Goal: Transaction & Acquisition: Purchase product/service

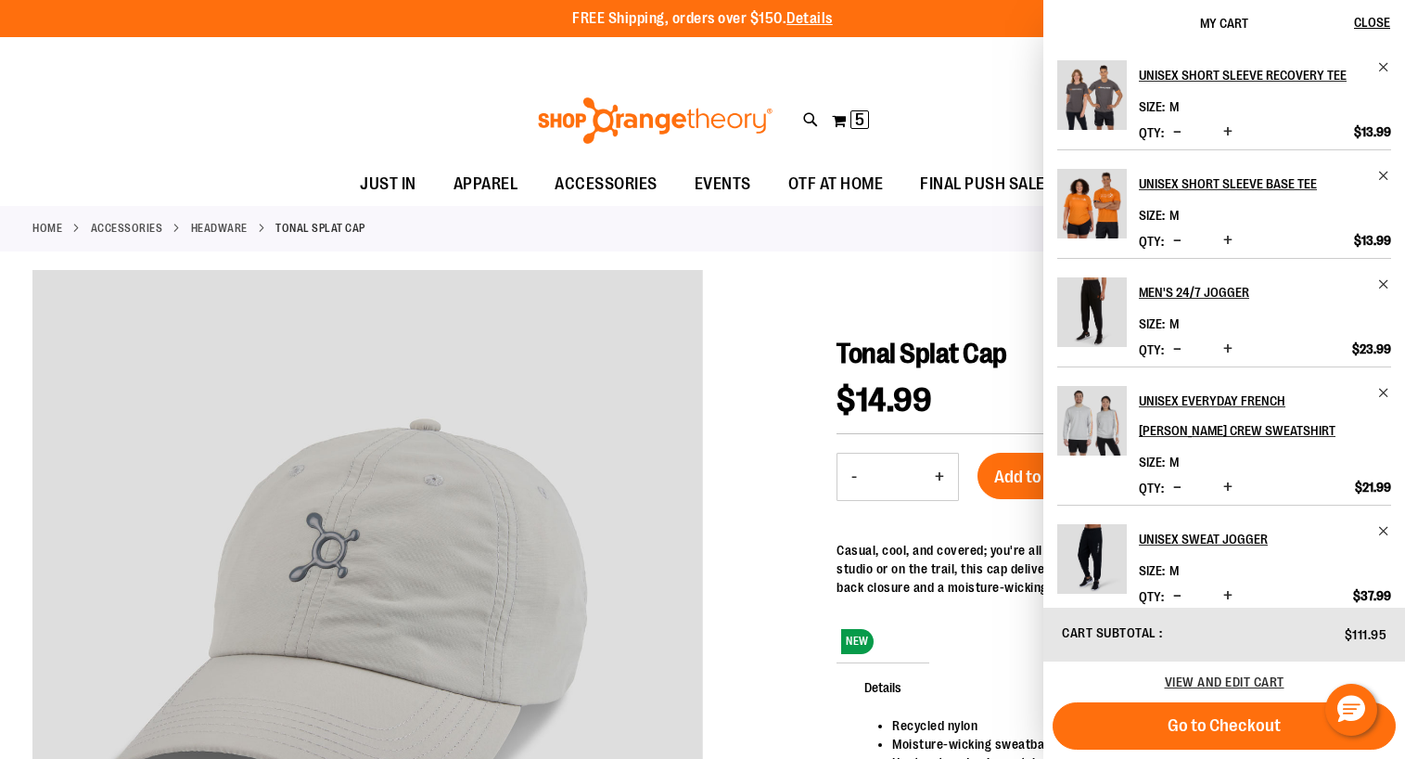
click at [1094, 298] on img "Product" at bounding box center [1092, 312] width 70 height 70
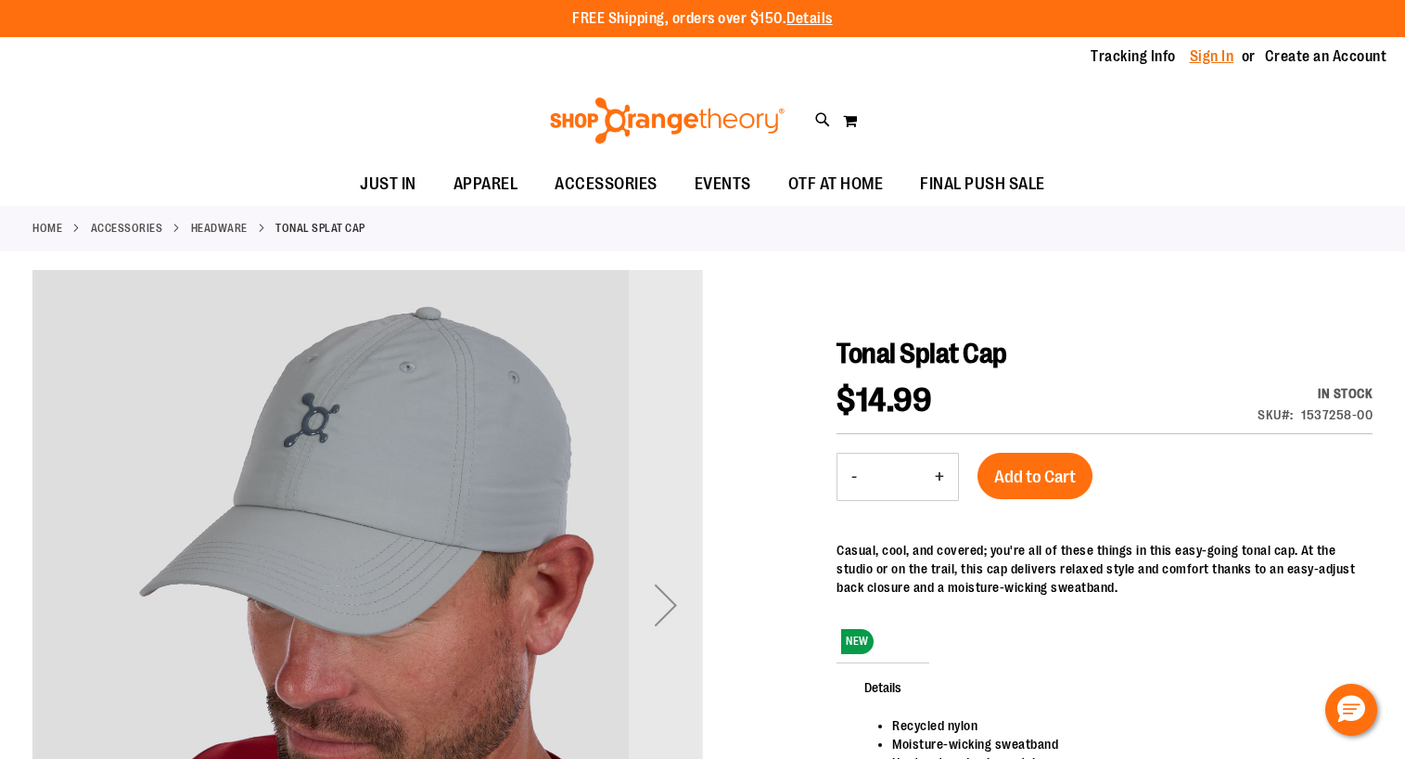
click at [1210, 56] on link "Sign In" at bounding box center [1212, 56] width 45 height 20
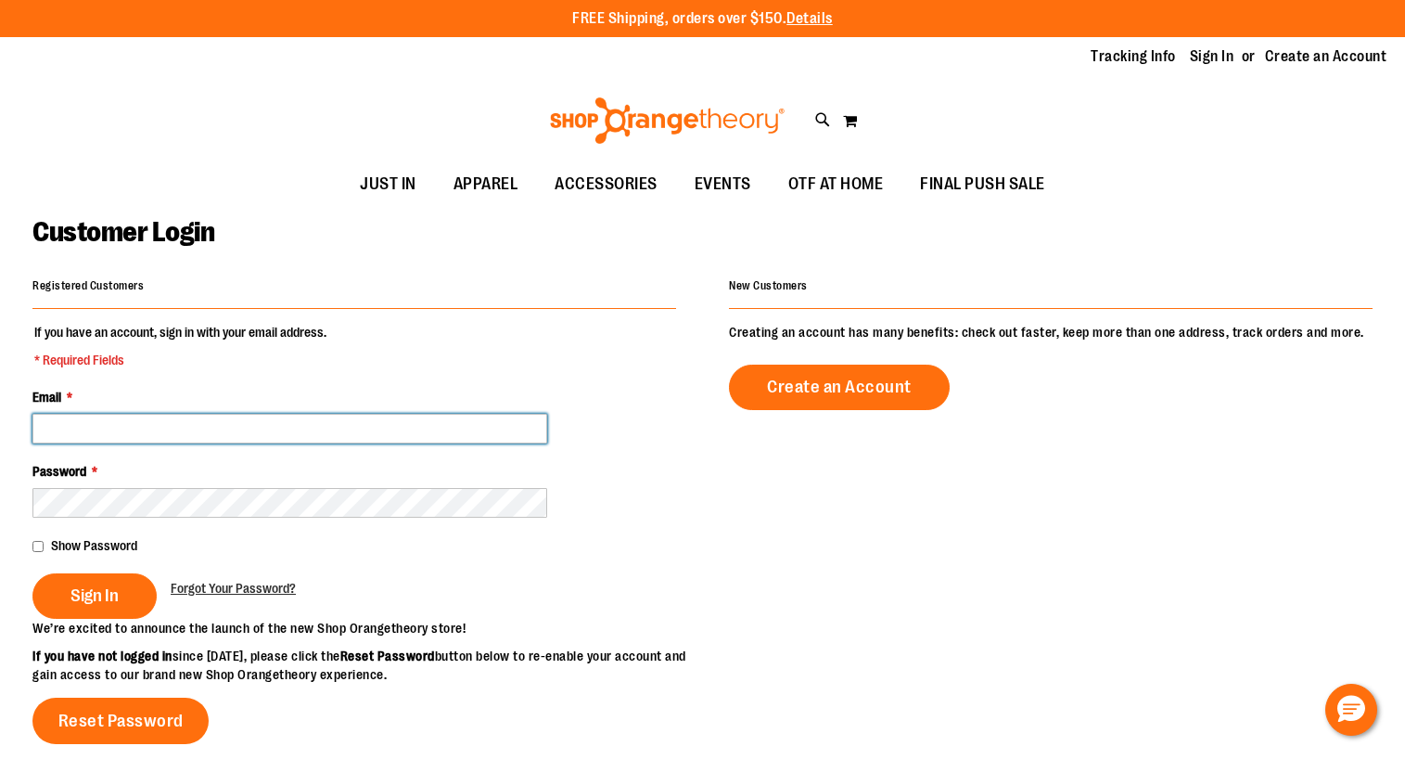
type input "**********"
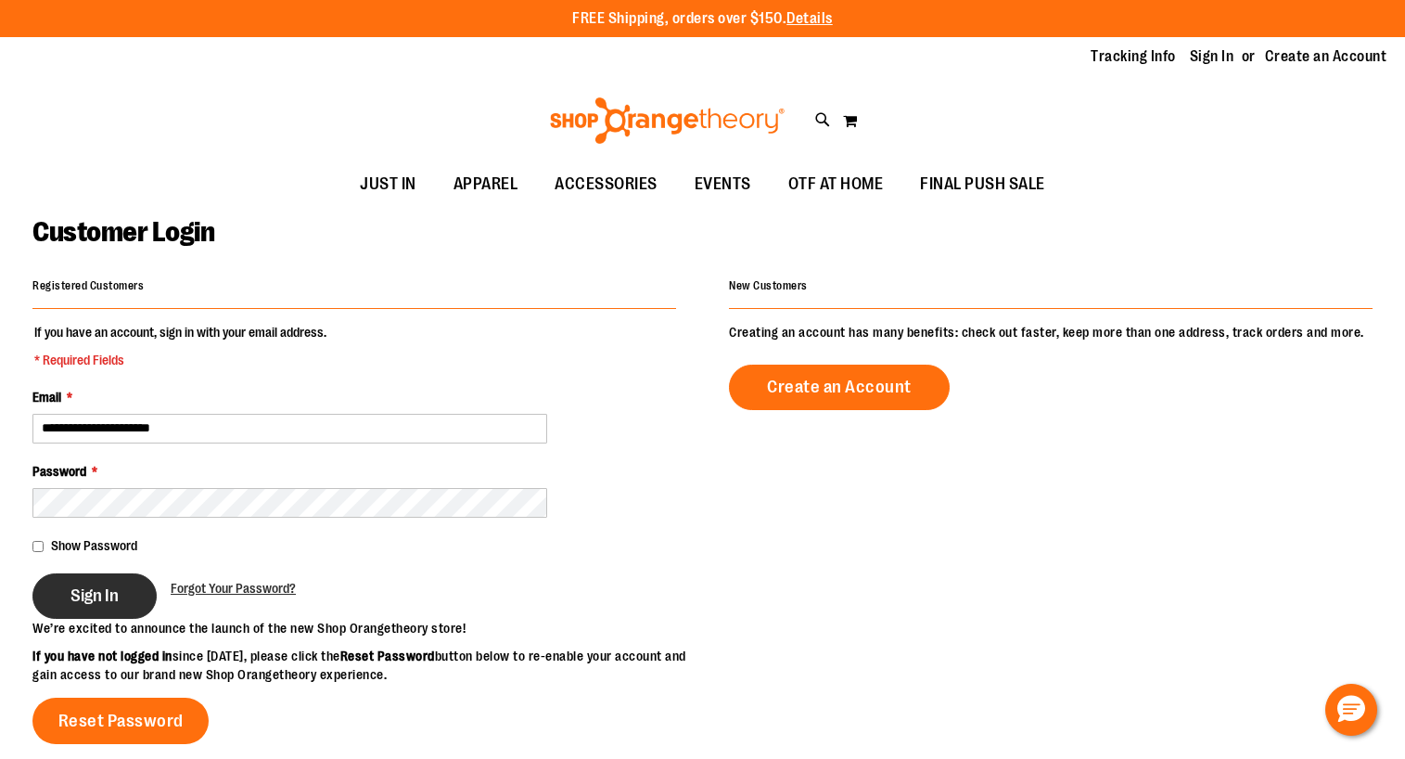
click at [82, 591] on span "Sign In" at bounding box center [94, 595] width 48 height 20
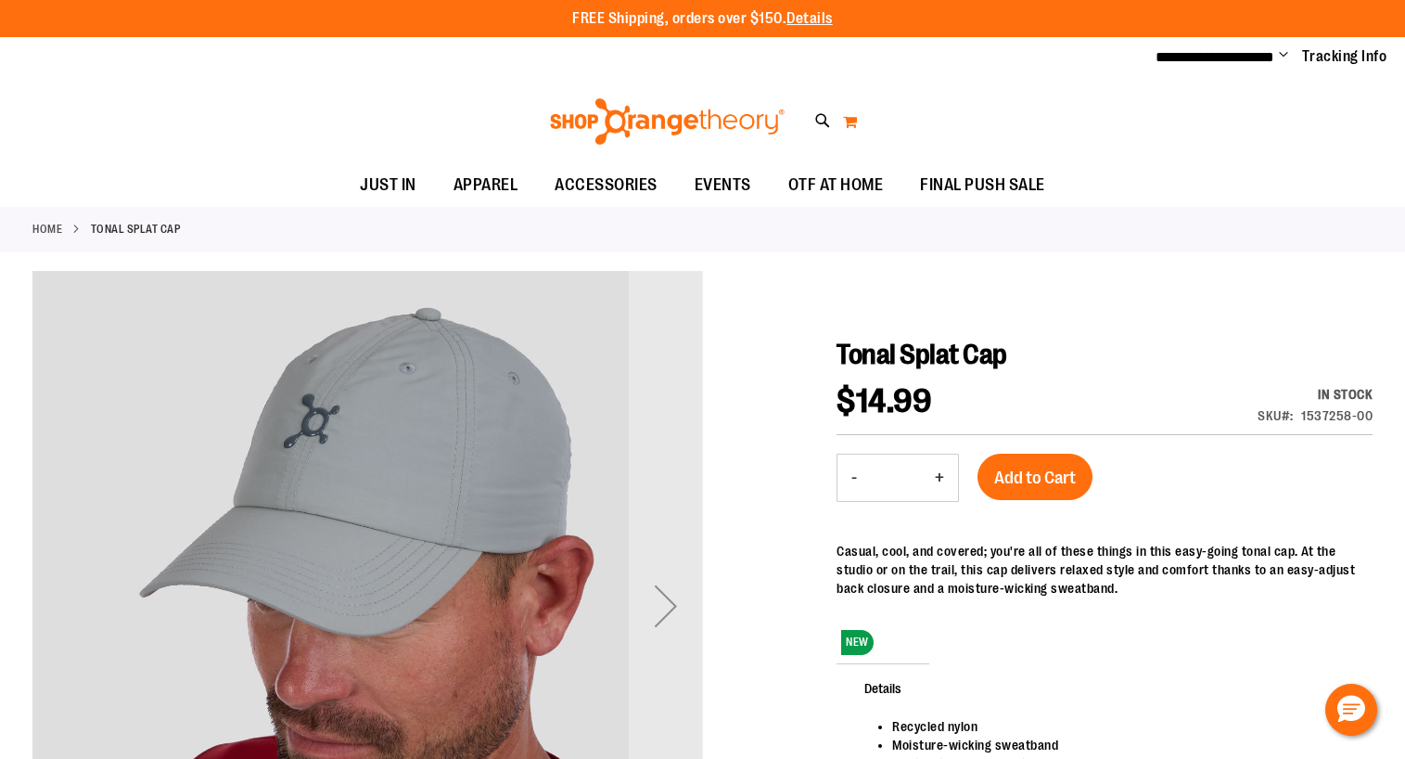
click at [851, 120] on button "My Cart 0" at bounding box center [850, 122] width 16 height 30
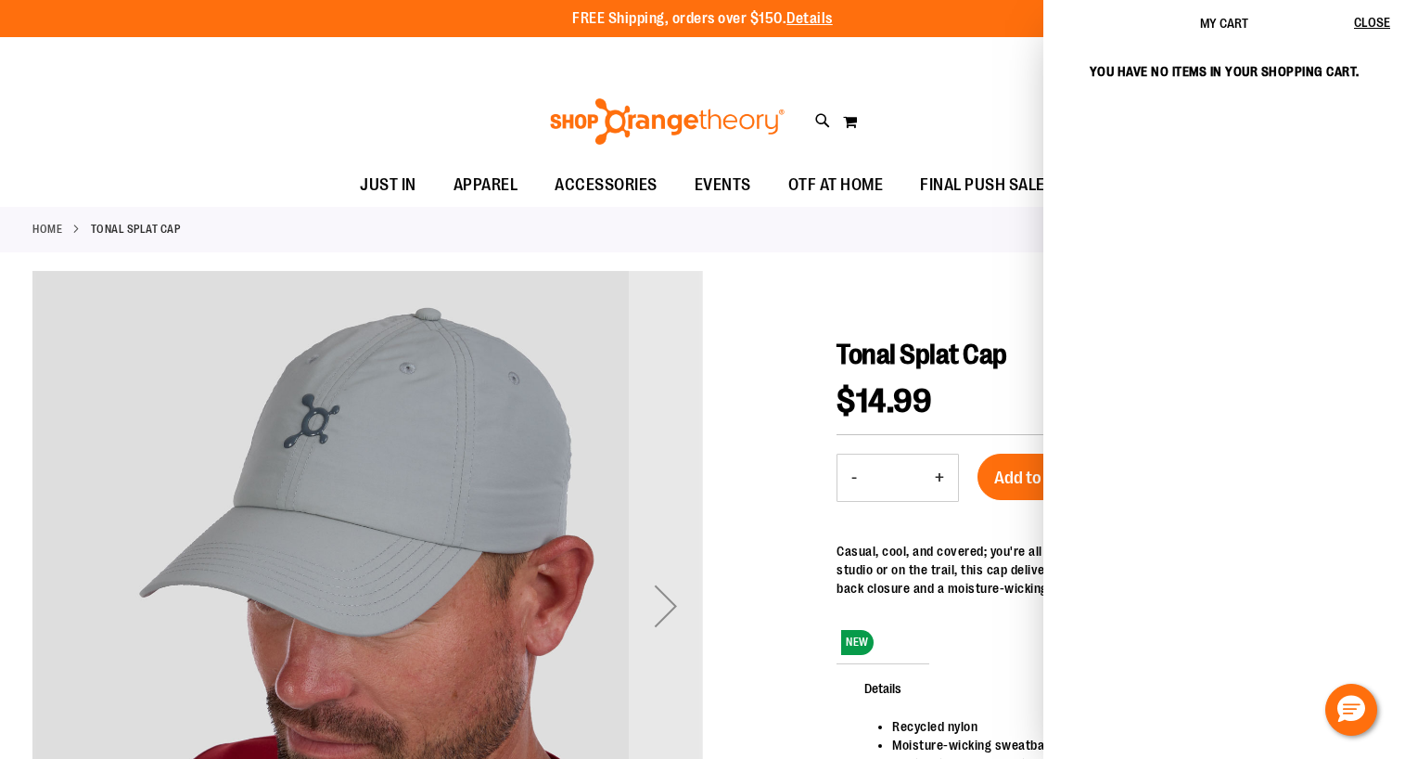
click at [926, 81] on div "Toggle Nav Search Popular Suggestions Advanced Search" at bounding box center [702, 121] width 1405 height 85
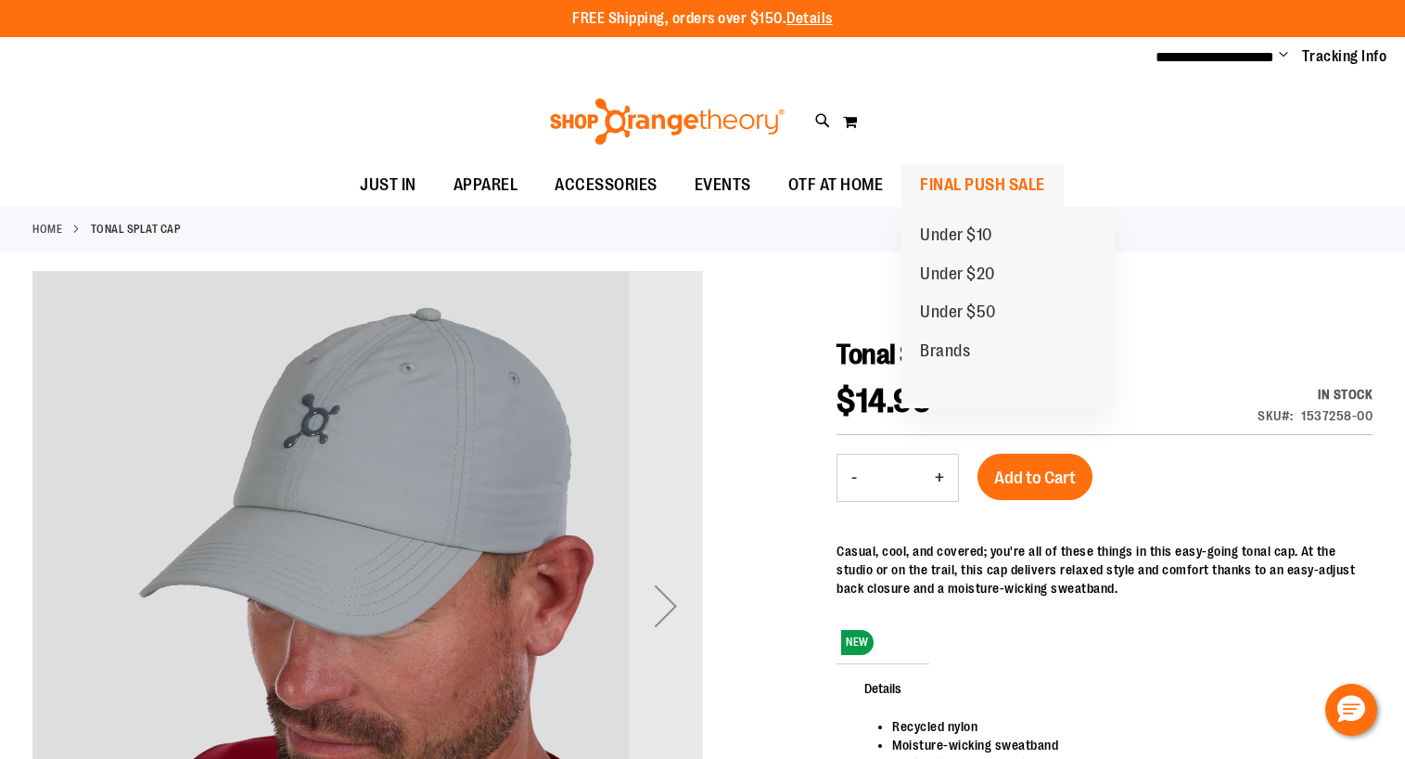
click at [976, 183] on span "FINAL PUSH SALE" at bounding box center [982, 185] width 125 height 42
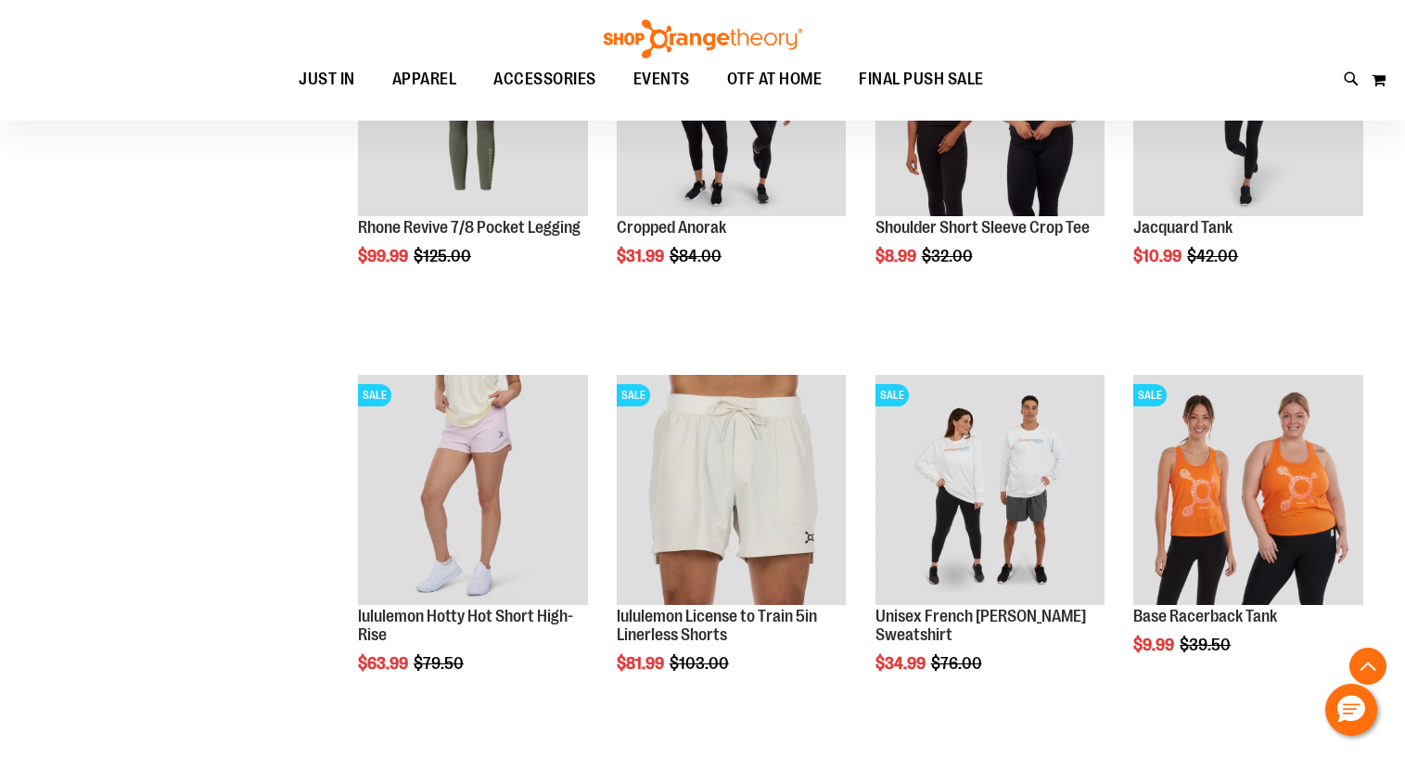
scroll to position [1559, 0]
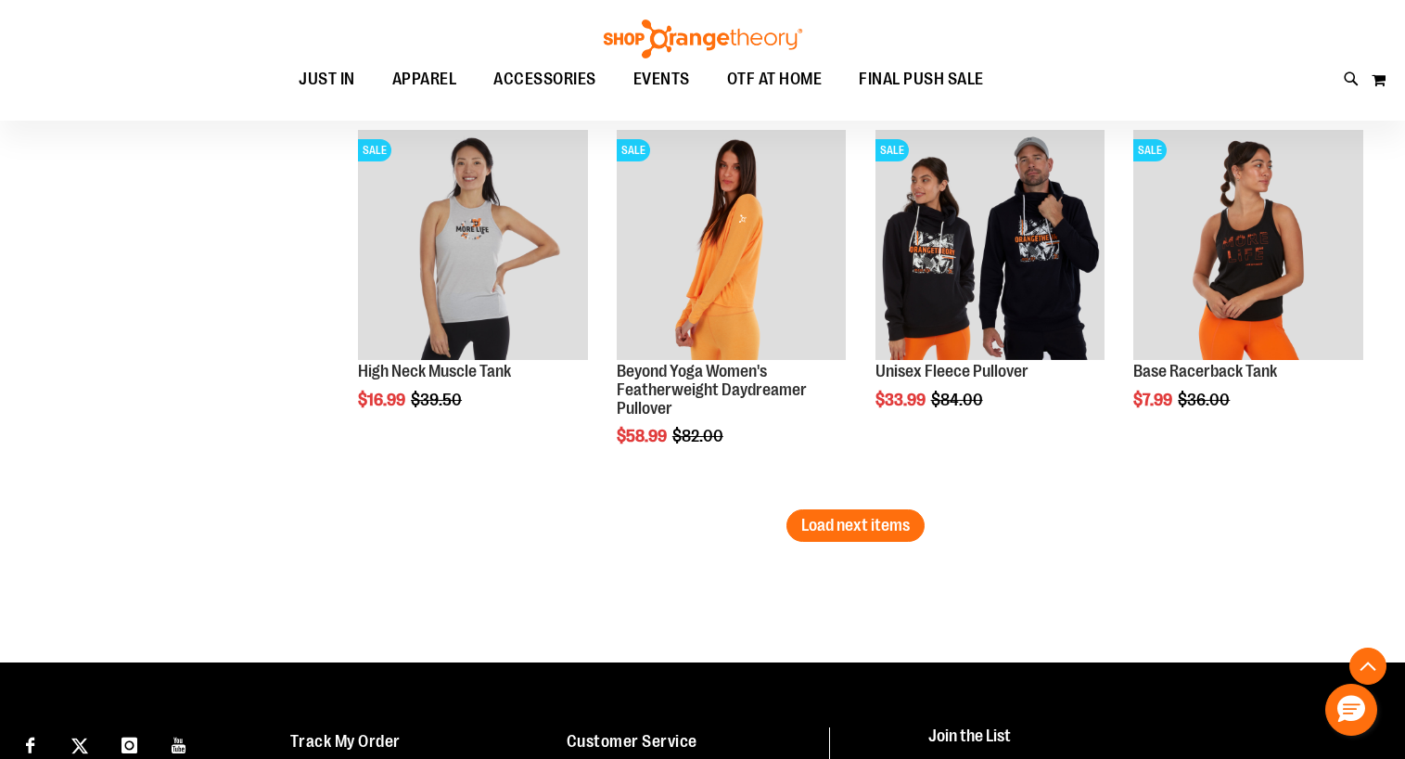
scroll to position [3359, 0]
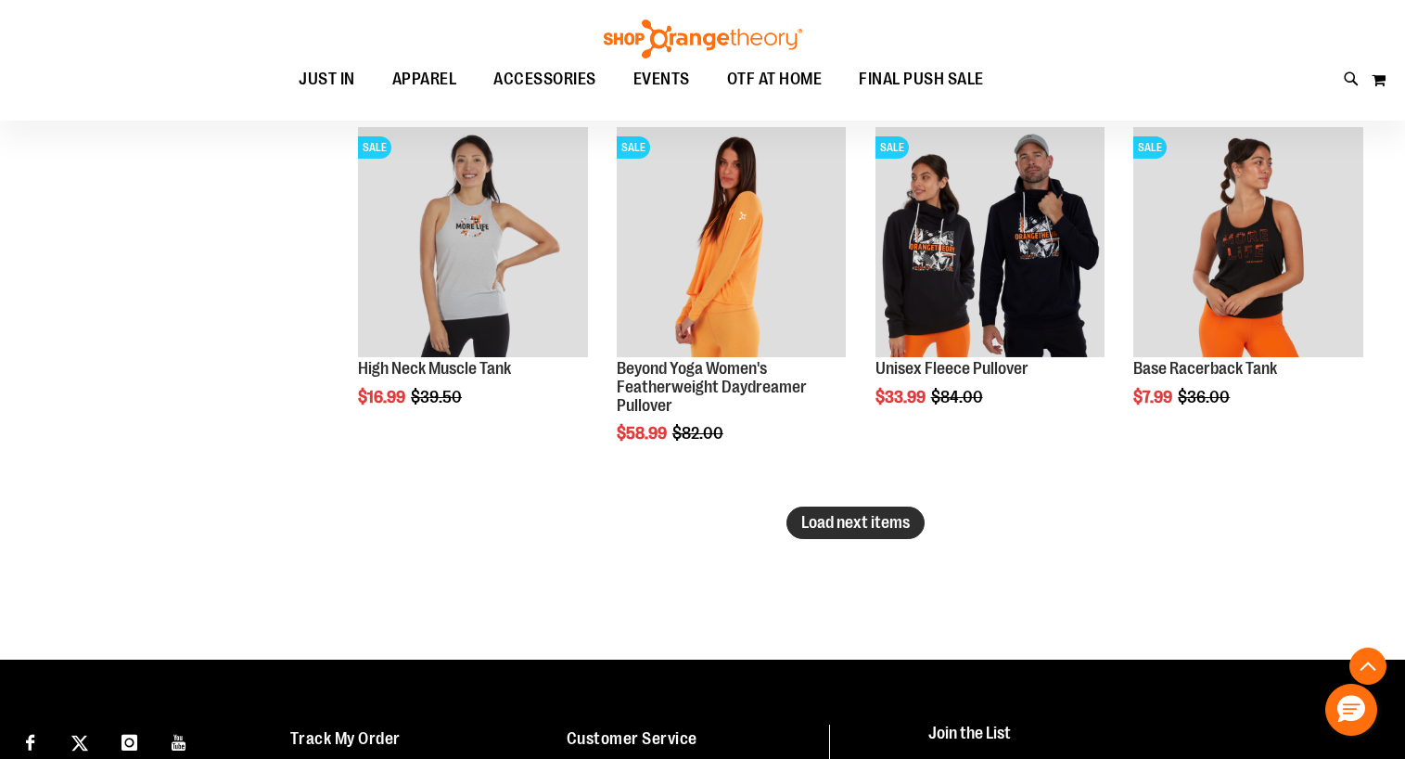
click at [850, 523] on span "Load next items" at bounding box center [855, 522] width 109 height 19
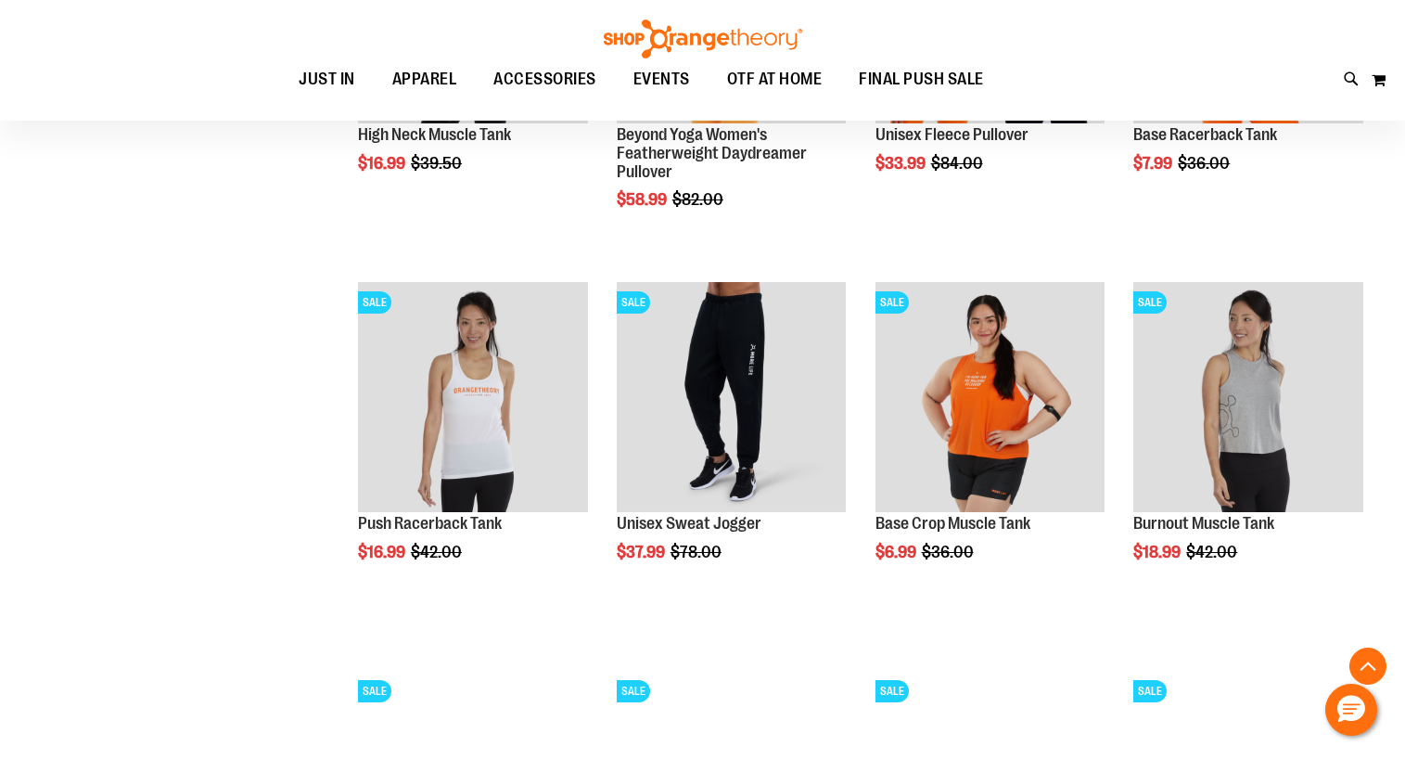
scroll to position [3595, 0]
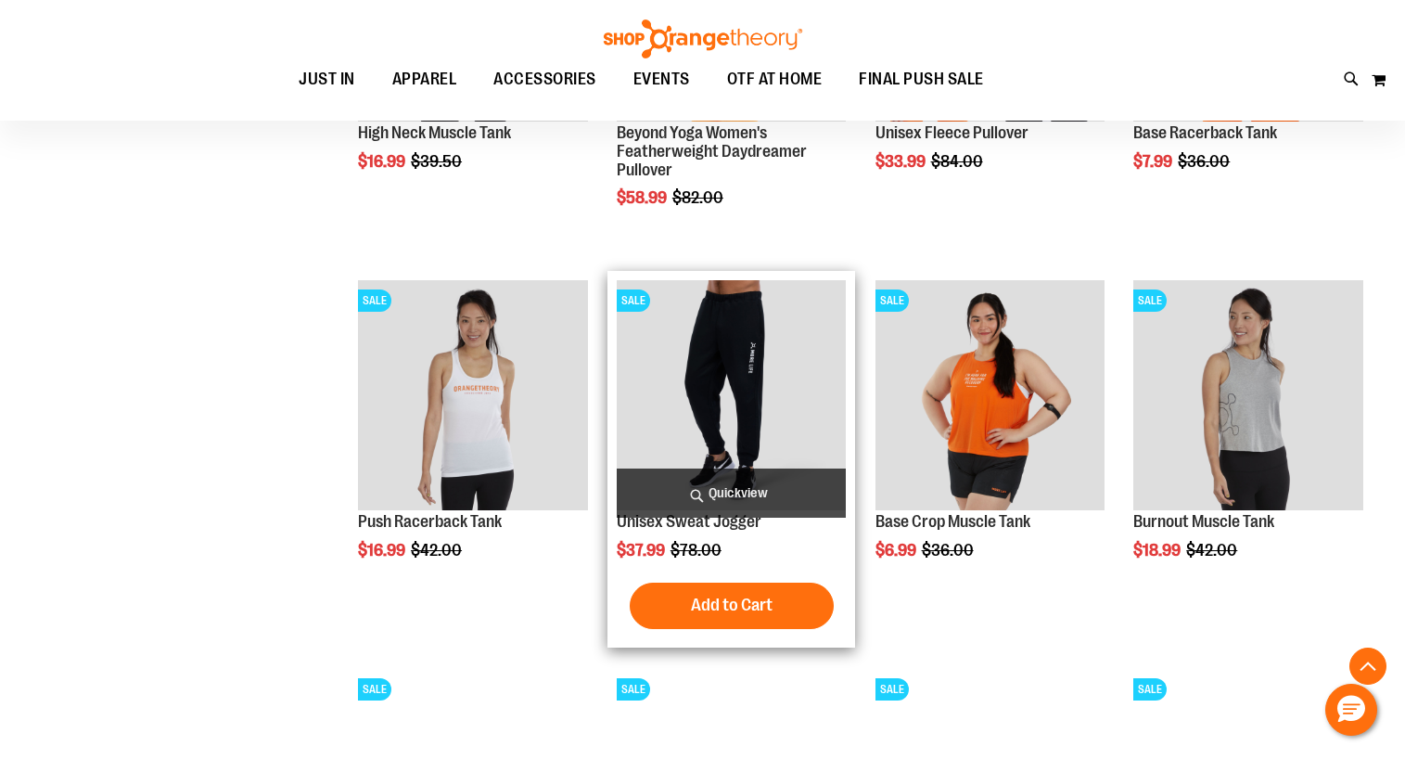
click at [720, 411] on img "product" at bounding box center [732, 395] width 230 height 230
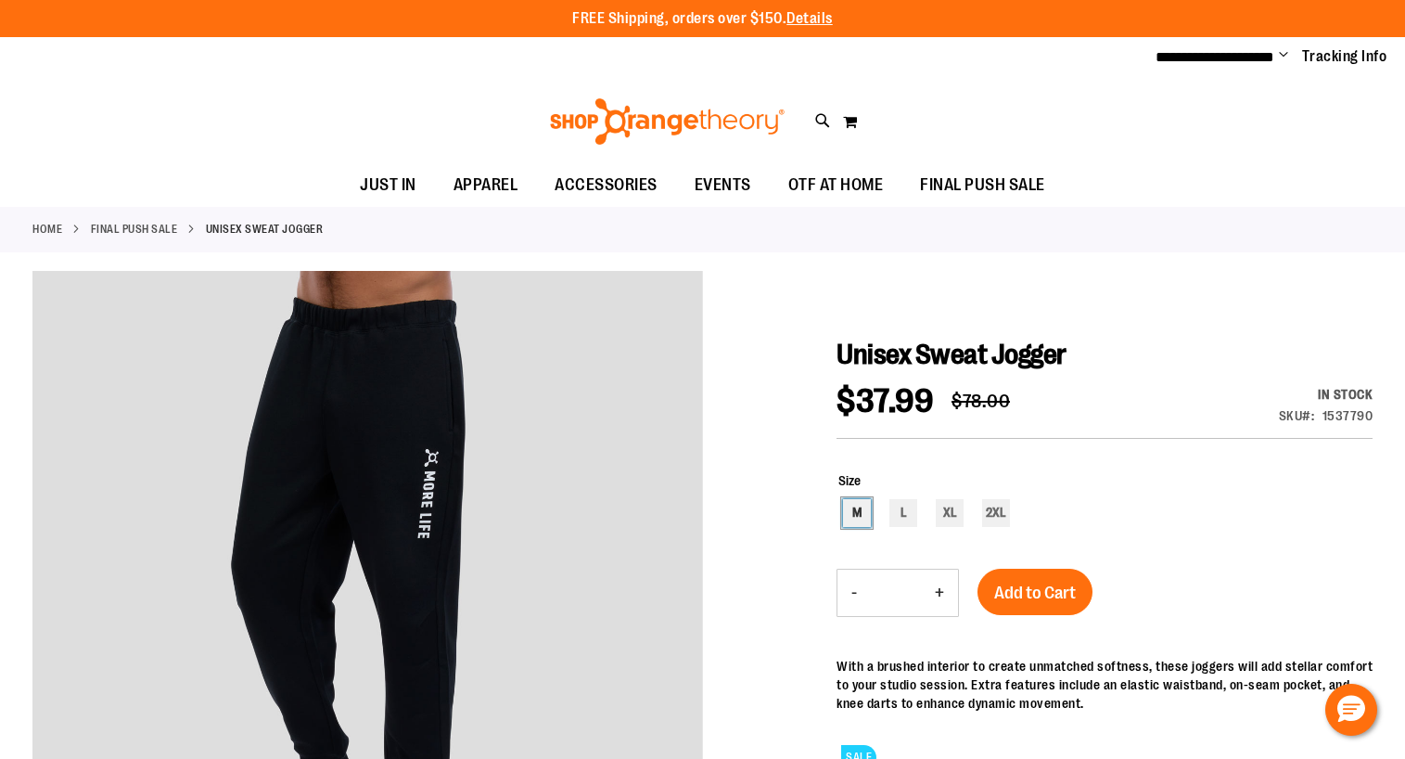
click at [859, 510] on div "M" at bounding box center [857, 513] width 28 height 28
type input "***"
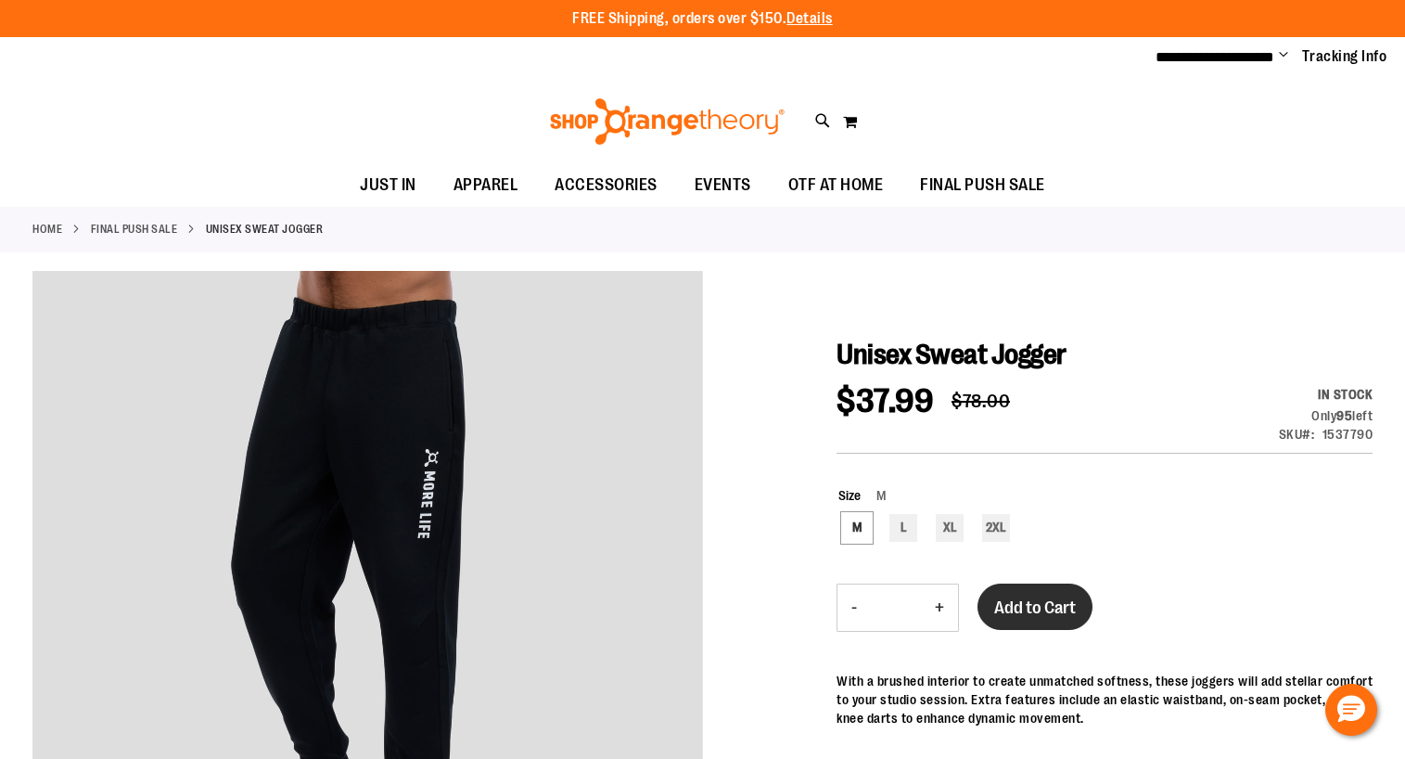
click at [1036, 599] on span "Add to Cart" at bounding box center [1035, 607] width 82 height 20
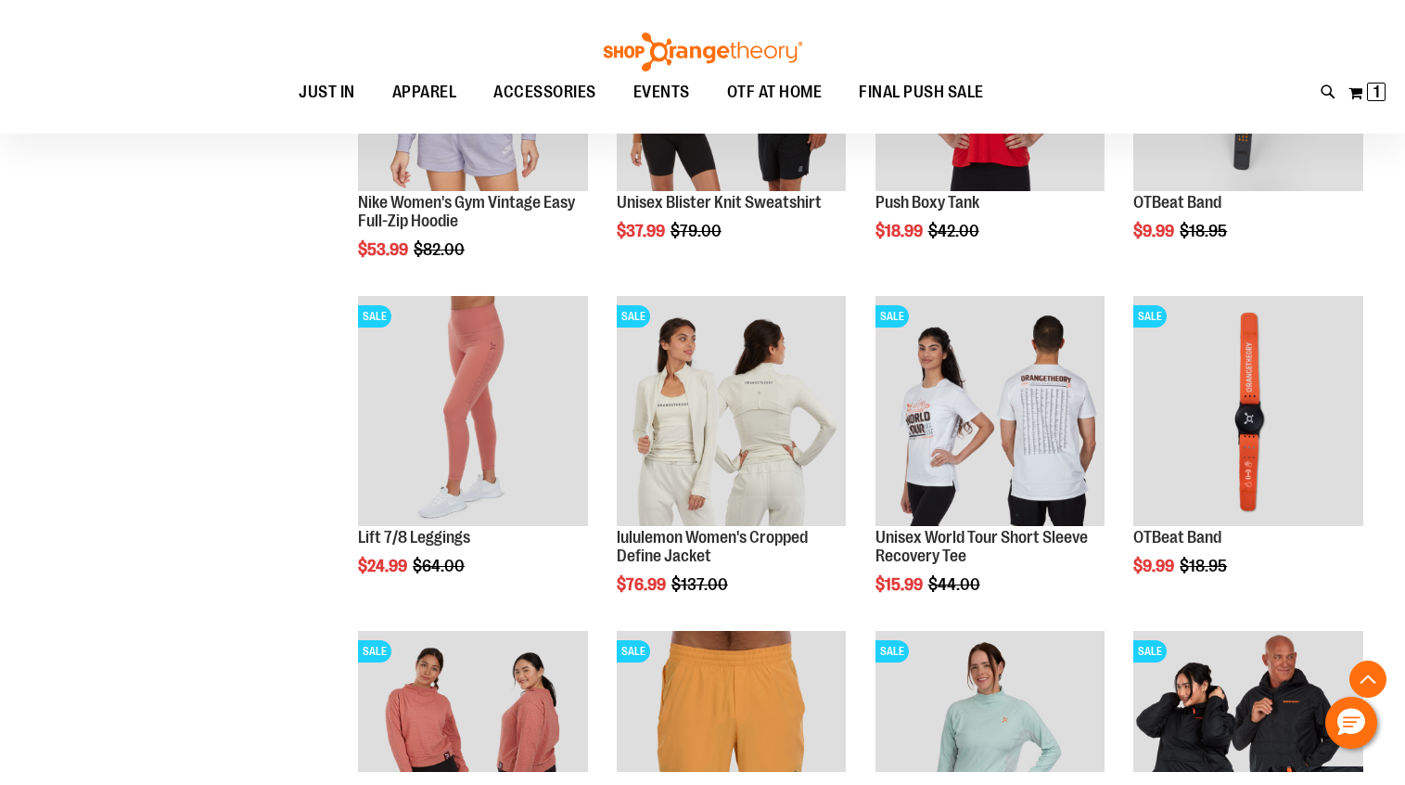
scroll to position [1145, 0]
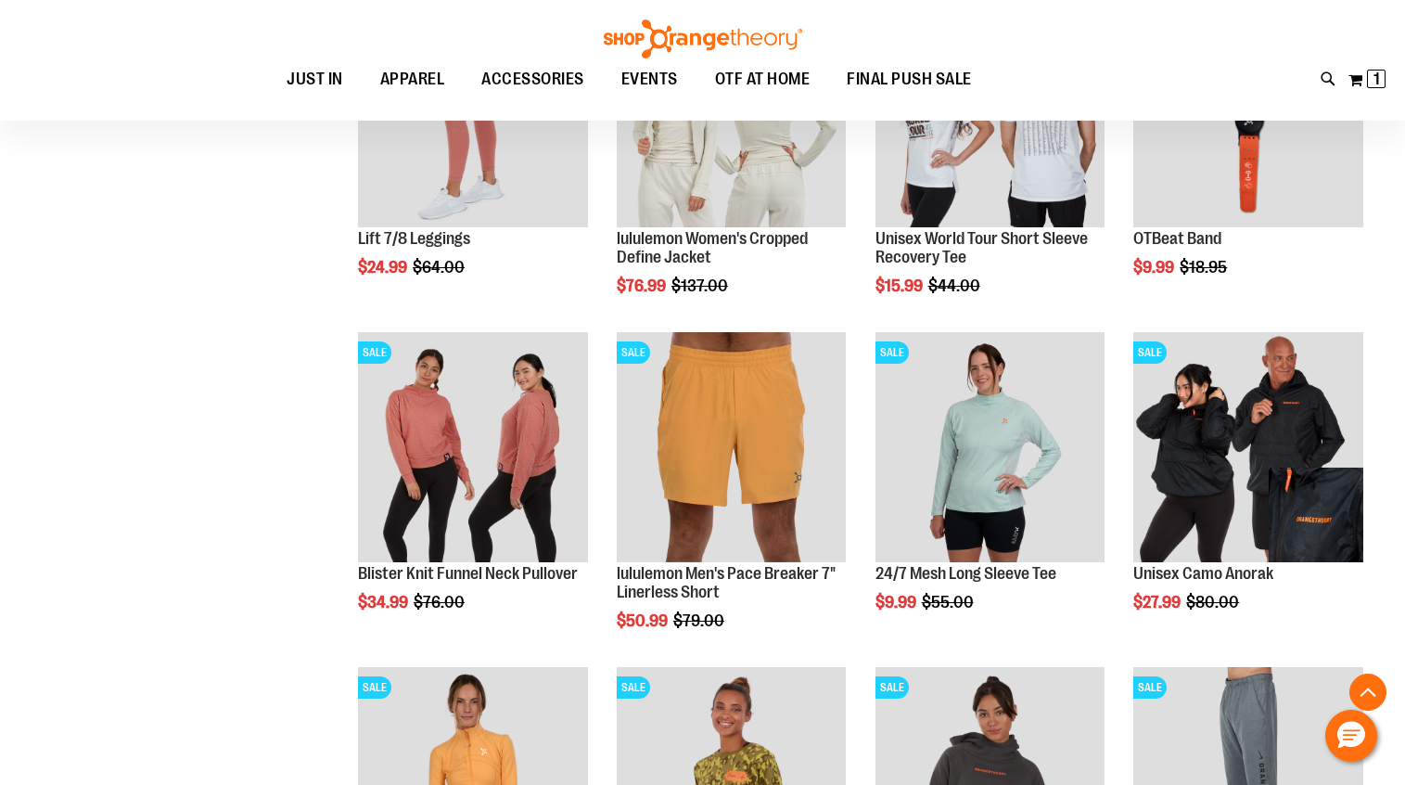
scroll to position [1452, 0]
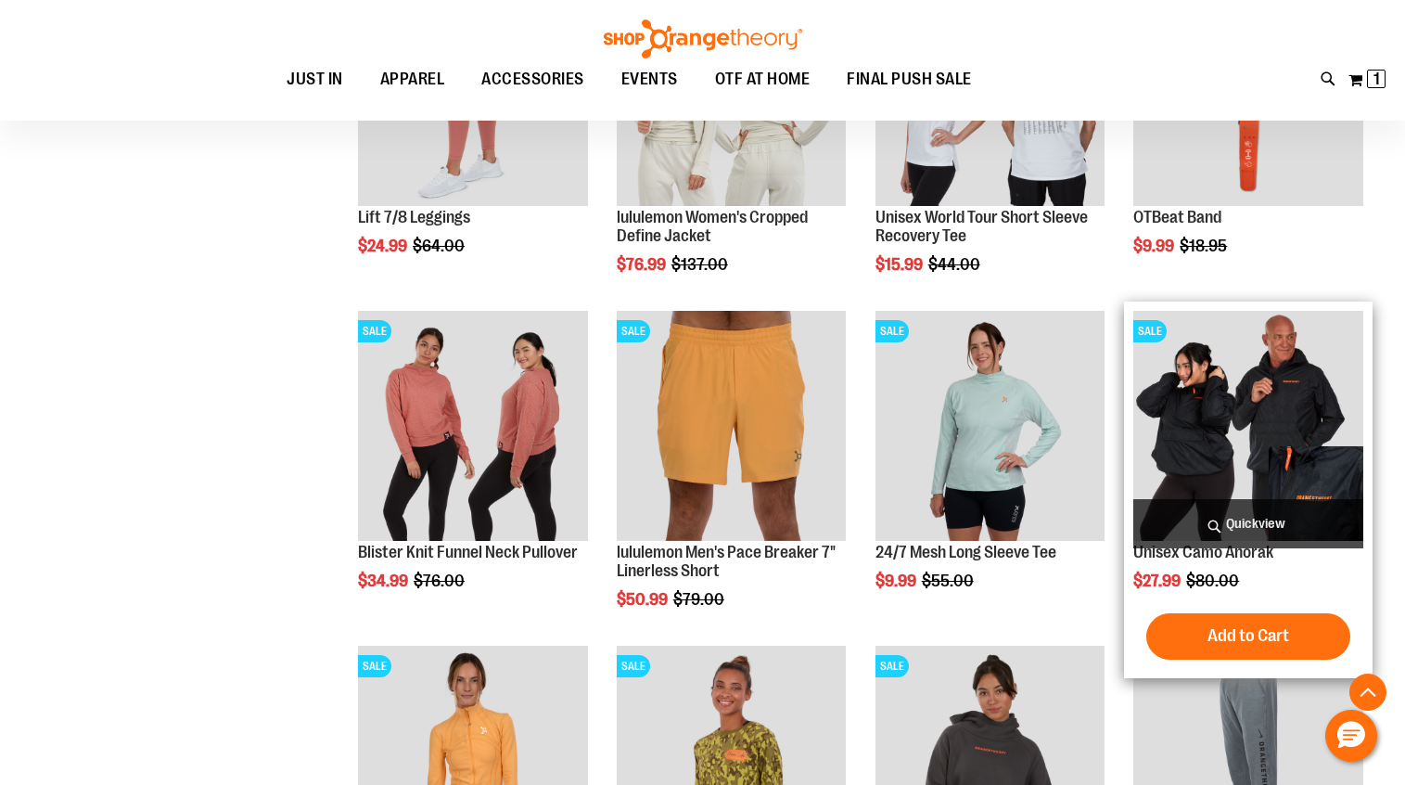
click at [1272, 403] on img "product" at bounding box center [1248, 426] width 230 height 230
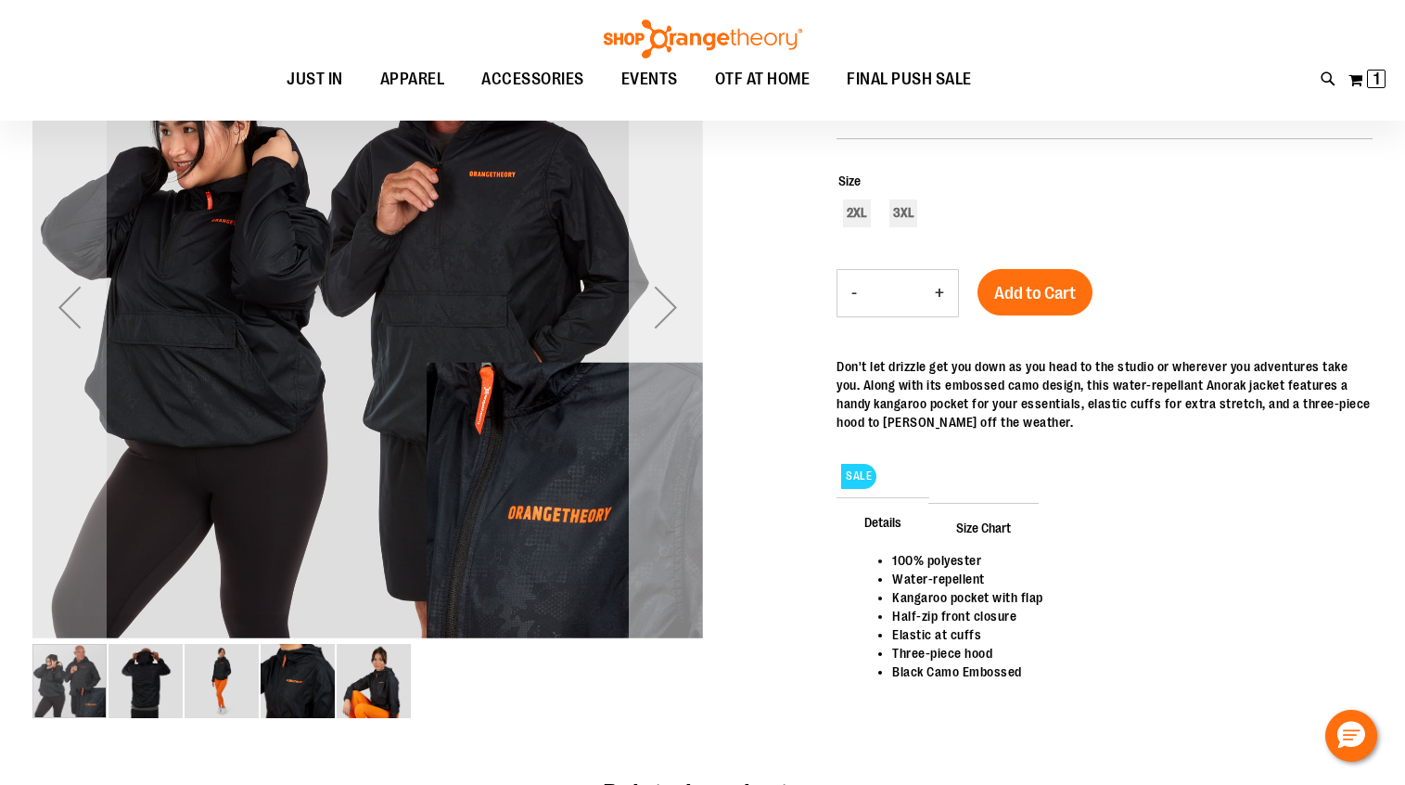
scroll to position [306, 0]
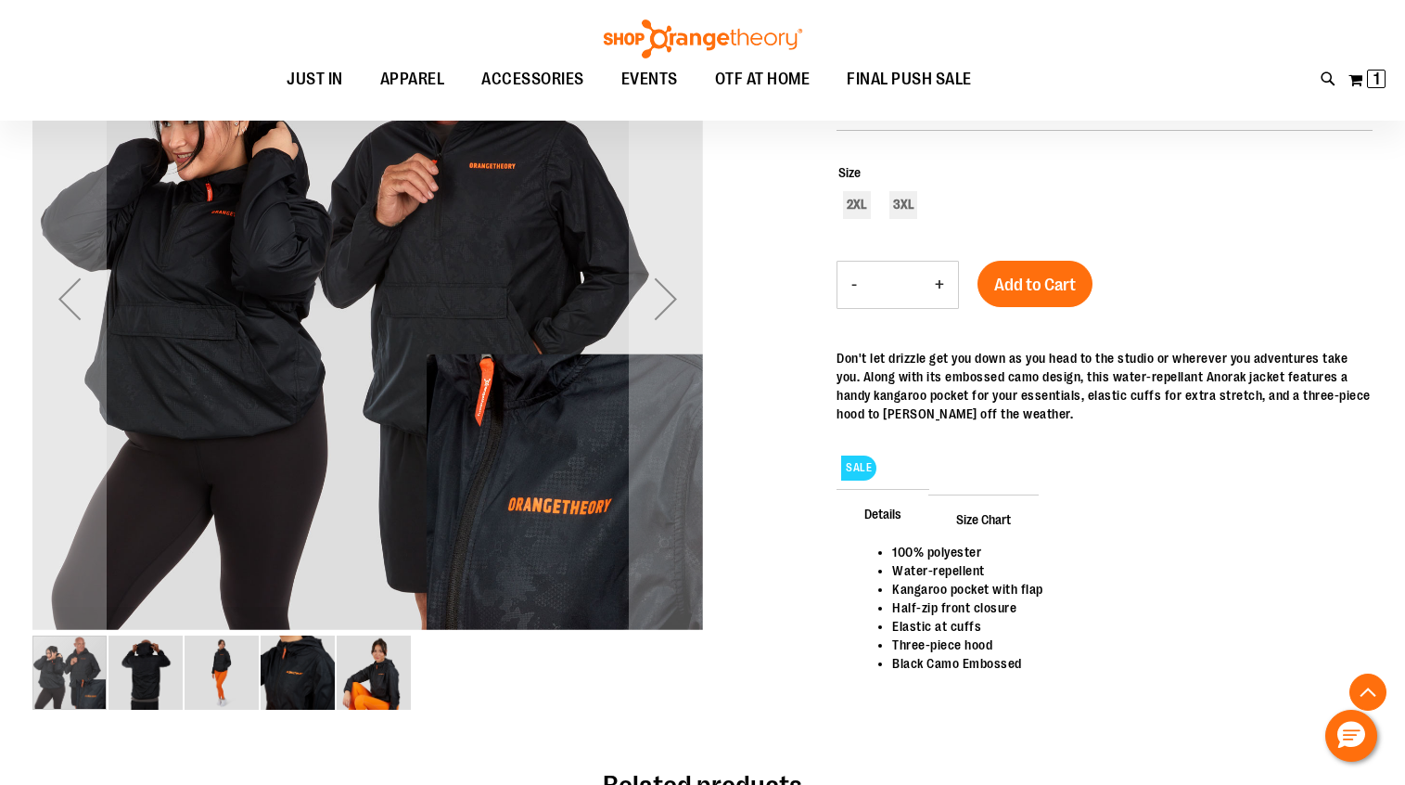
click at [149, 667] on img "image 2 of 5" at bounding box center [146, 672] width 74 height 74
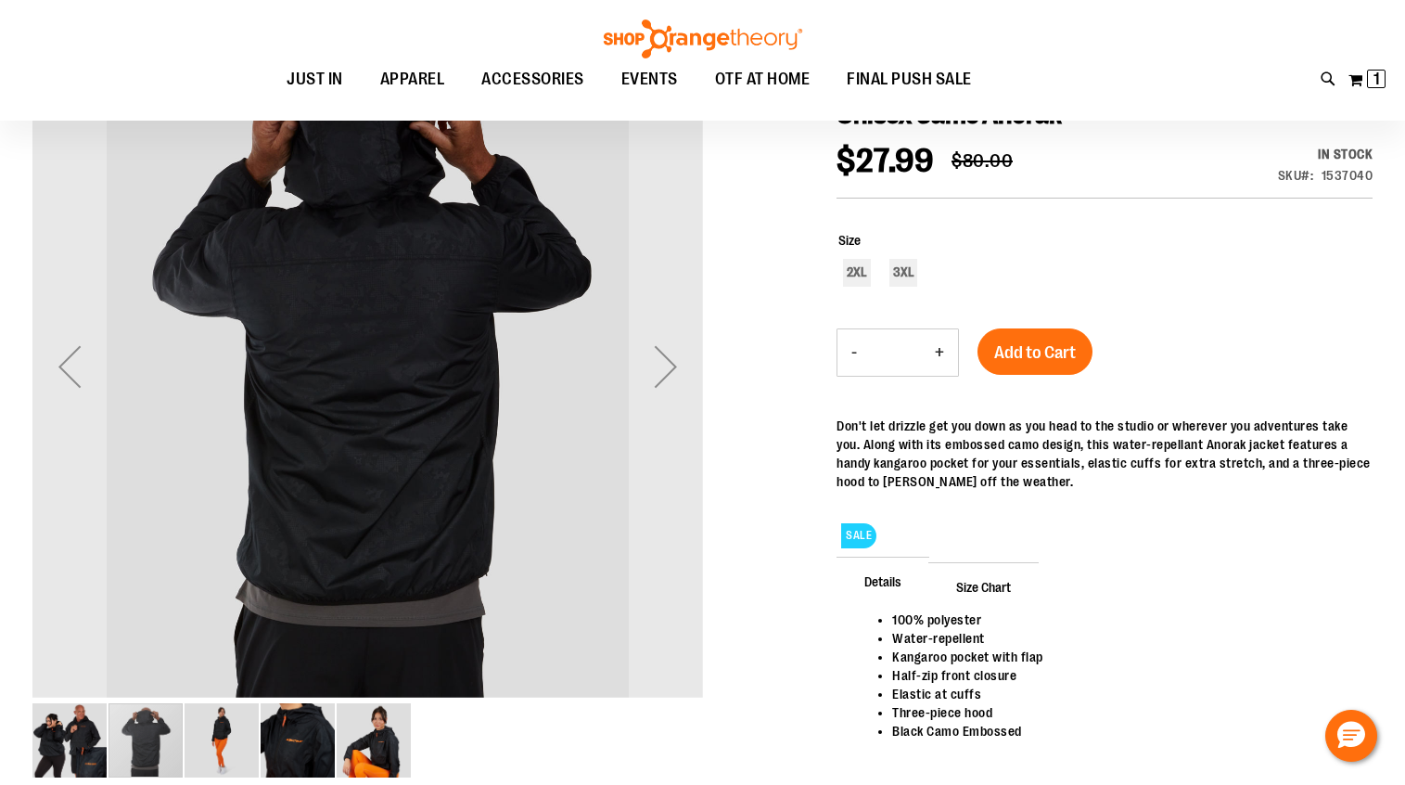
scroll to position [236, 0]
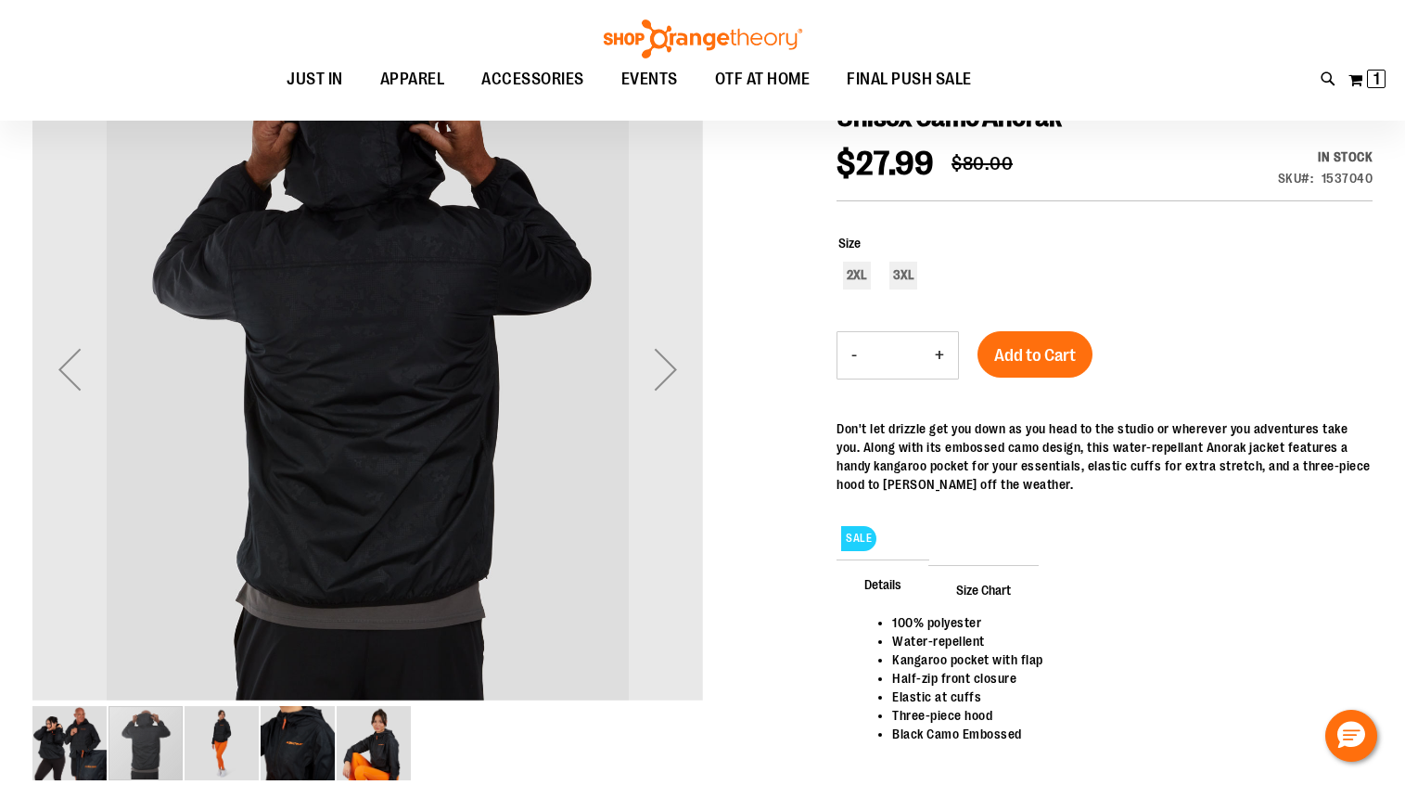
click at [211, 735] on img "image 3 of 5" at bounding box center [222, 743] width 74 height 74
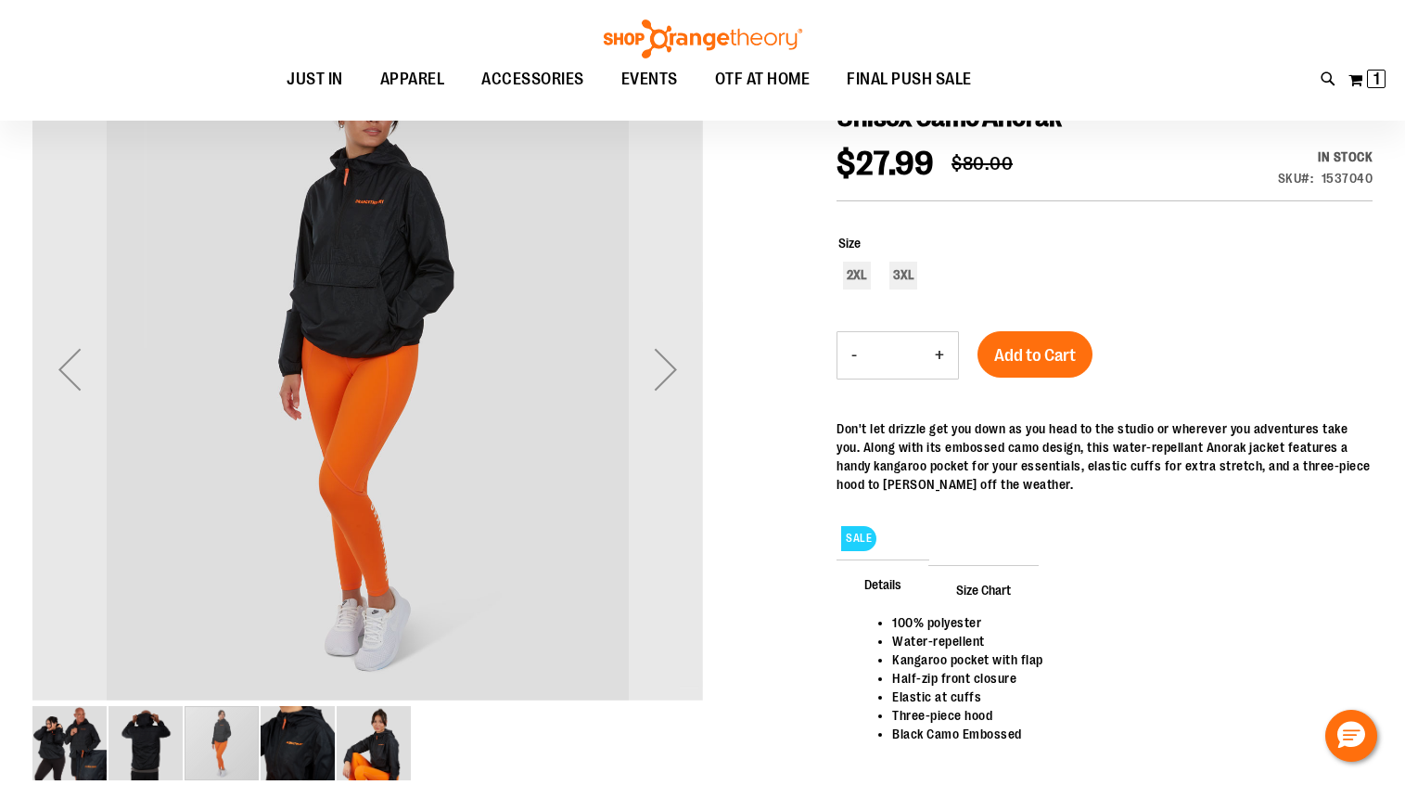
click at [292, 743] on img "image 4 of 5" at bounding box center [298, 743] width 74 height 74
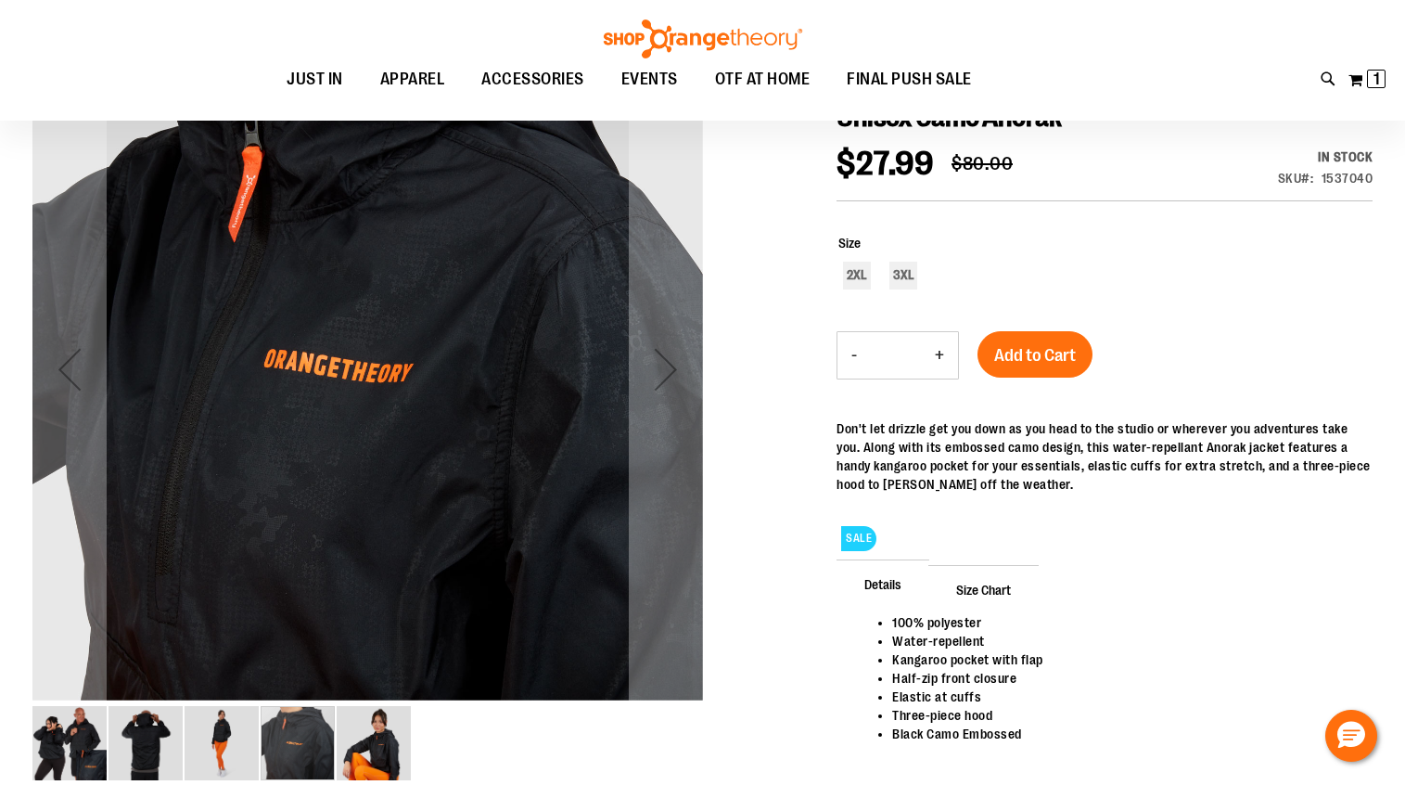
click at [372, 743] on img "image 5 of 5" at bounding box center [374, 743] width 74 height 74
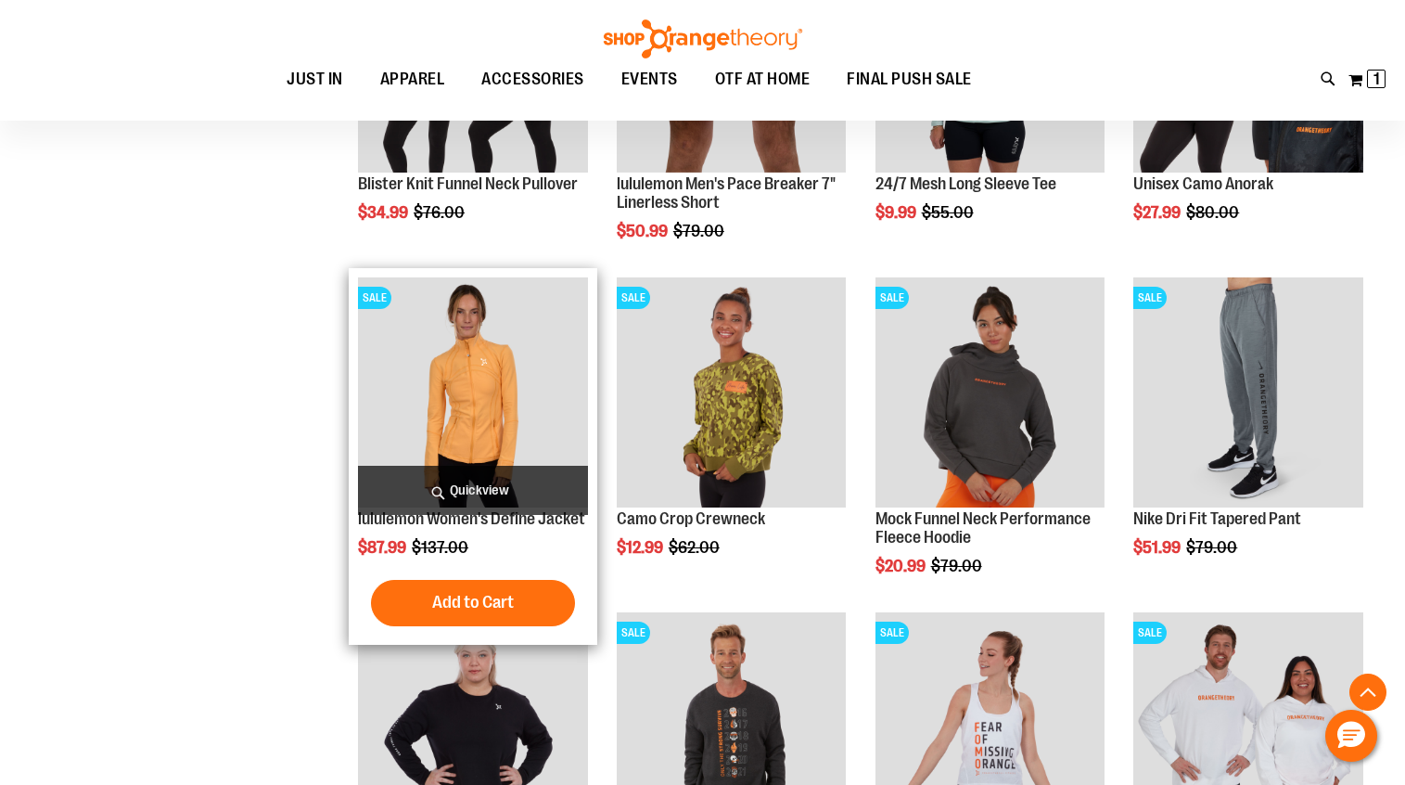
scroll to position [586, 0]
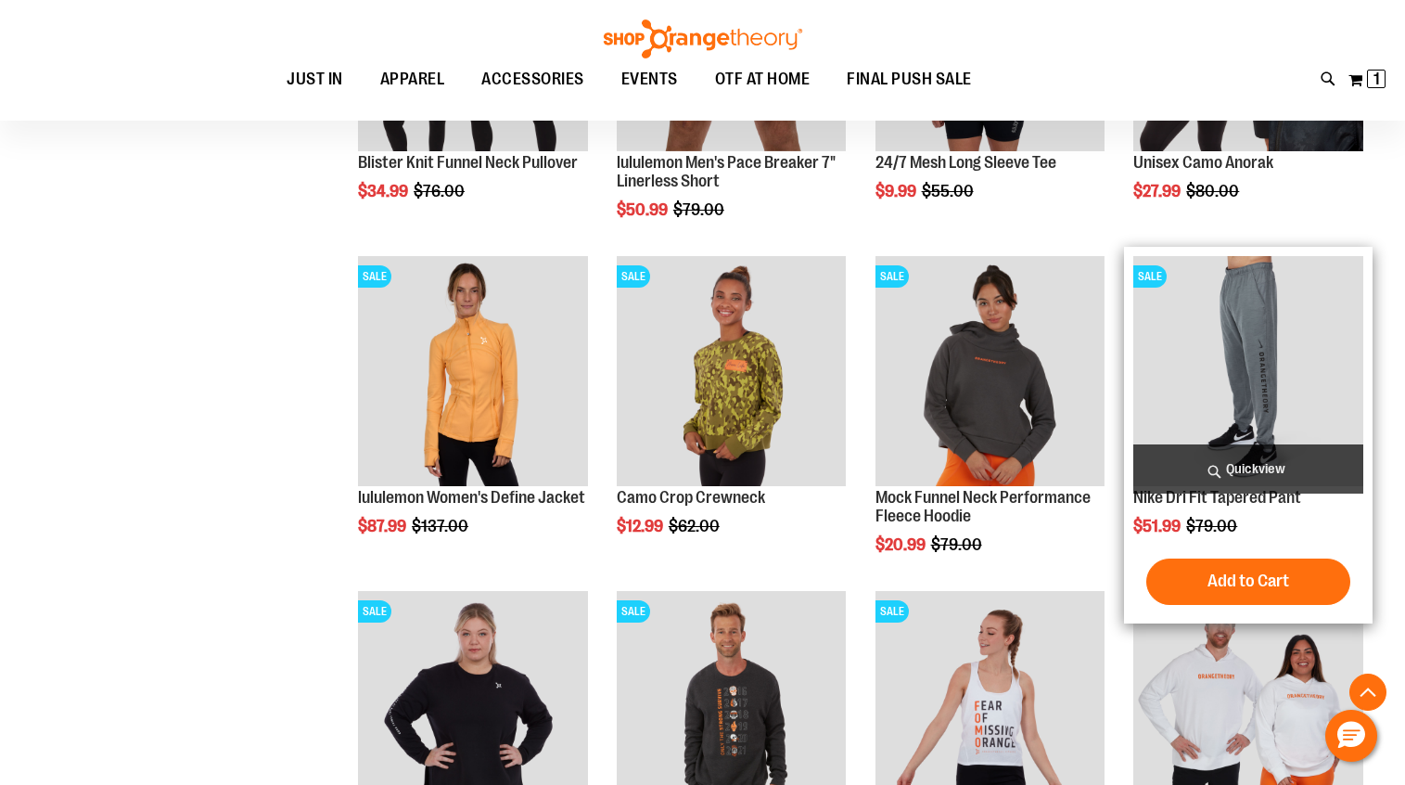
click at [1207, 418] on img "product" at bounding box center [1248, 371] width 230 height 230
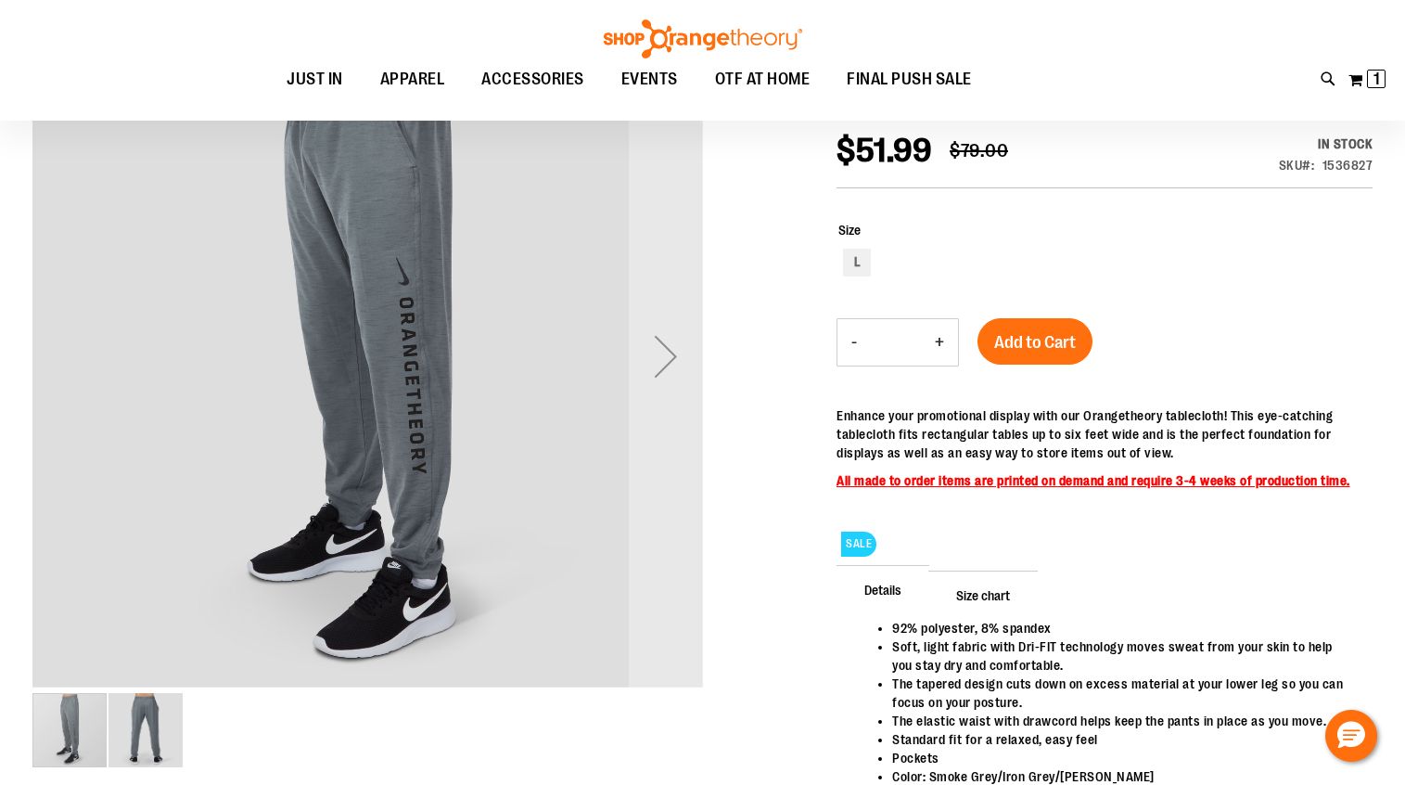
scroll to position [257, 0]
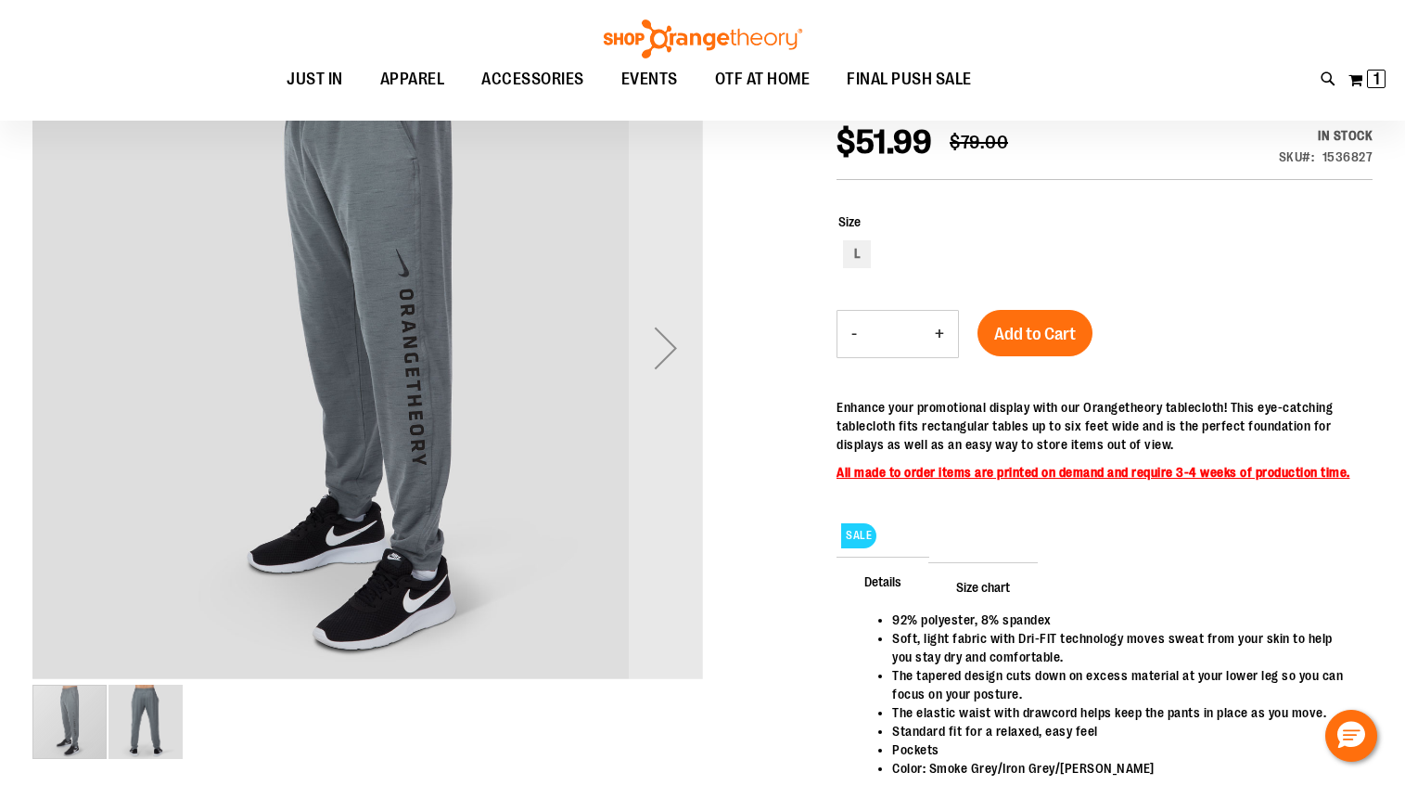
click at [147, 717] on img "image 2 of 2" at bounding box center [146, 721] width 74 height 74
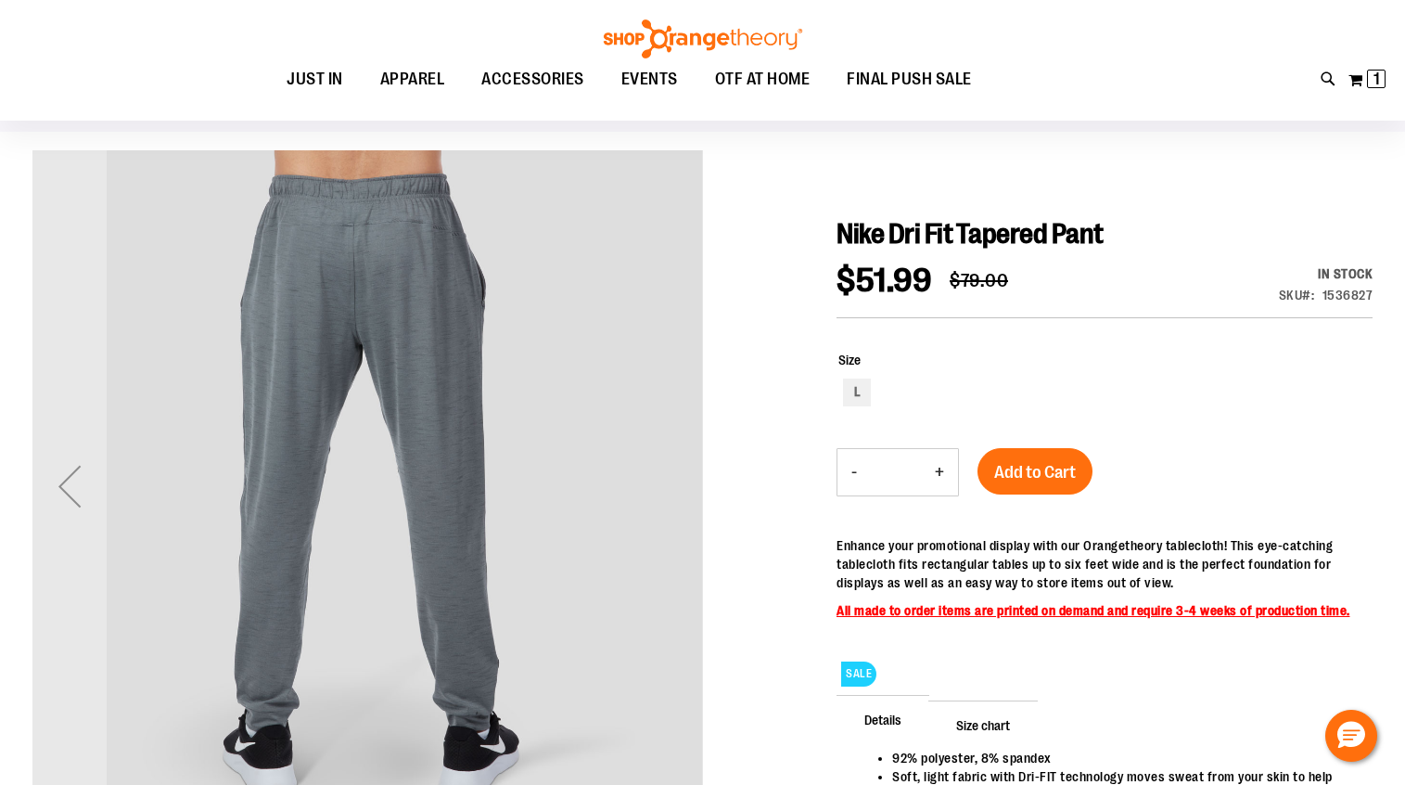
scroll to position [117, 0]
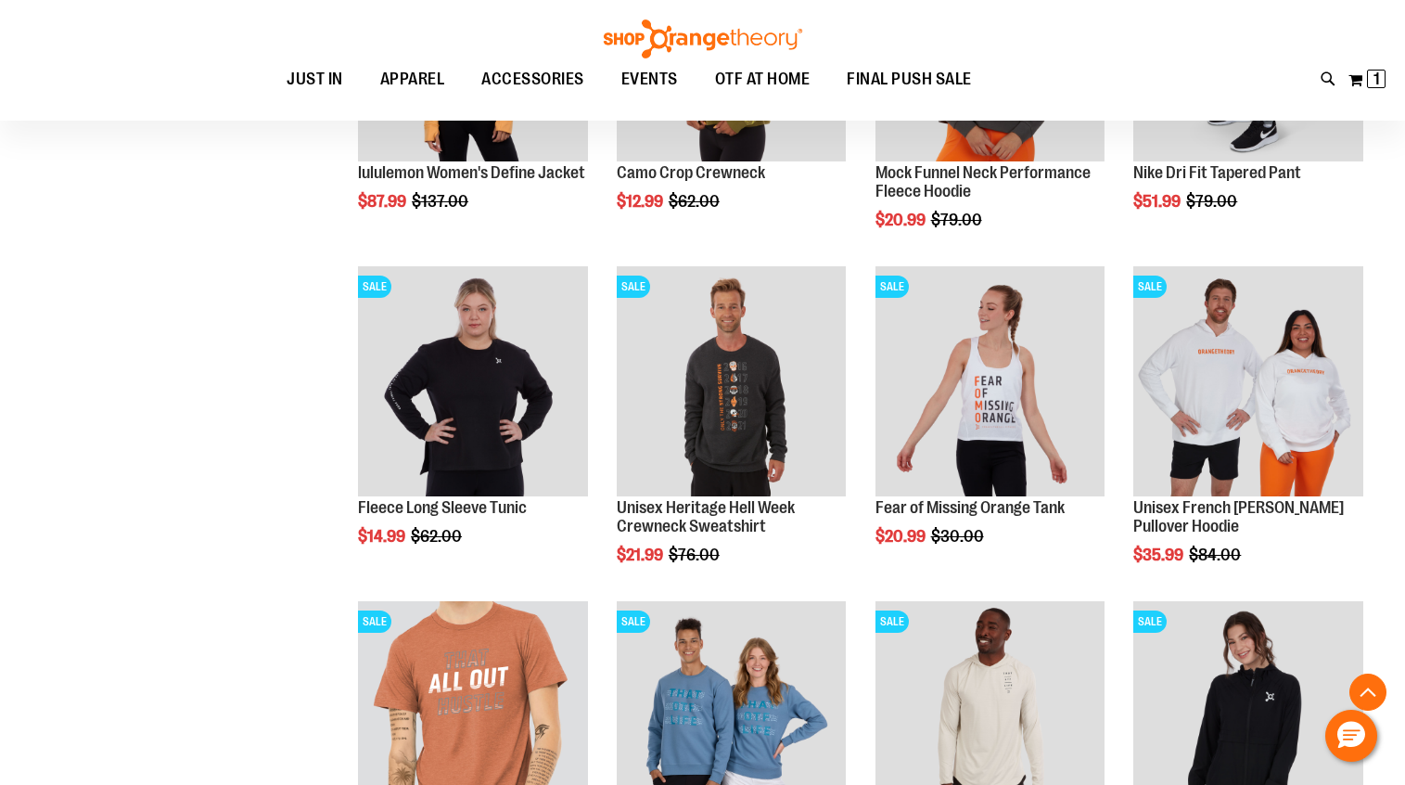
scroll to position [931, 0]
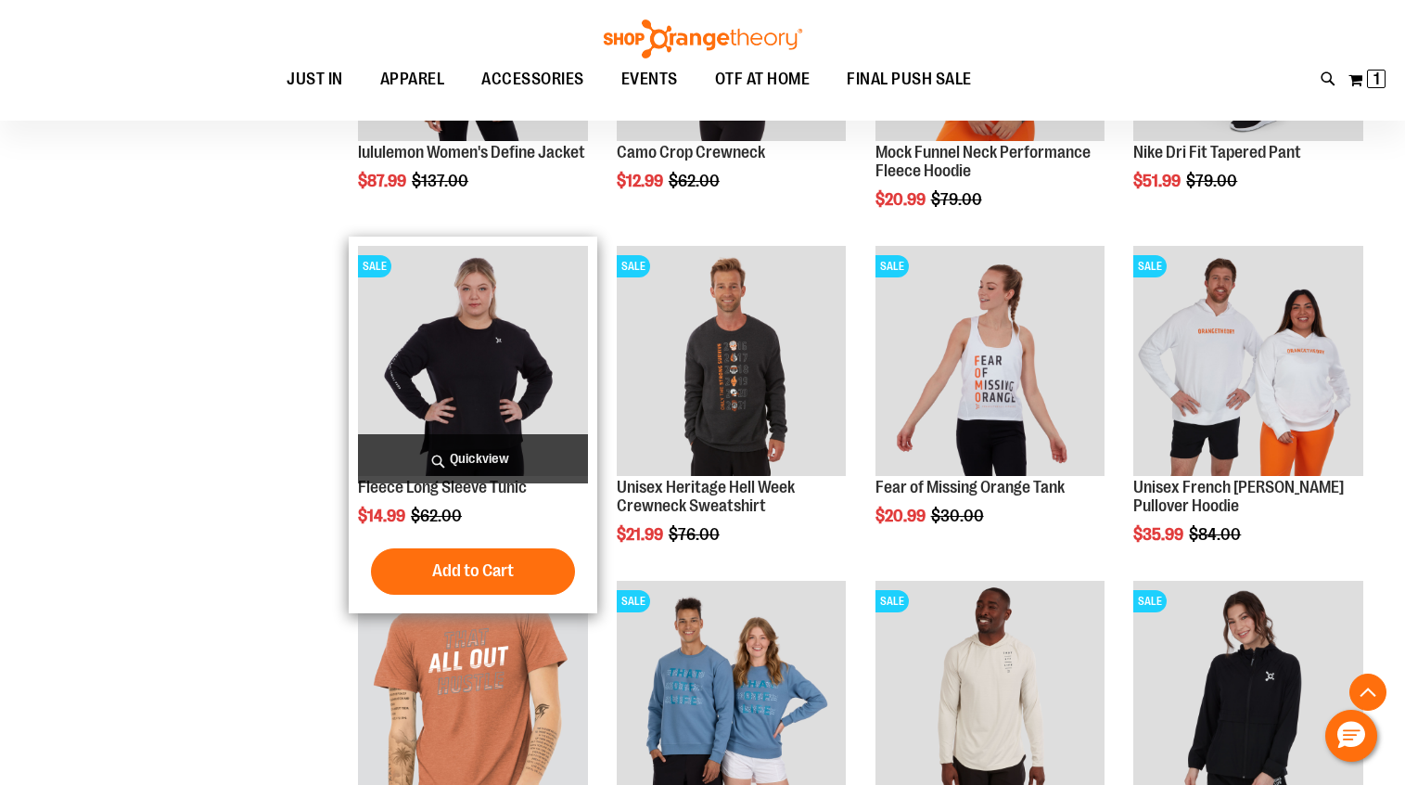
click at [447, 377] on img "product" at bounding box center [473, 361] width 230 height 230
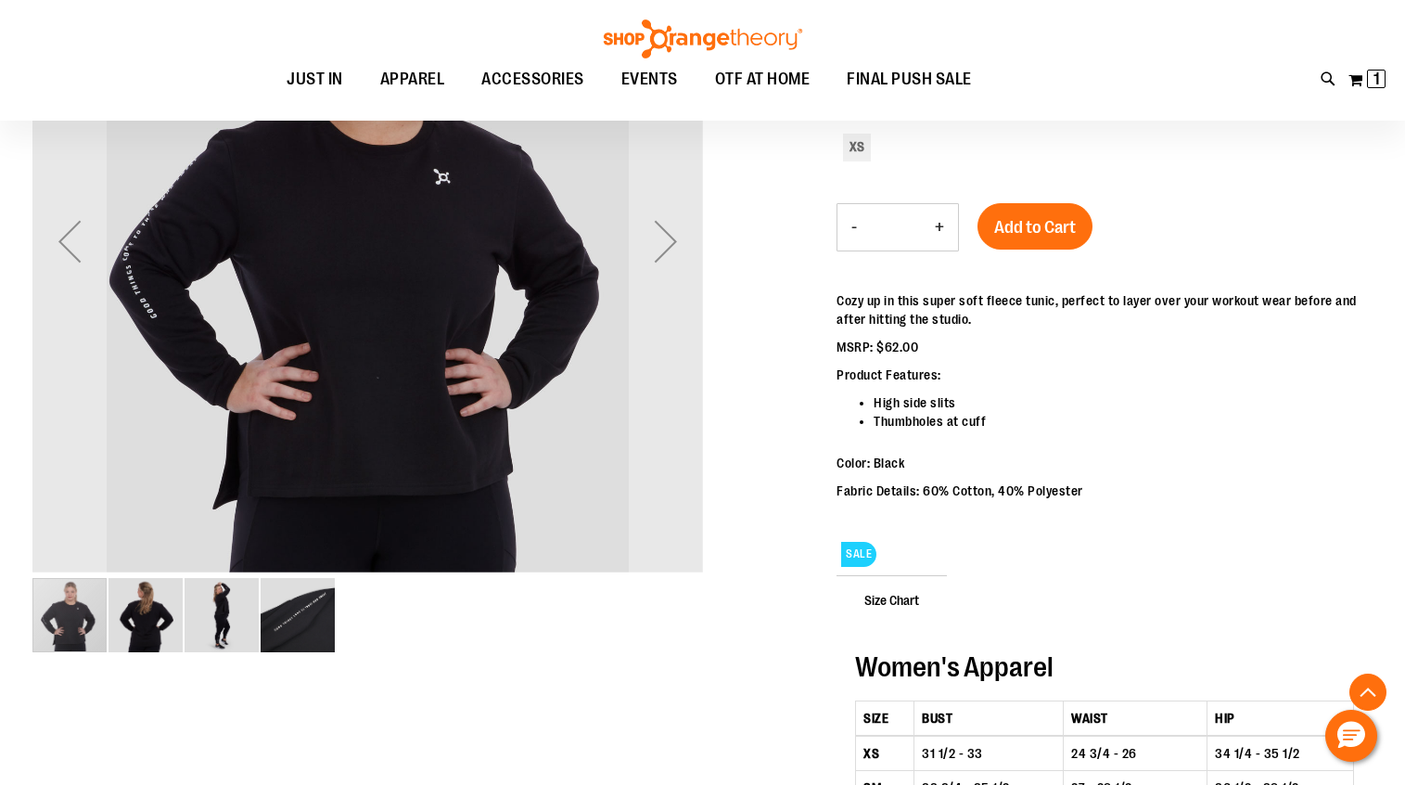
scroll to position [373, 0]
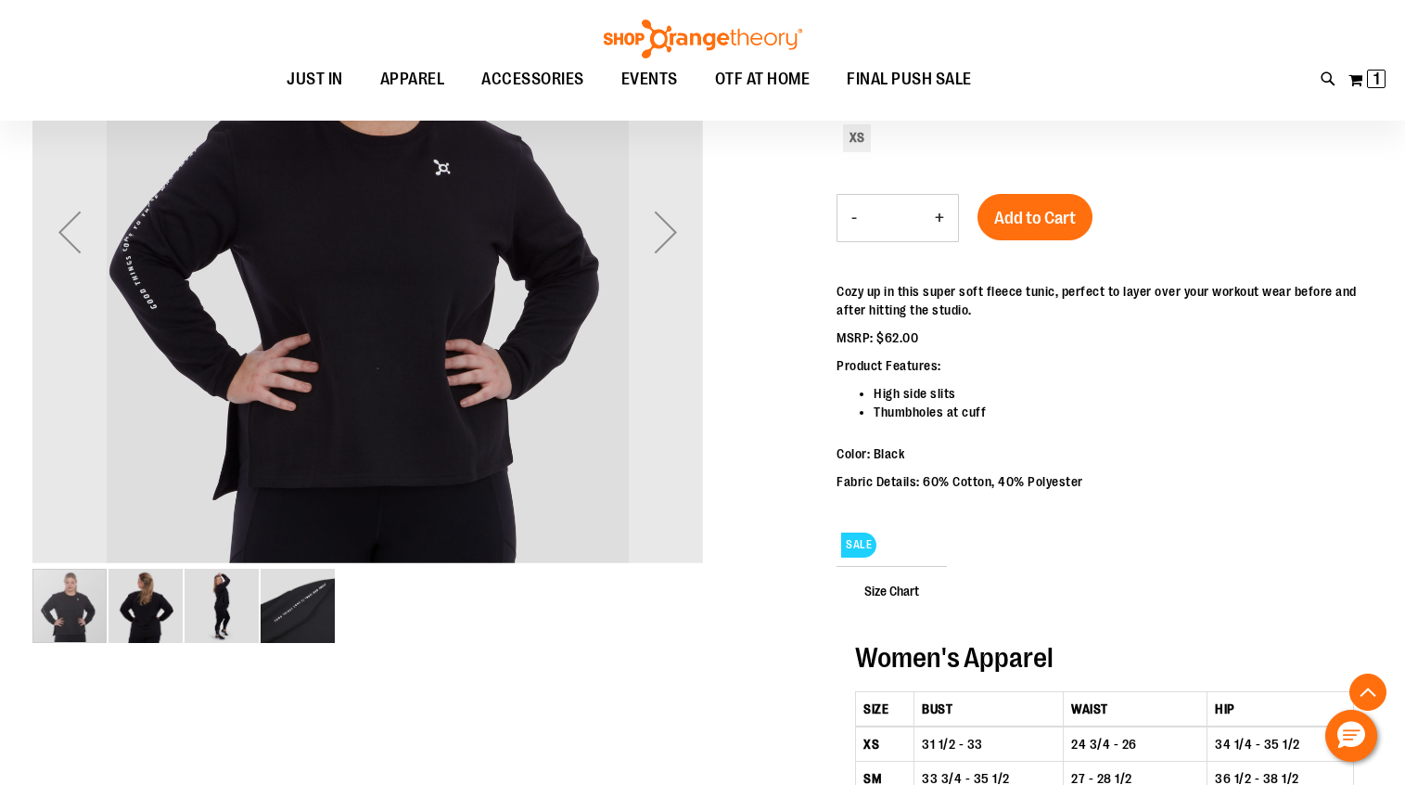
click at [149, 619] on img "image 2 of 4" at bounding box center [146, 605] width 74 height 74
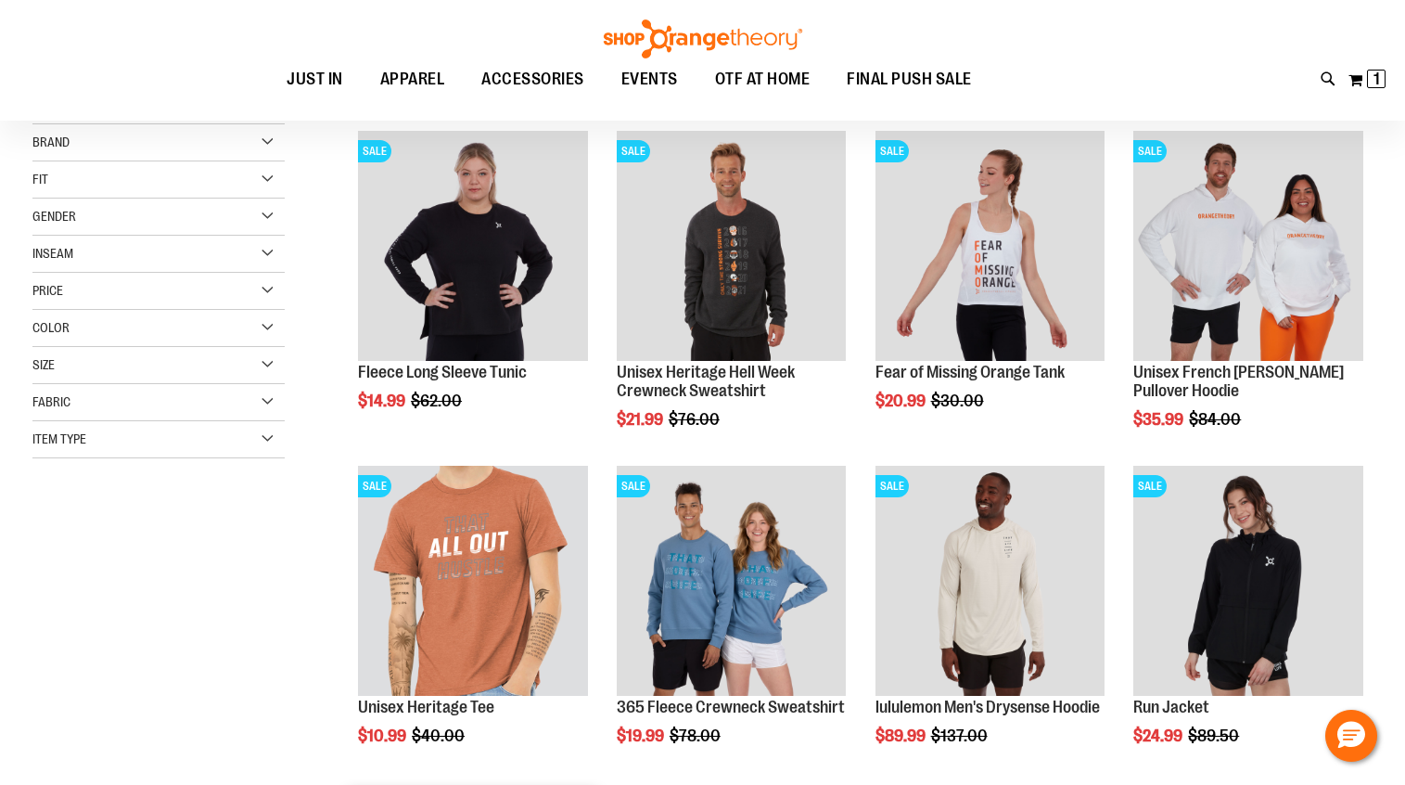
scroll to position [245, 0]
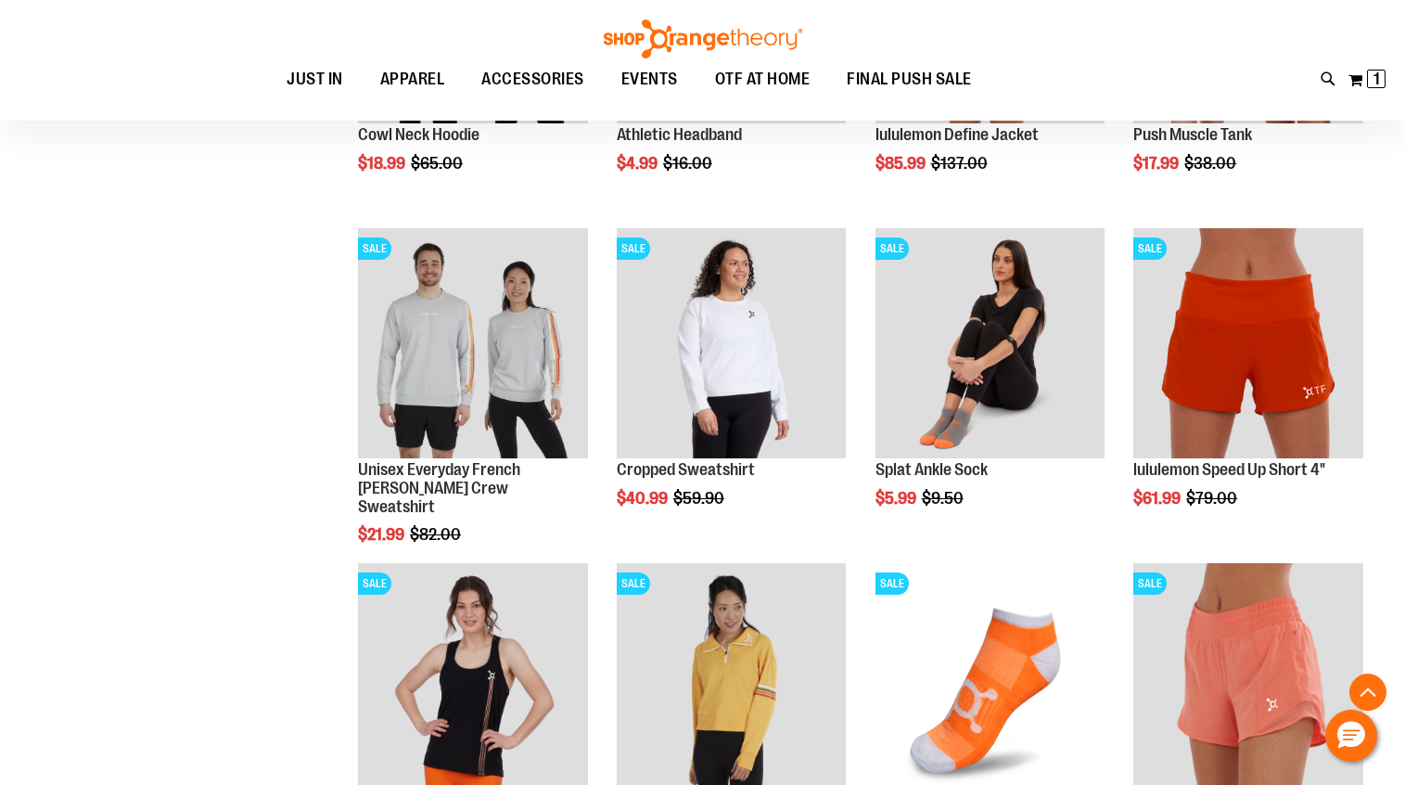
scroll to position [2254, 0]
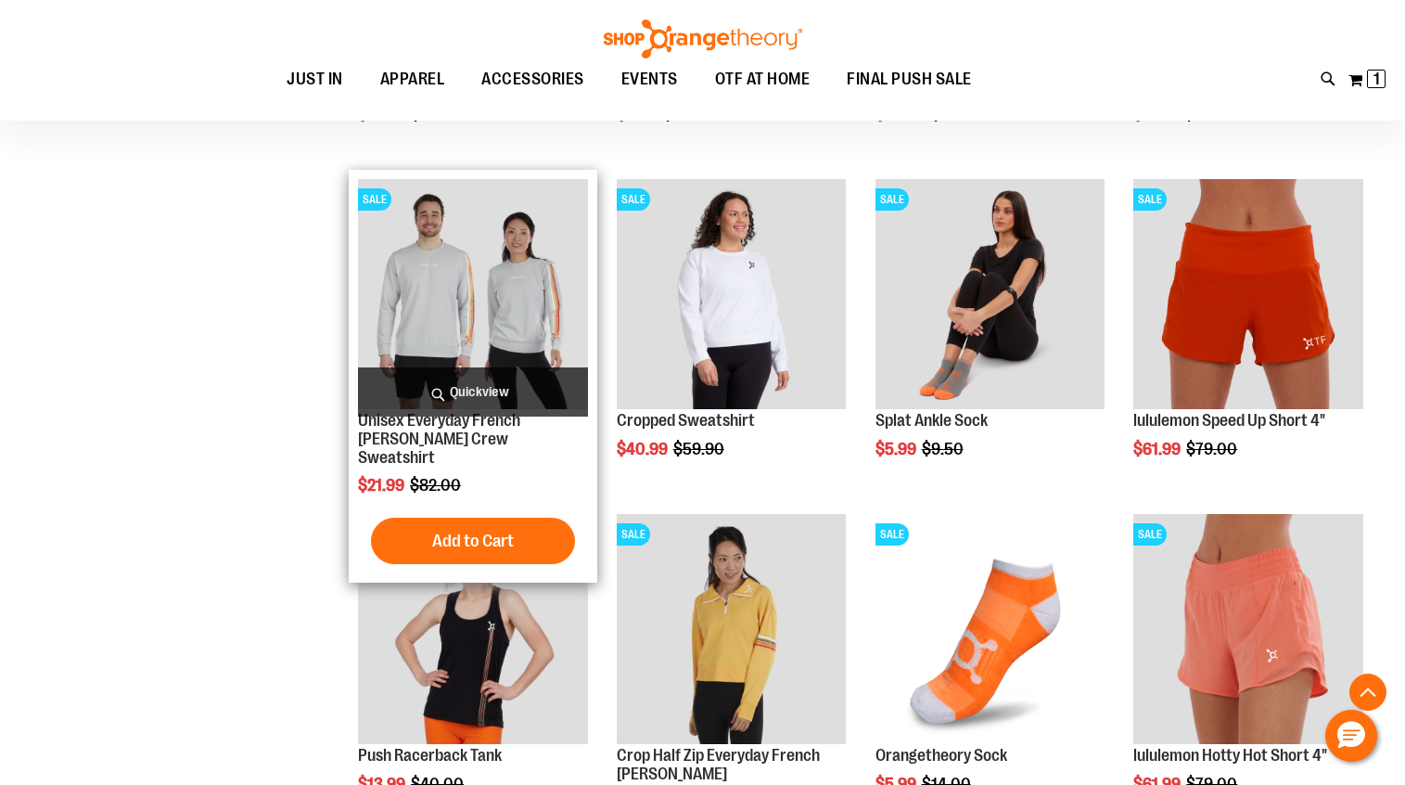
click at [431, 311] on img "product" at bounding box center [473, 294] width 230 height 230
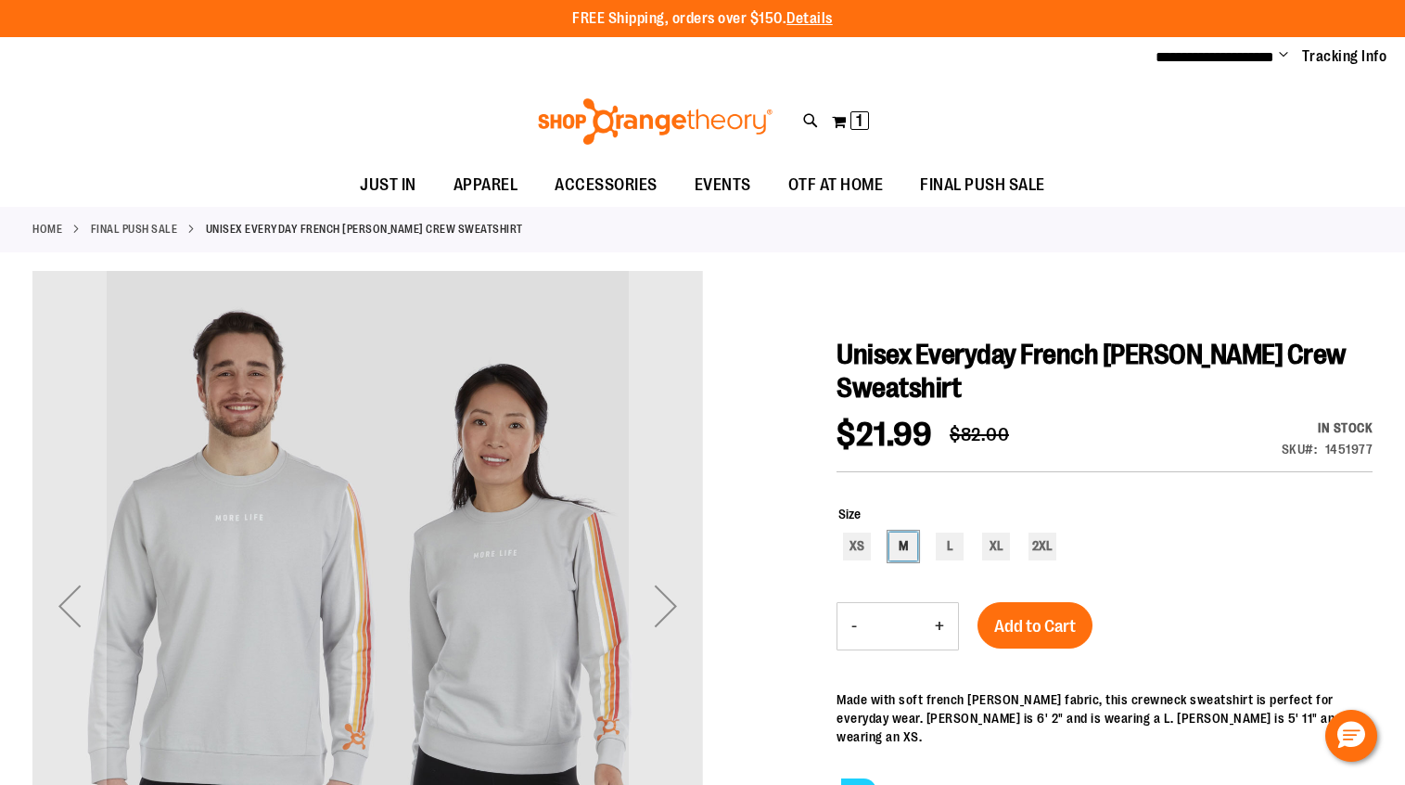
click at [906, 543] on div "M" at bounding box center [903, 546] width 28 height 28
type input "***"
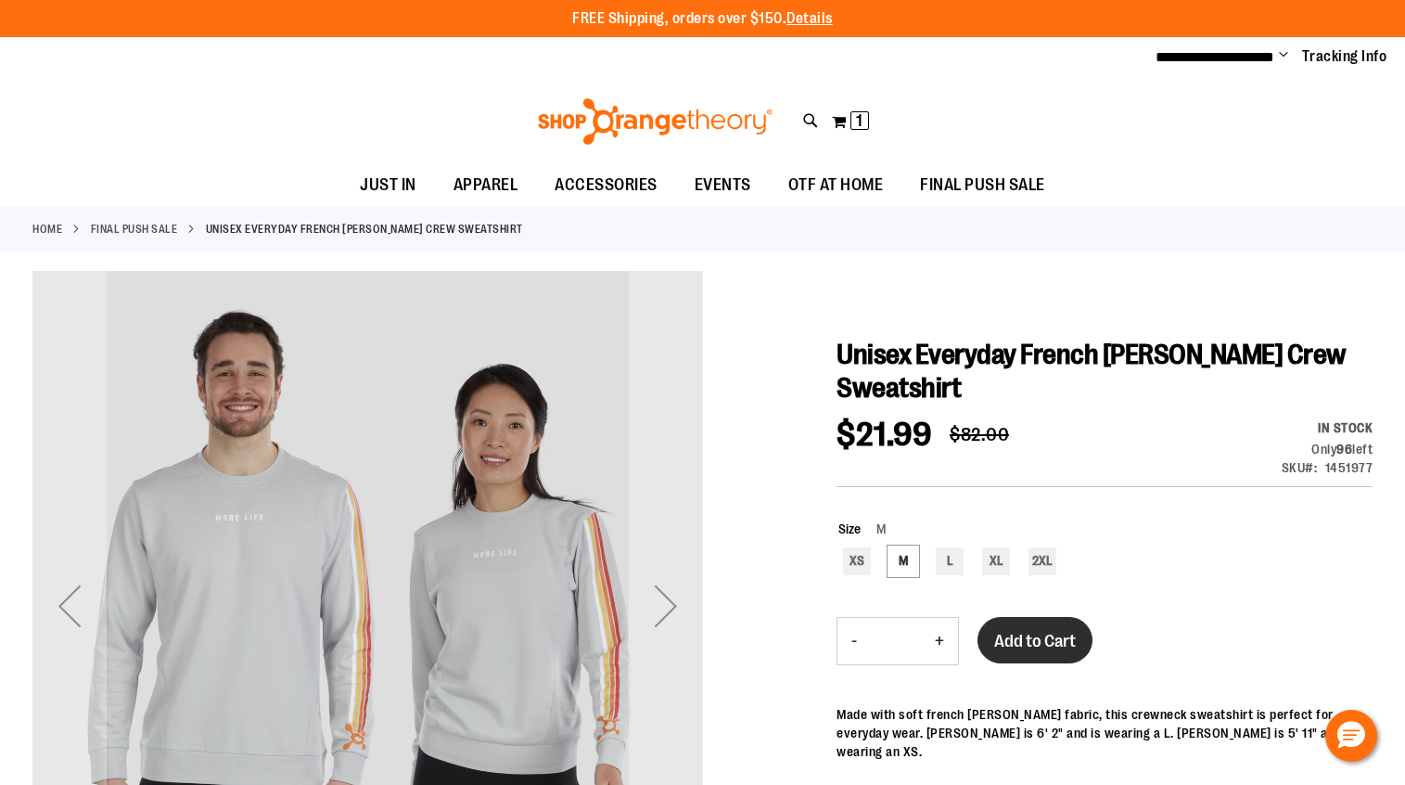
click at [1036, 638] on span "Add to Cart" at bounding box center [1035, 641] width 82 height 20
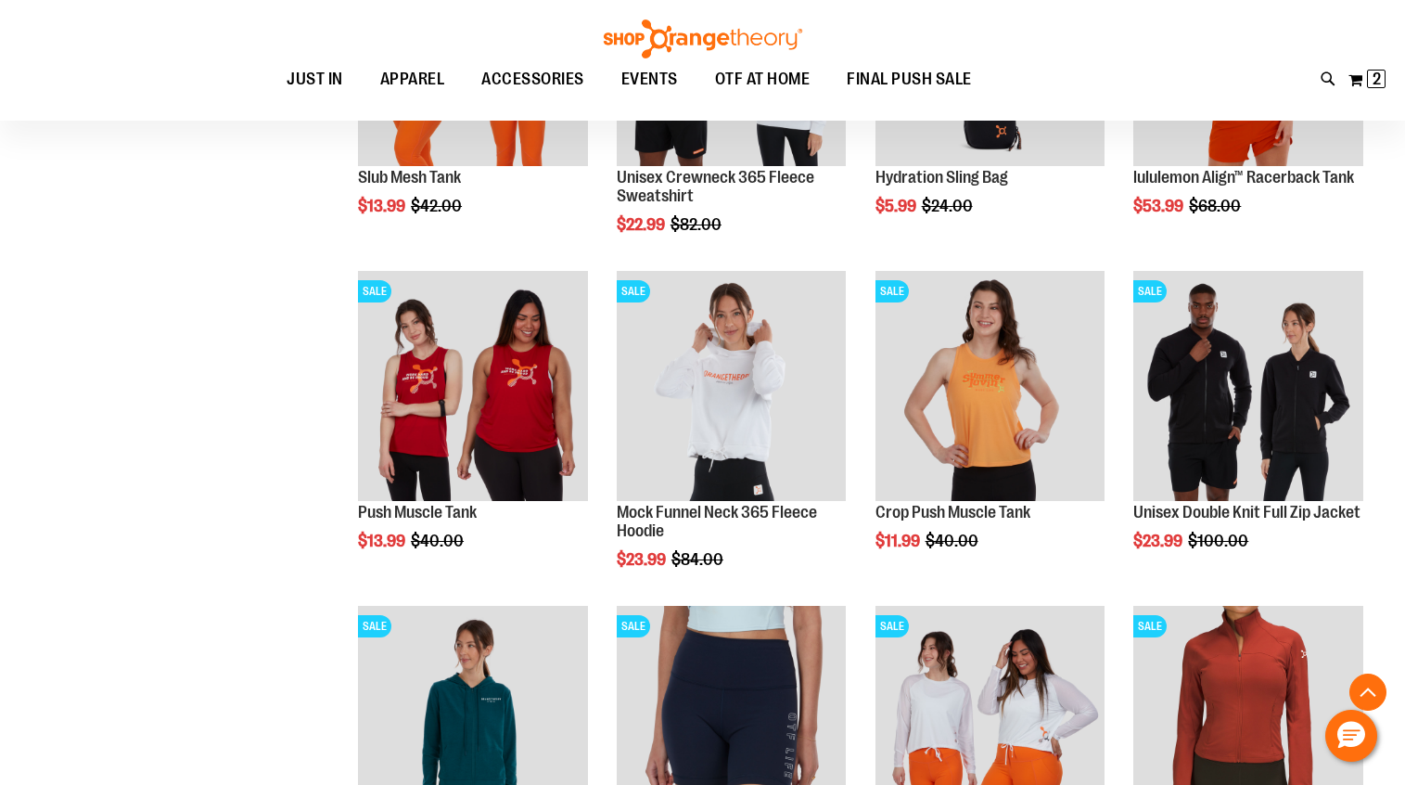
scroll to position [955, 0]
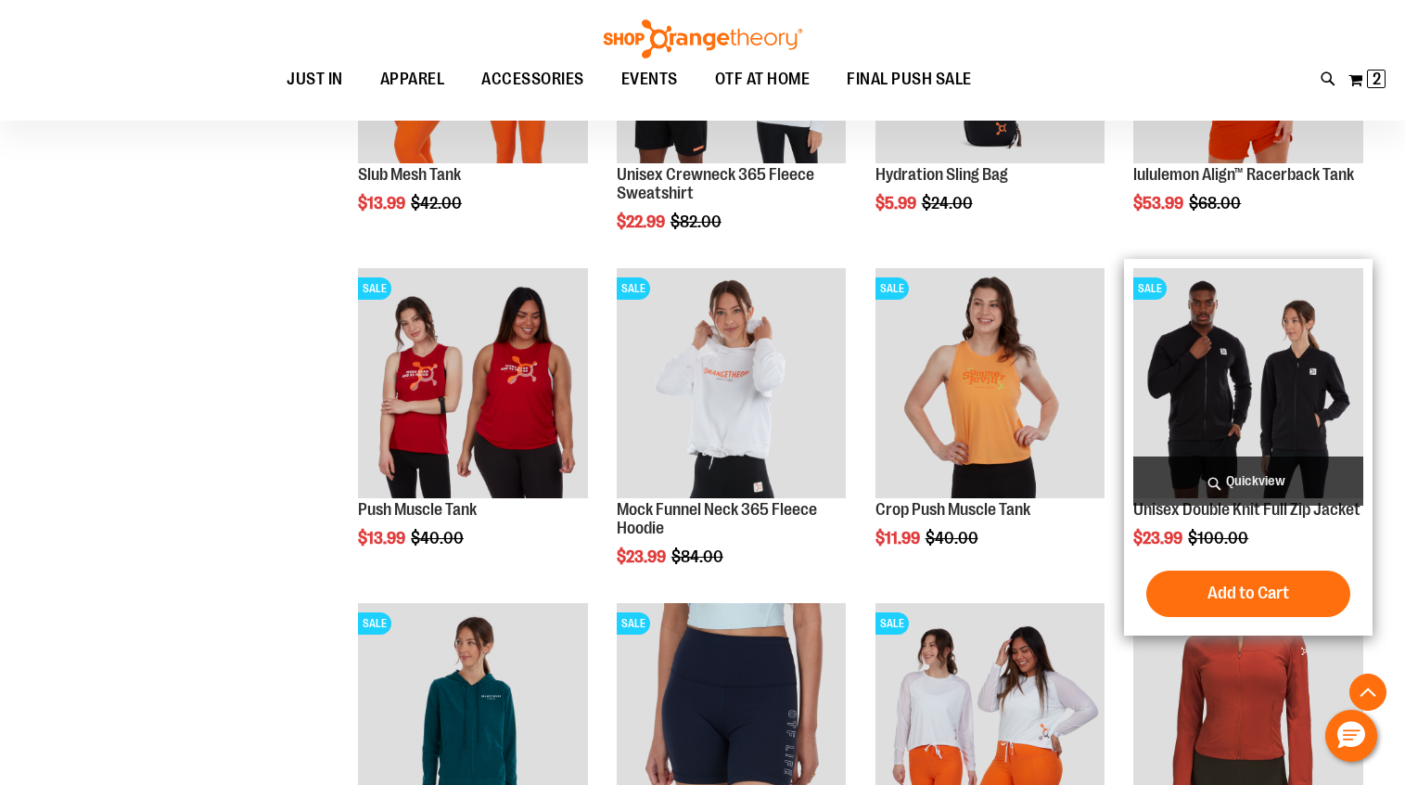
click at [1277, 299] on img "product" at bounding box center [1248, 383] width 230 height 230
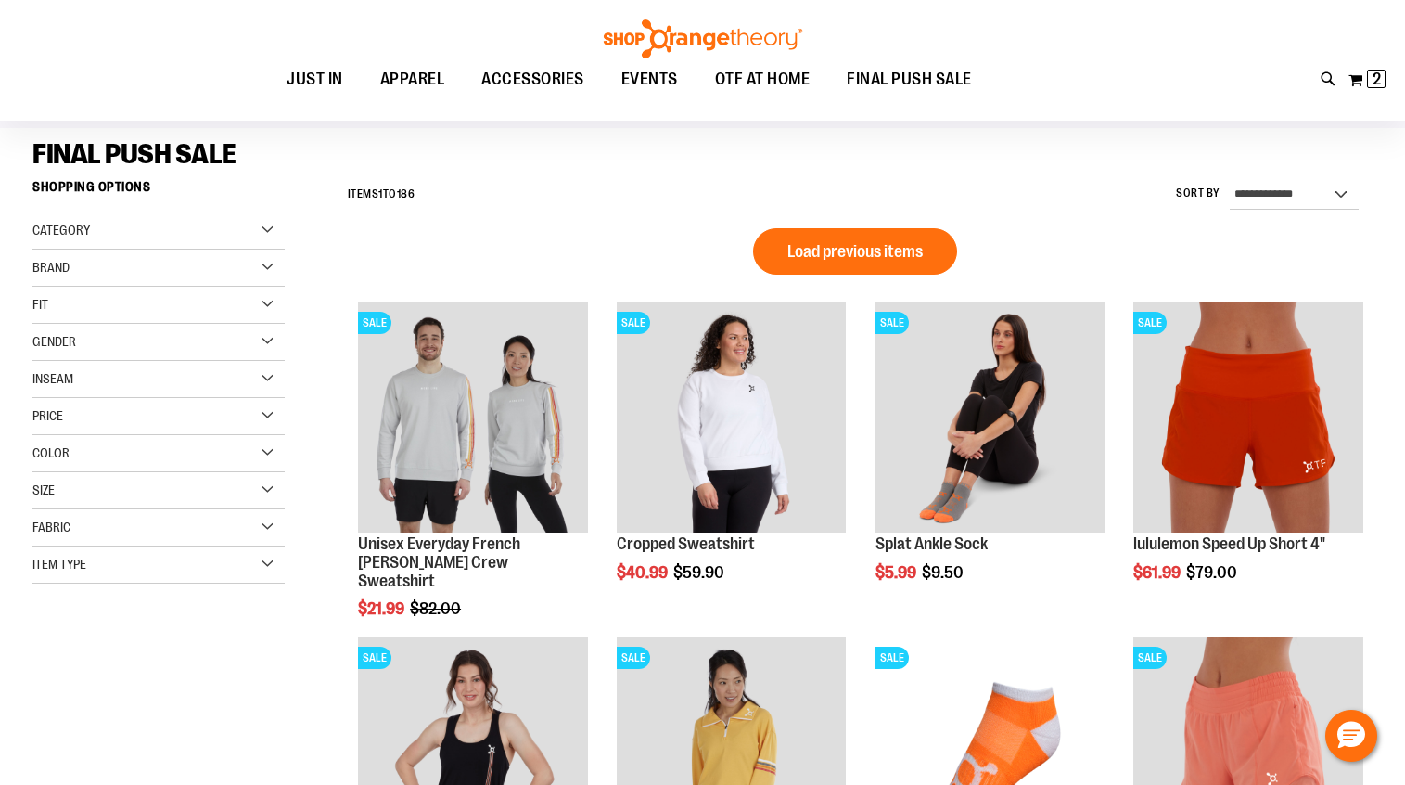
scroll to position [109, 0]
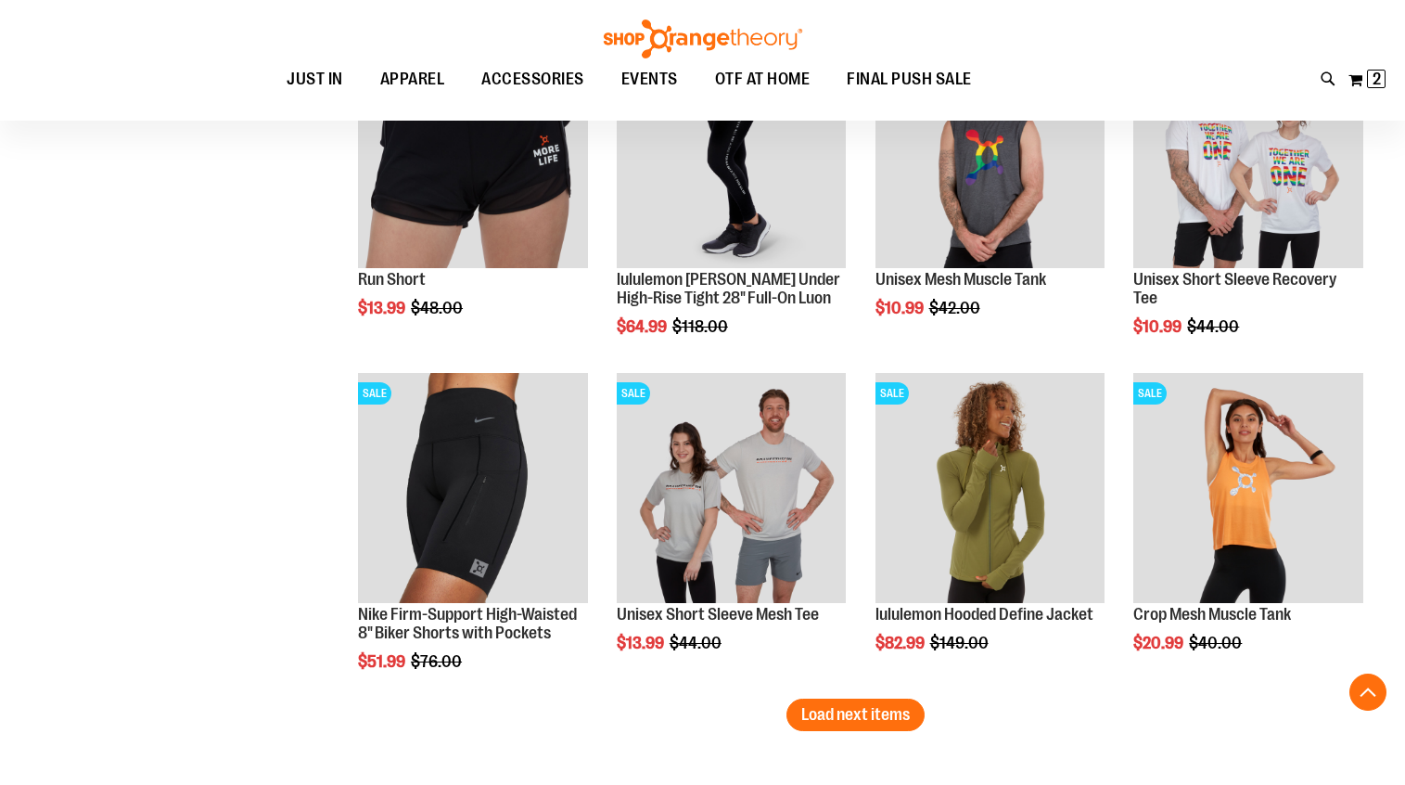
scroll to position [2736, 0]
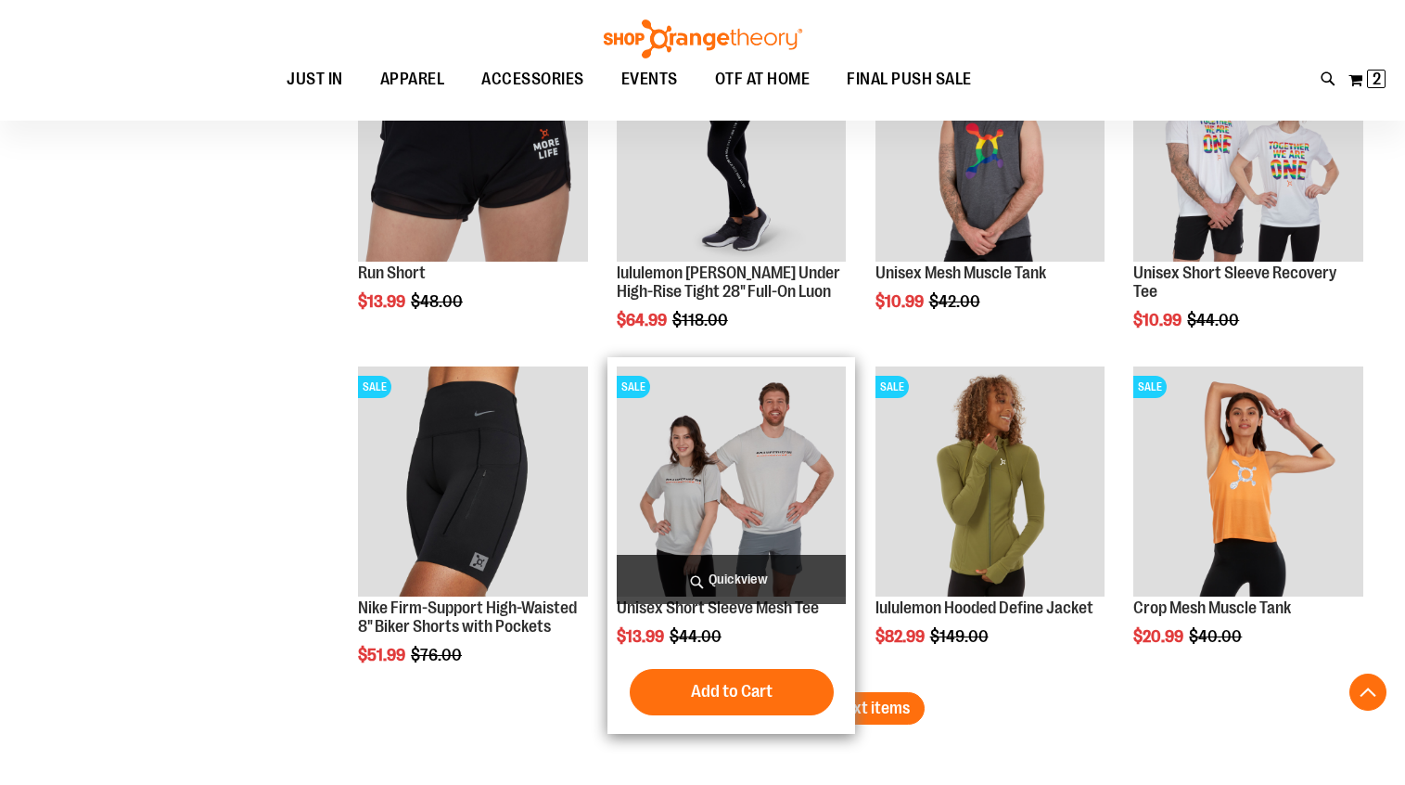
click at [721, 453] on img "product" at bounding box center [732, 481] width 230 height 230
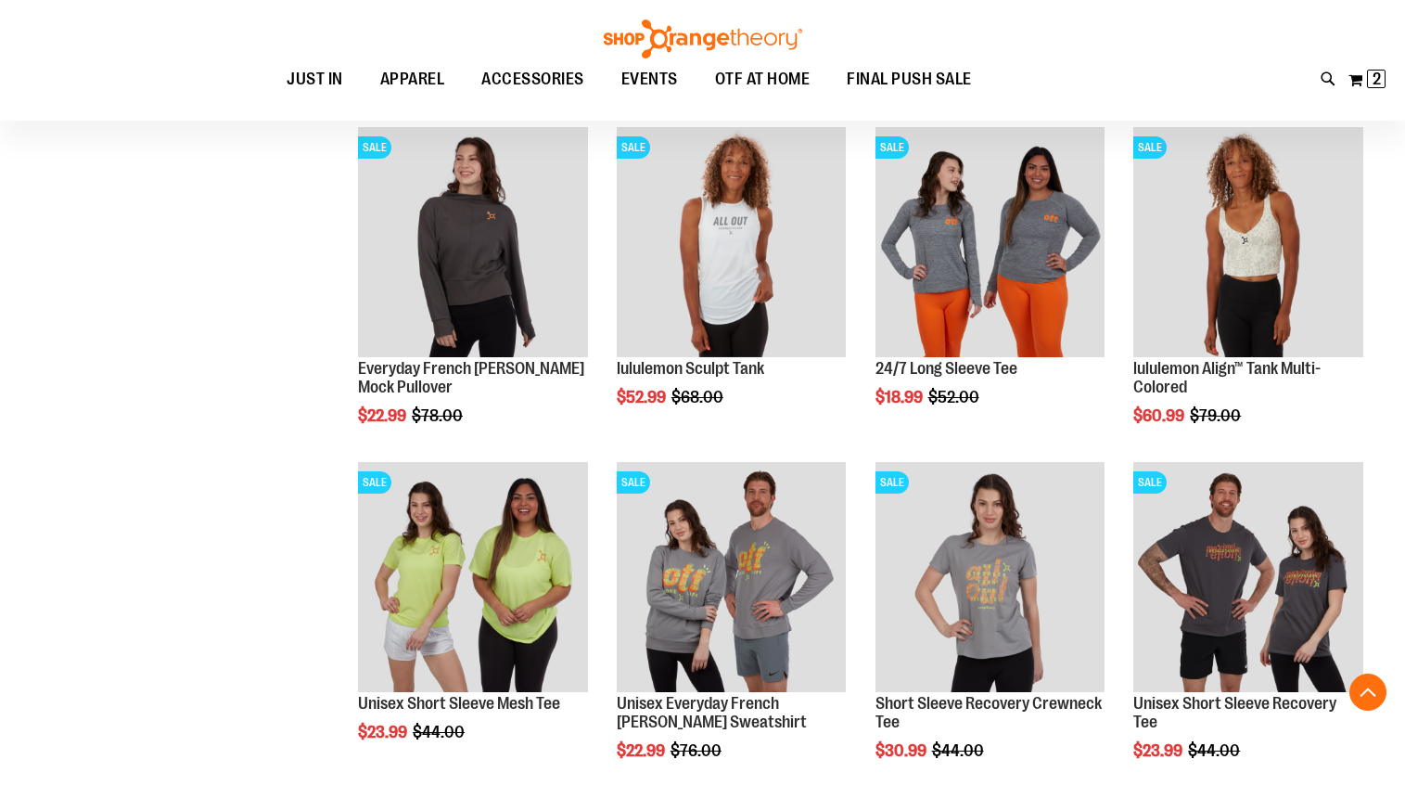
scroll to position [1052, 0]
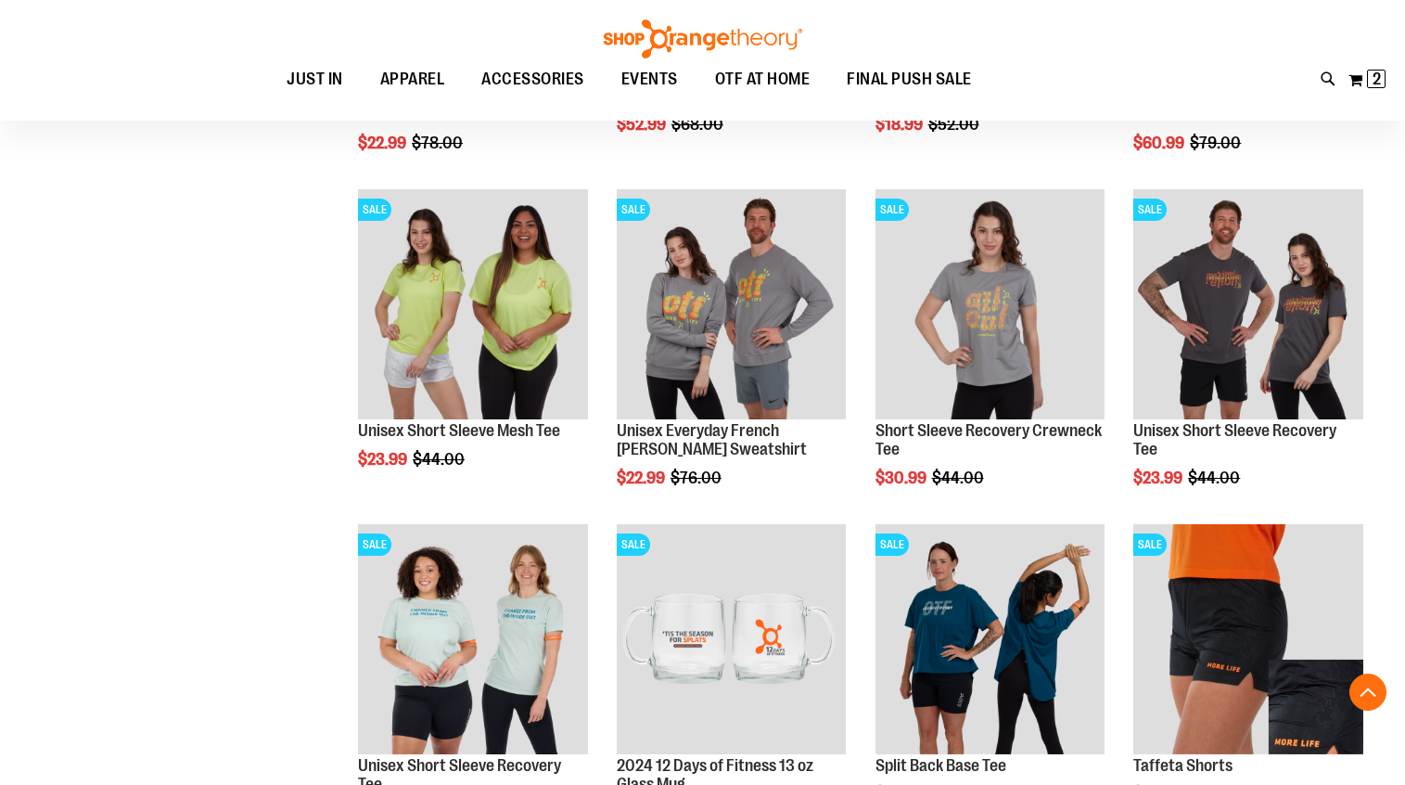
scroll to position [1323, 0]
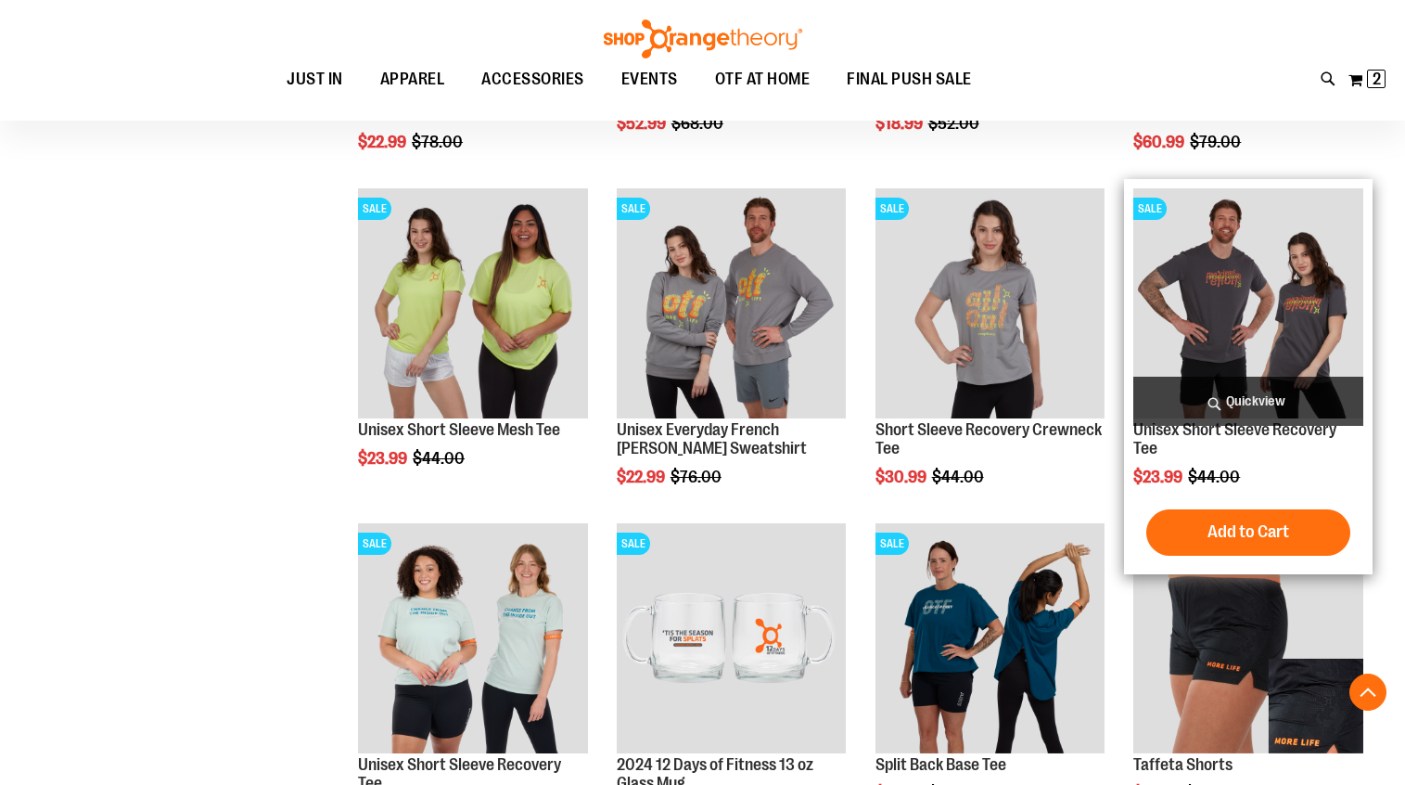
click at [1245, 333] on img "product" at bounding box center [1248, 303] width 230 height 230
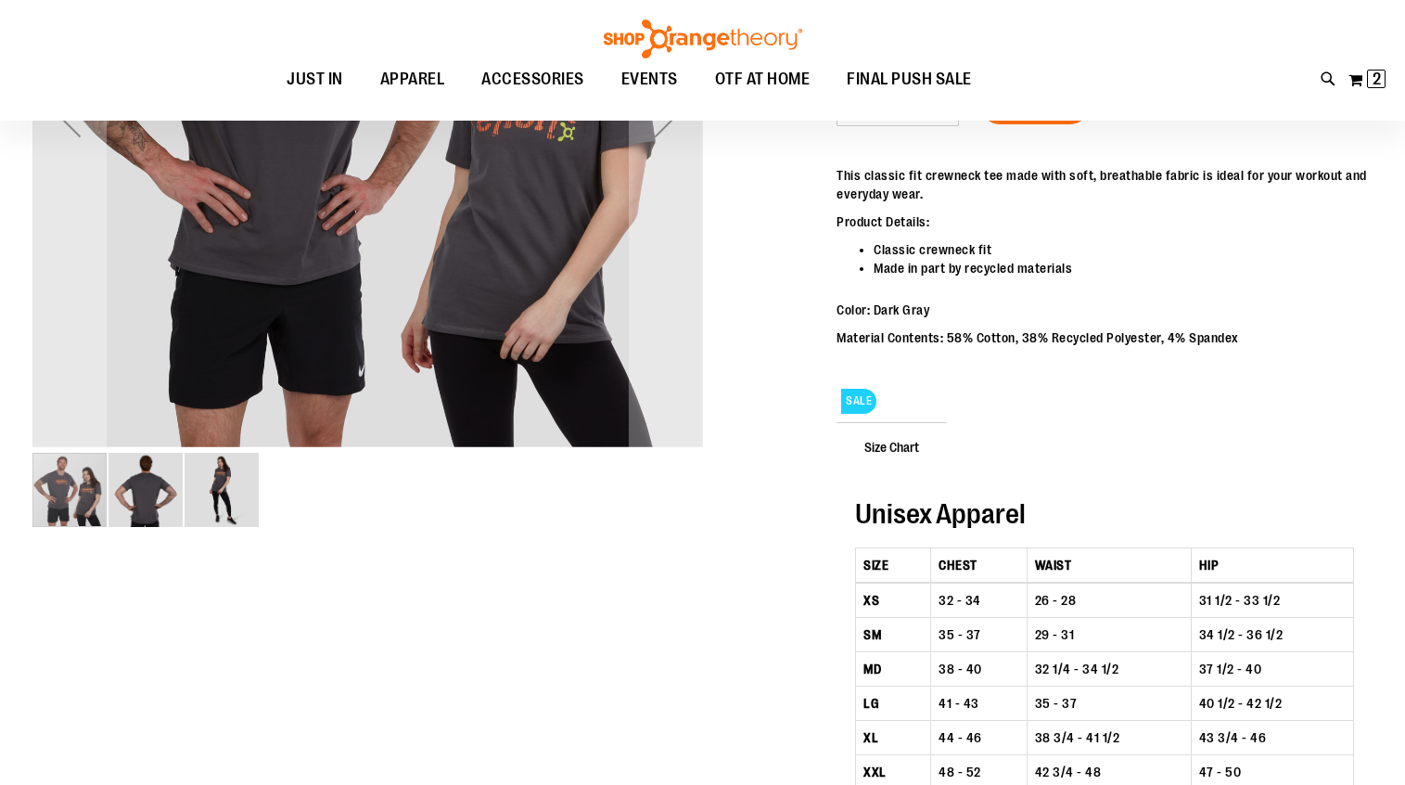
scroll to position [567, 0]
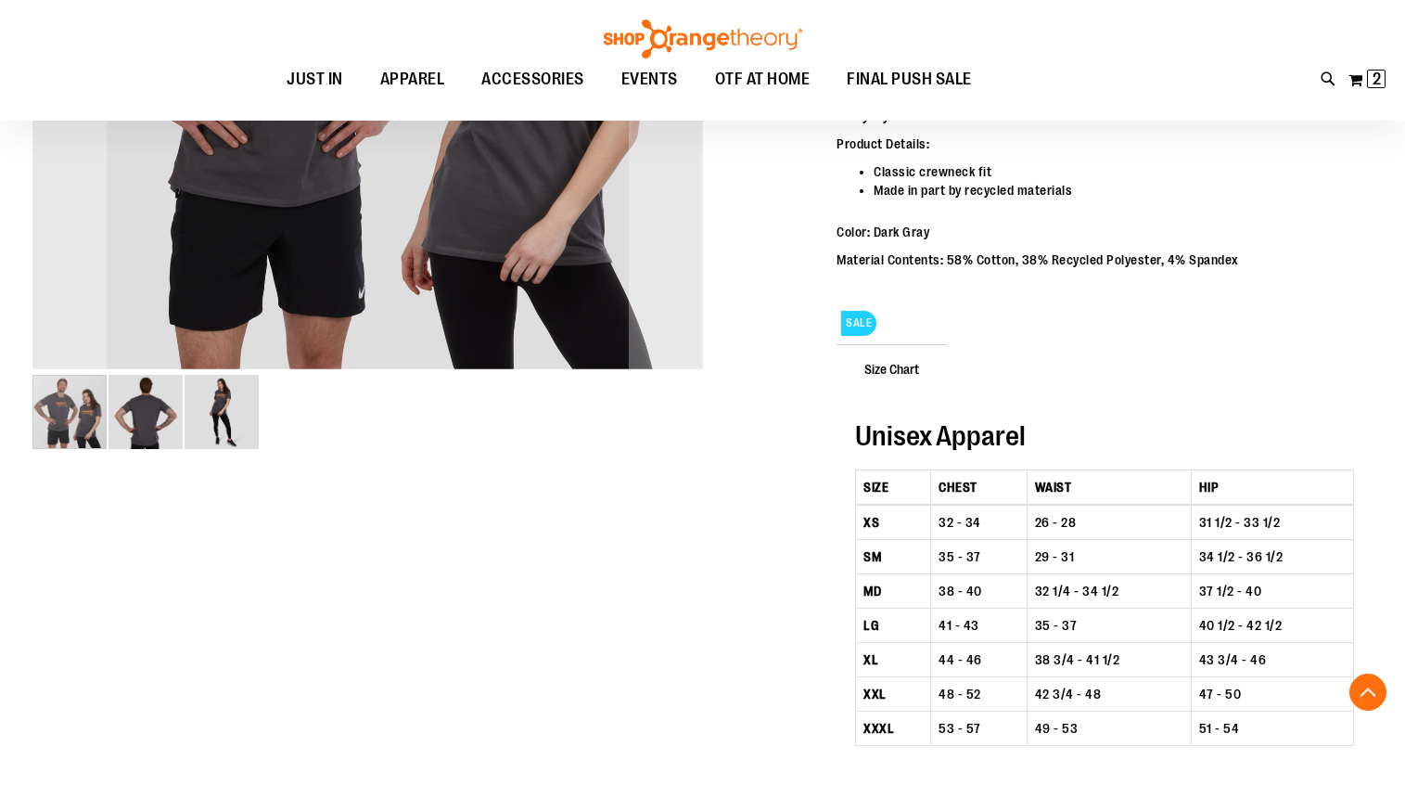
click at [128, 415] on img "image 2 of 3" at bounding box center [146, 412] width 74 height 74
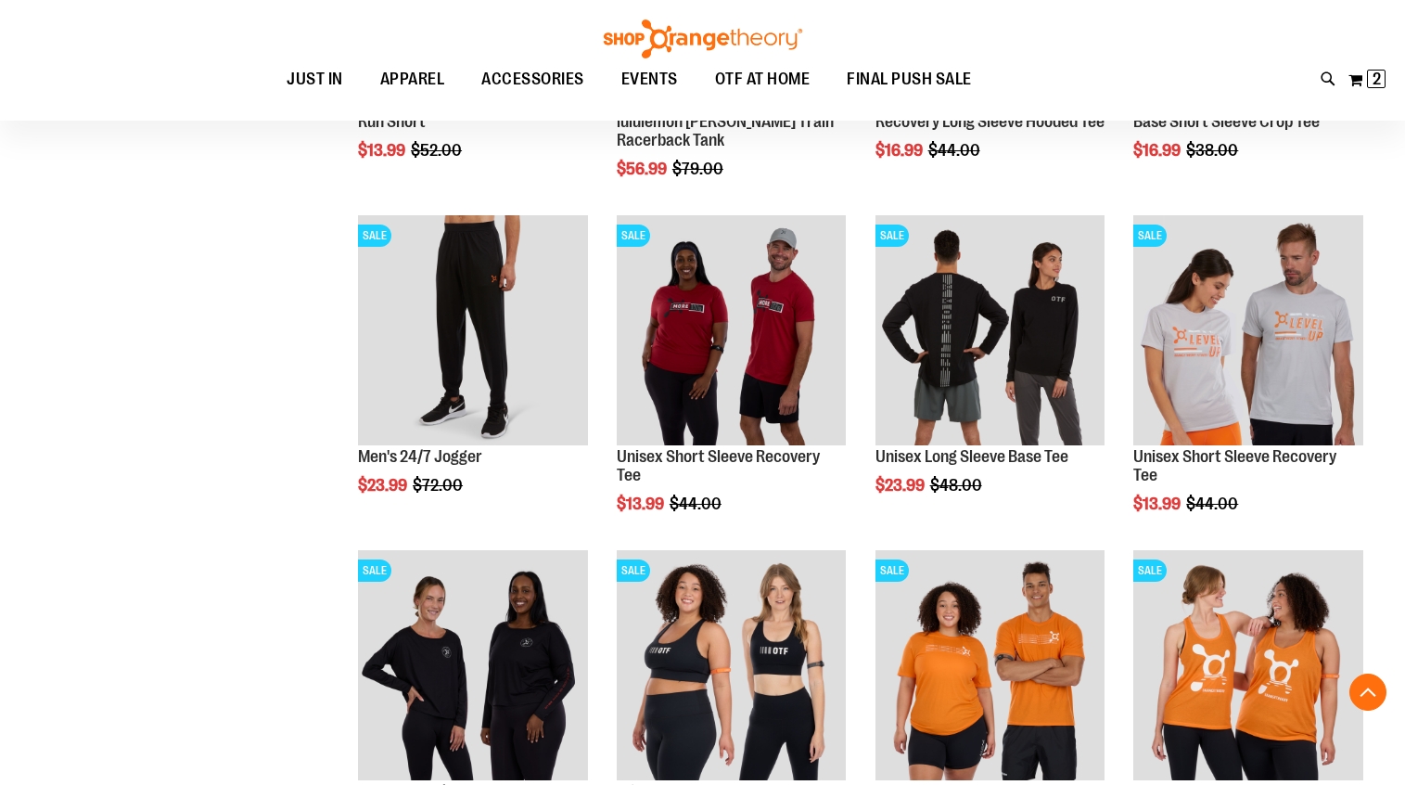
scroll to position [1011, 0]
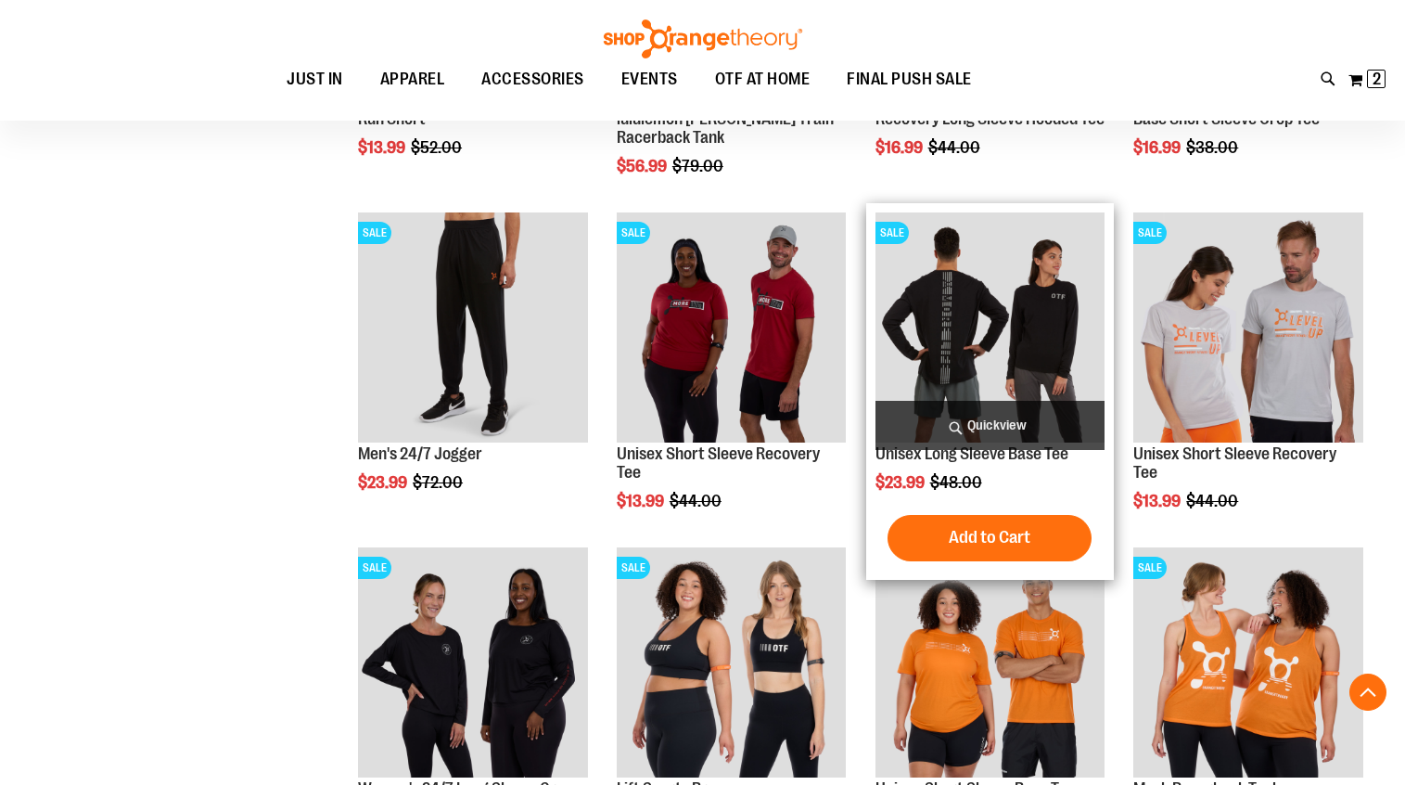
click at [974, 345] on img "product" at bounding box center [990, 327] width 230 height 230
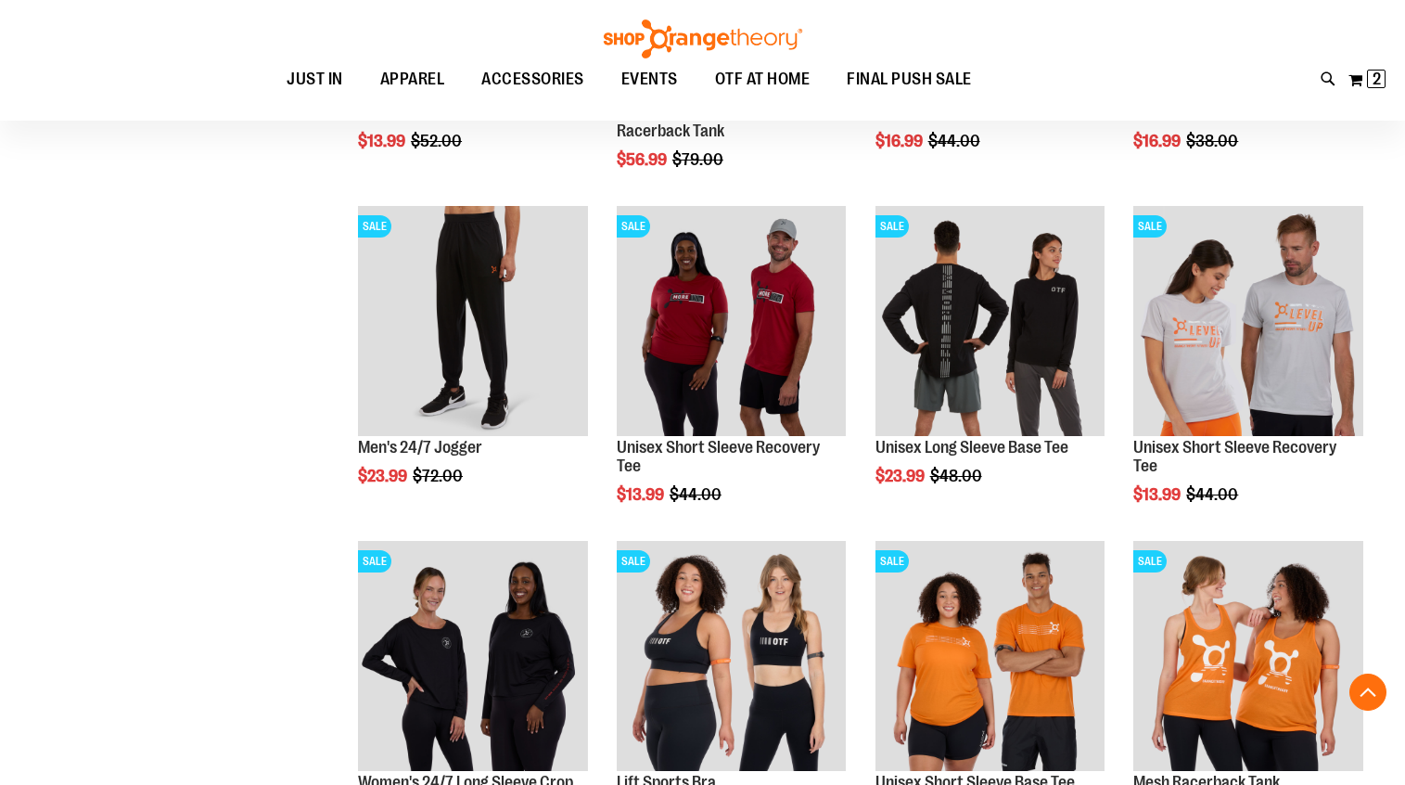
scroll to position [1186, 0]
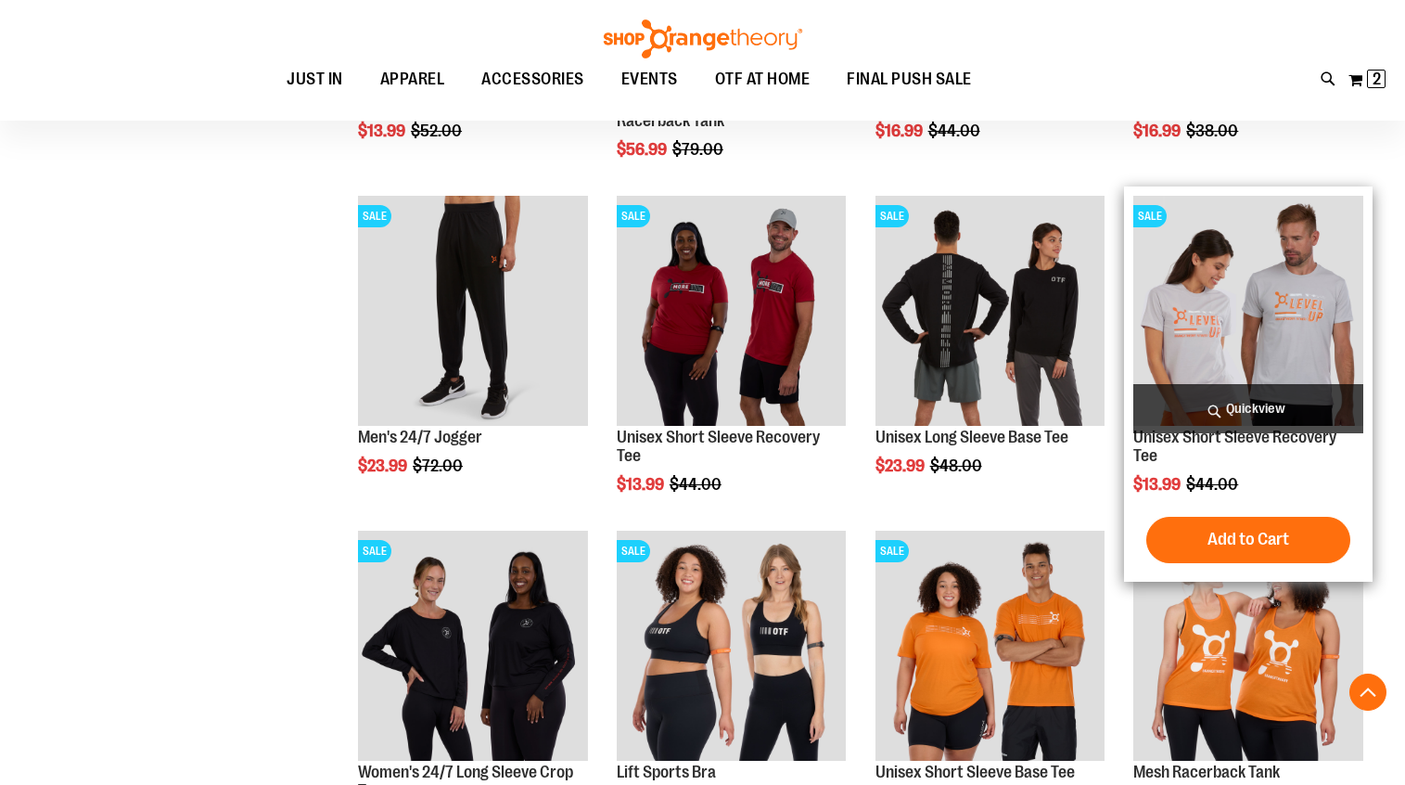
click at [1212, 312] on img "product" at bounding box center [1248, 311] width 230 height 230
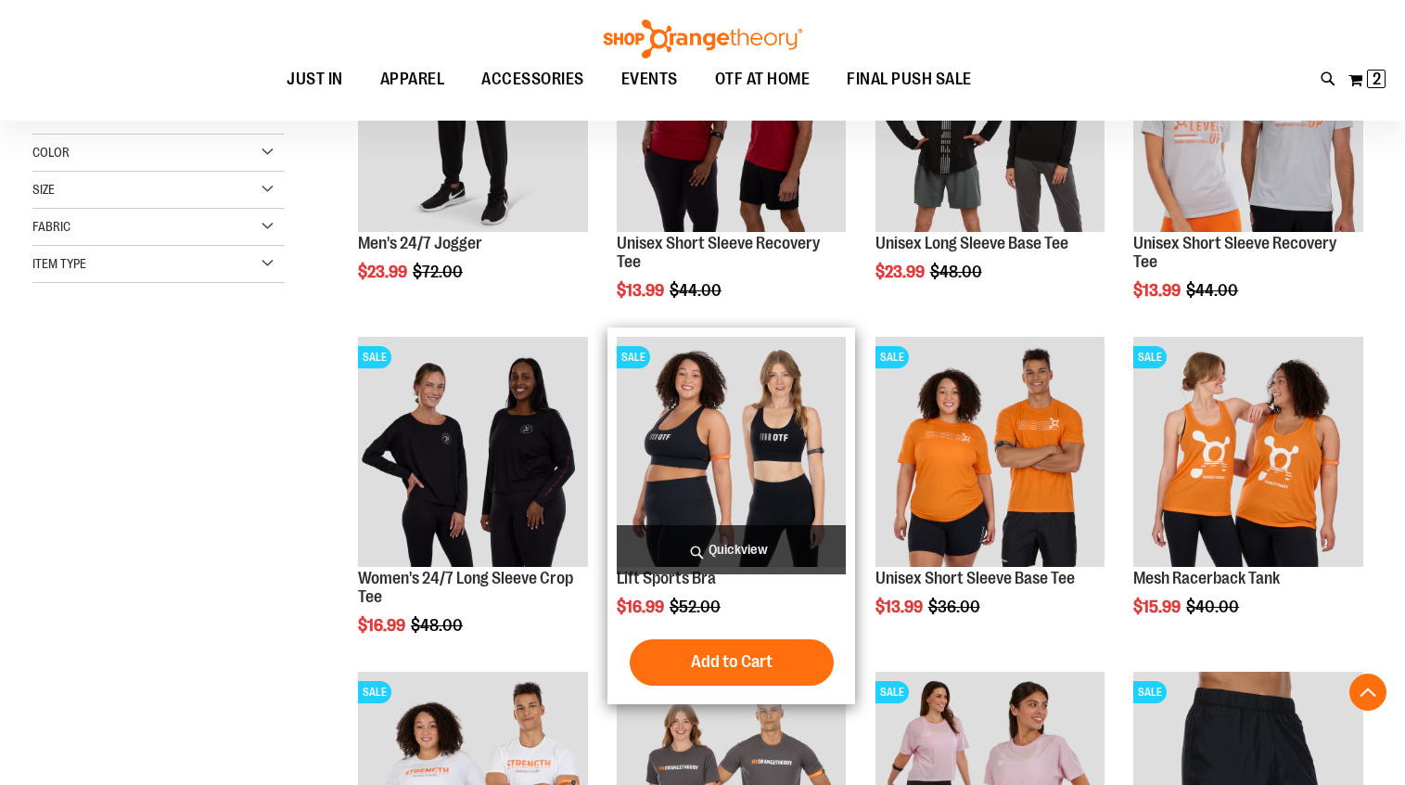
scroll to position [429, 0]
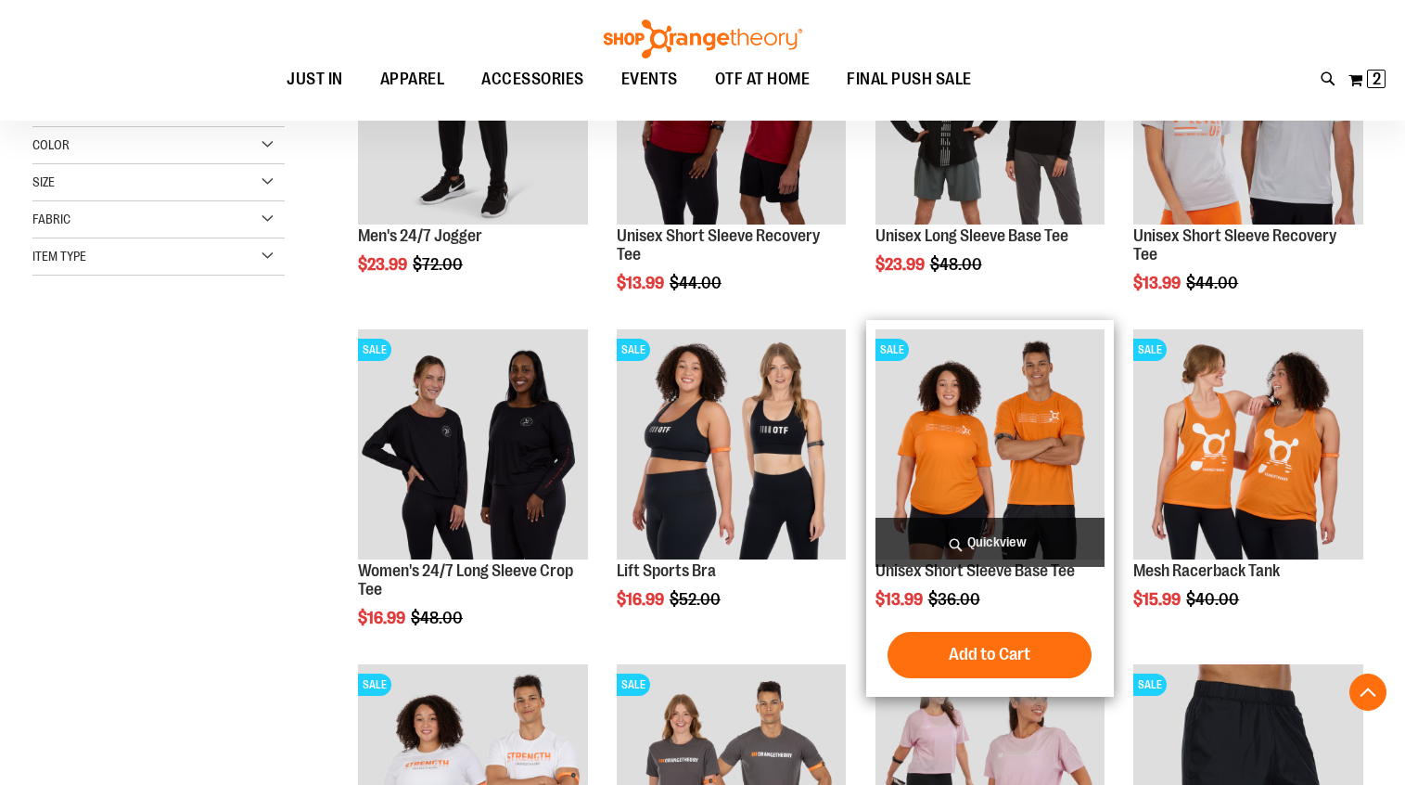
click at [975, 395] on img "product" at bounding box center [990, 444] width 230 height 230
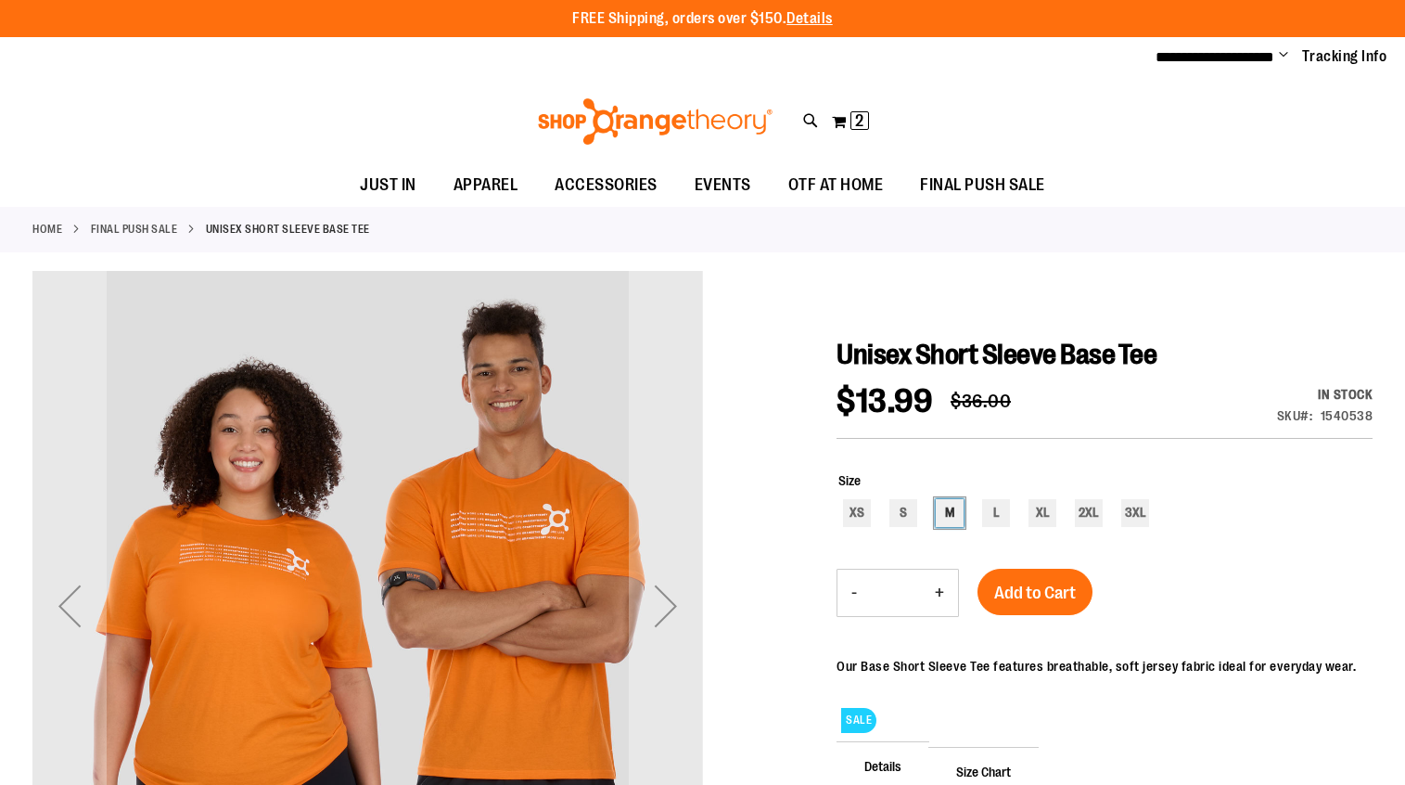
click at [949, 511] on div "M" at bounding box center [950, 513] width 28 height 28
type input "***"
click at [1024, 590] on span "Add to Cart" at bounding box center [1035, 592] width 82 height 20
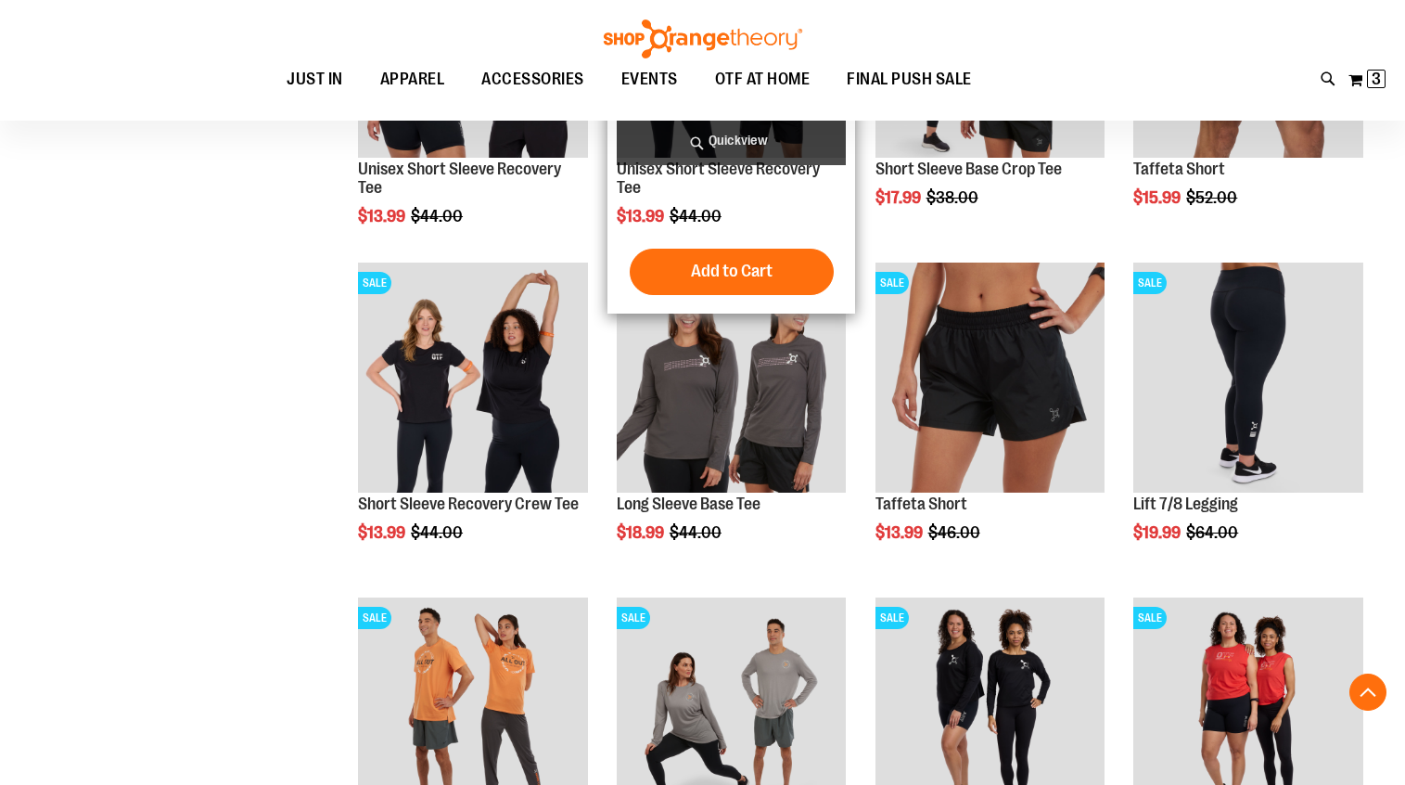
scroll to position [1128, 0]
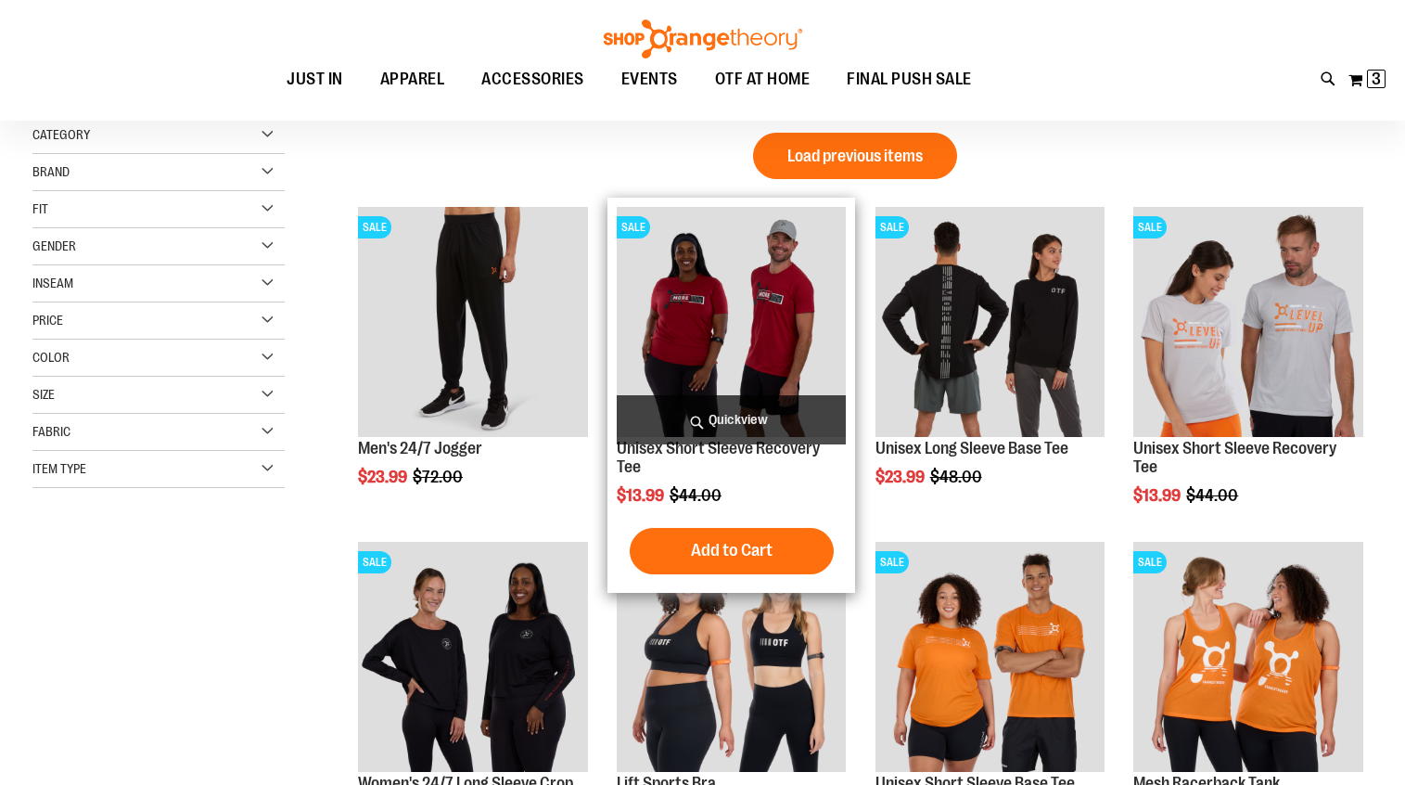
scroll to position [222, 0]
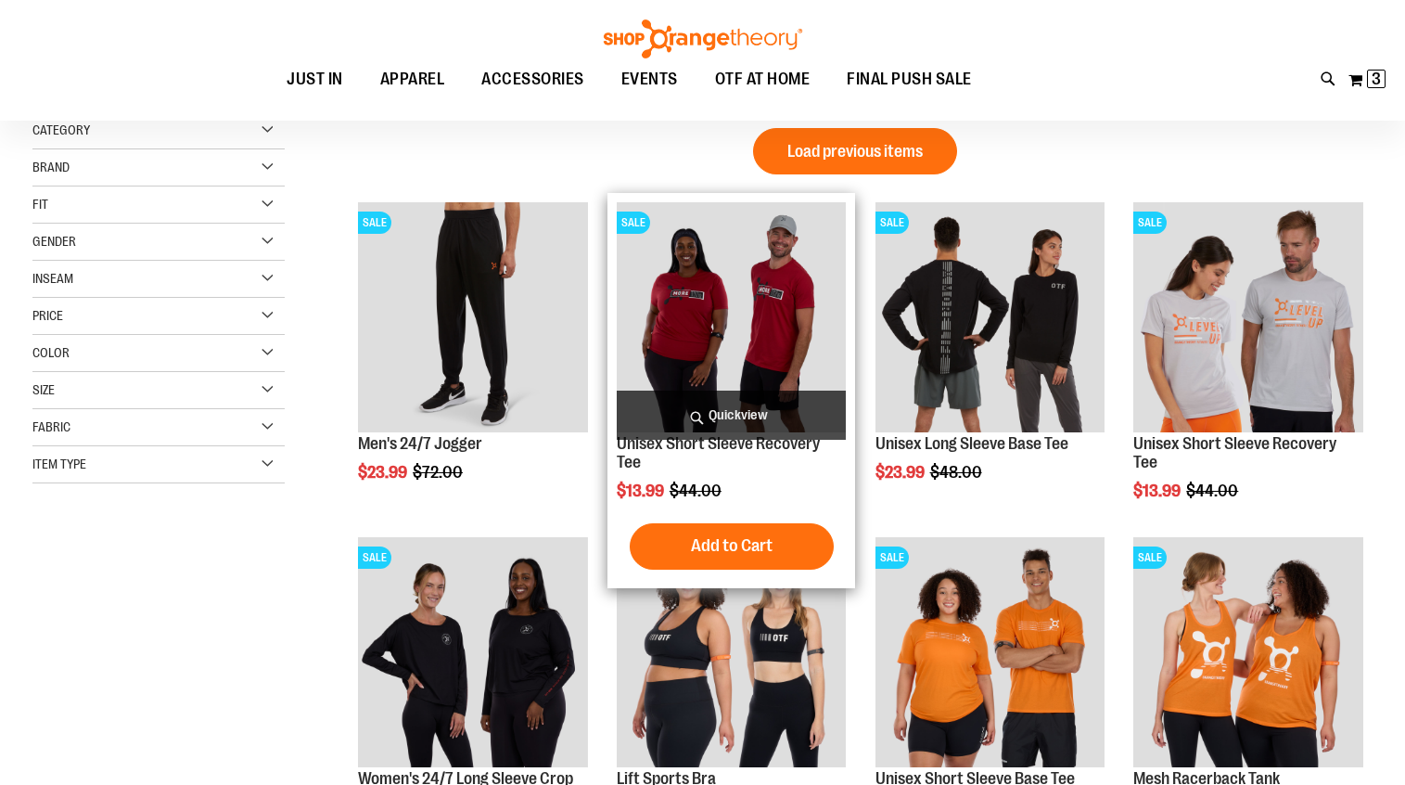
click at [698, 312] on img "product" at bounding box center [732, 317] width 230 height 230
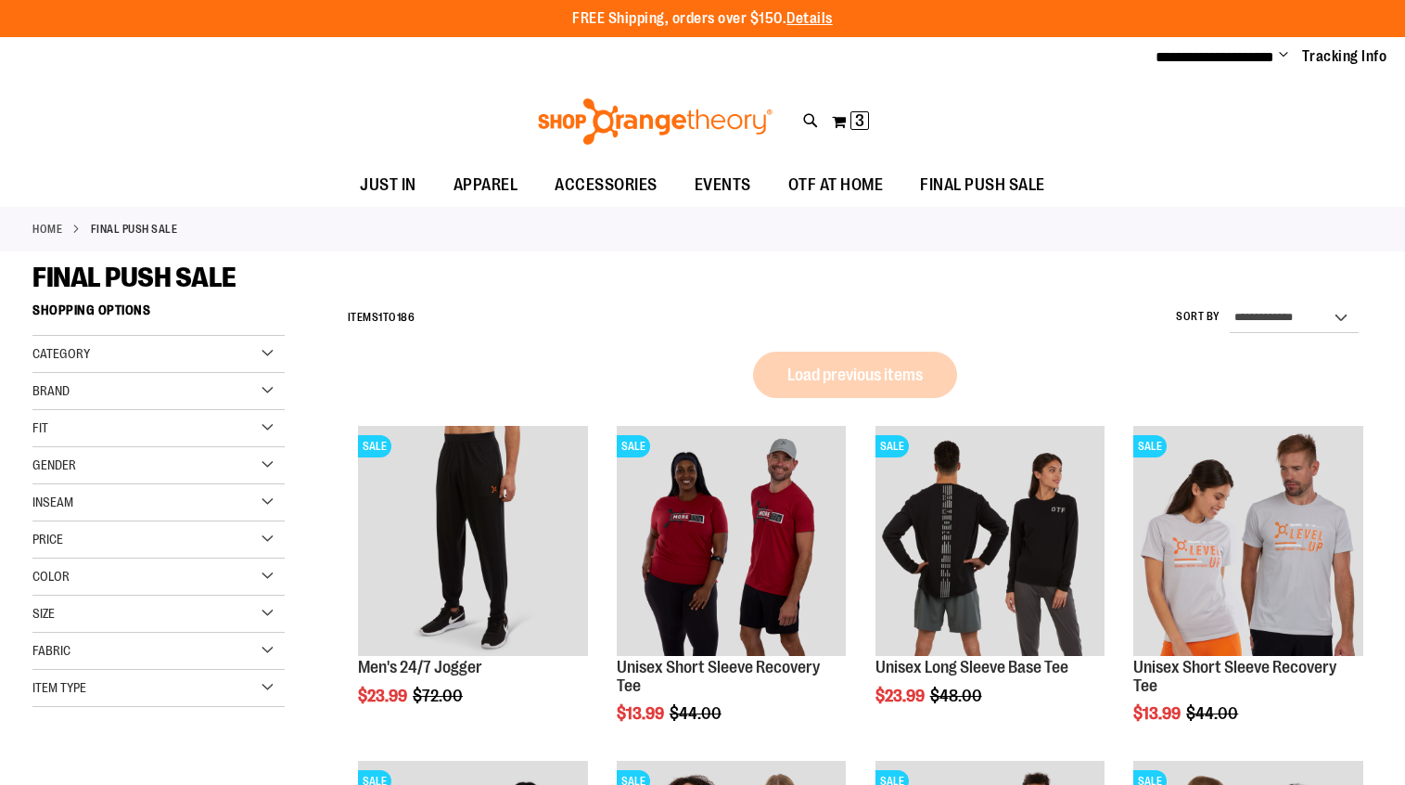
scroll to position [483, 0]
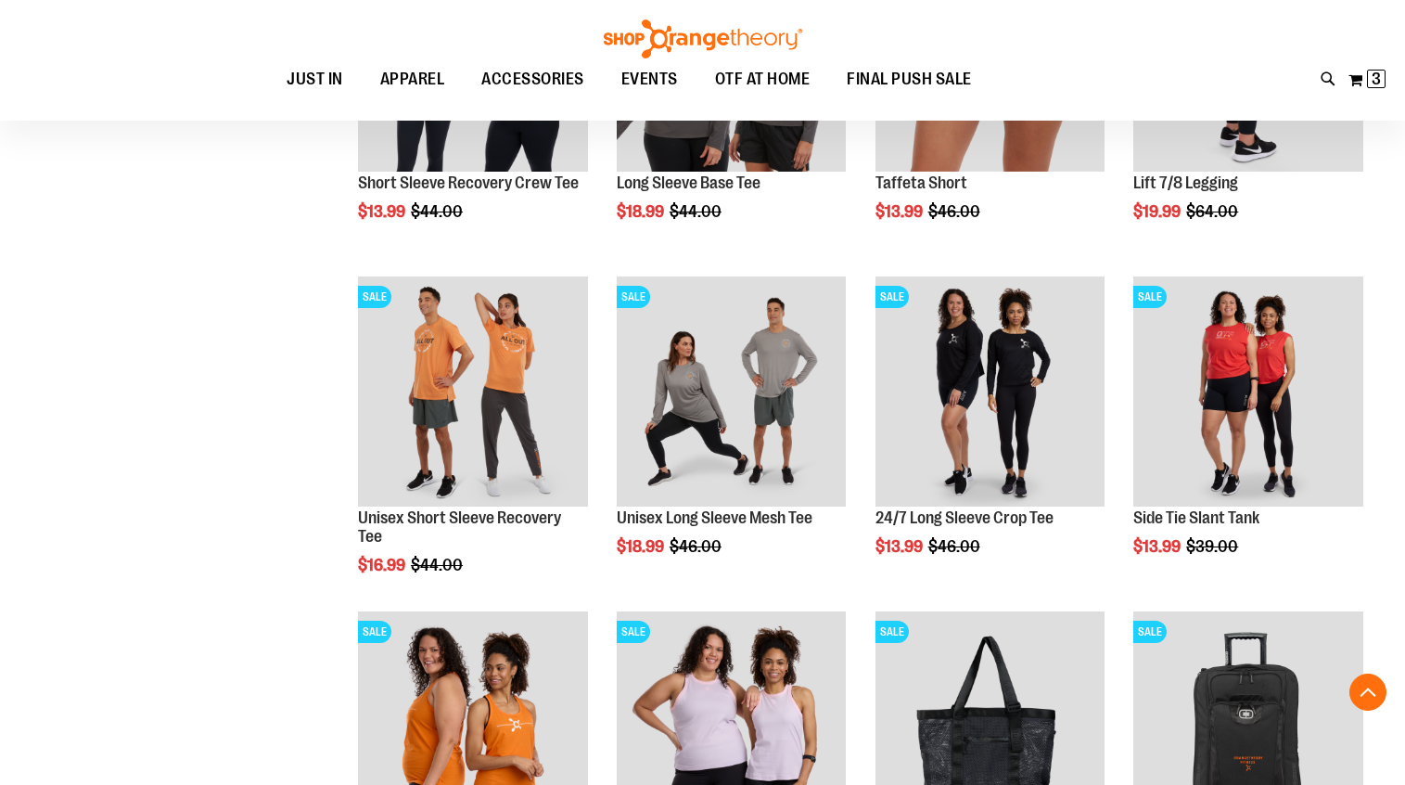
scroll to position [1488, 0]
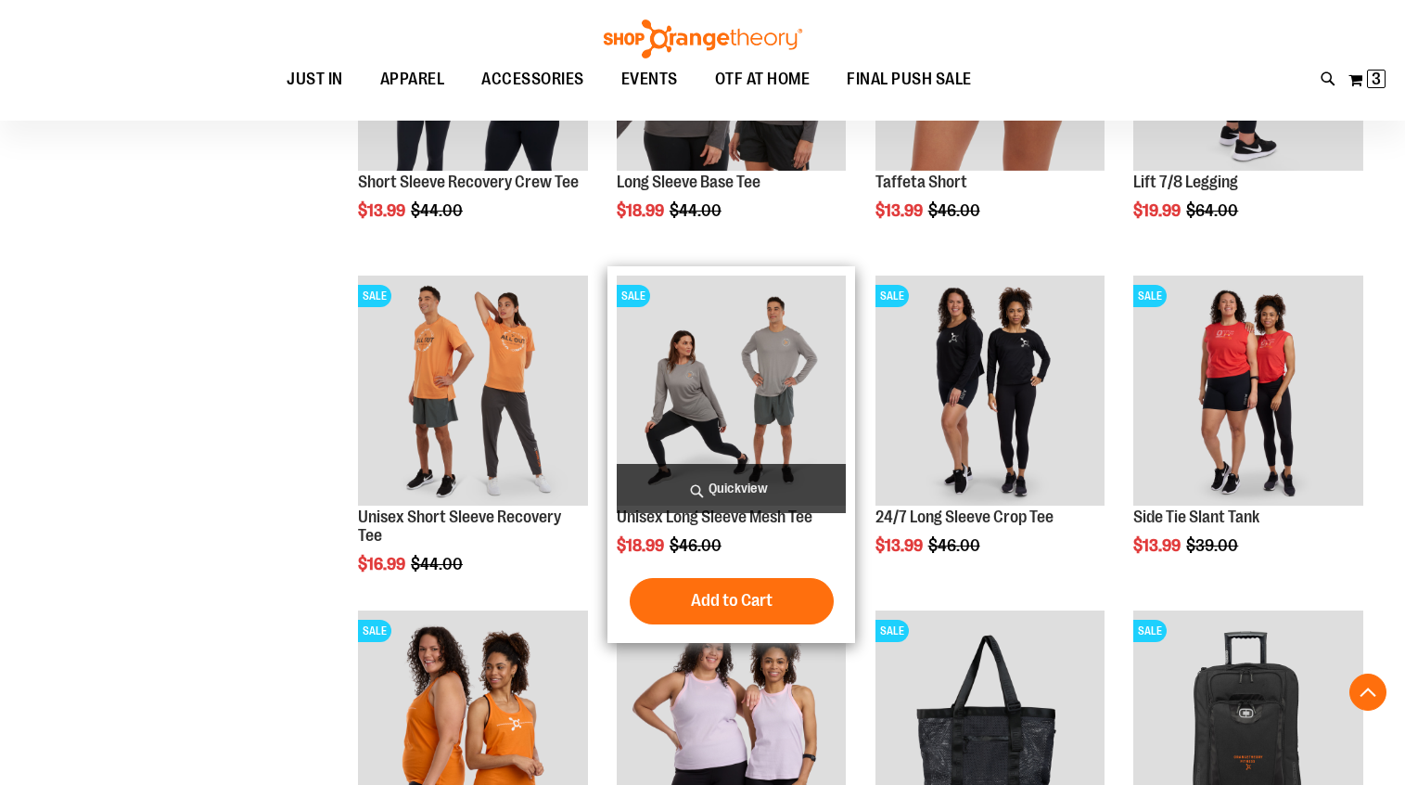
click at [736, 391] on img "product" at bounding box center [732, 390] width 230 height 230
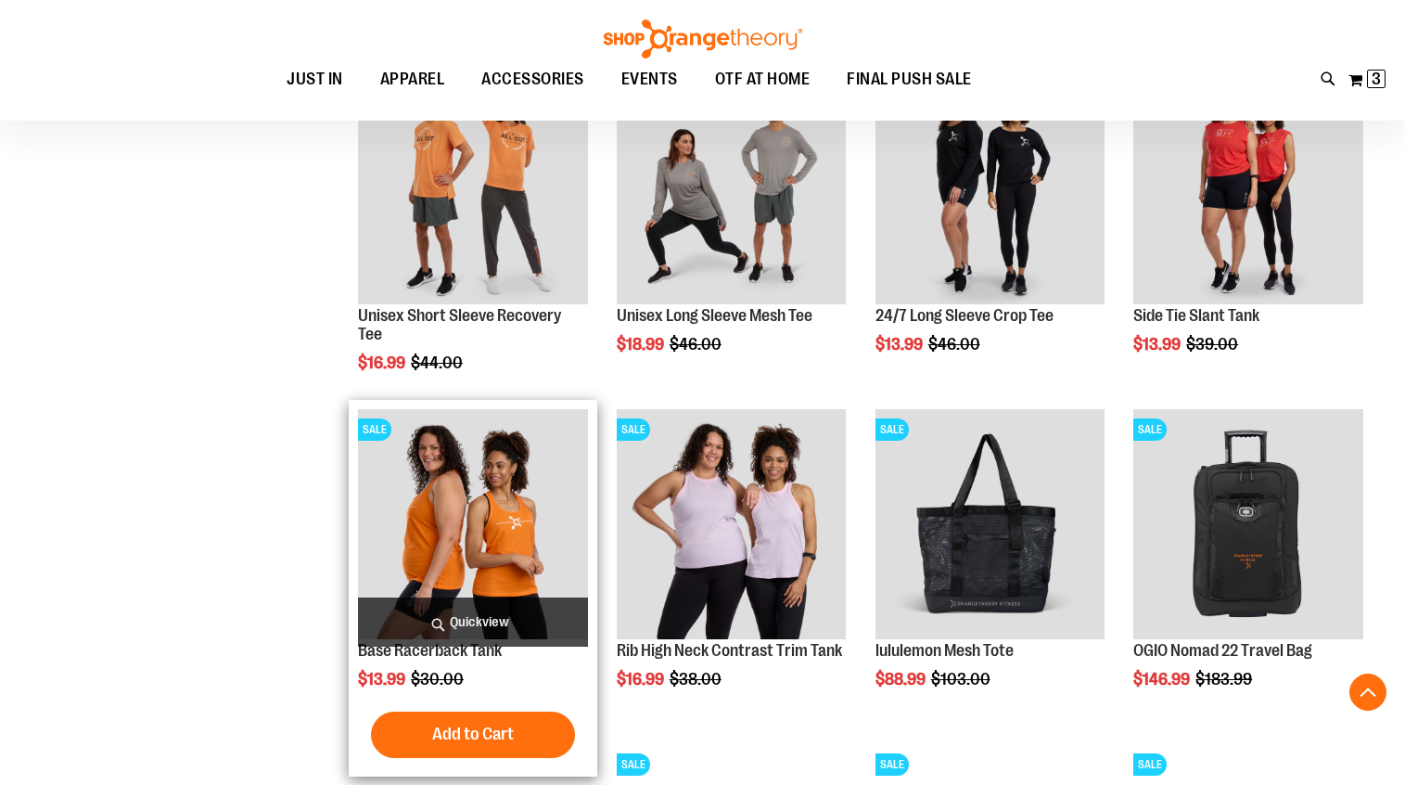
scroll to position [262, 0]
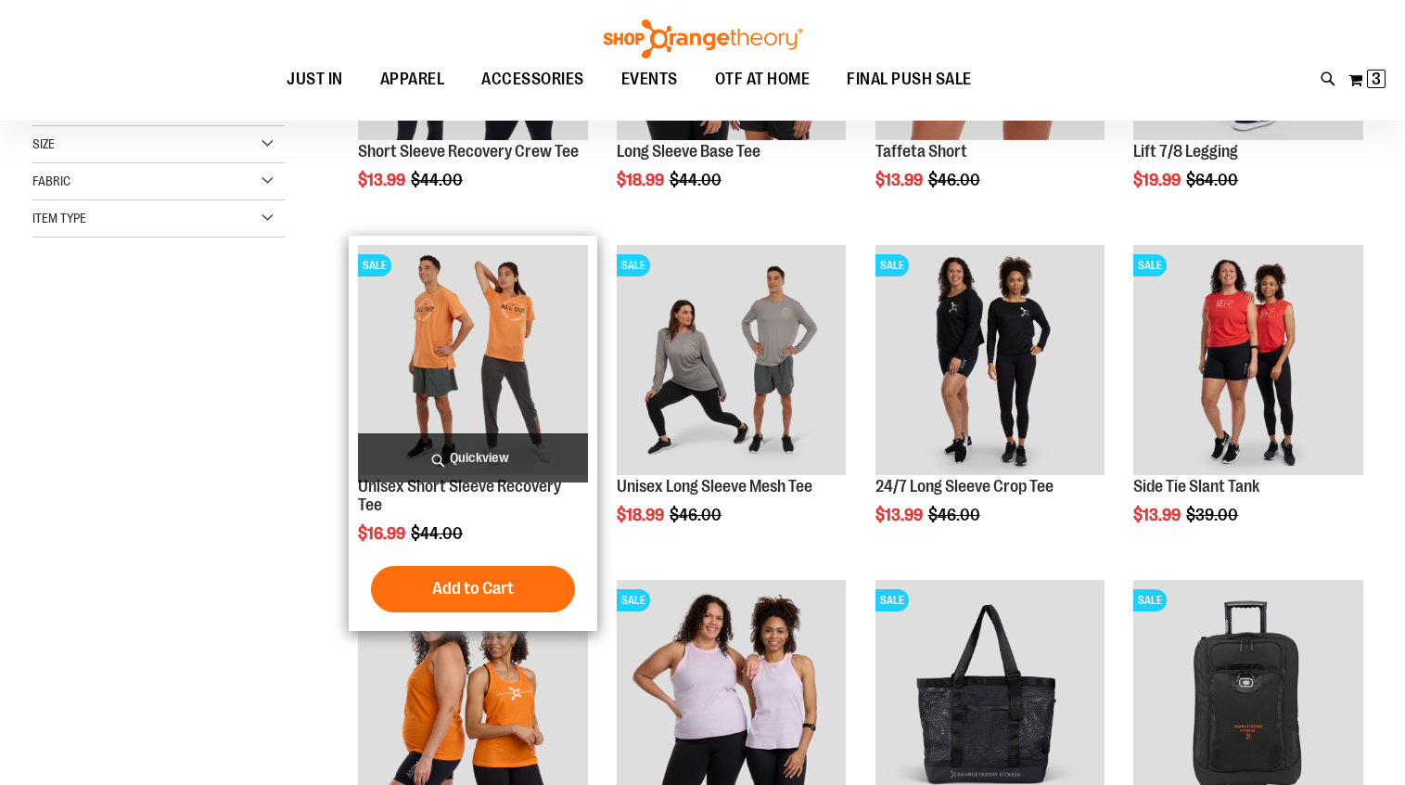
click at [462, 371] on img "product" at bounding box center [473, 360] width 230 height 230
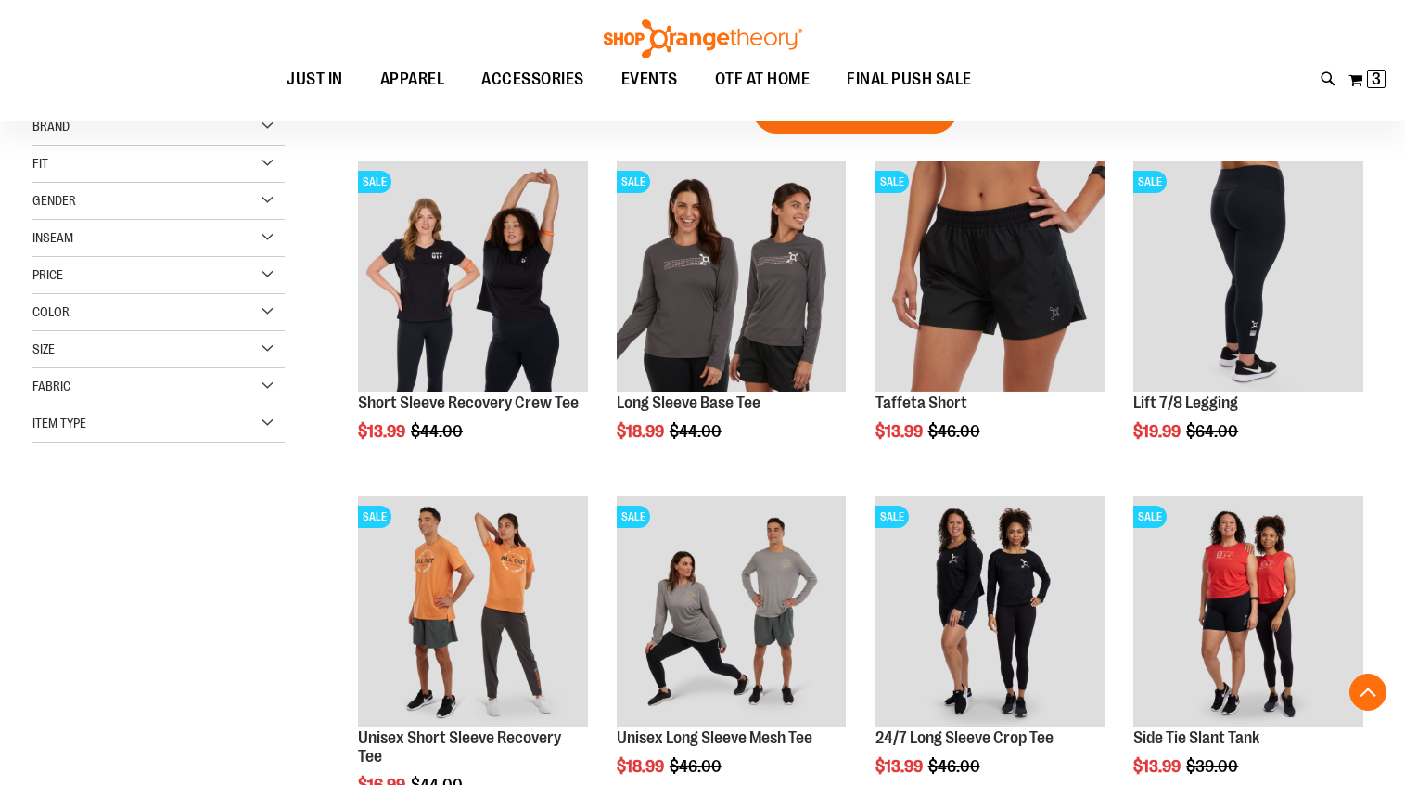
scroll to position [853, 0]
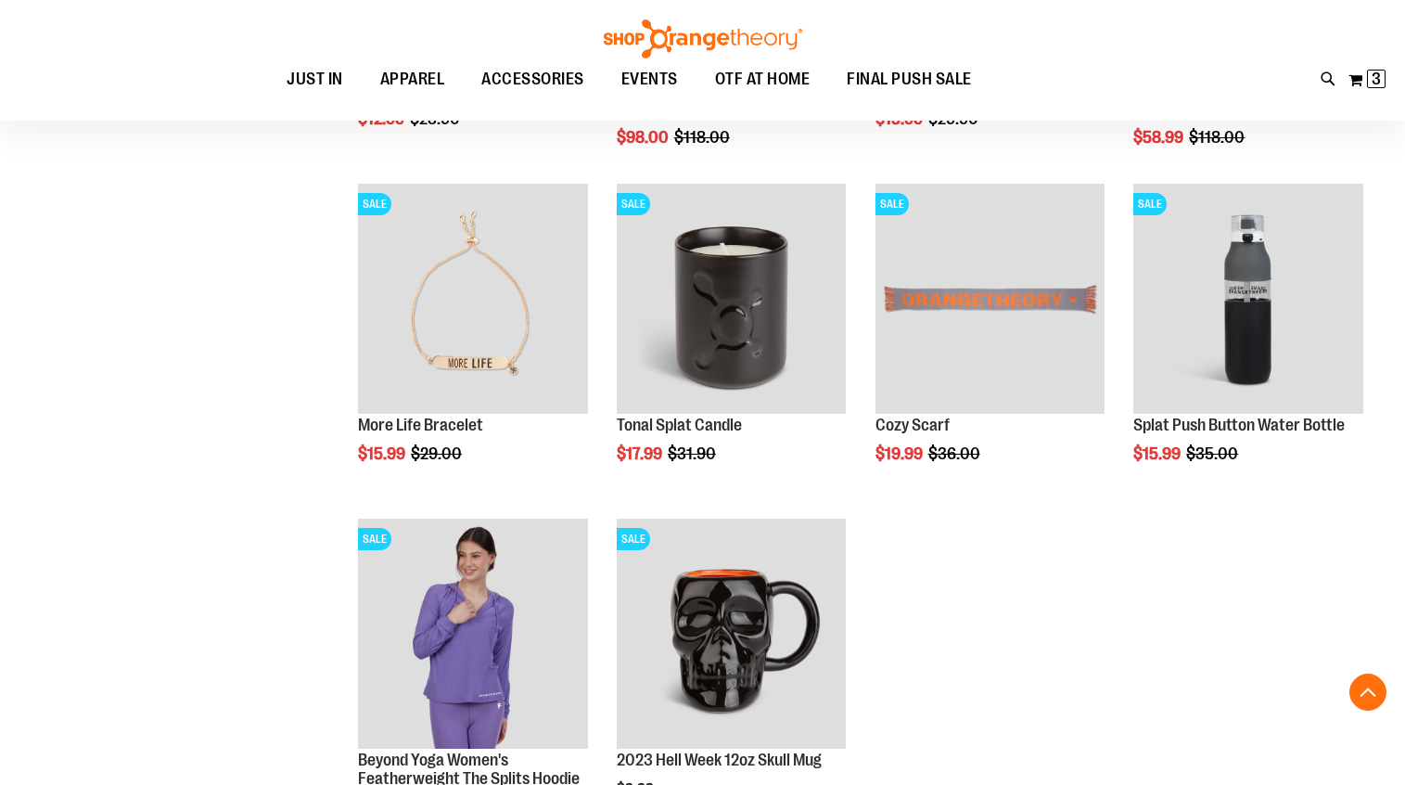
scroll to position [2212, 0]
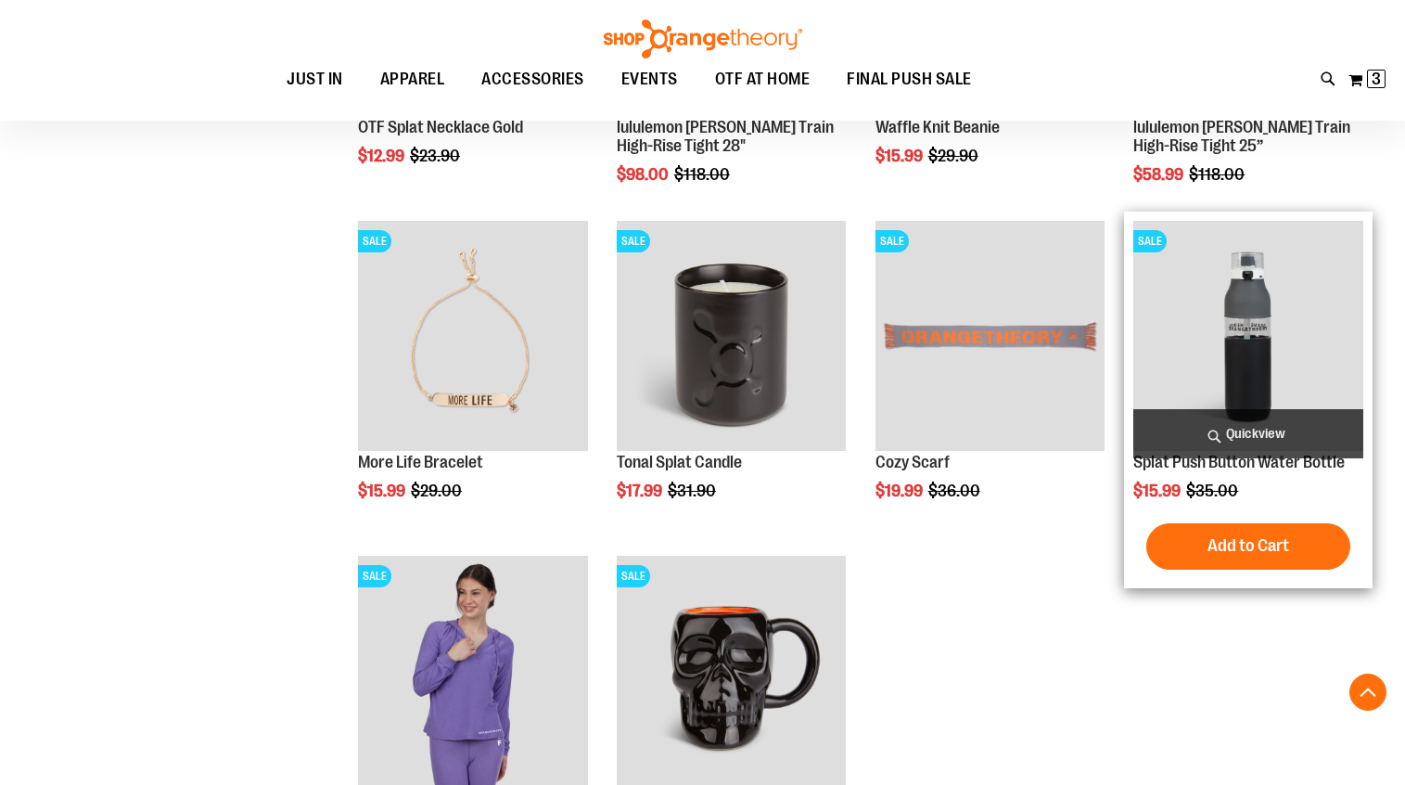
click at [1222, 294] on img "product" at bounding box center [1248, 336] width 230 height 230
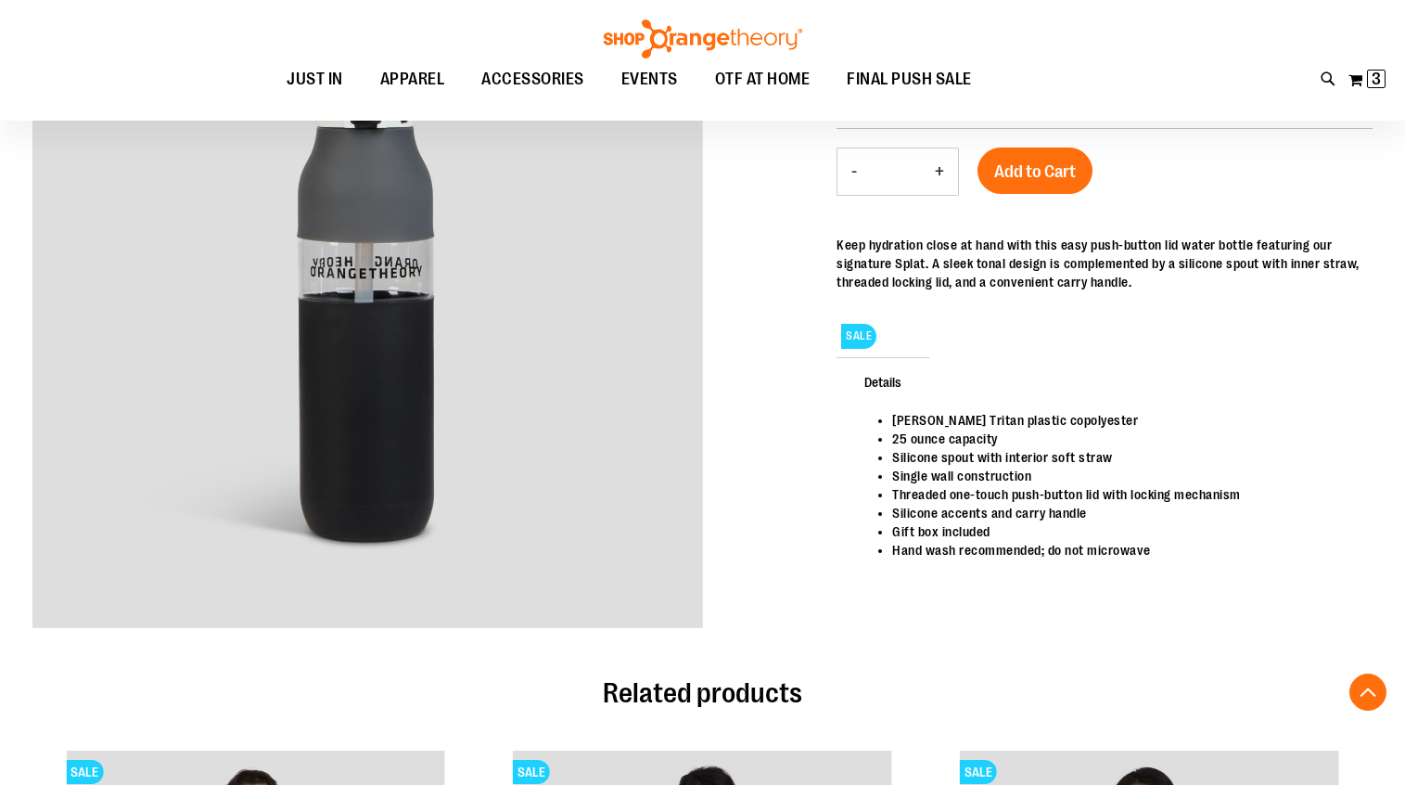
scroll to position [287, 0]
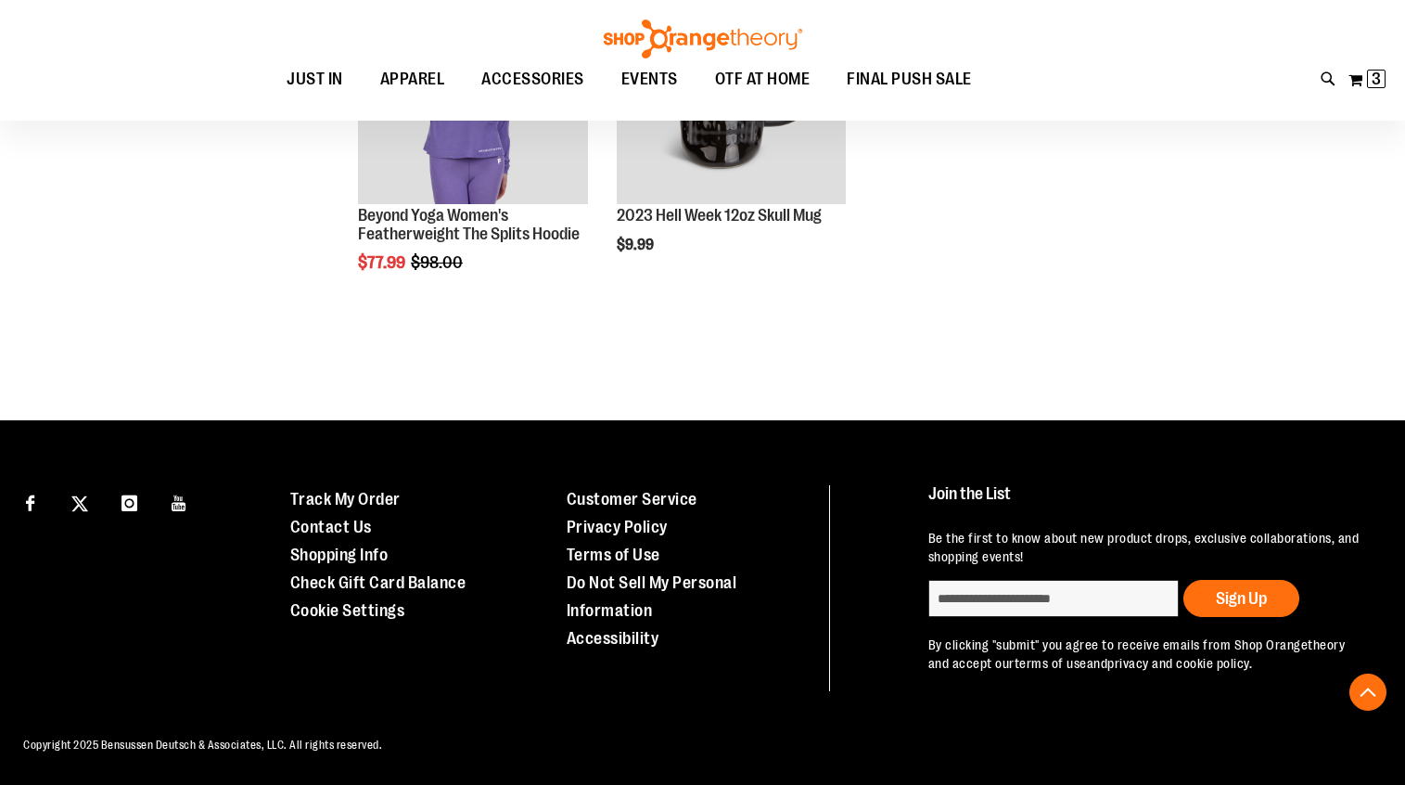
scroll to position [533, 0]
click at [1358, 77] on button "My Cart 3 3 items" at bounding box center [1367, 80] width 39 height 30
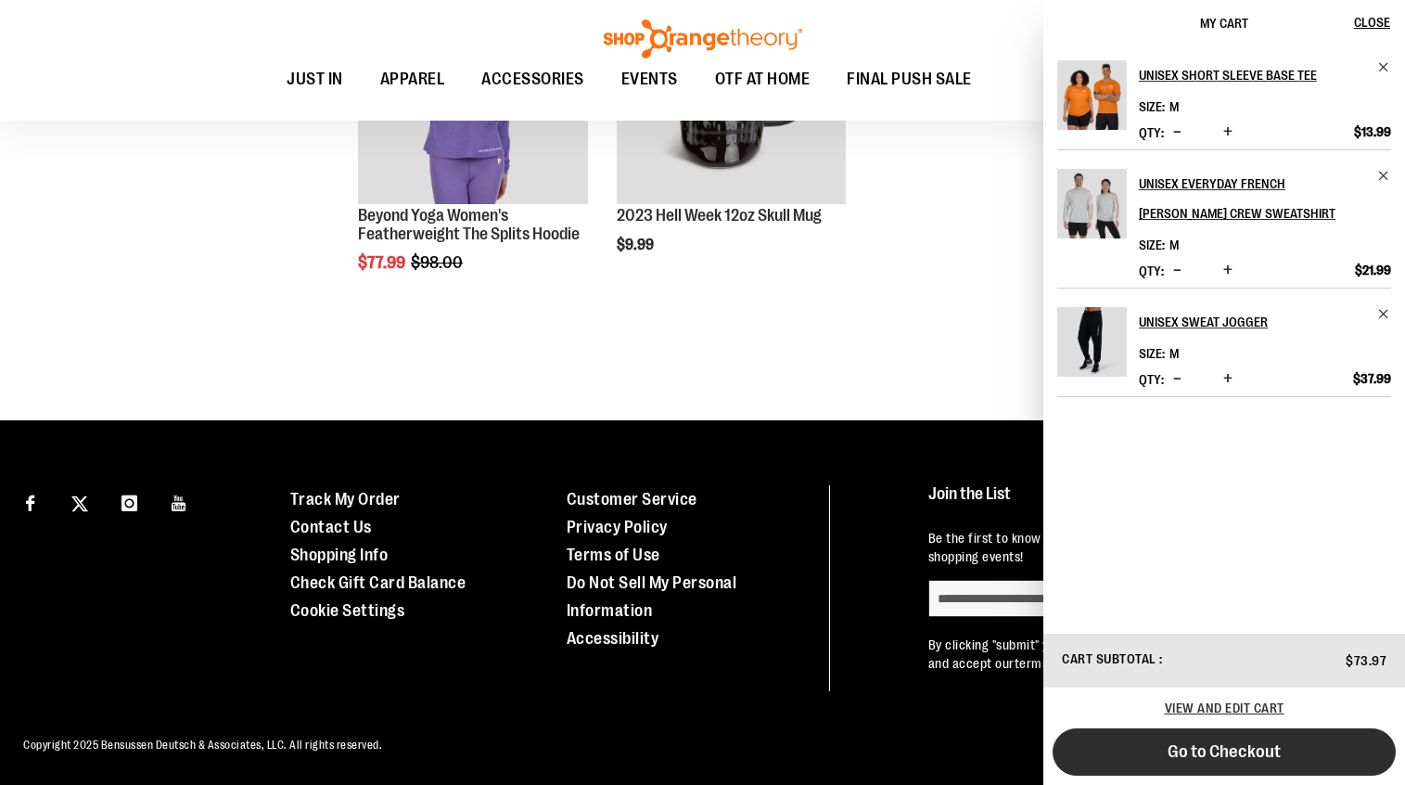
click at [1251, 749] on span "Go to Checkout" at bounding box center [1224, 751] width 113 height 20
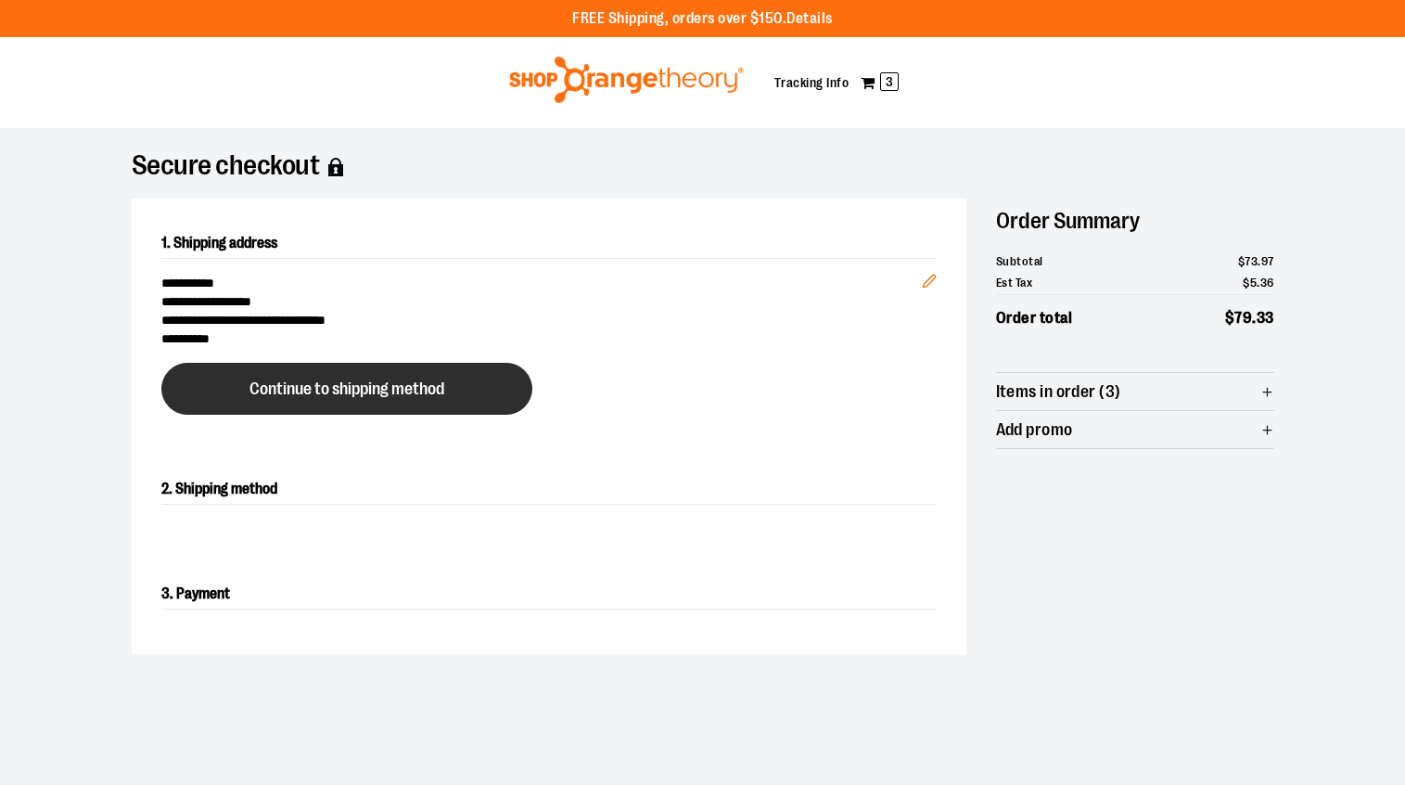
click at [398, 387] on span "Continue to shipping method" at bounding box center [346, 389] width 195 height 18
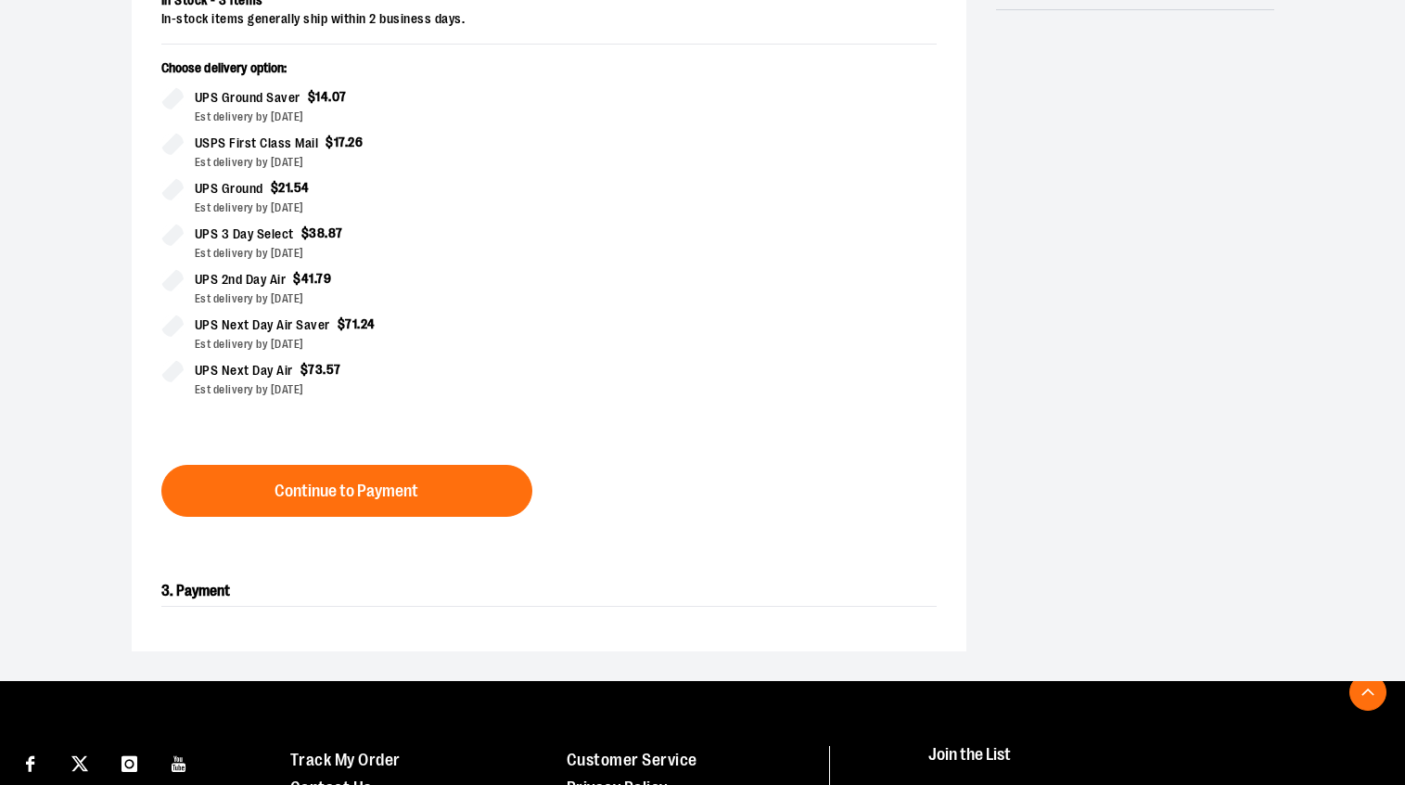
scroll to position [543, 0]
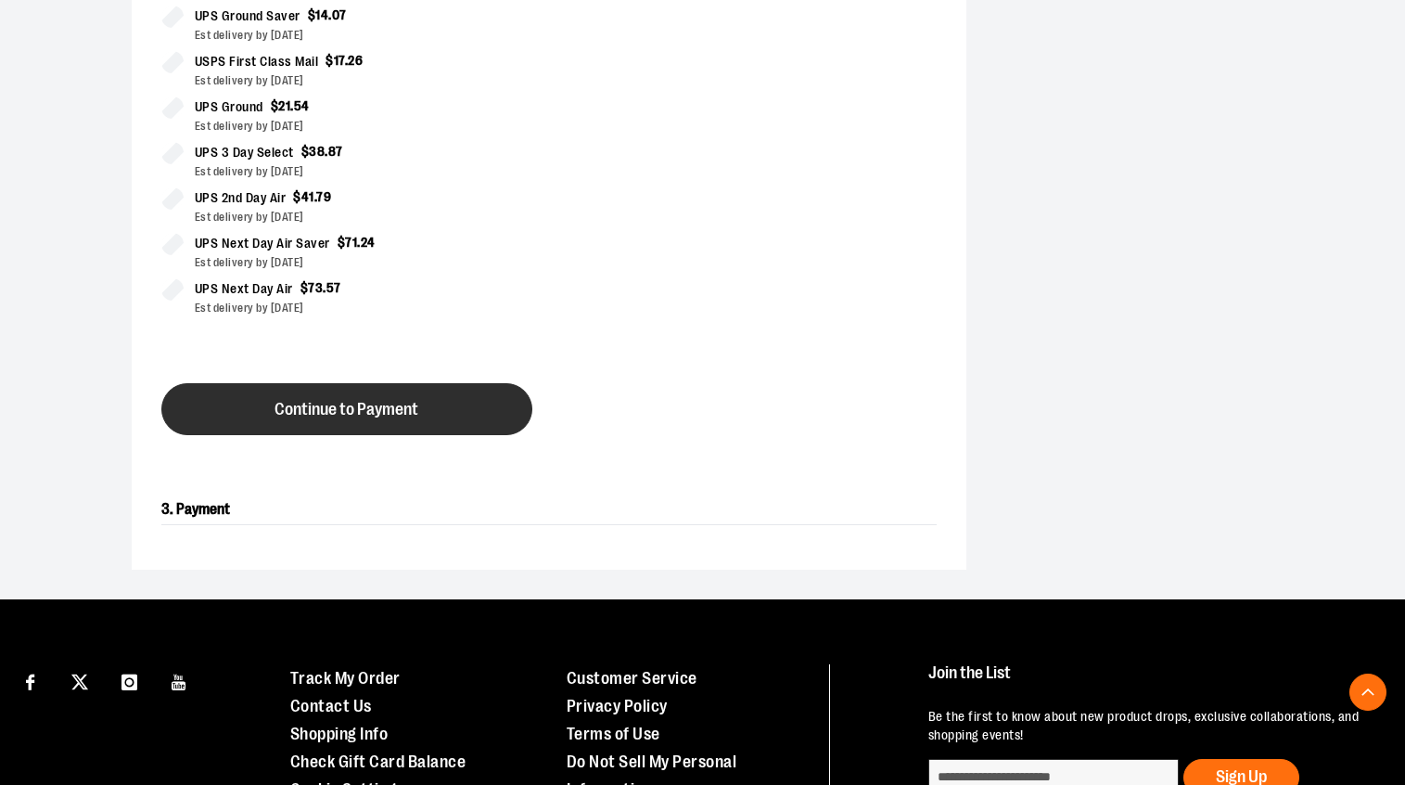
click at [371, 408] on span "Continue to Payment" at bounding box center [347, 410] width 144 height 18
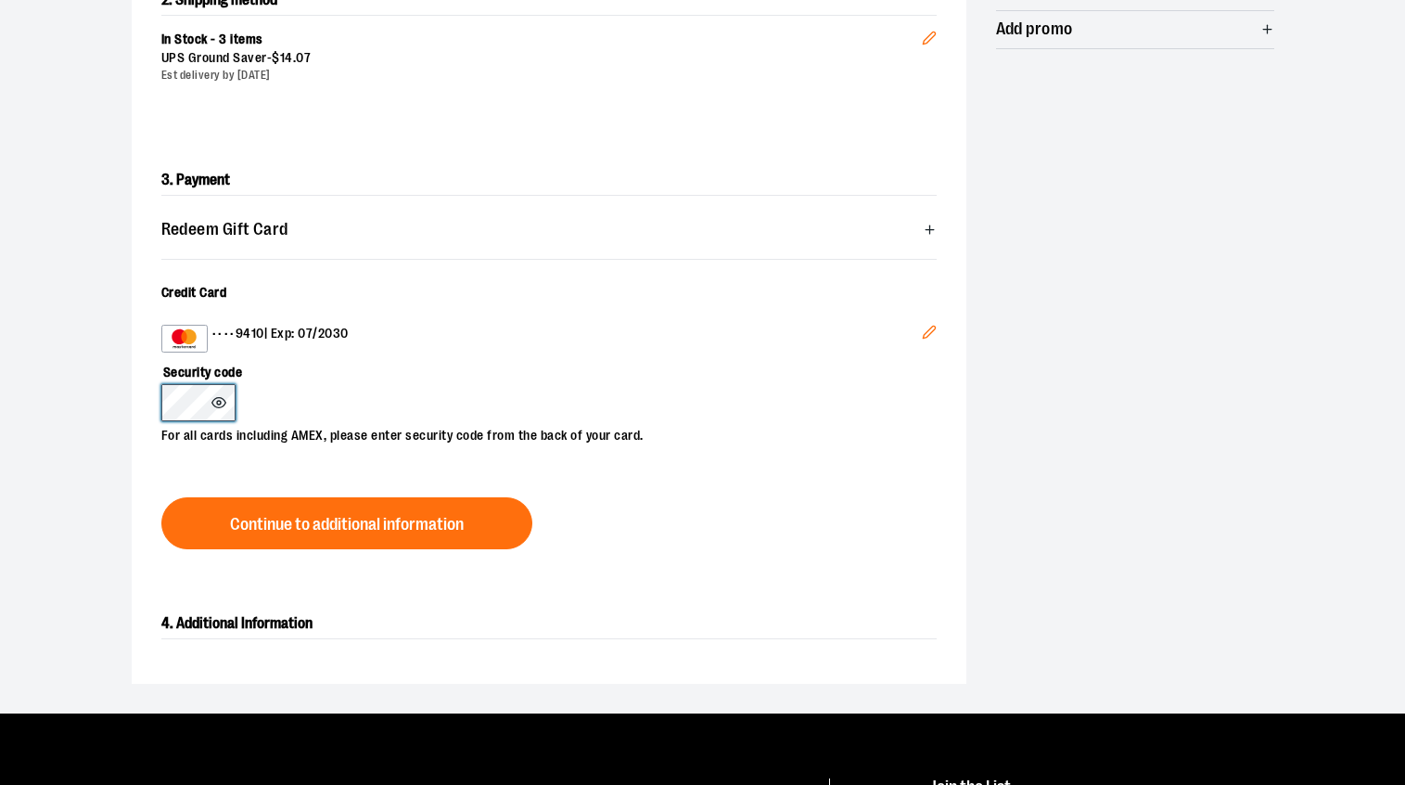
scroll to position [413, 0]
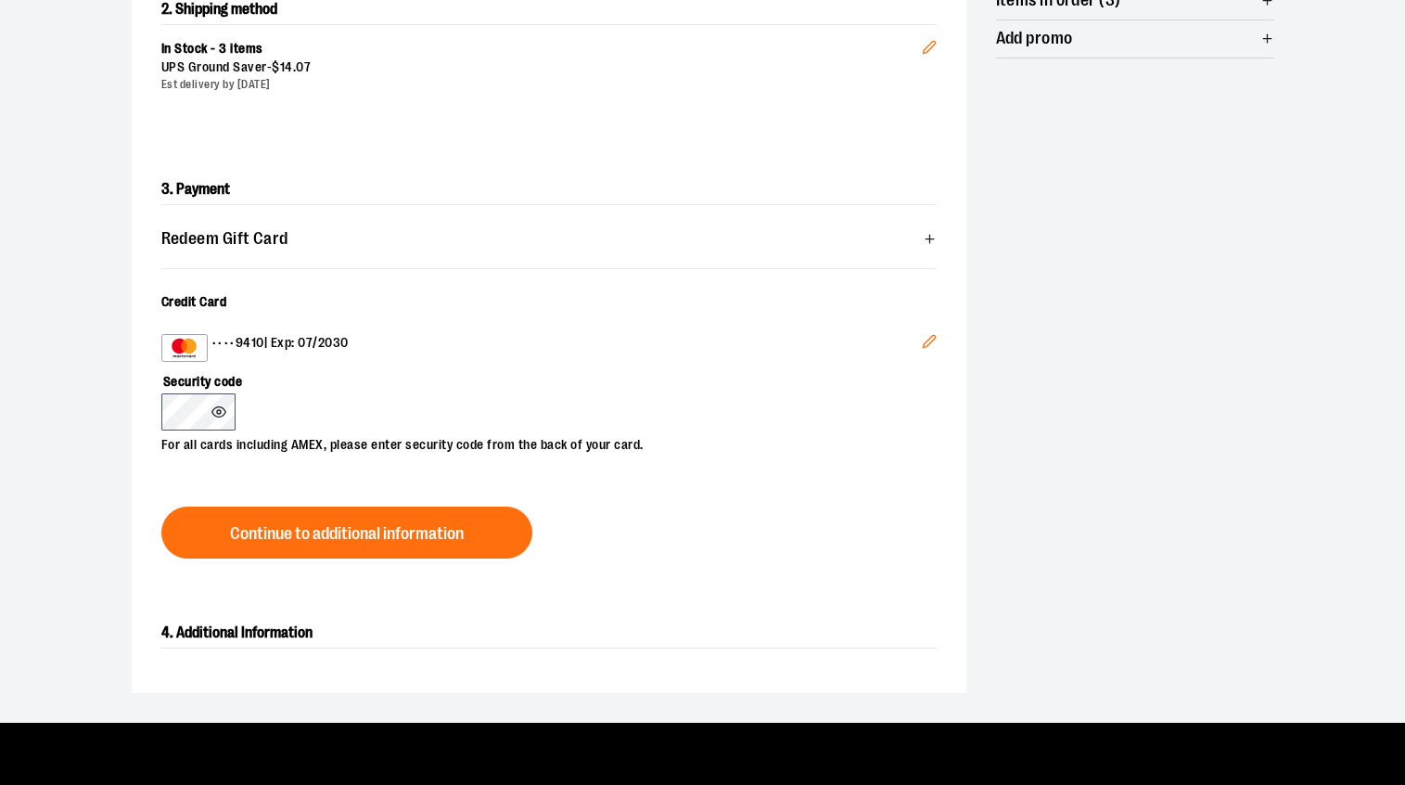
click at [932, 338] on icon "Edit" at bounding box center [929, 341] width 15 height 15
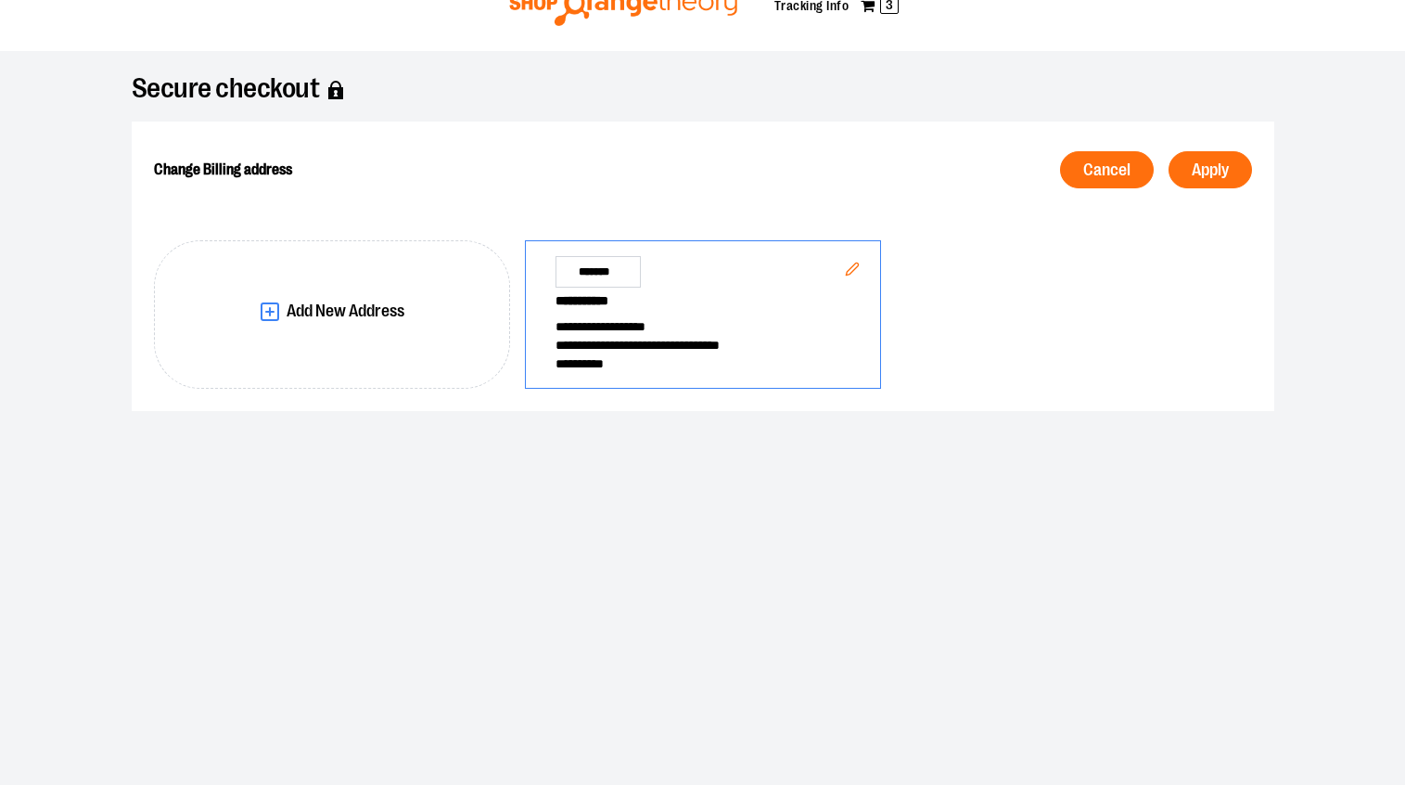
scroll to position [48, 0]
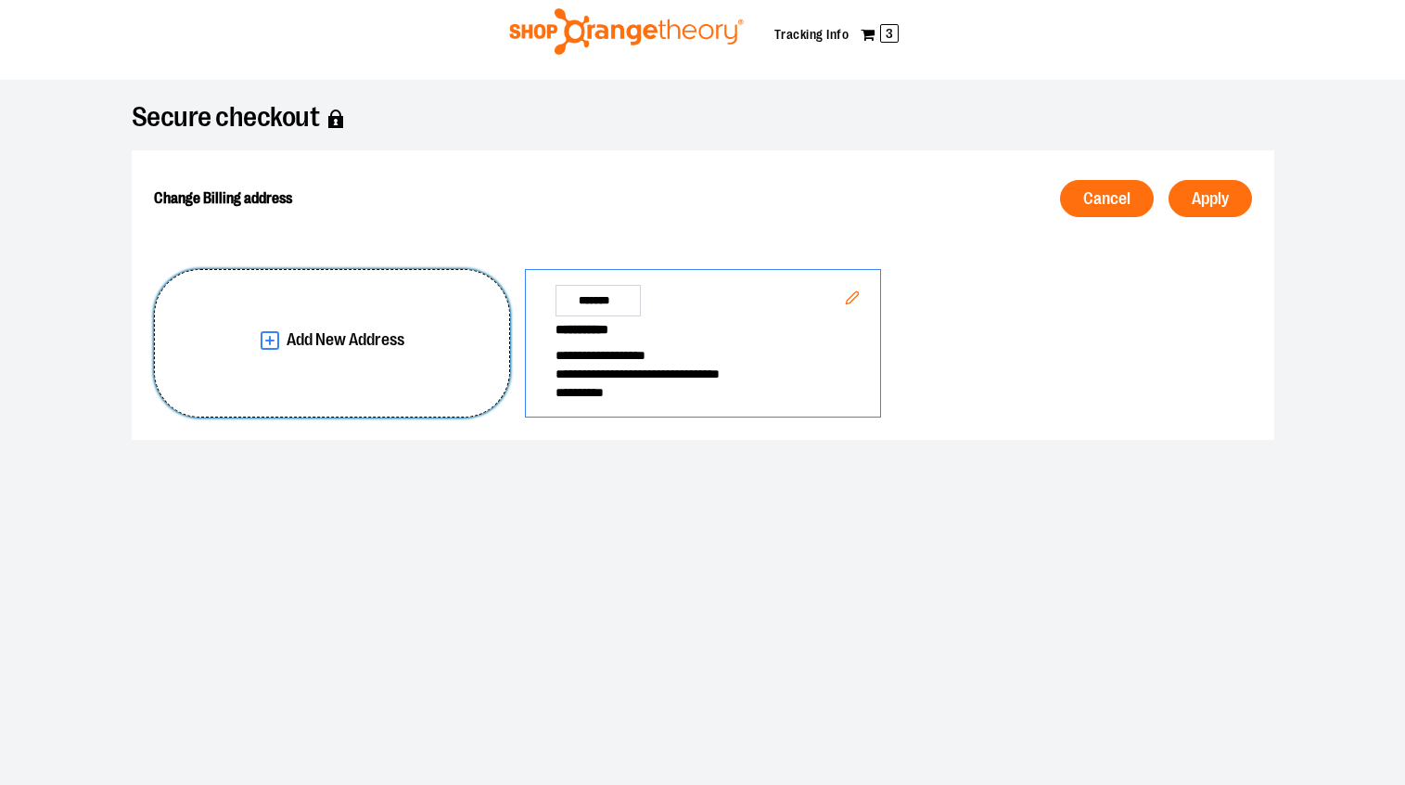
click at [332, 333] on span "Add New Address" at bounding box center [346, 340] width 118 height 18
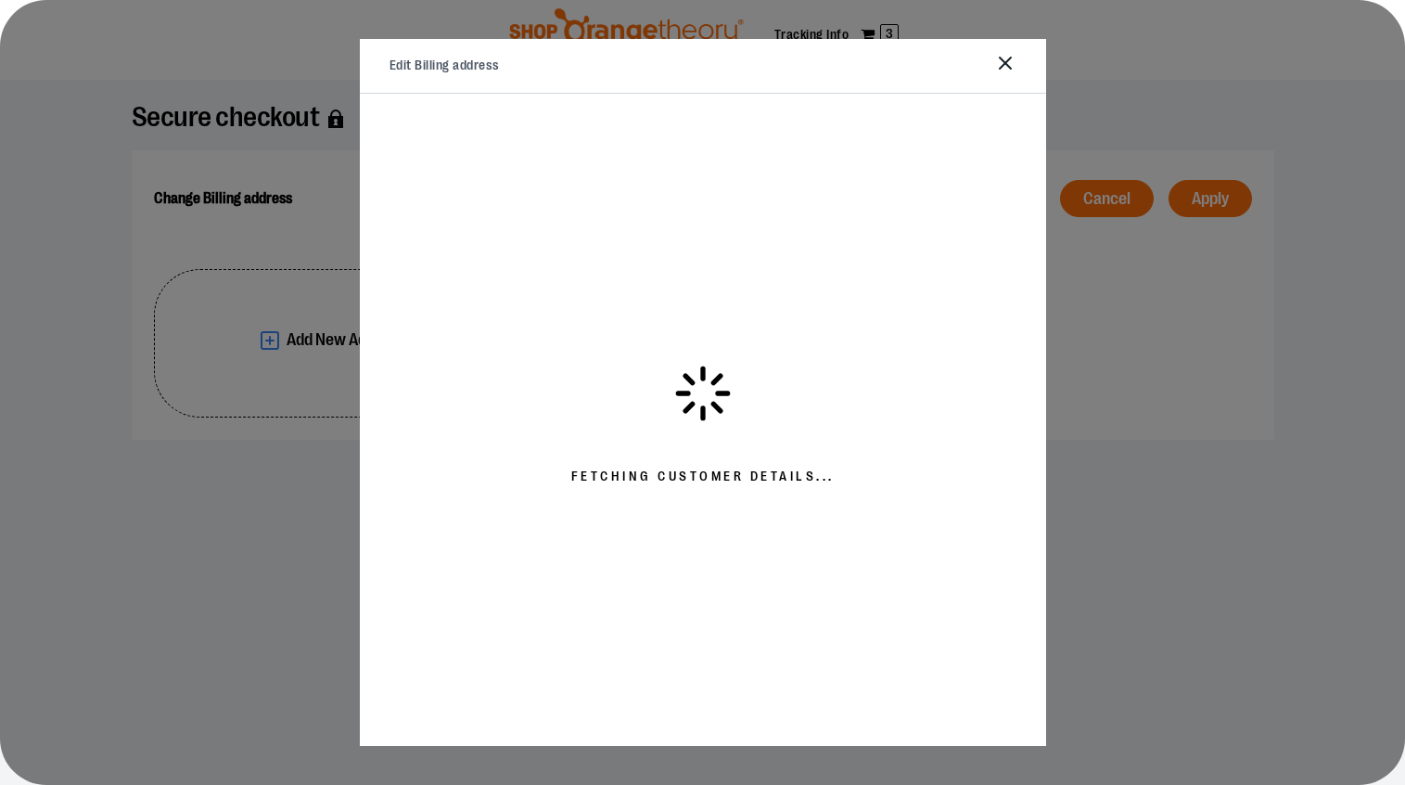
select select "**"
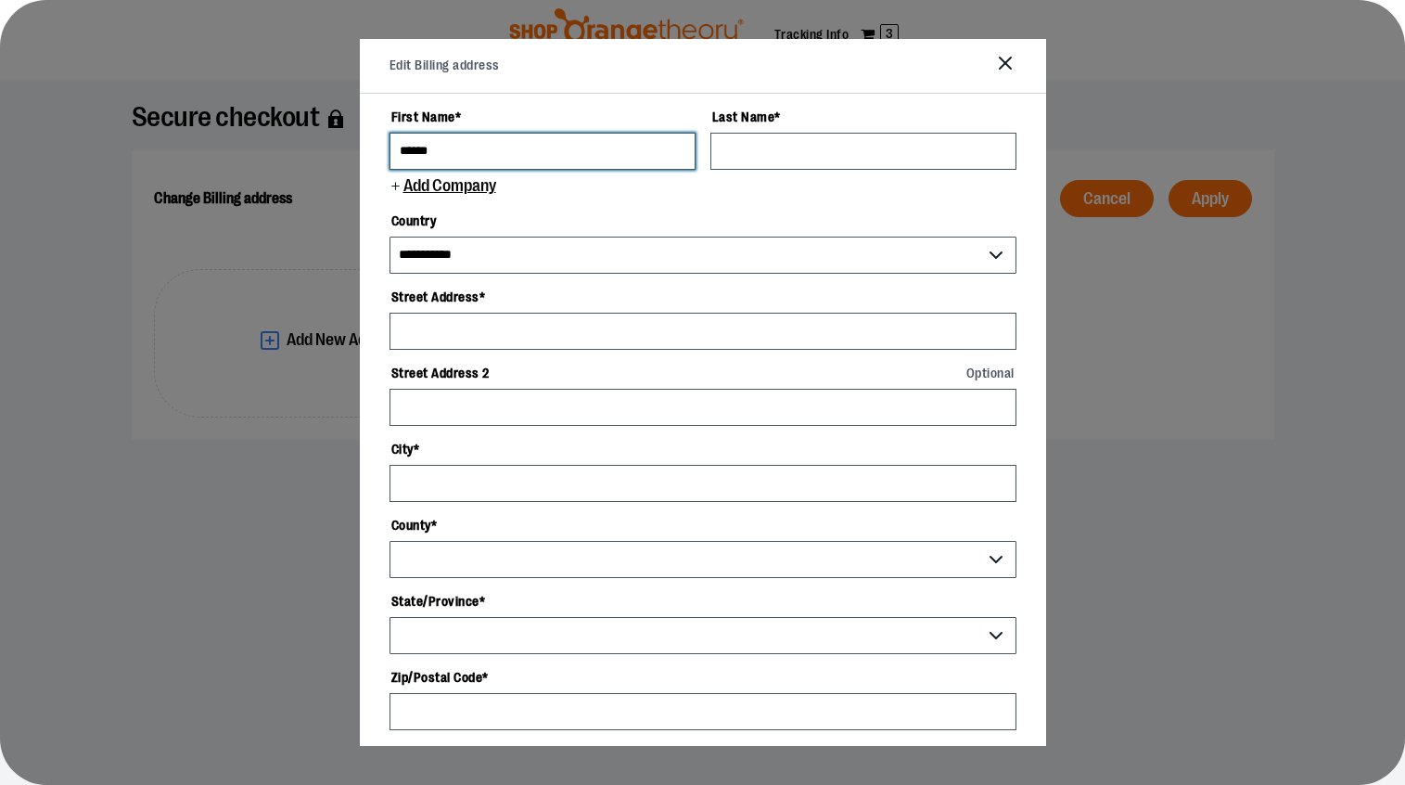
type input "******"
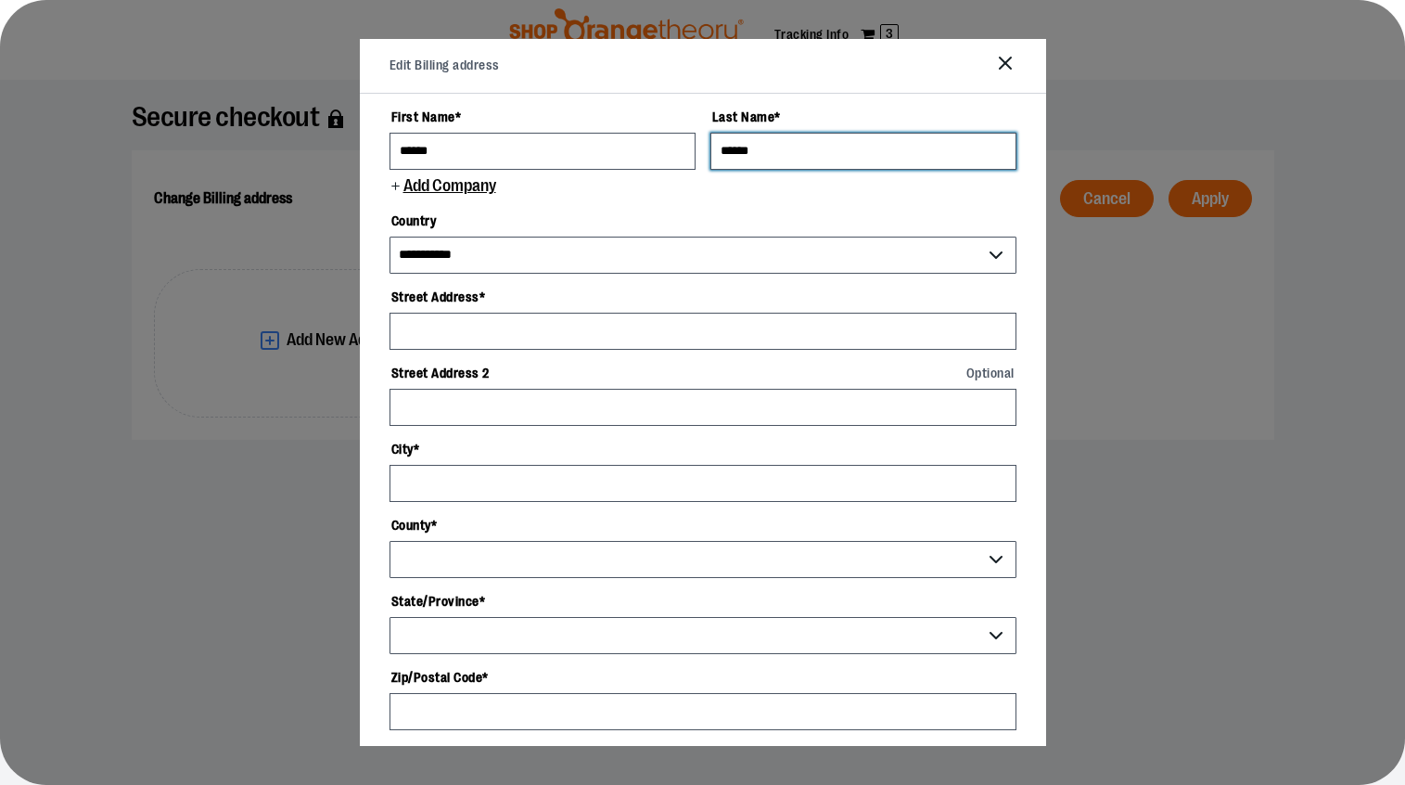
type input "******"
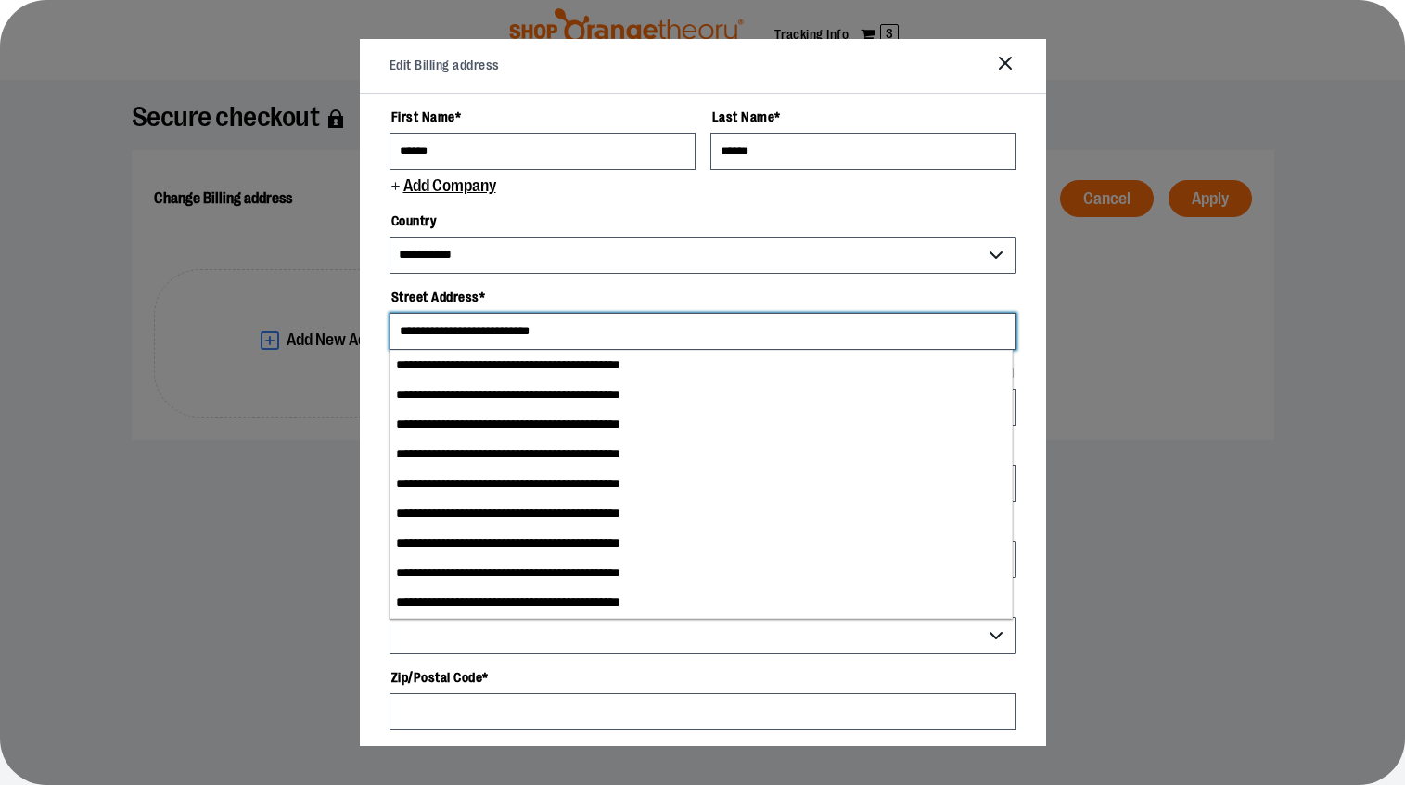
type input "**********"
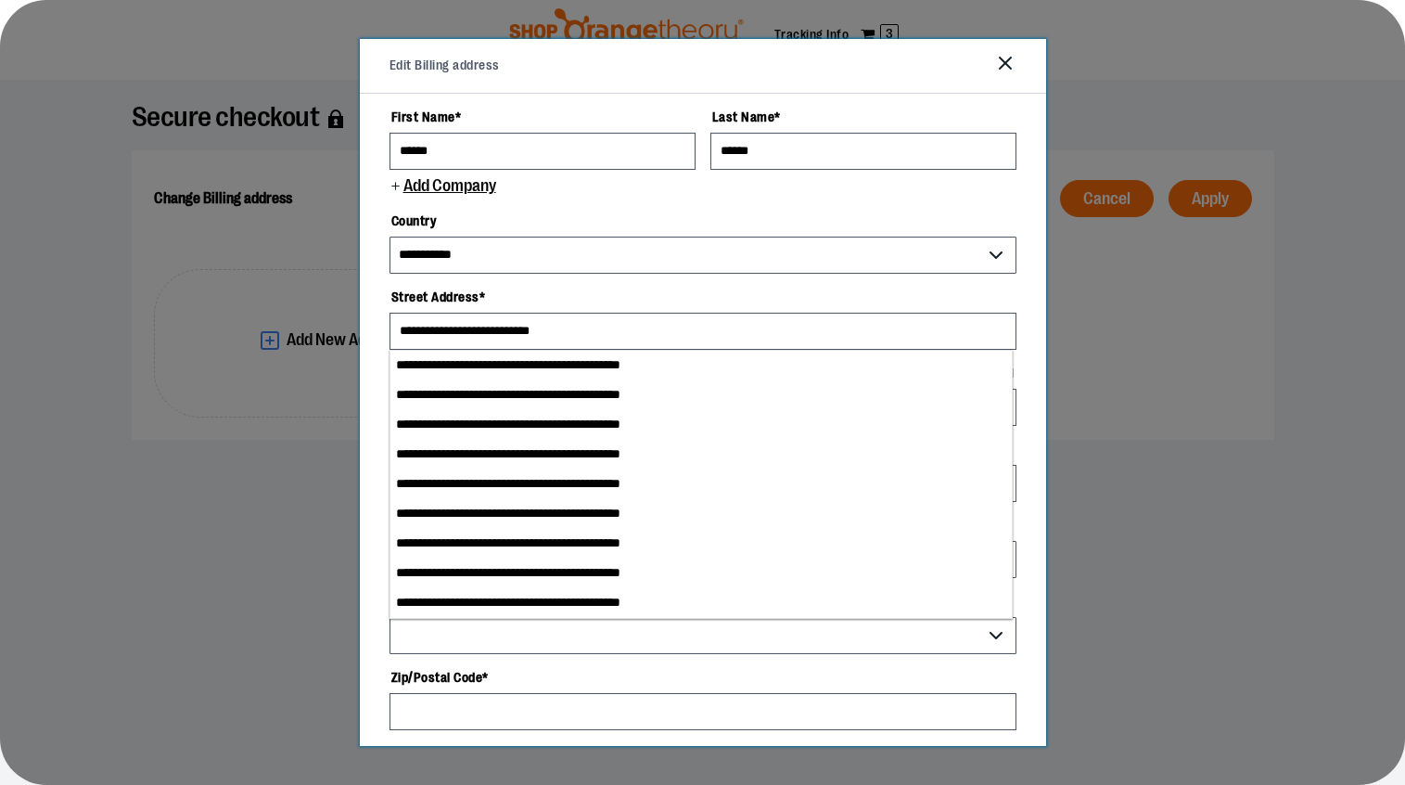
click at [924, 306] on label "Street Address *" at bounding box center [703, 297] width 627 height 32
click at [924, 313] on input "**********" at bounding box center [703, 331] width 627 height 37
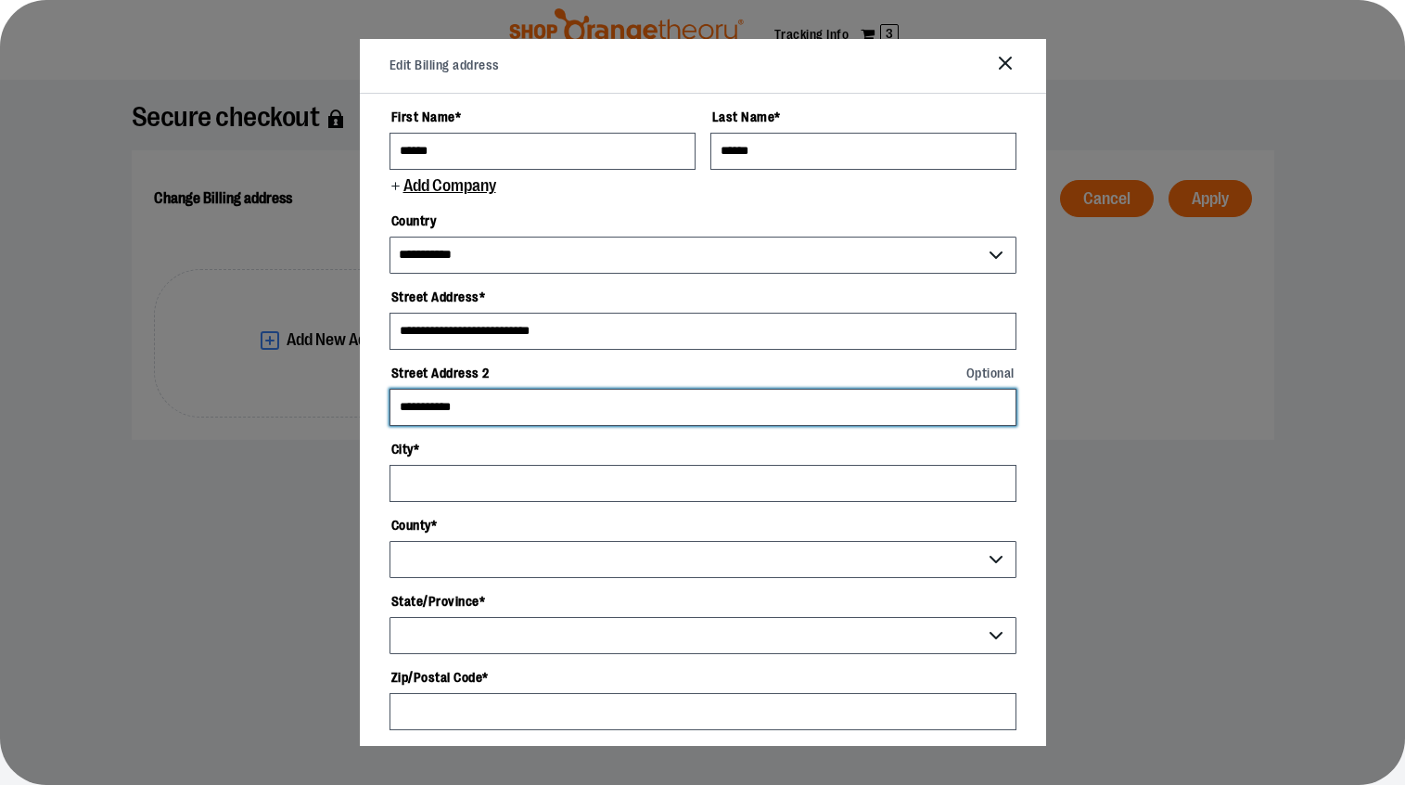
type input "**********"
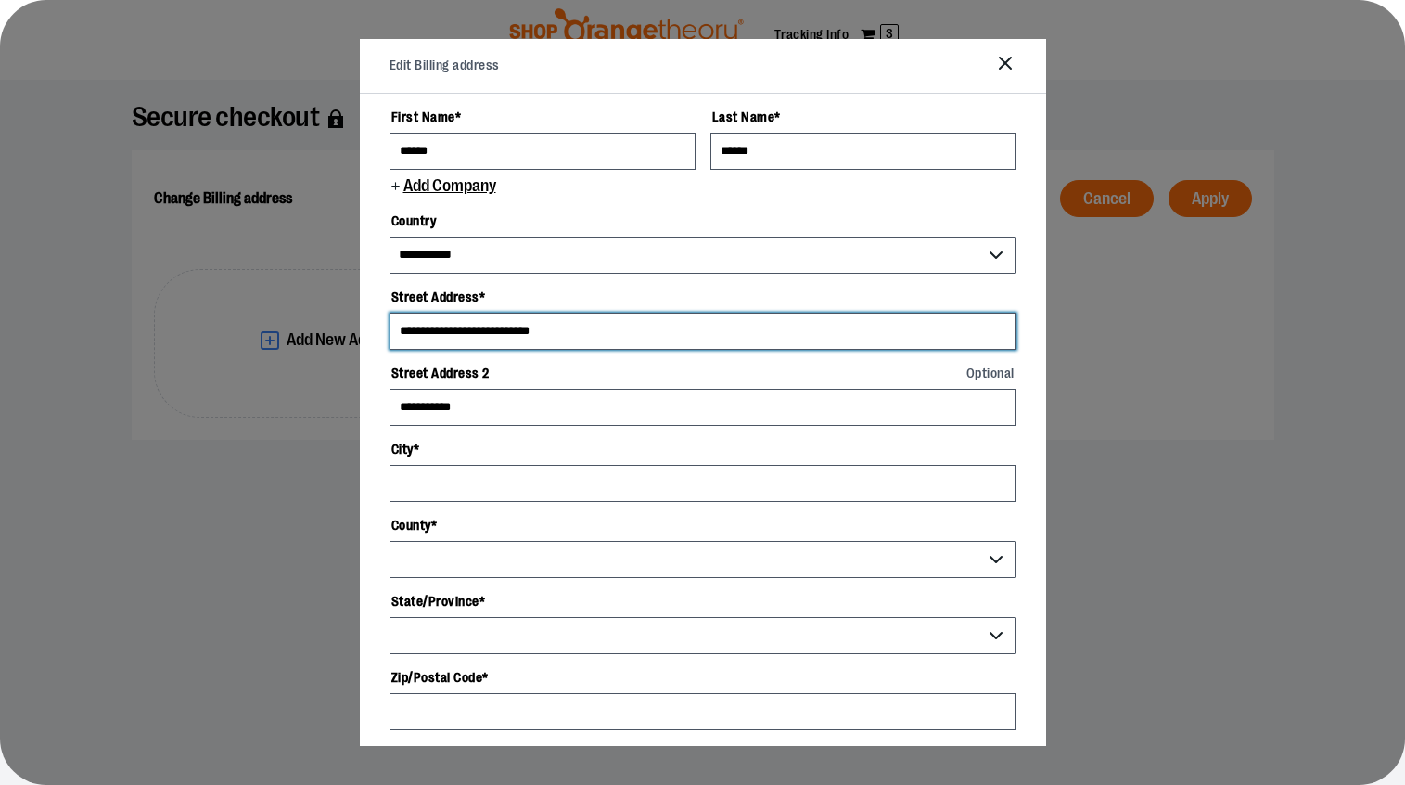
click at [582, 332] on input "**********" at bounding box center [703, 331] width 627 height 37
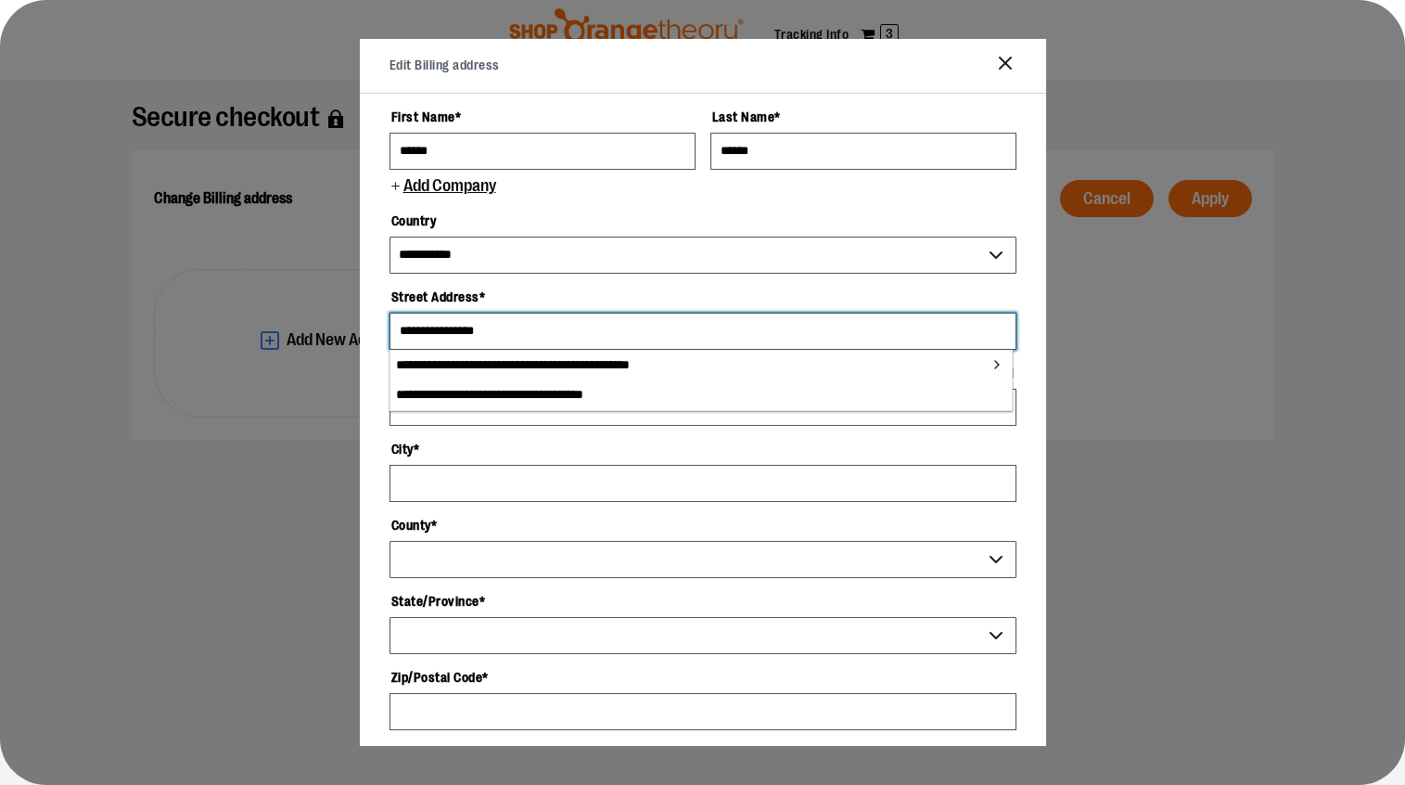
type input "**********"
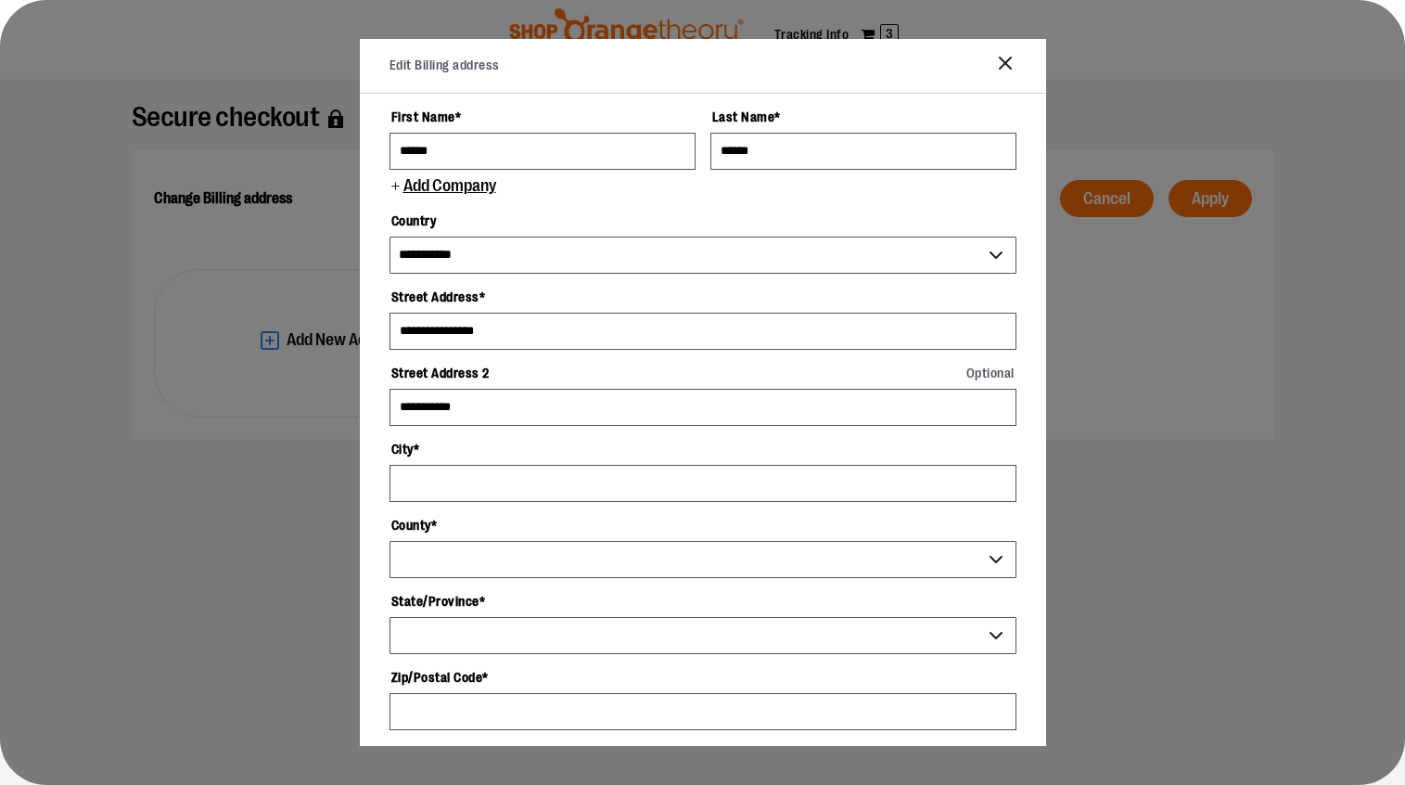
click at [1025, 449] on div "**********" at bounding box center [703, 419] width 686 height 651
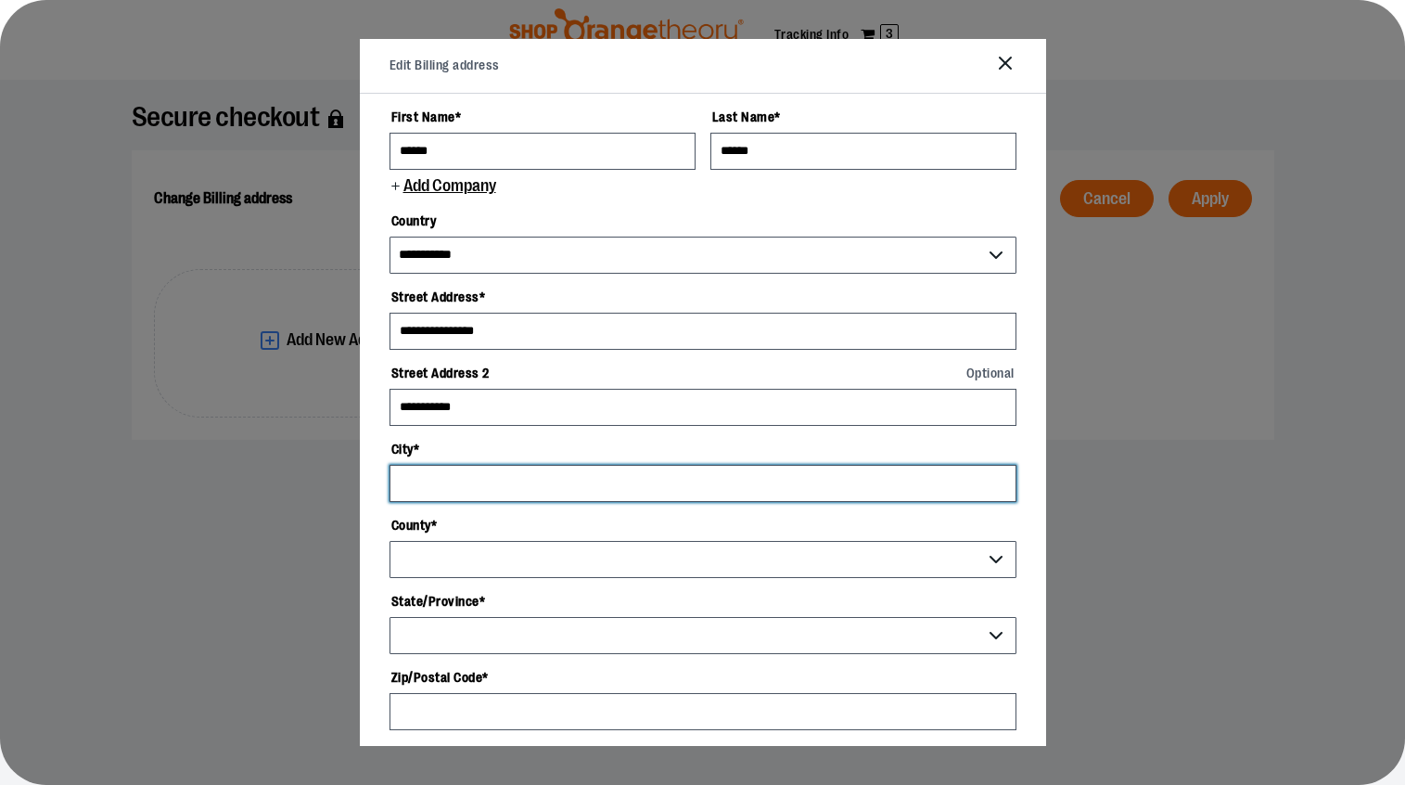
type input "*********"
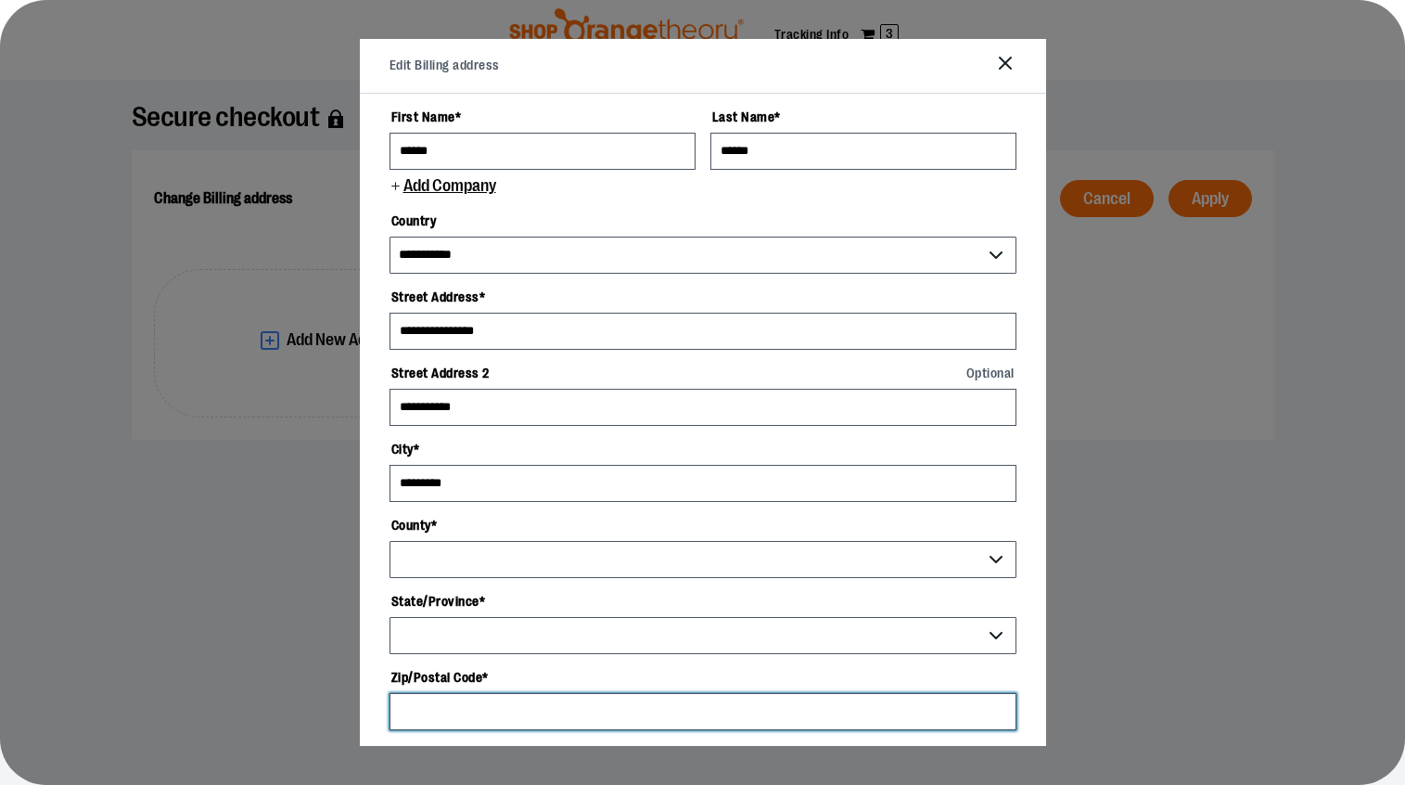
type input "*****"
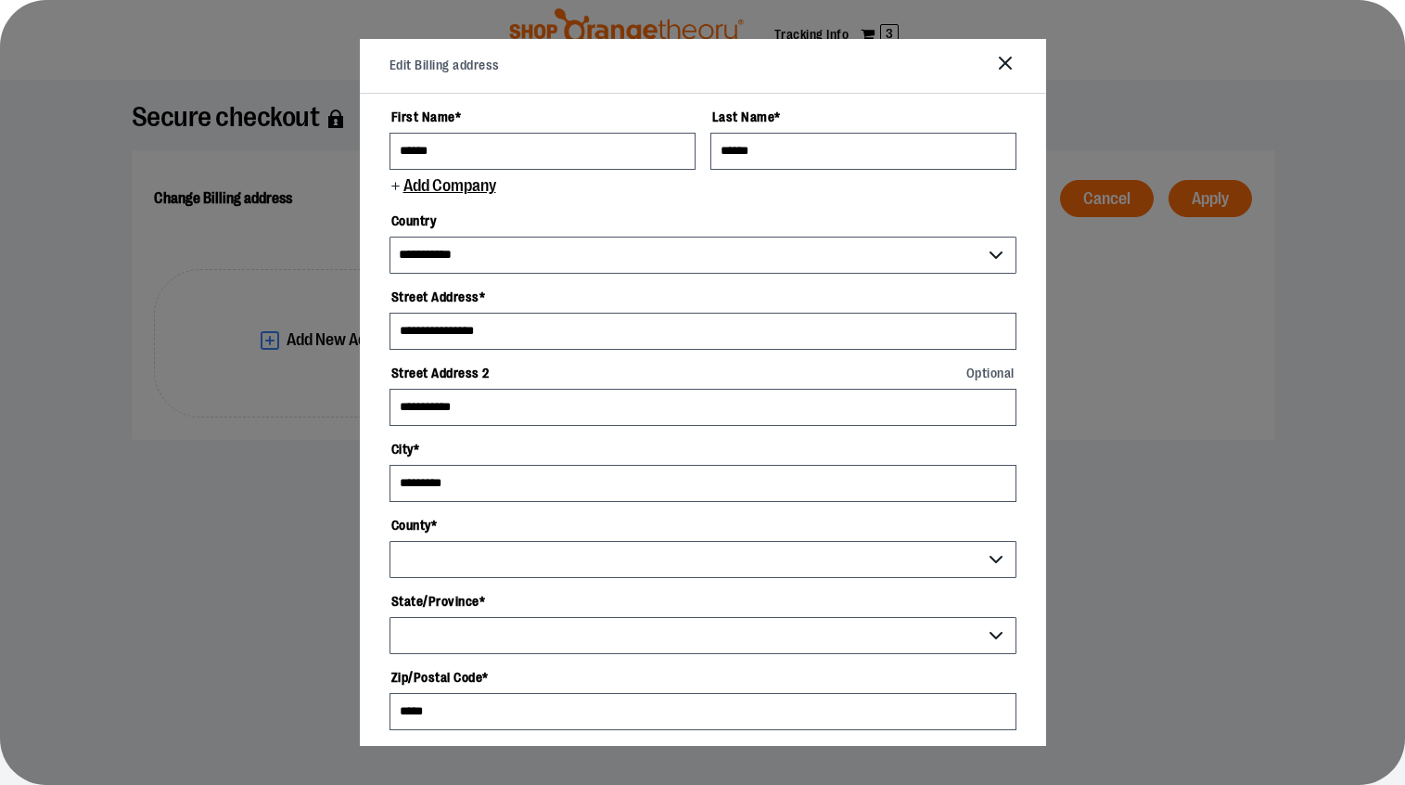
scroll to position [279, 0]
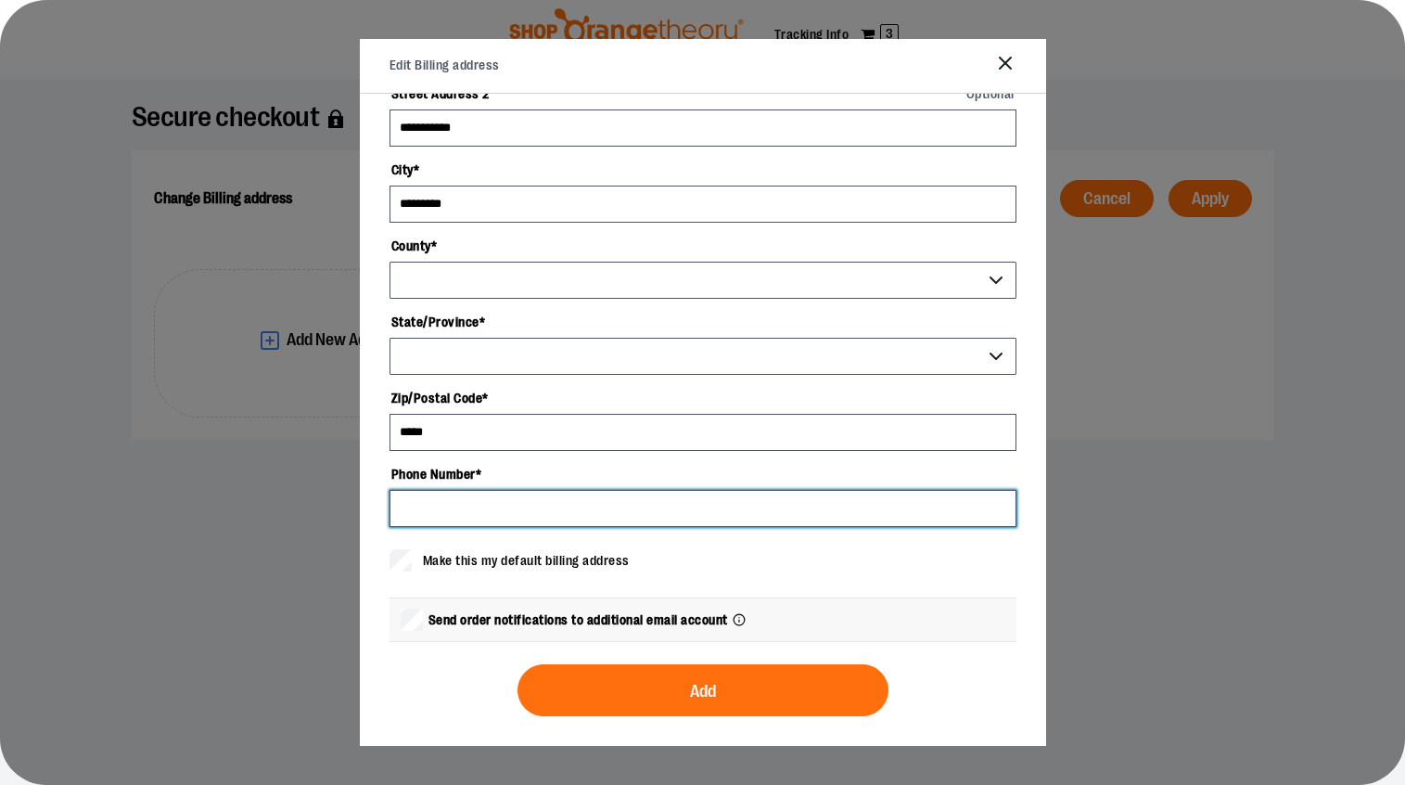
select select "*******"
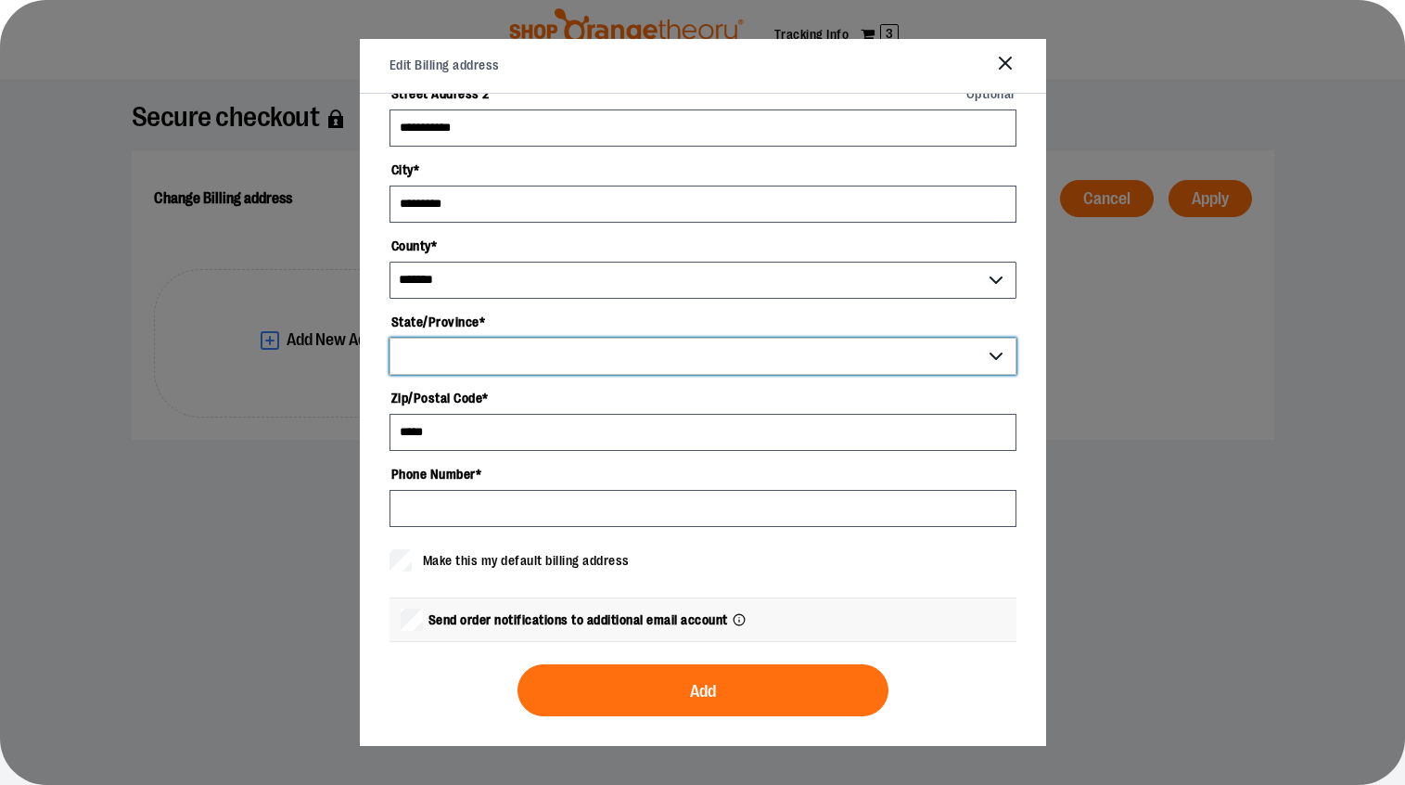
select select "**"
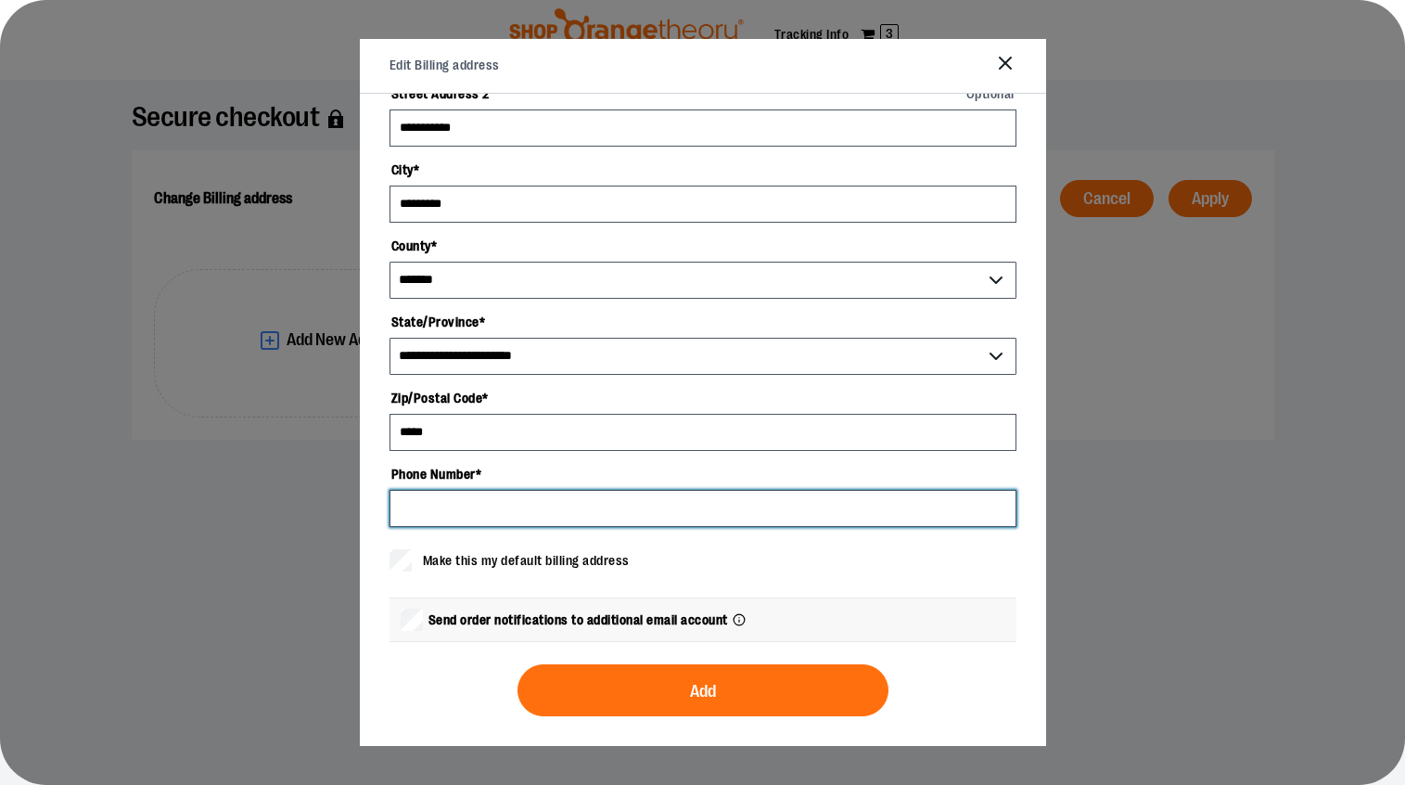
click at [592, 512] on input "Phone Number *" at bounding box center [703, 508] width 627 height 37
type input "**********"
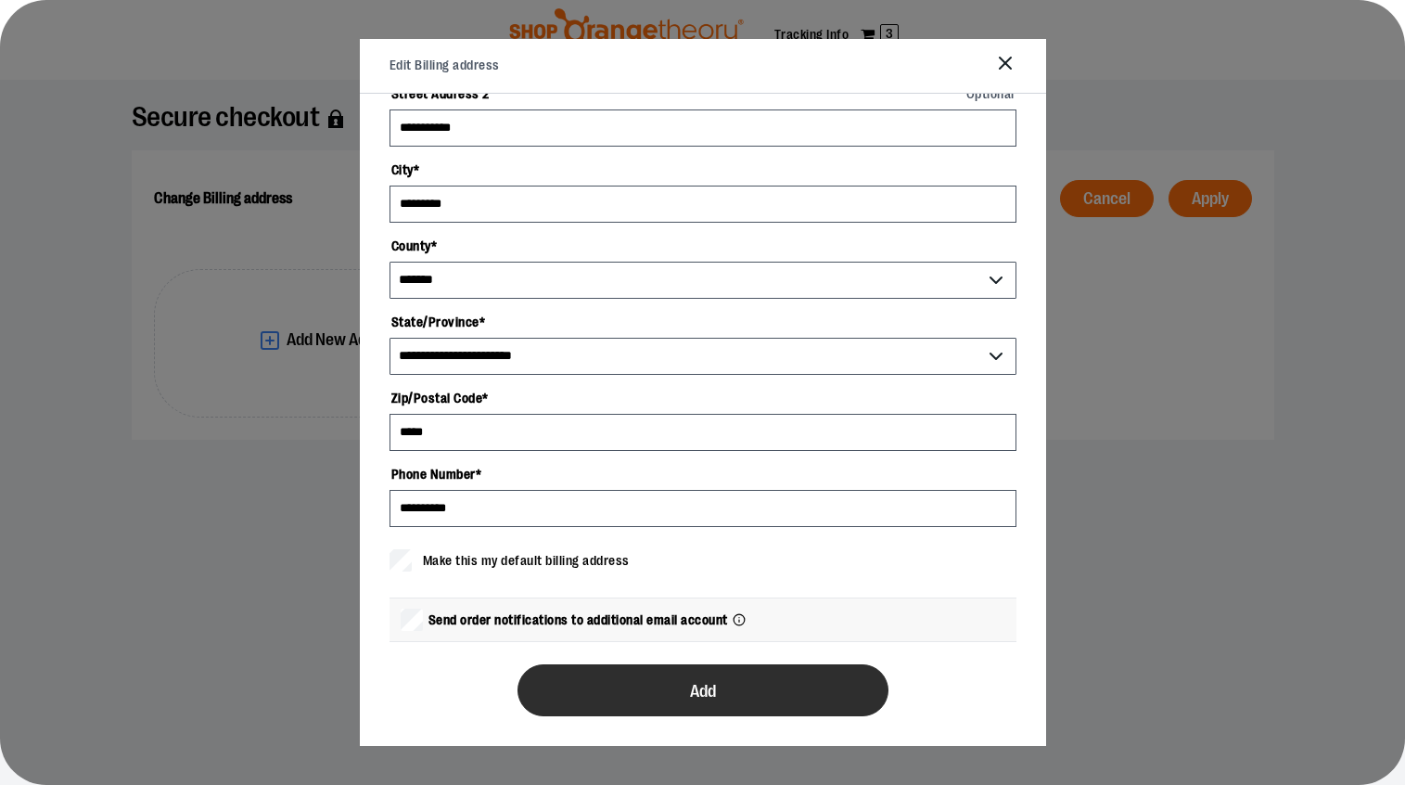
click at [709, 688] on span "Add" at bounding box center [703, 692] width 26 height 18
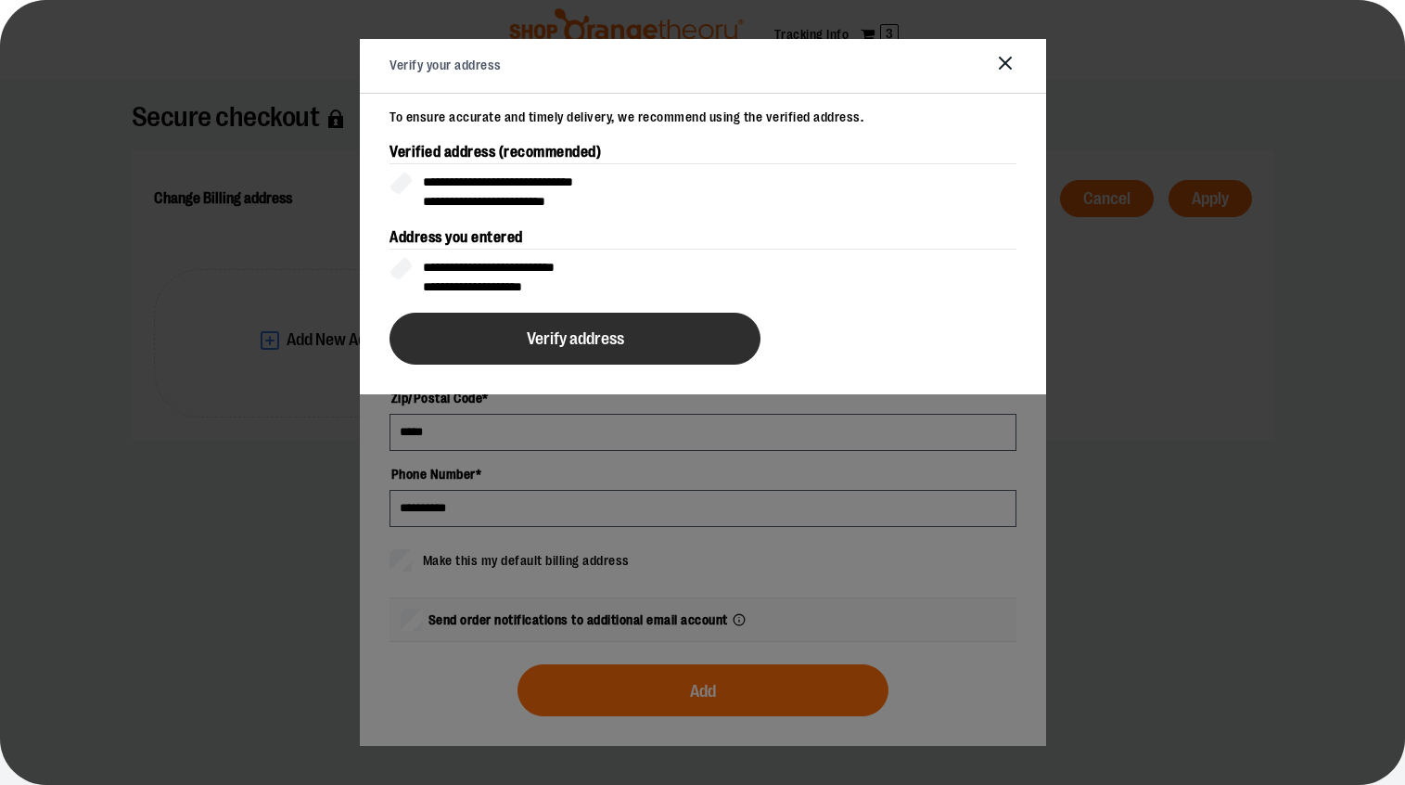
click at [587, 334] on span "Verify address" at bounding box center [574, 339] width 97 height 18
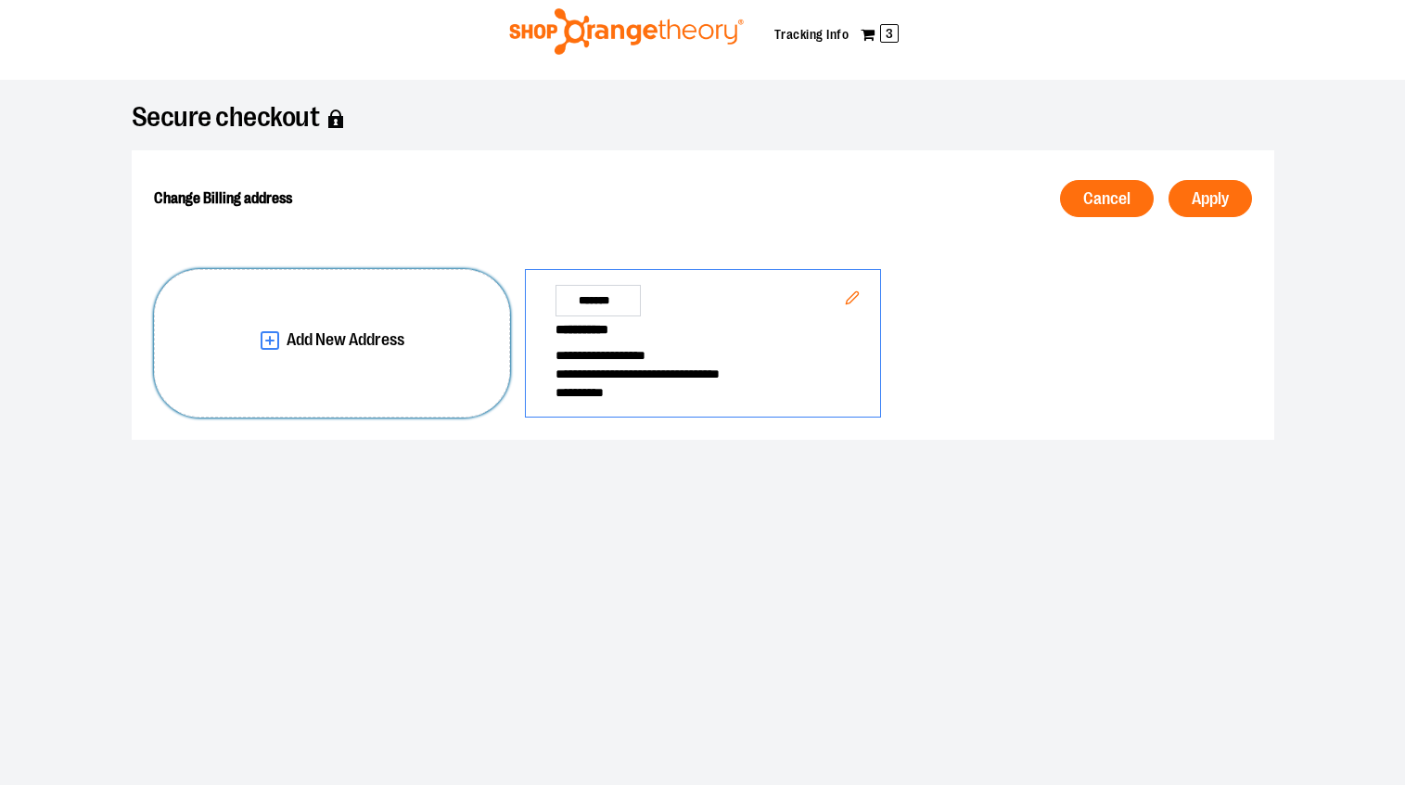
scroll to position [0, 0]
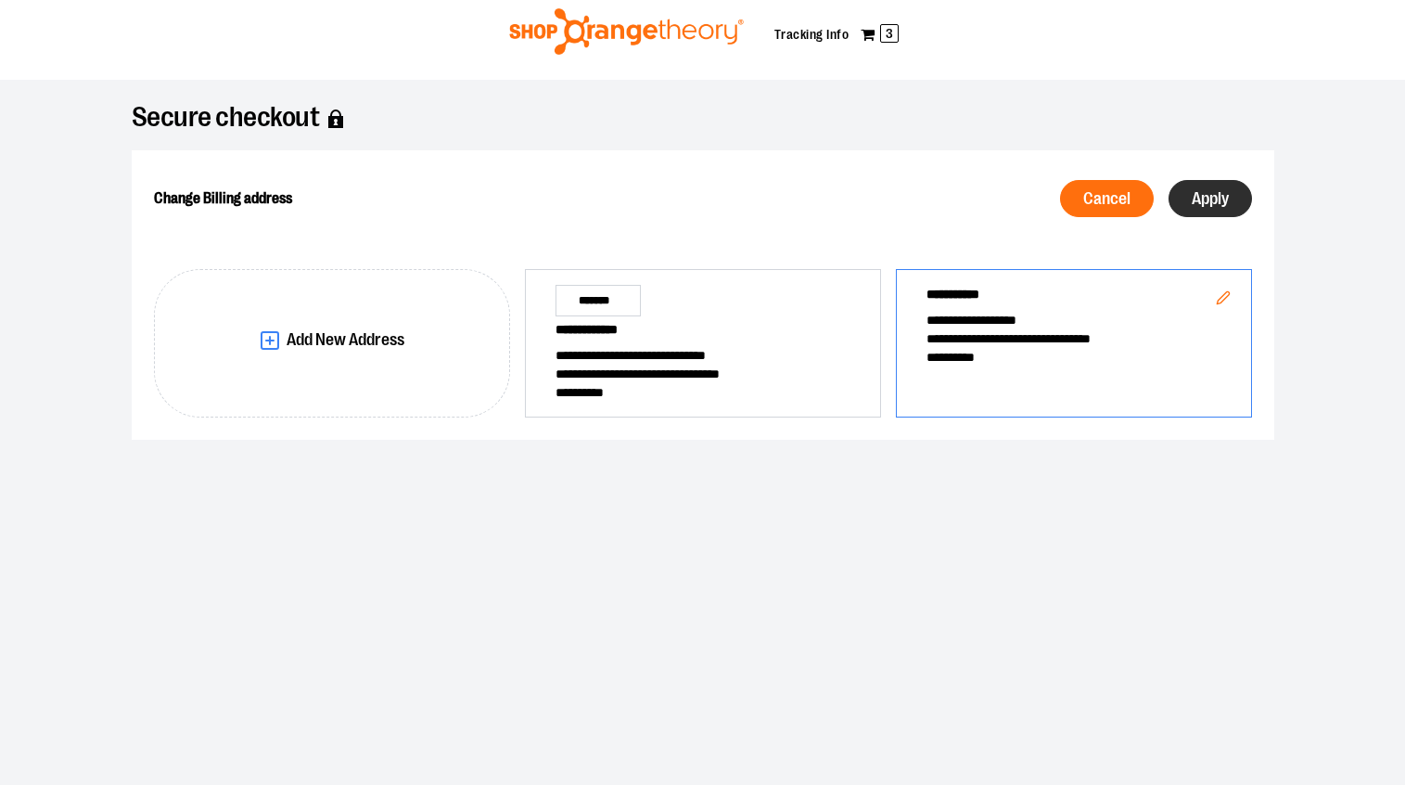
click at [1221, 196] on span "Apply" at bounding box center [1210, 199] width 37 height 18
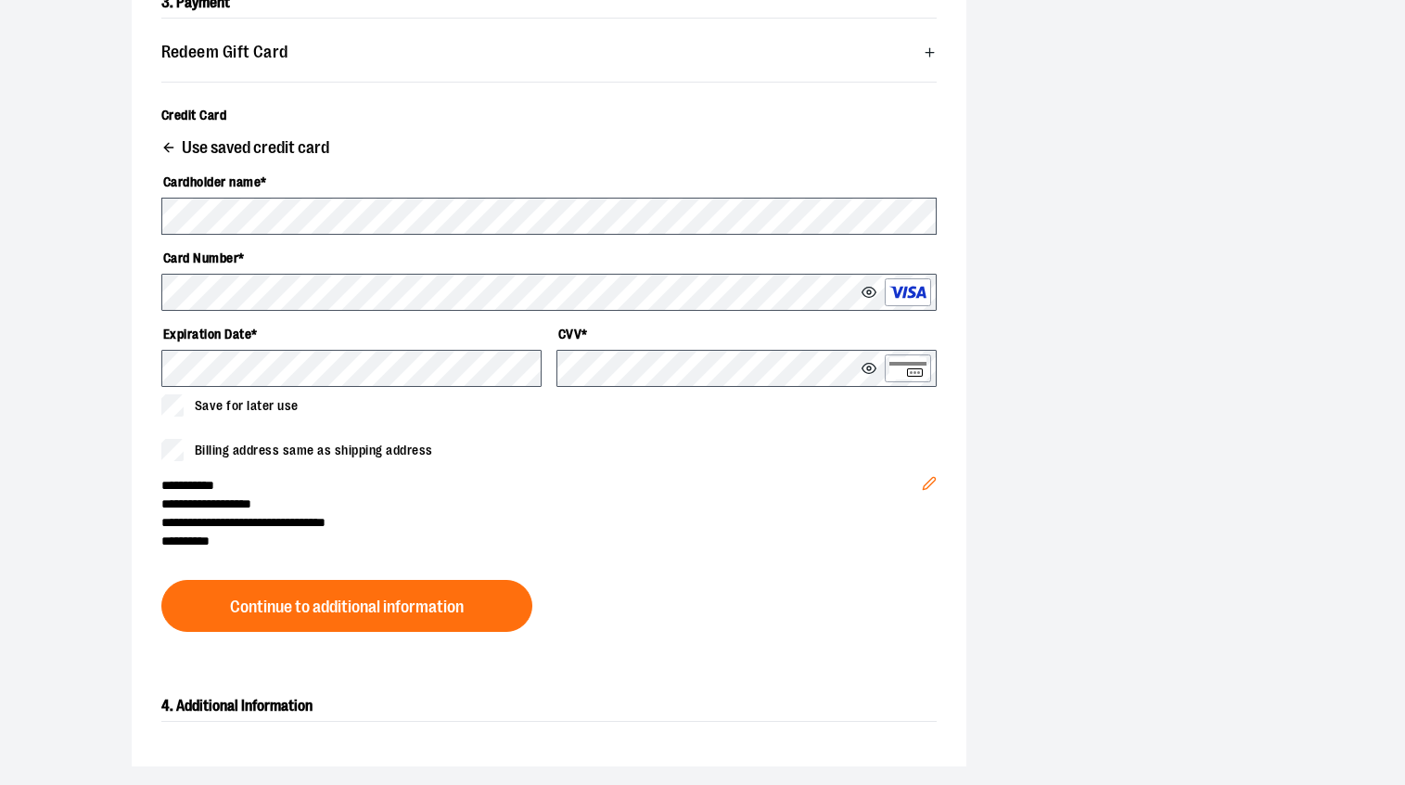
scroll to position [617, 0]
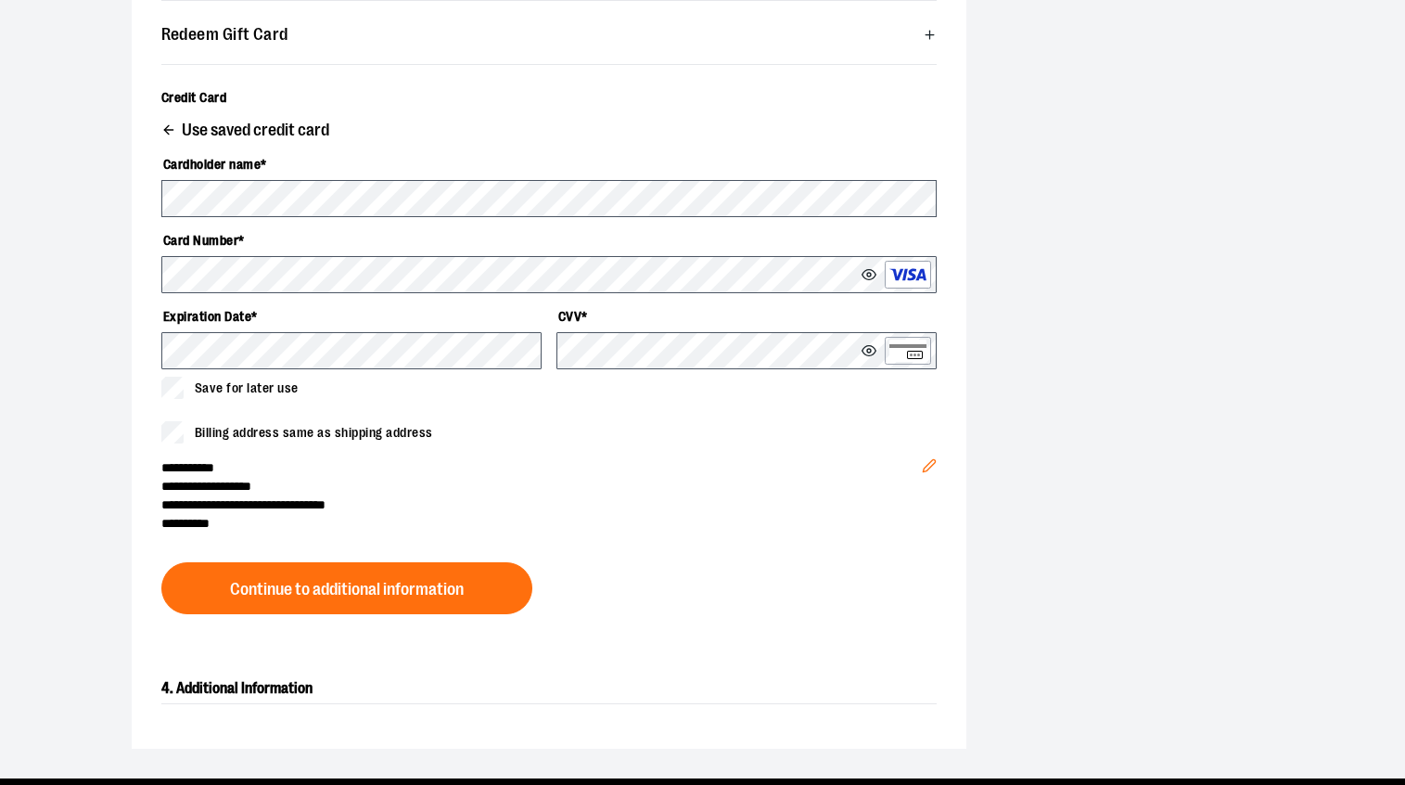
click at [937, 465] on button "Edit" at bounding box center [929, 460] width 45 height 65
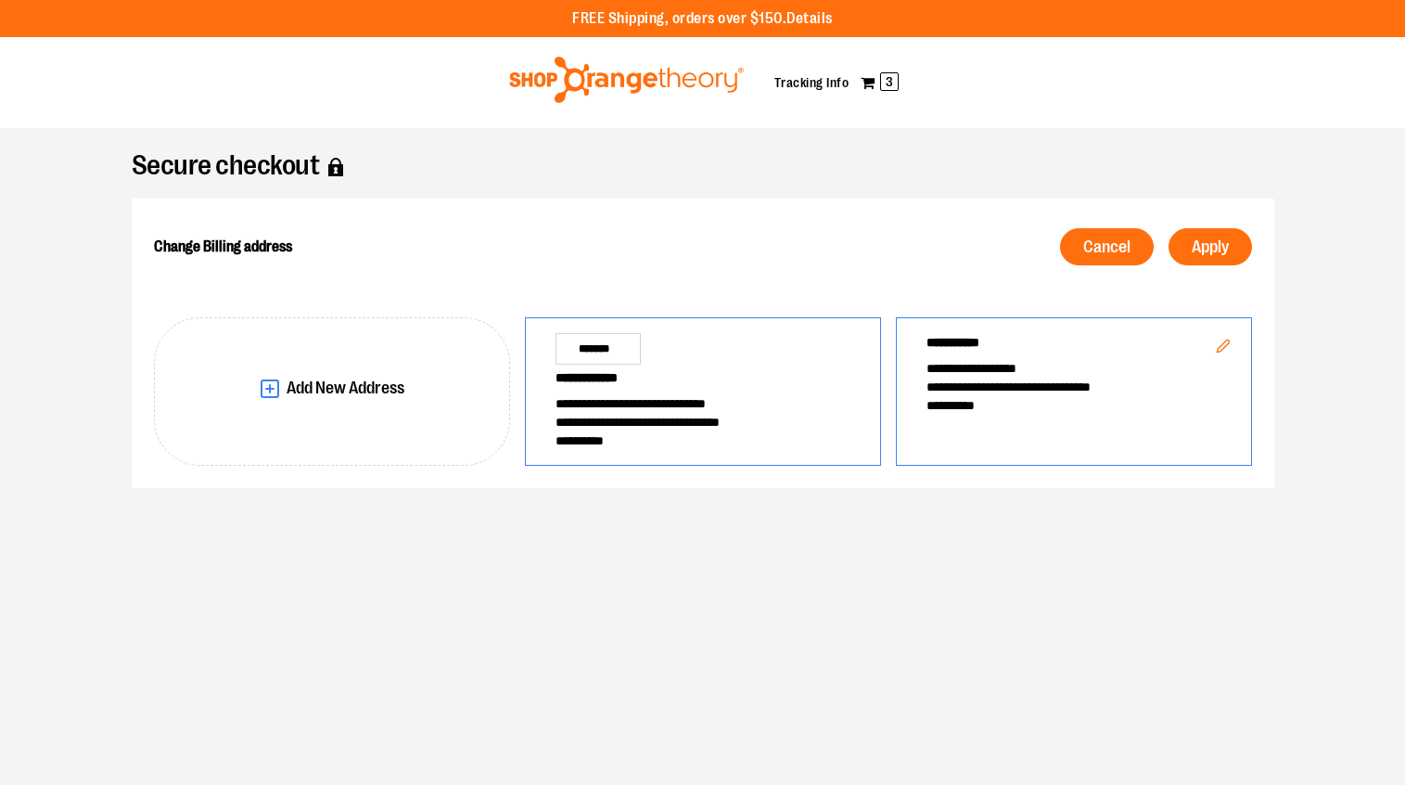
scroll to position [0, 0]
click at [788, 361] on div "**********" at bounding box center [703, 391] width 356 height 148
click at [1214, 238] on span "Apply" at bounding box center [1210, 247] width 37 height 18
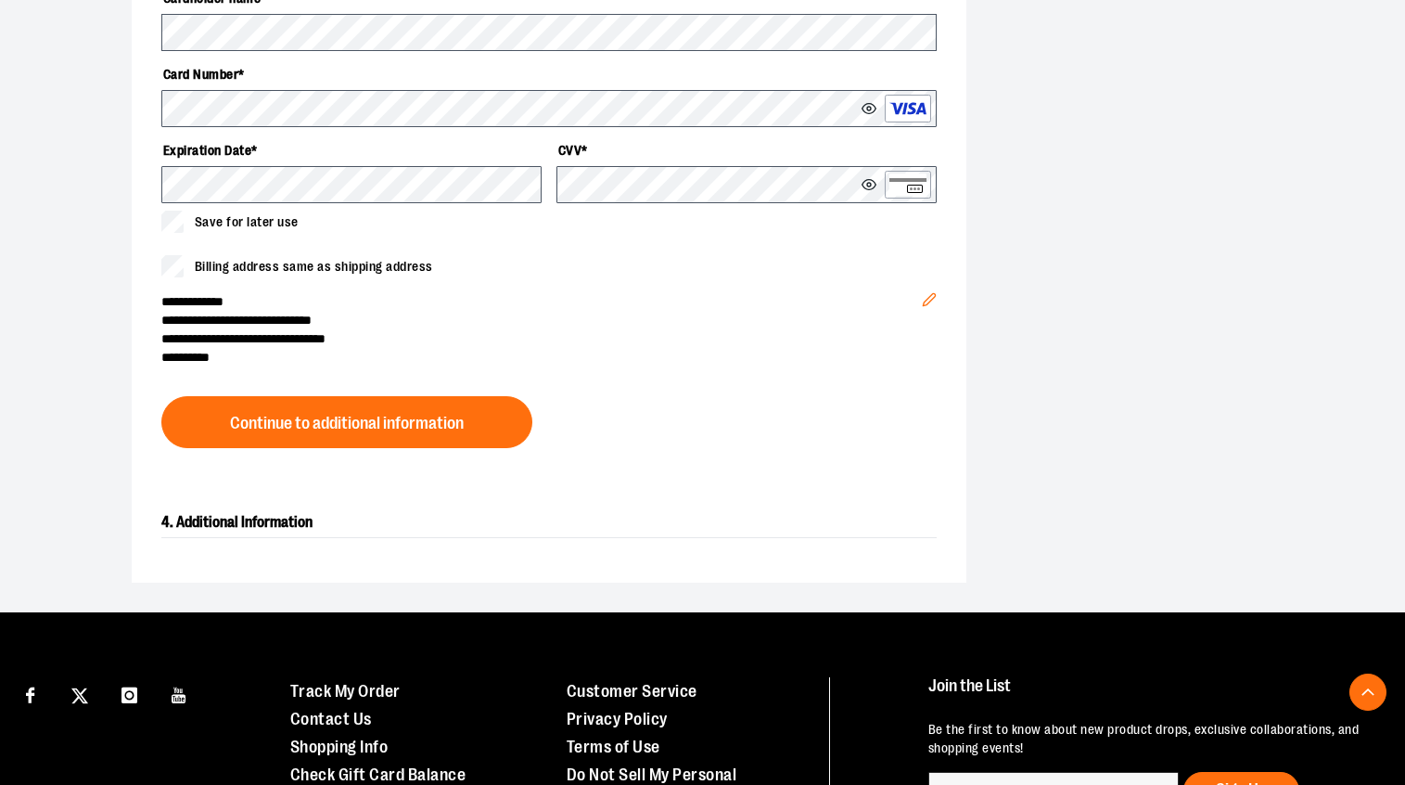
scroll to position [724, 0]
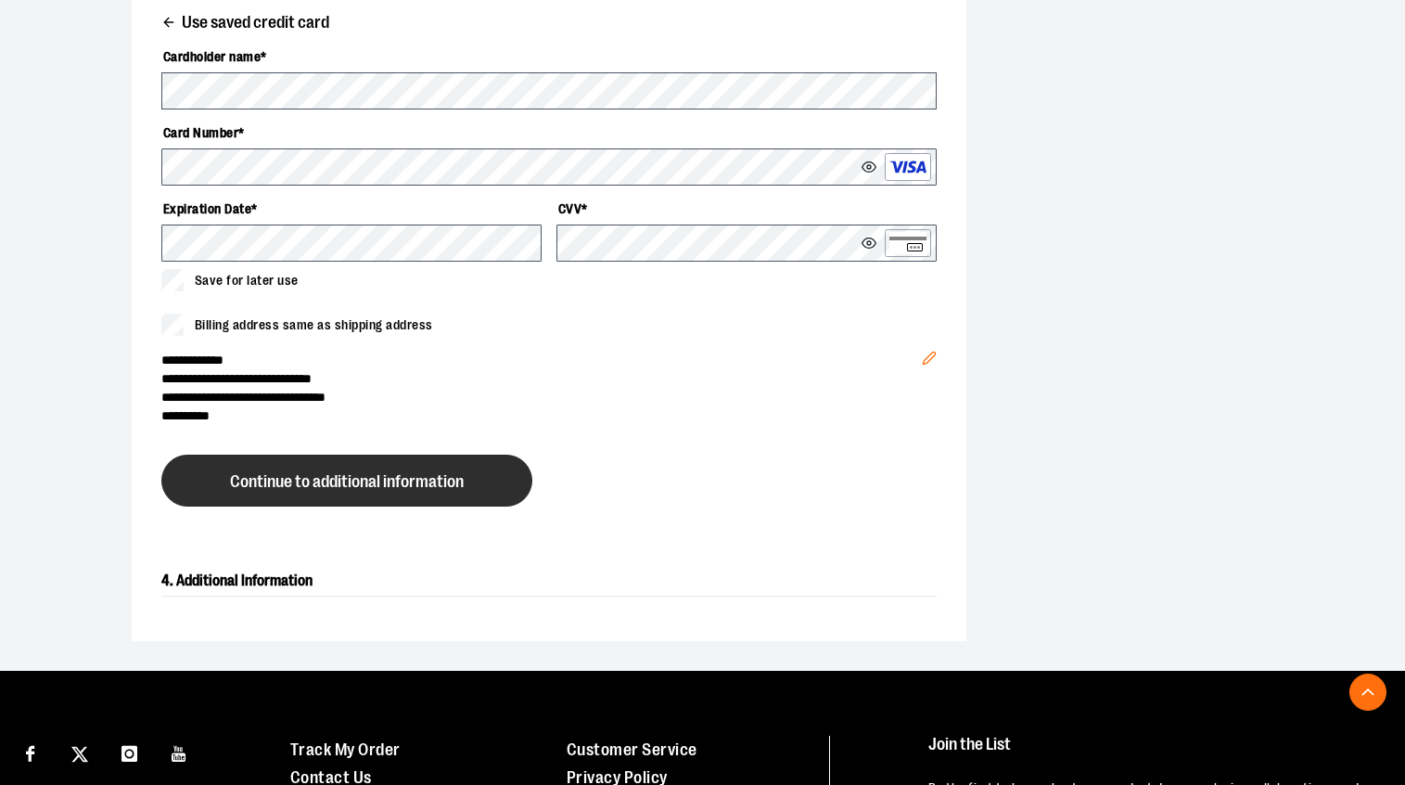
click at [346, 483] on span "Continue to additional information" at bounding box center [347, 482] width 234 height 18
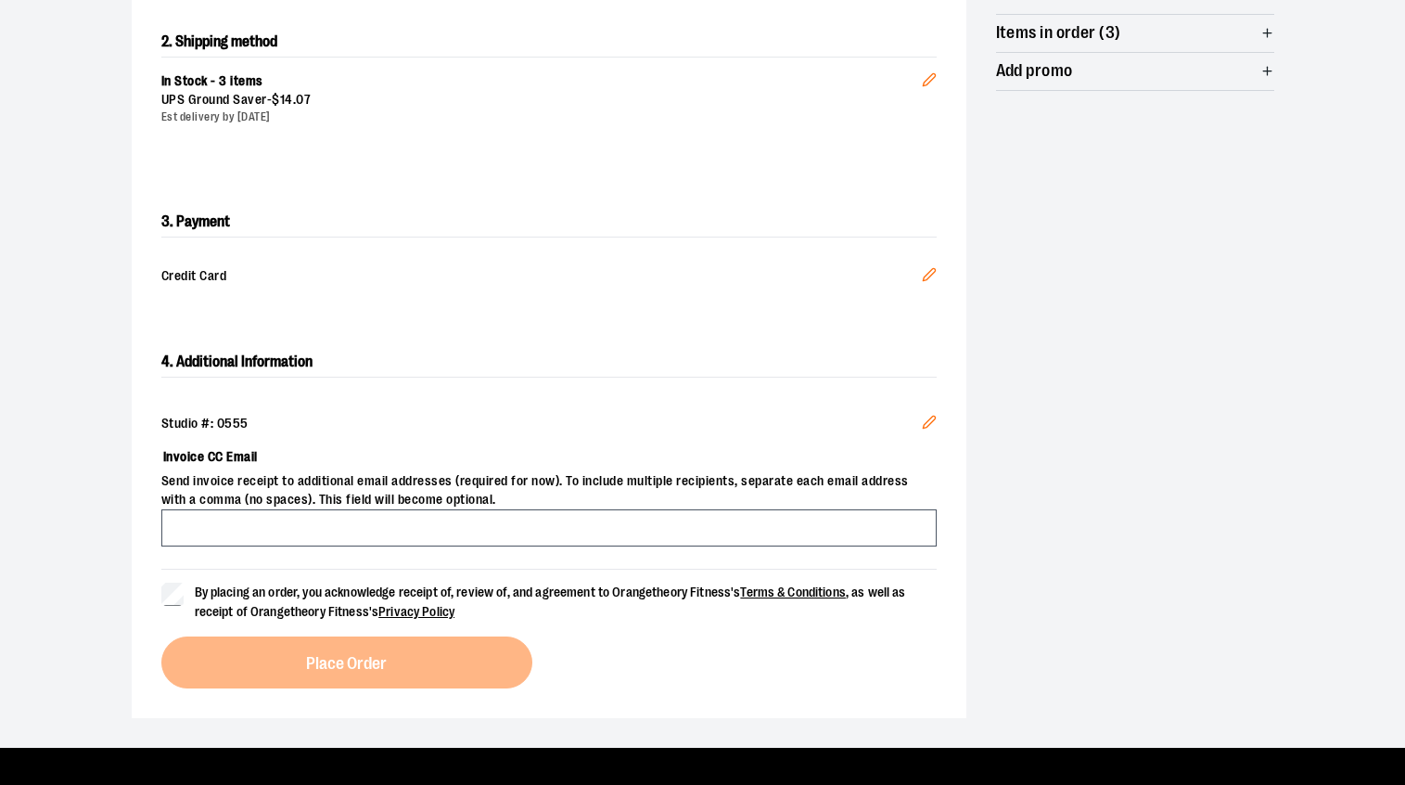
scroll to position [403, 0]
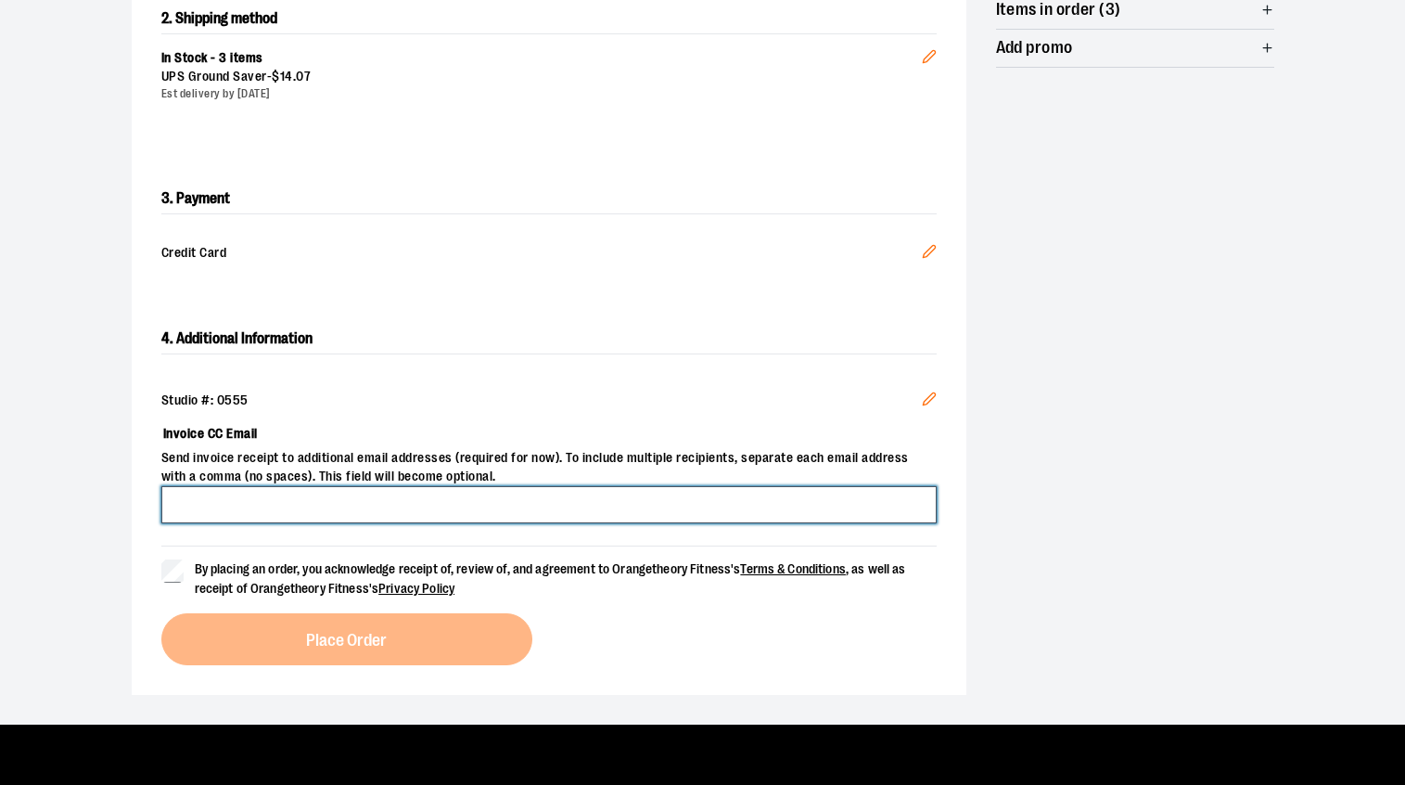
click at [469, 495] on input "Invoice CC Email" at bounding box center [548, 504] width 775 height 37
type input "**********"
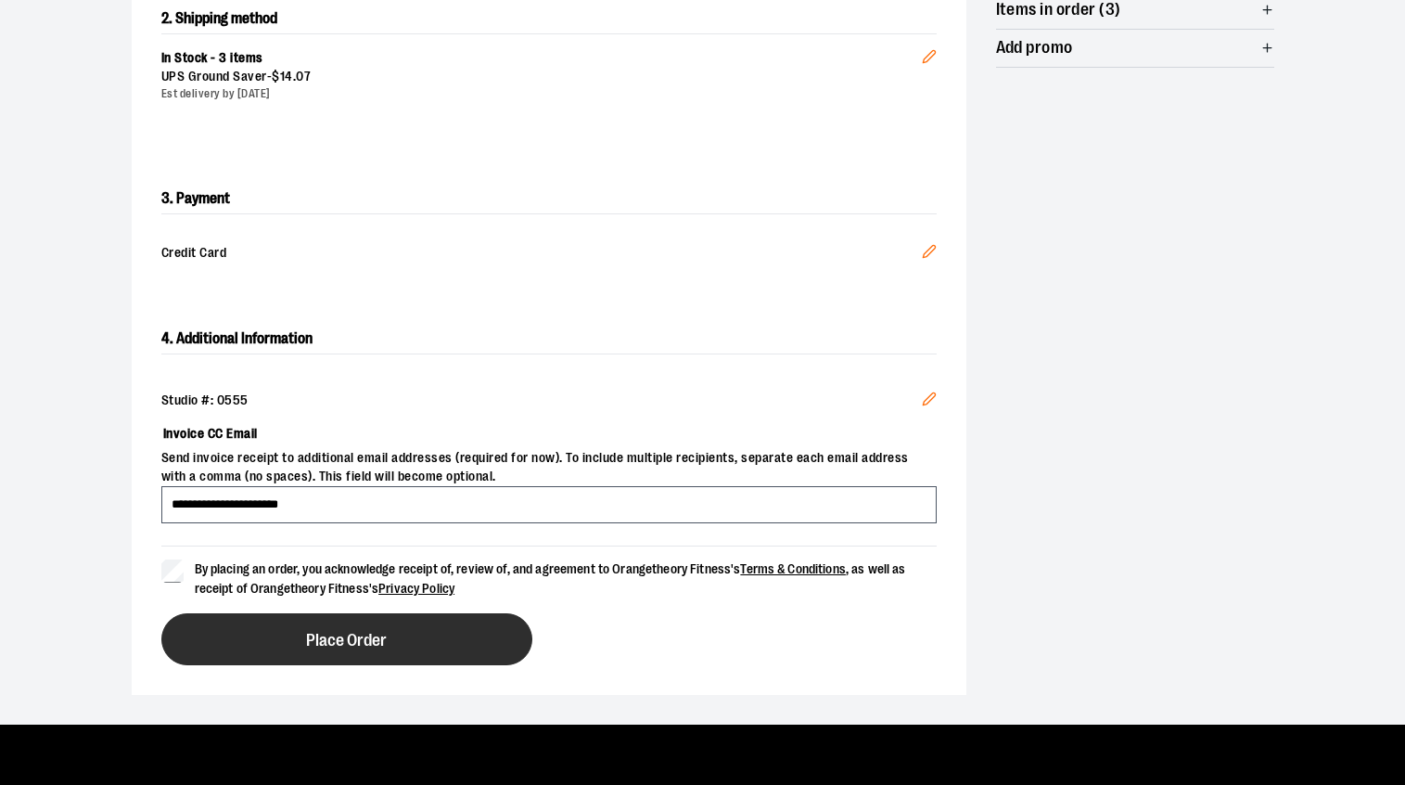
click at [344, 632] on span "Place Order" at bounding box center [346, 641] width 81 height 18
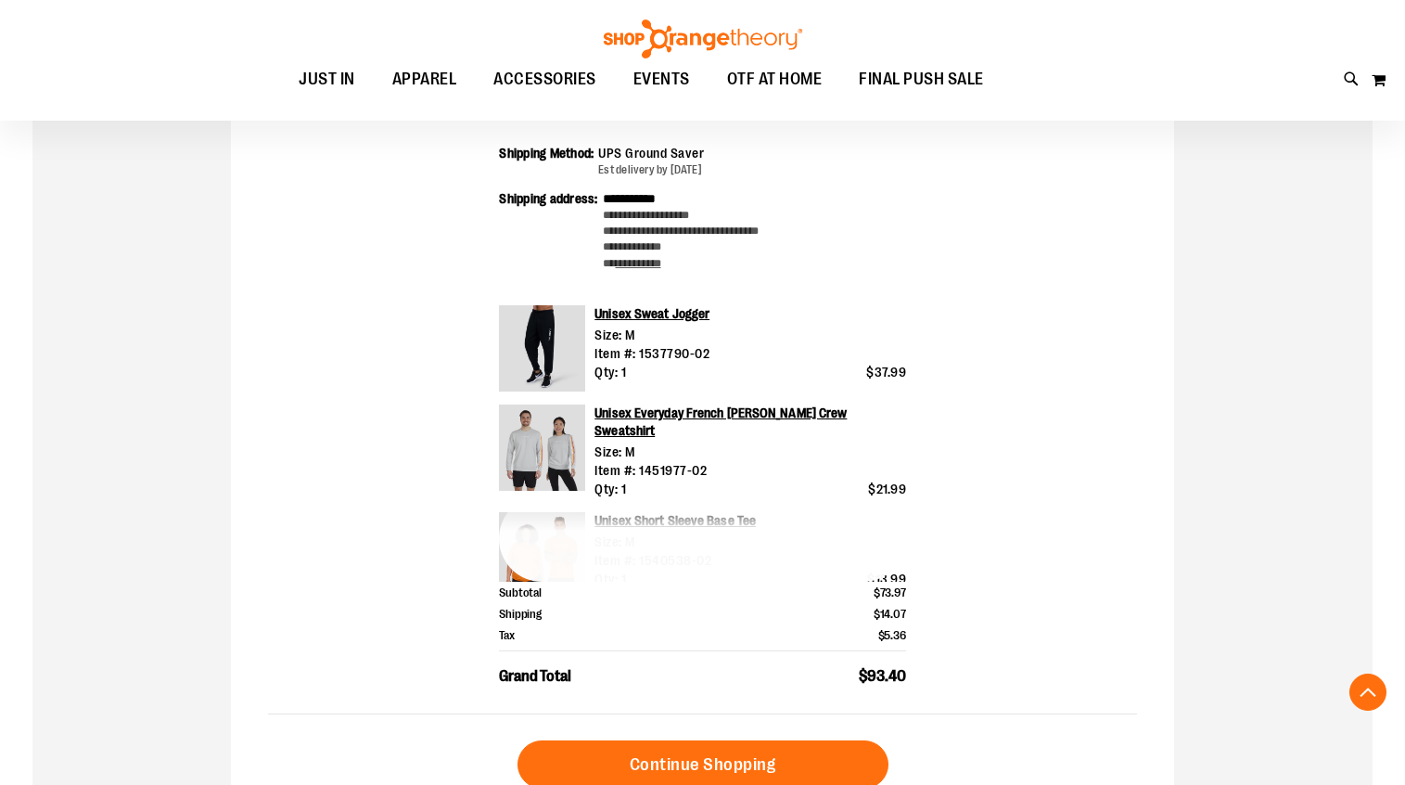
scroll to position [502, 0]
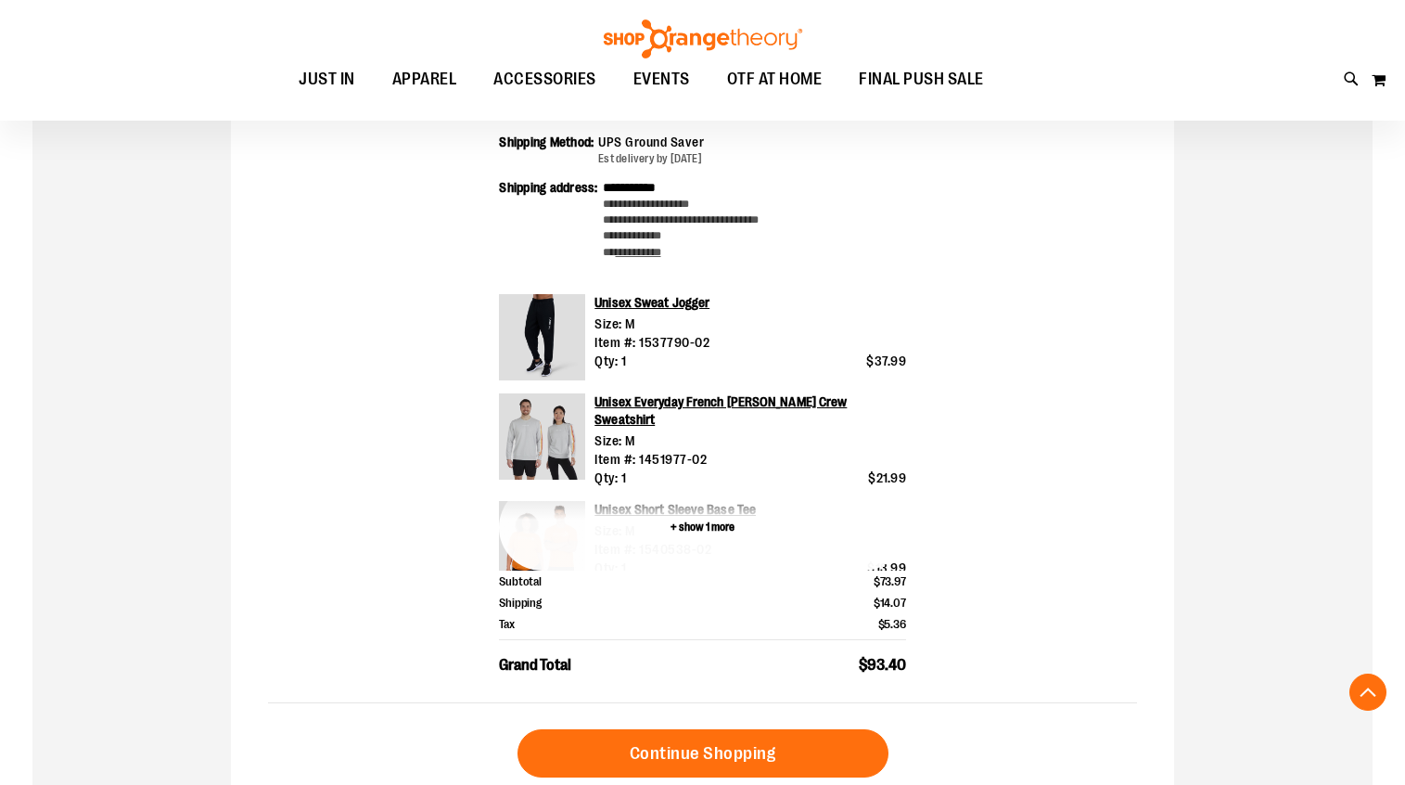
click at [698, 530] on button "+ show 1 more" at bounding box center [702, 527] width 407 height 86
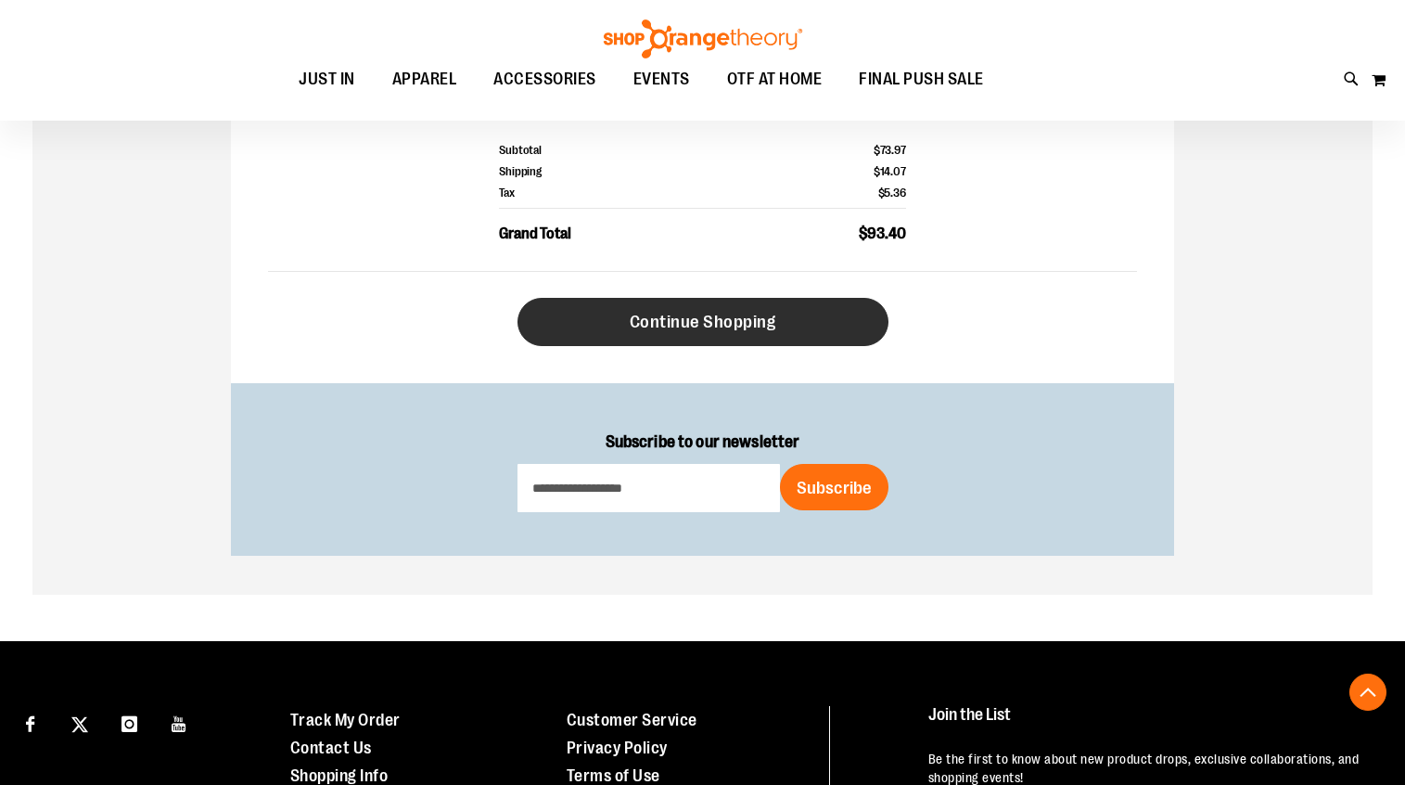
scroll to position [1002, 0]
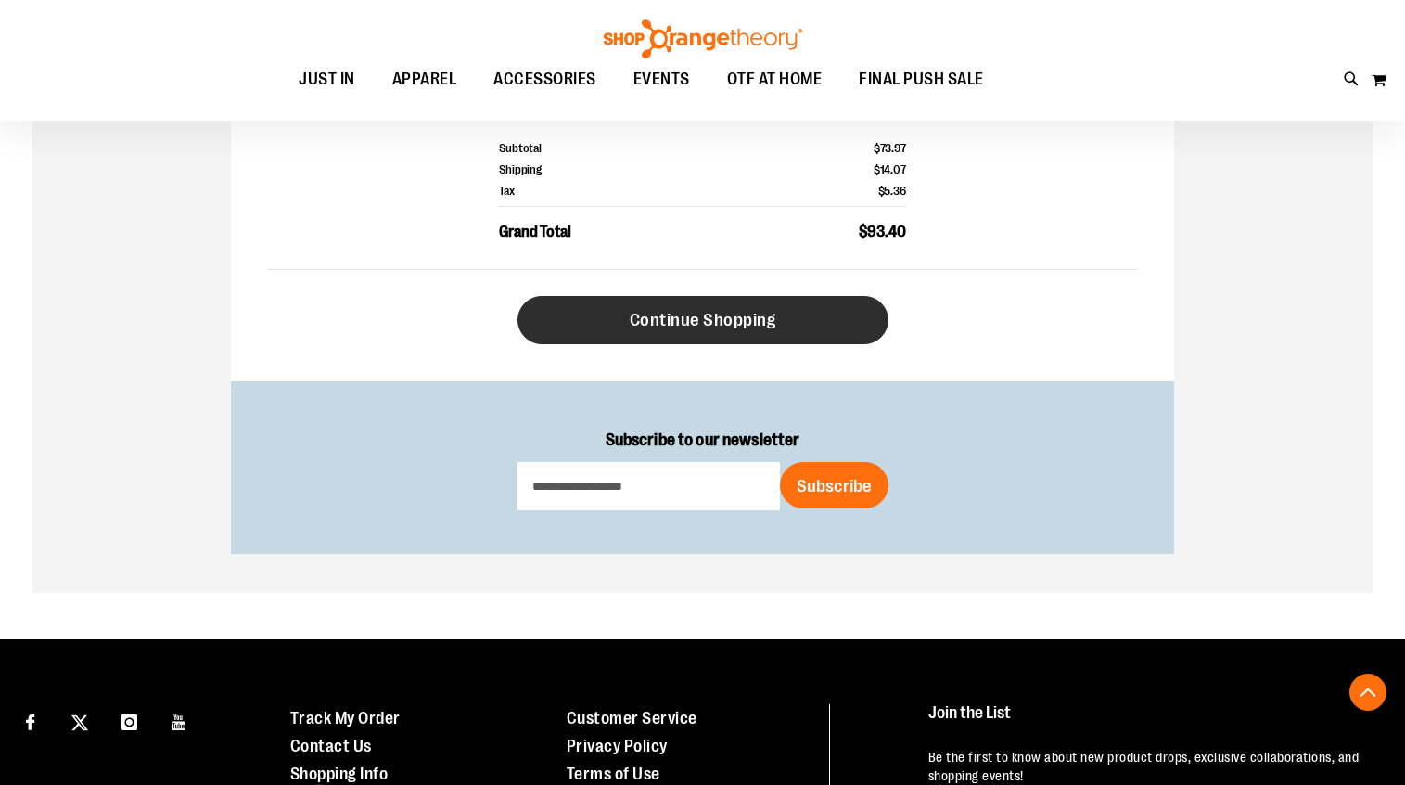
click at [660, 310] on span "Continue Shopping" at bounding box center [703, 320] width 147 height 20
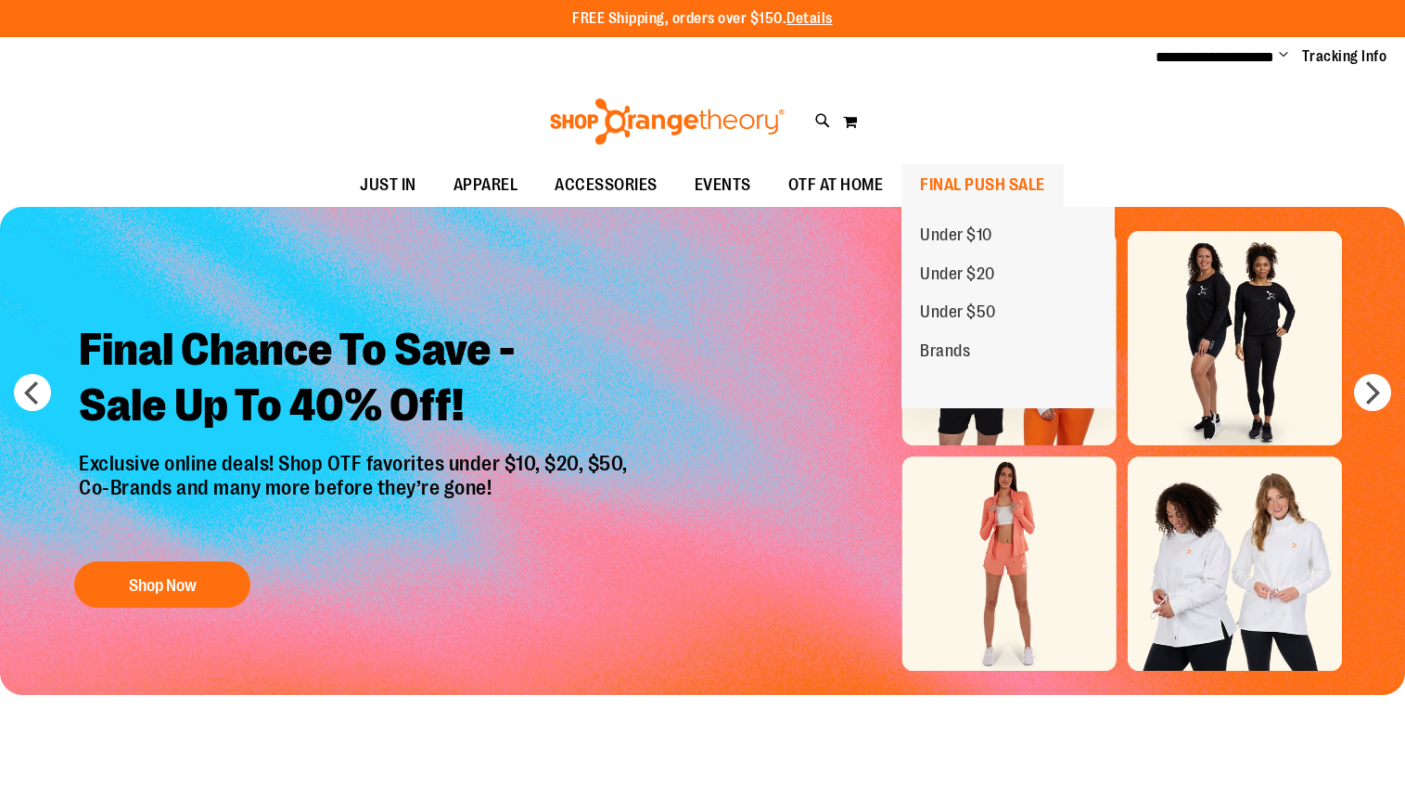
click at [975, 184] on span "FINAL PUSH SALE" at bounding box center [982, 185] width 125 height 42
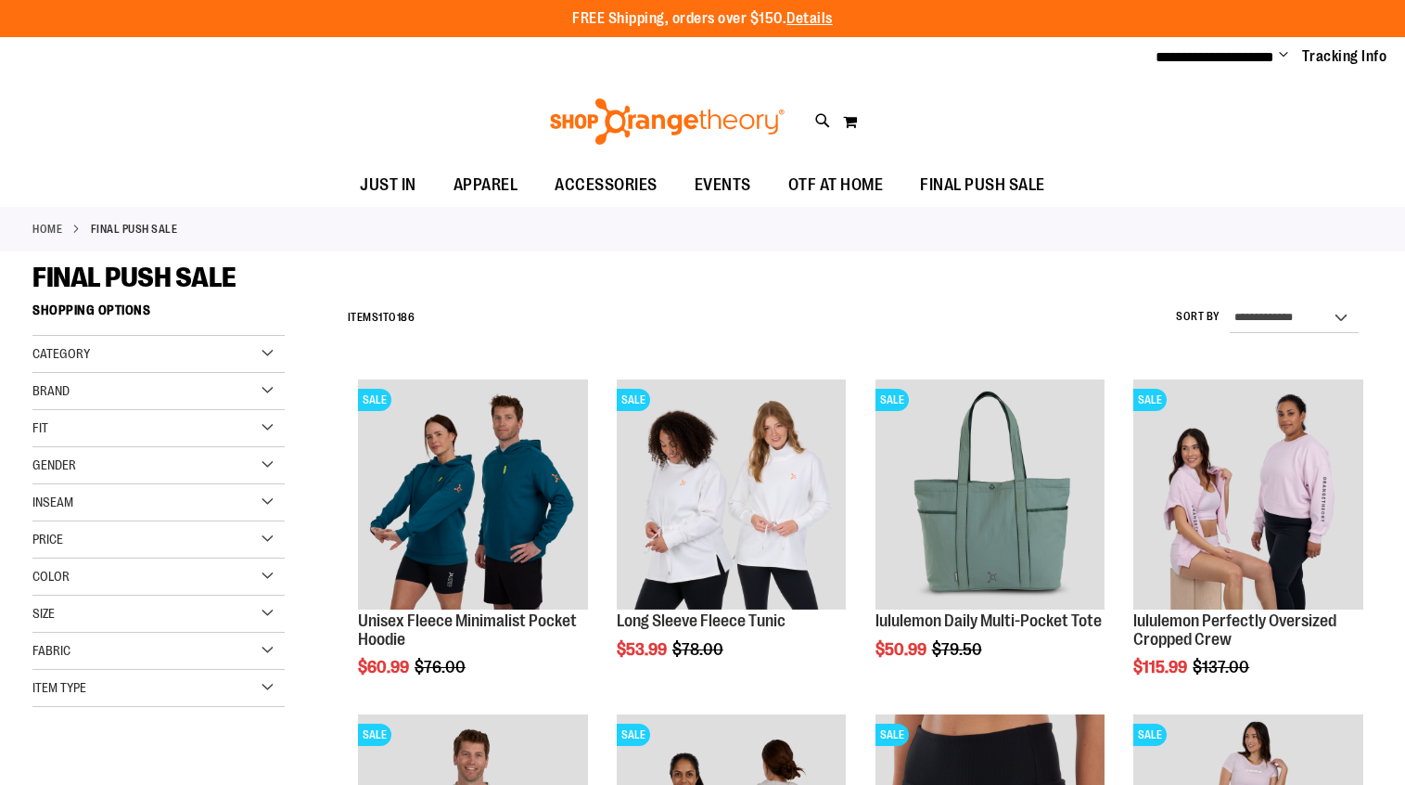
click at [270, 351] on div "Category" at bounding box center [158, 354] width 252 height 37
click at [269, 608] on div "Size" at bounding box center [158, 613] width 252 height 37
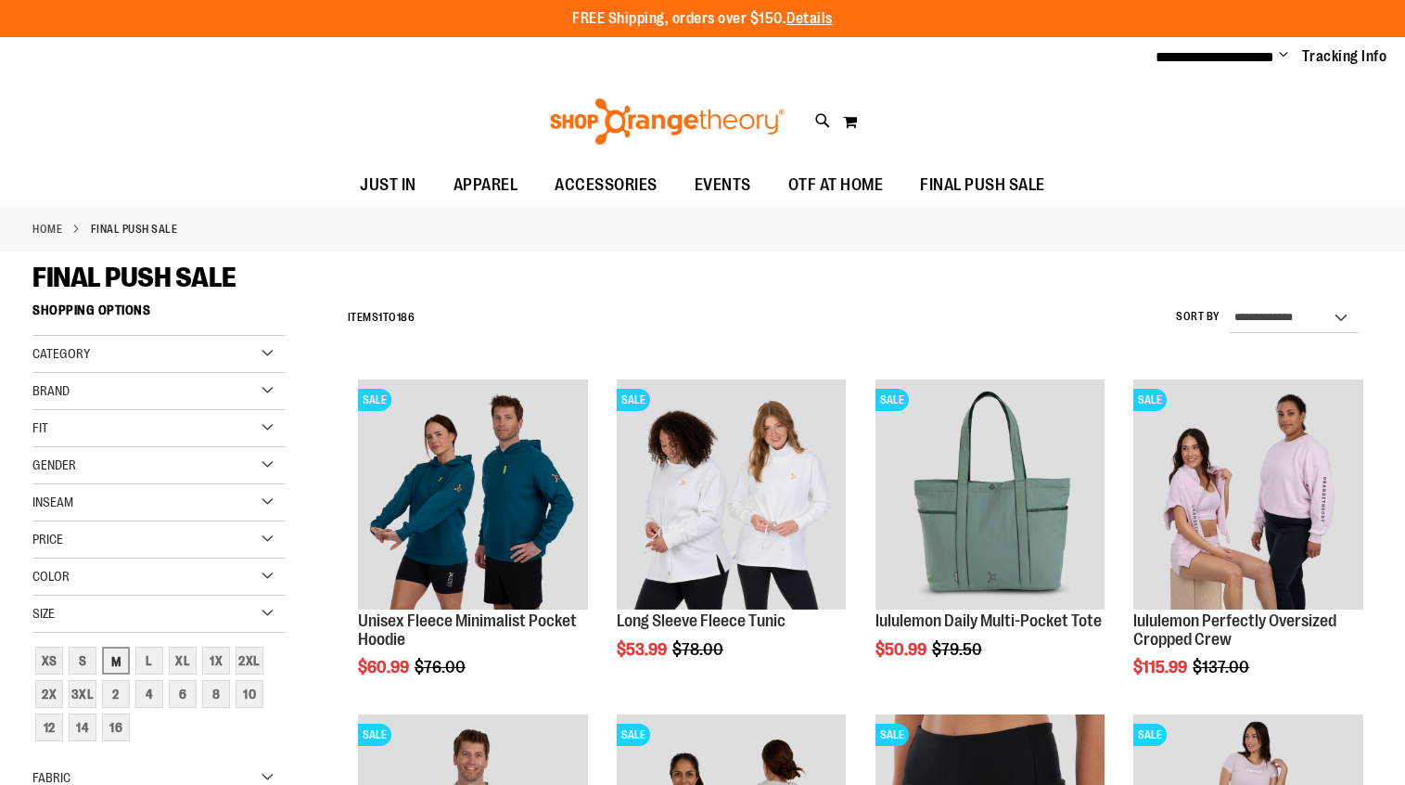
click at [114, 655] on div "M" at bounding box center [116, 660] width 28 height 28
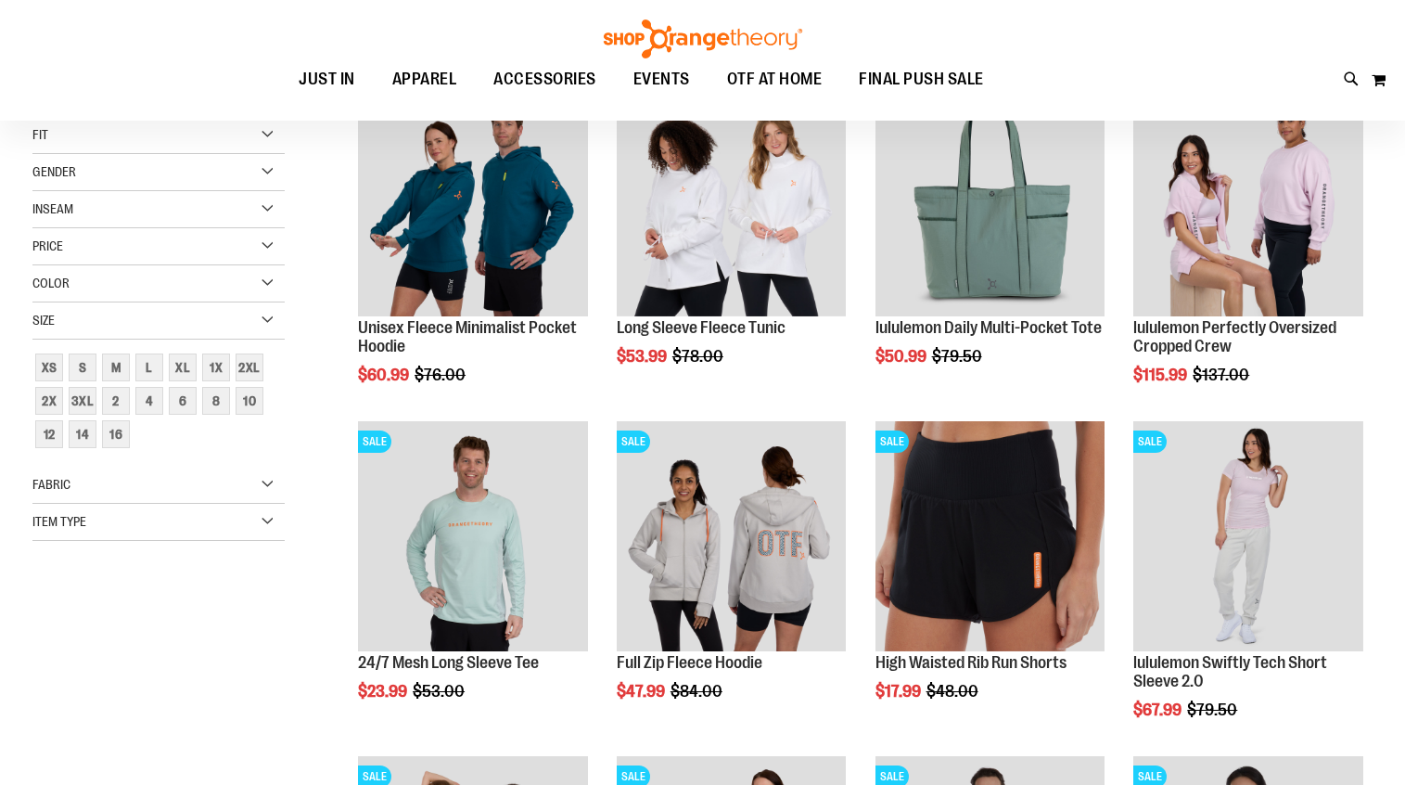
scroll to position [292, 0]
click at [266, 518] on div "Item Type" at bounding box center [158, 521] width 252 height 37
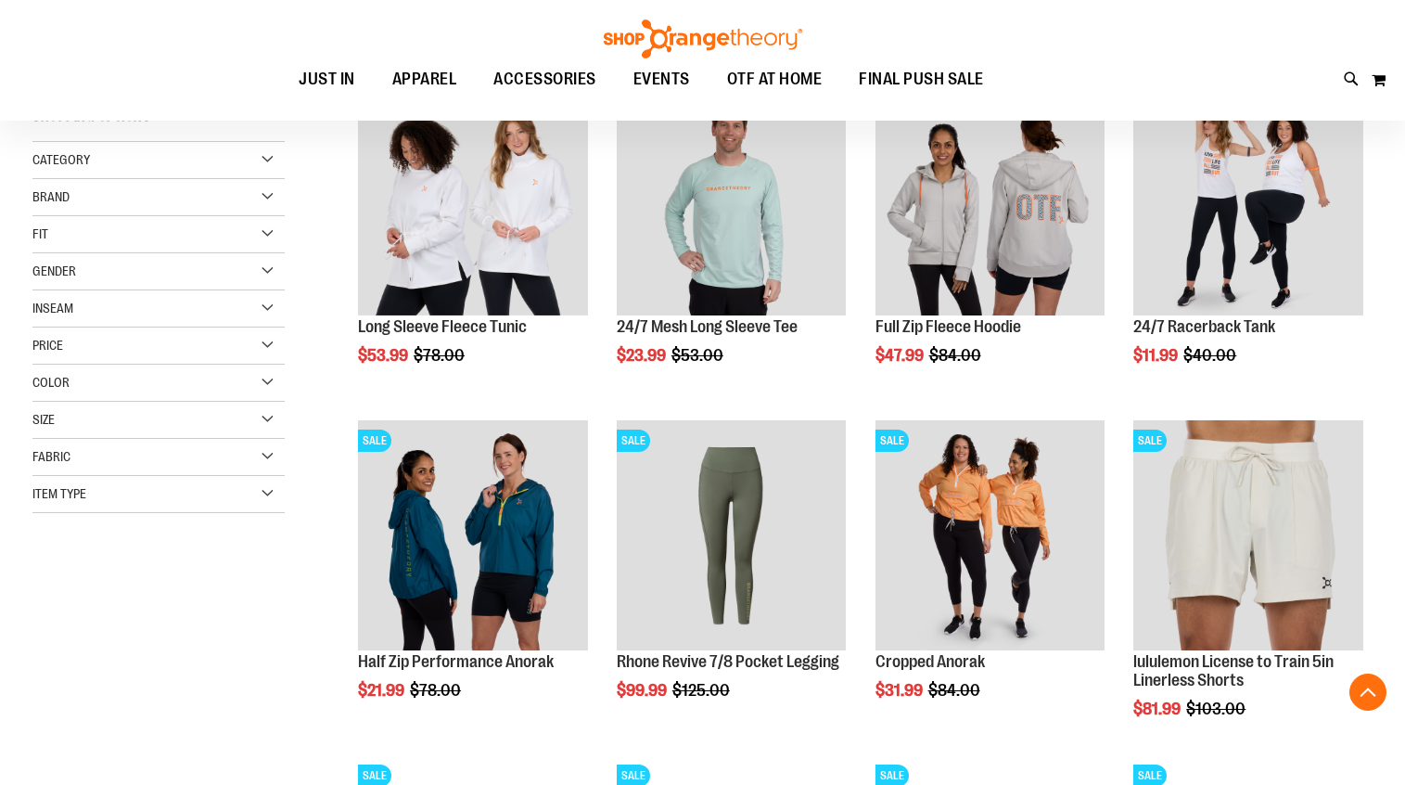
scroll to position [333, 0]
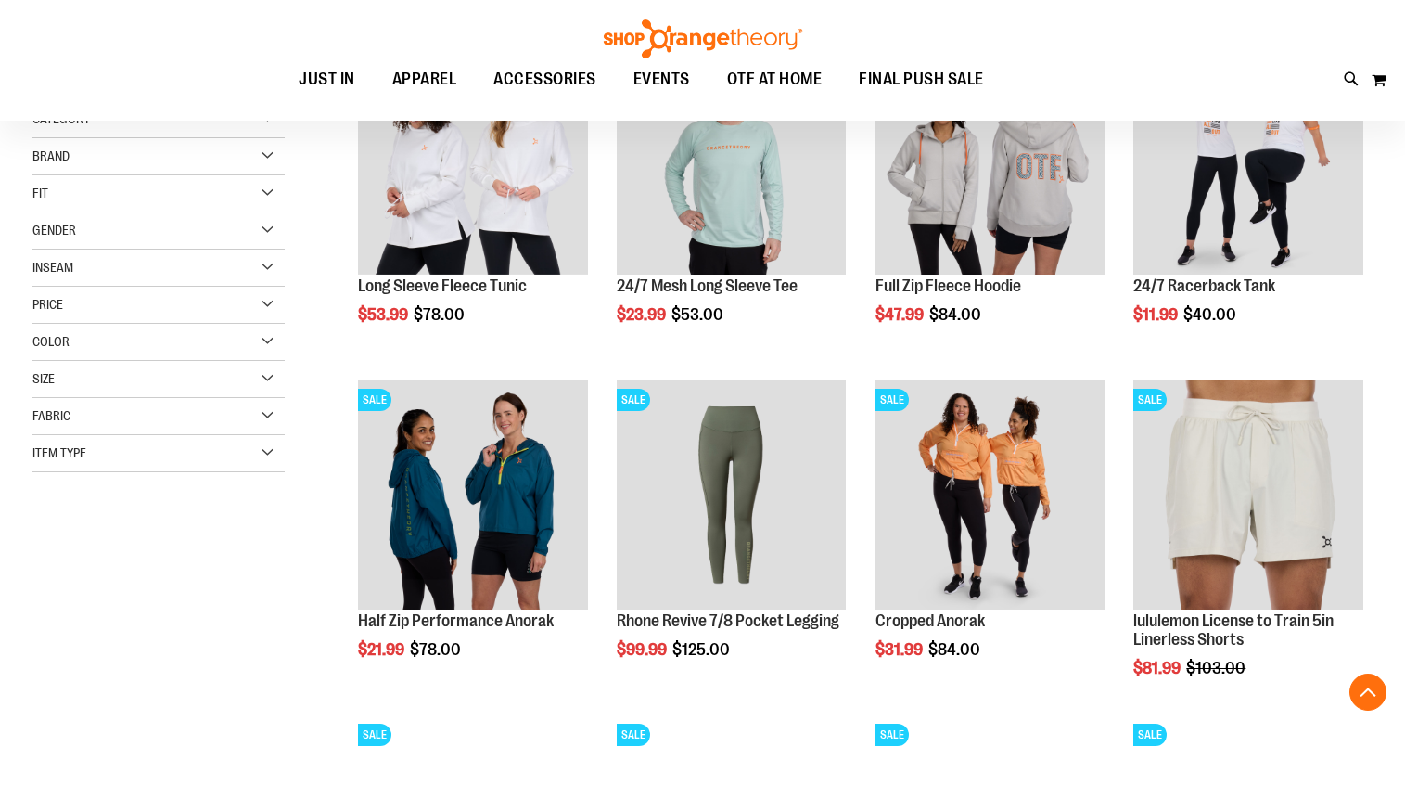
click at [267, 453] on div "Item Type" at bounding box center [158, 453] width 252 height 37
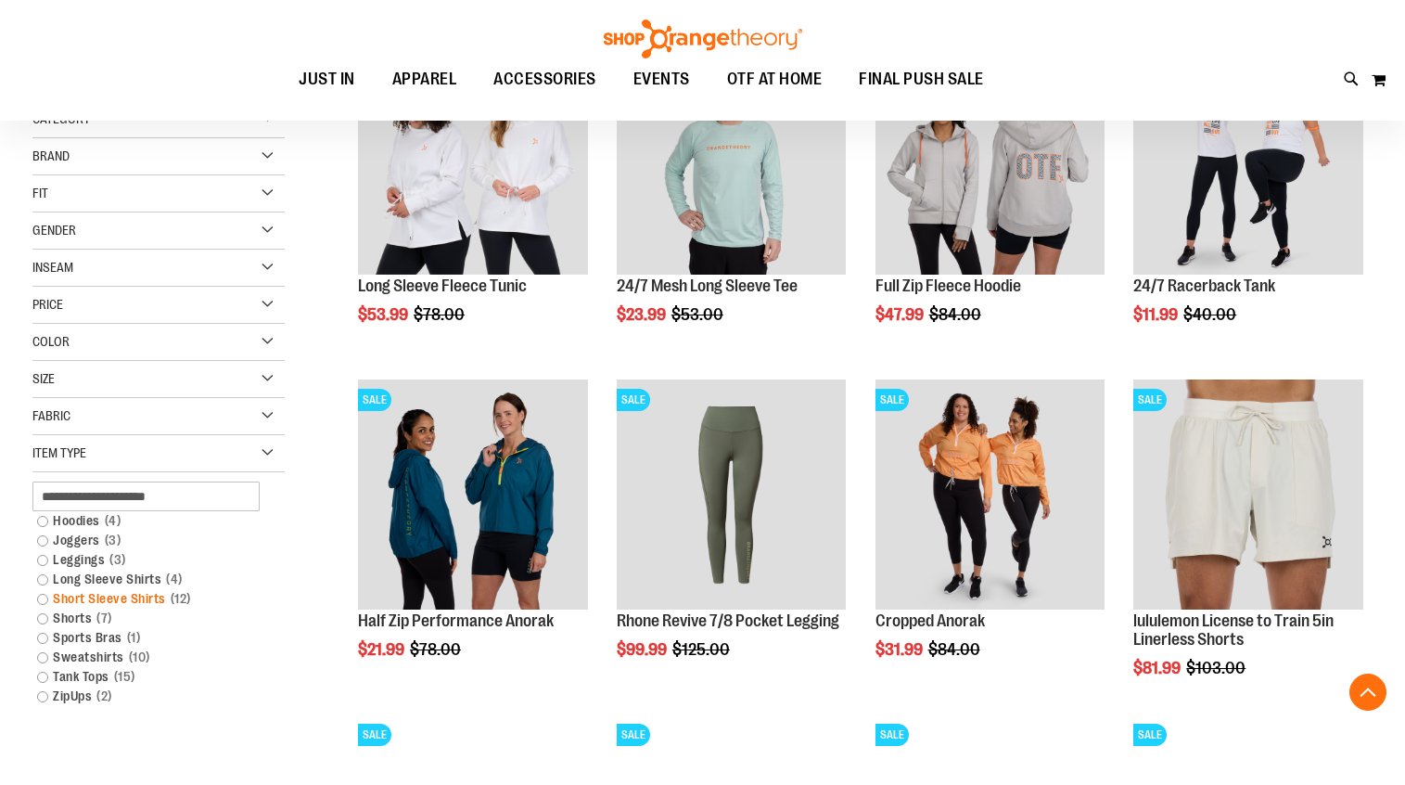
click at [41, 597] on link "Short Sleeve Shirts 12 items" at bounding box center [149, 598] width 242 height 19
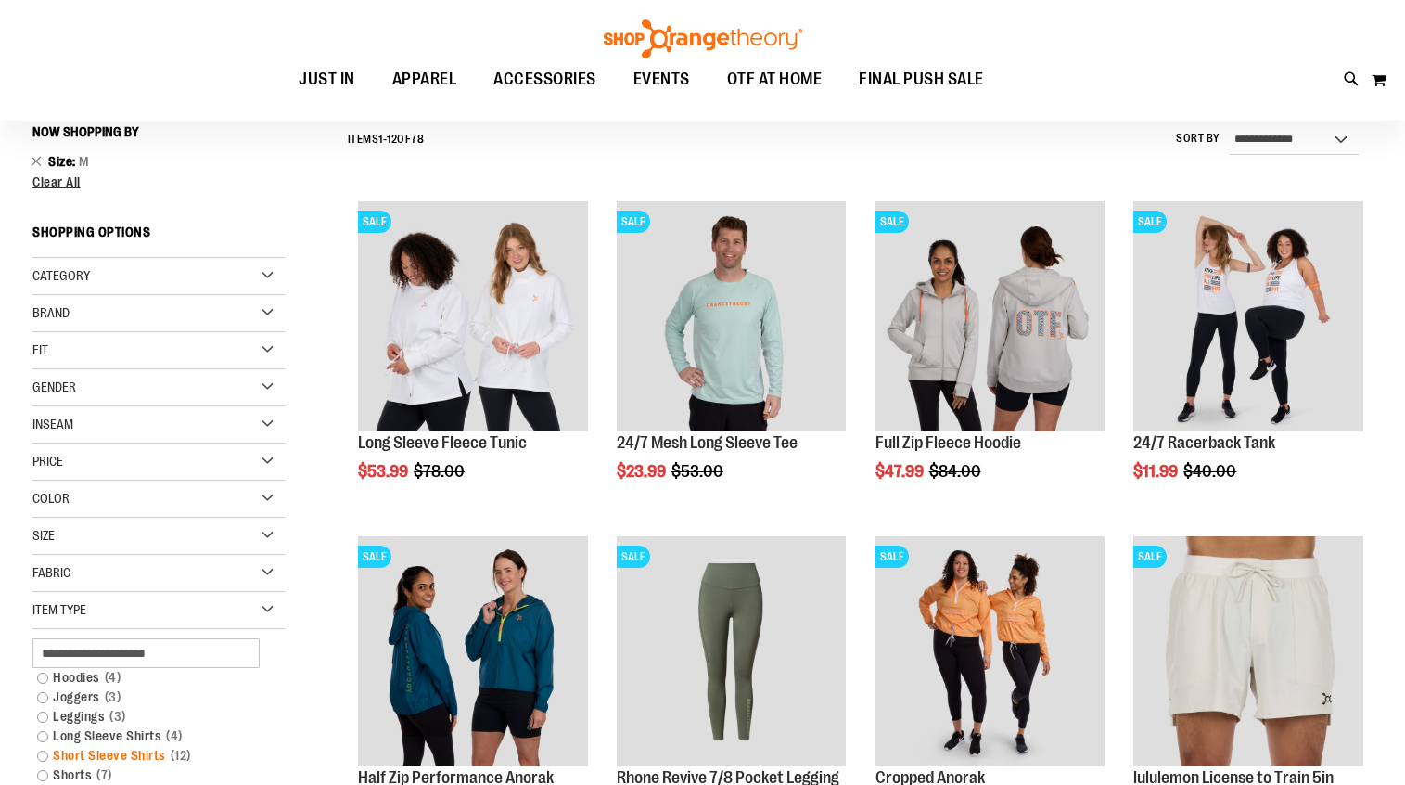
scroll to position [172, 0]
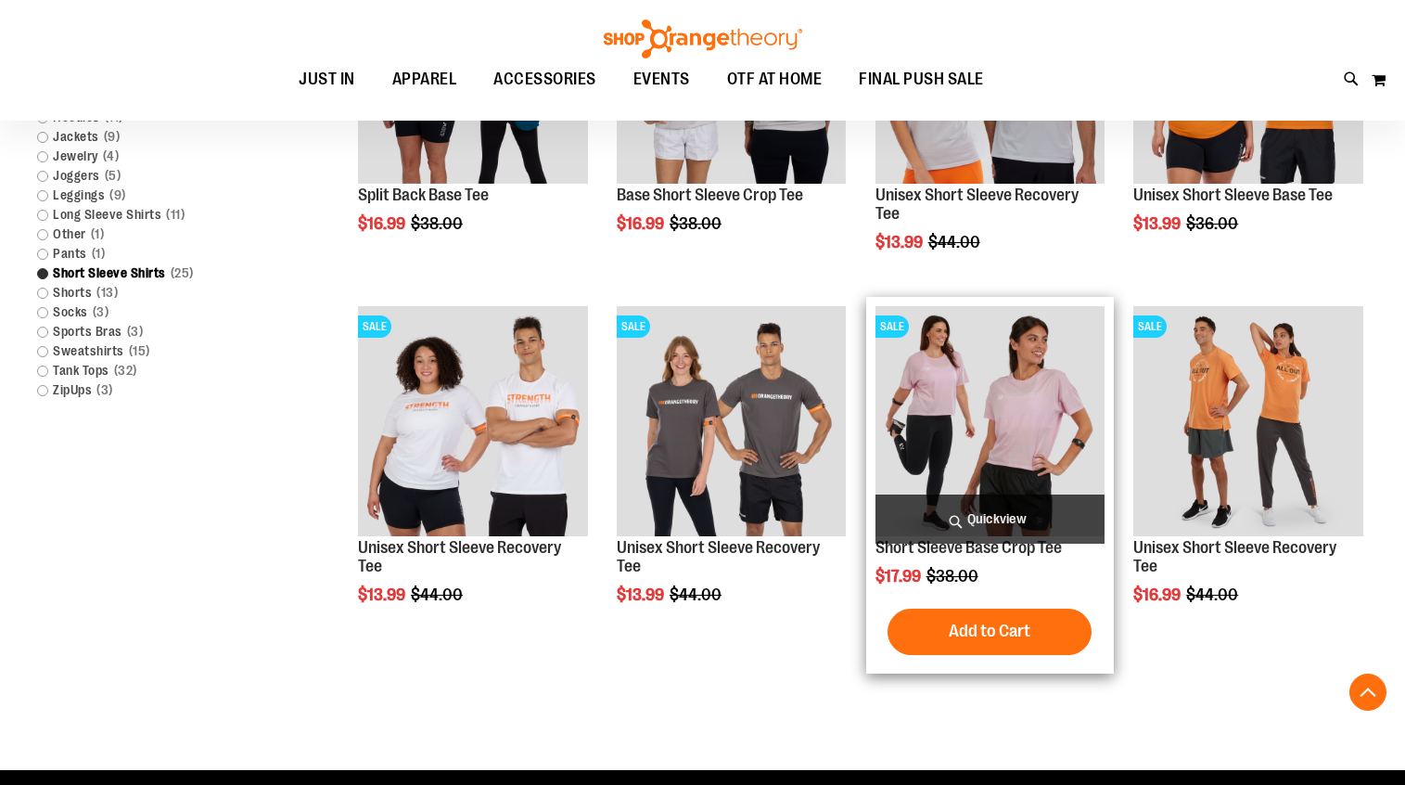
scroll to position [793, 0]
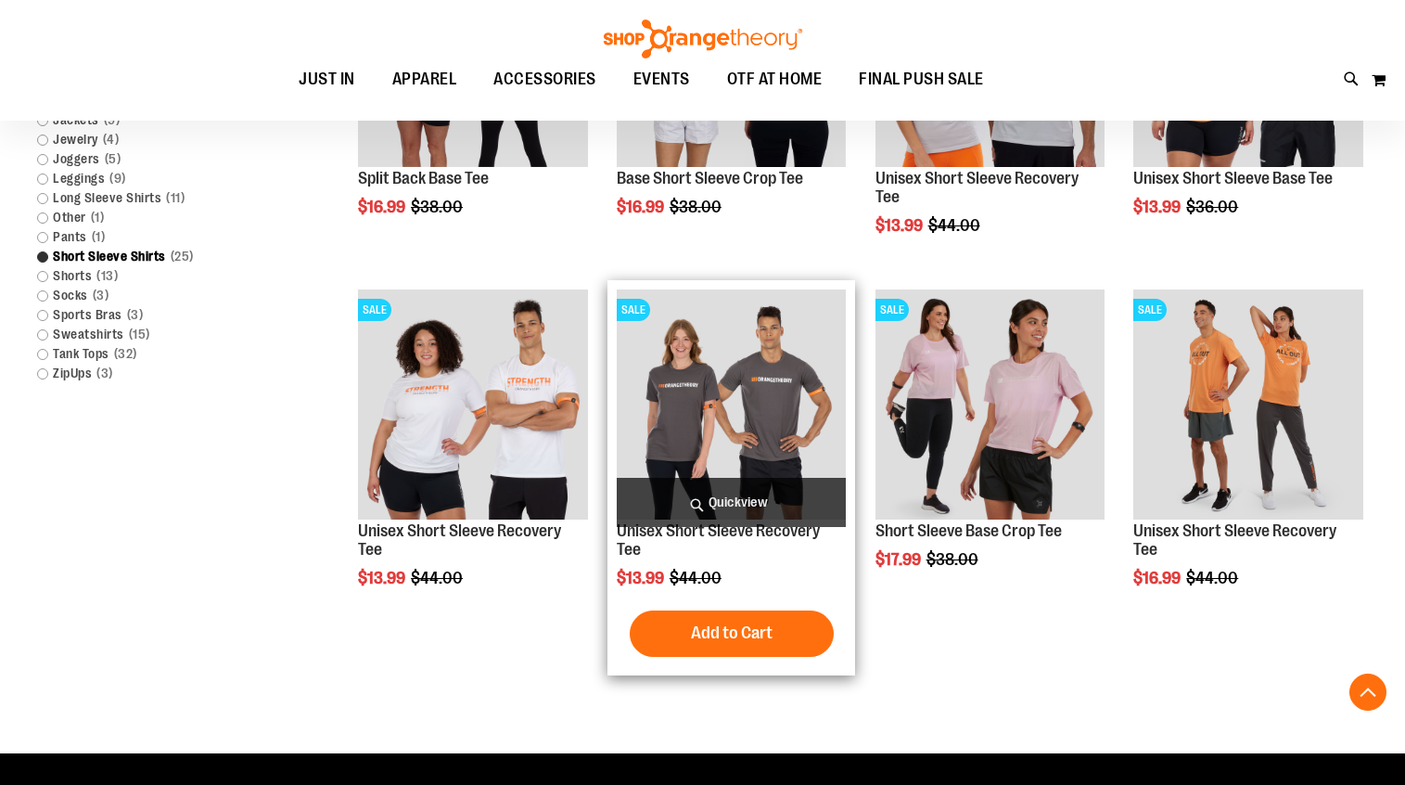
click at [796, 442] on img "product" at bounding box center [732, 404] width 230 height 230
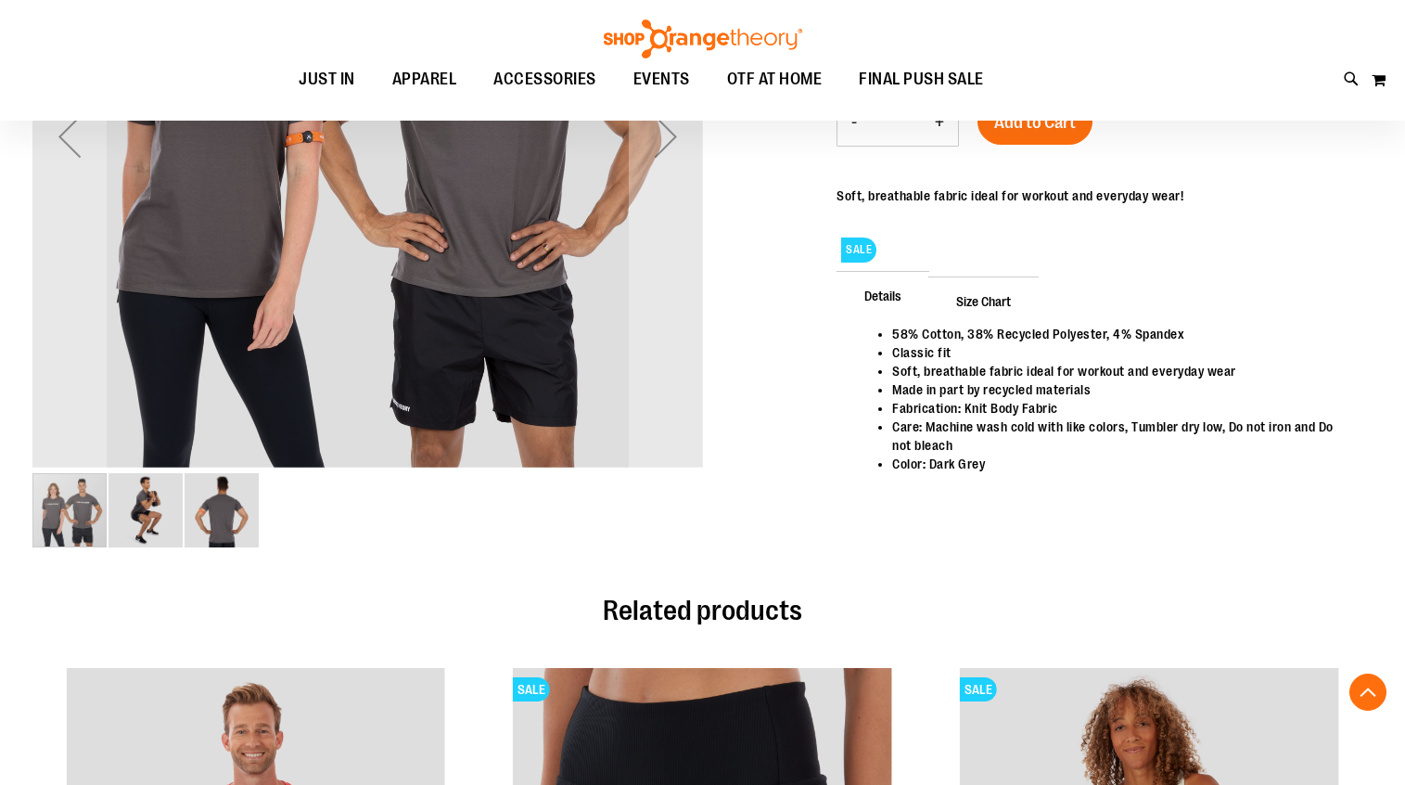
scroll to position [486, 0]
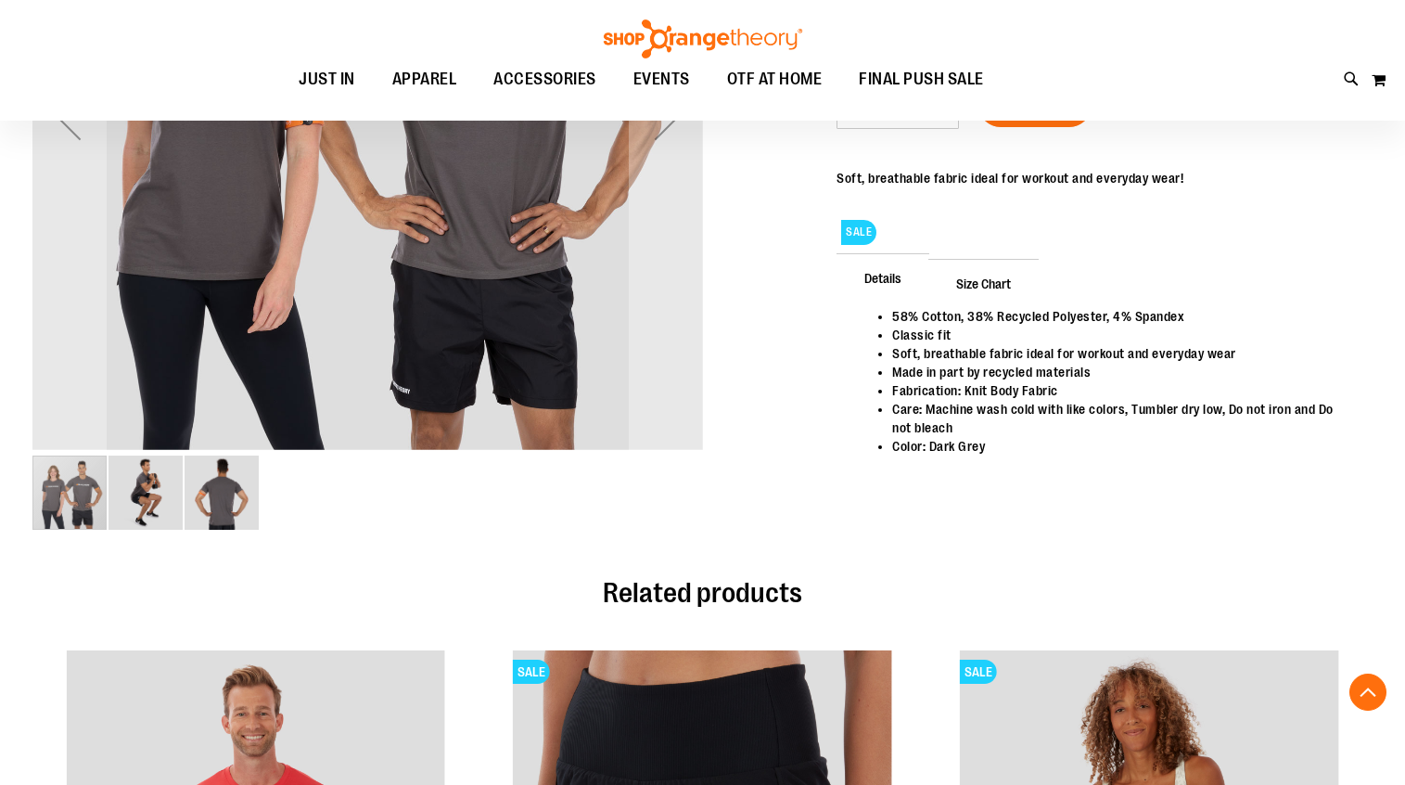
click at [147, 492] on img "image 2 of 3" at bounding box center [146, 492] width 74 height 74
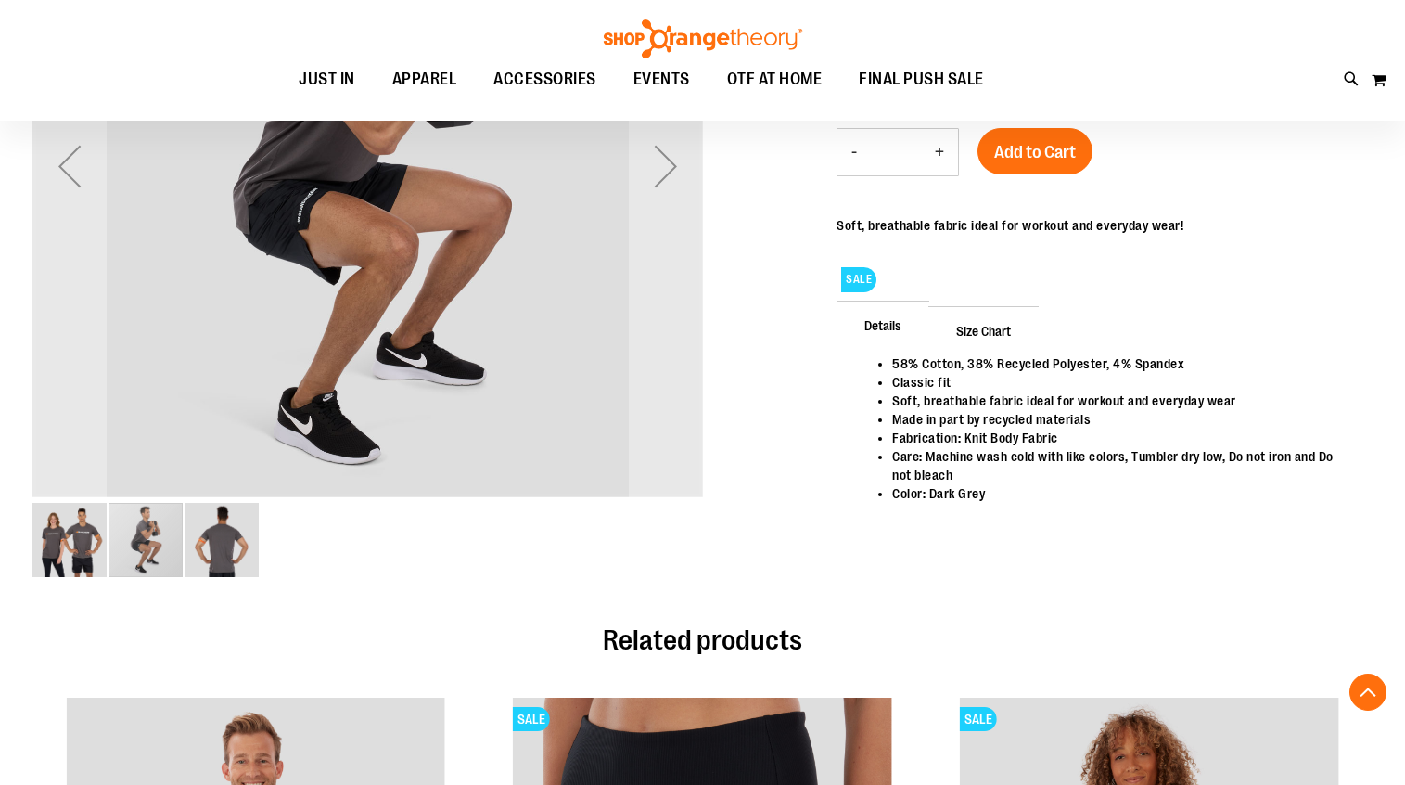
scroll to position [409, 0]
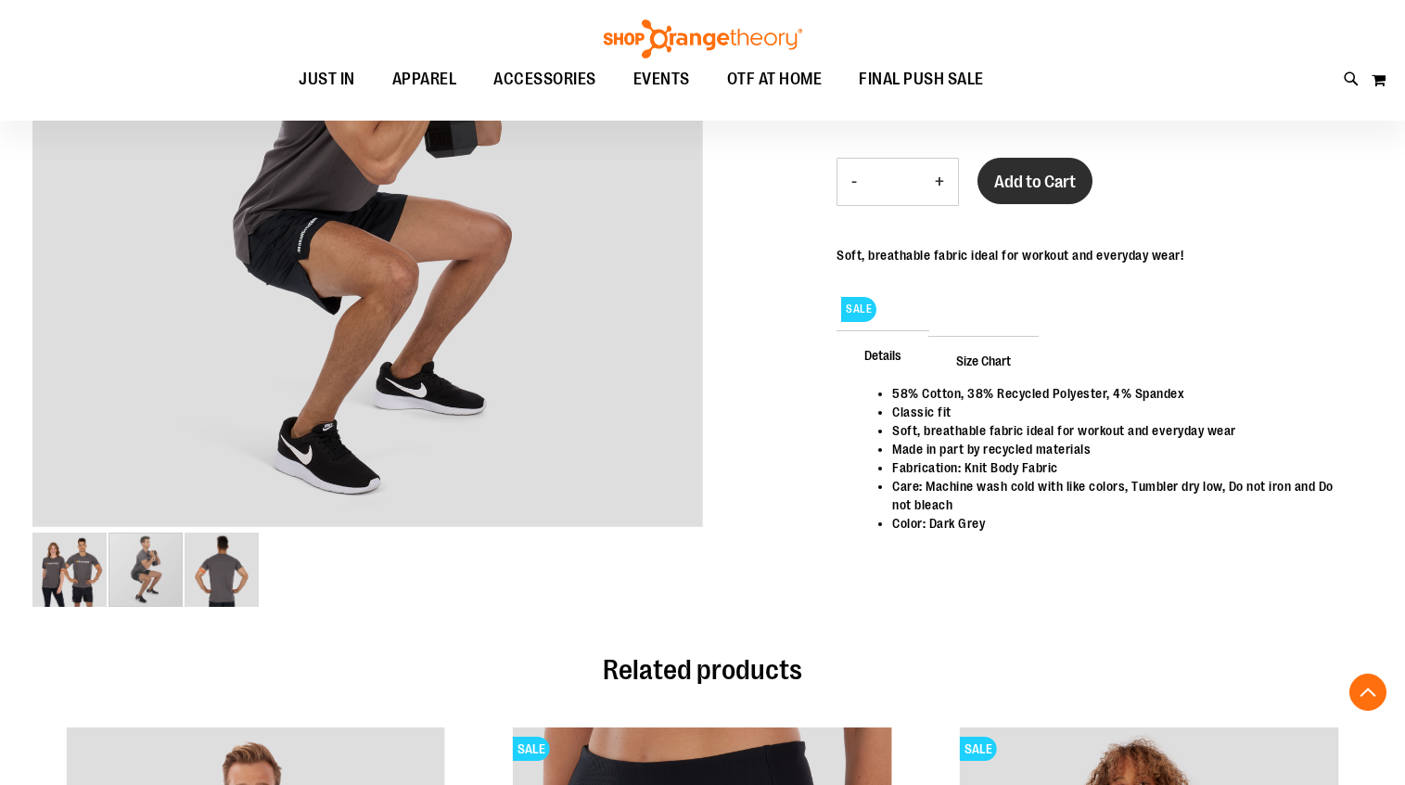
click at [1042, 176] on span "Add to Cart" at bounding box center [1035, 182] width 82 height 20
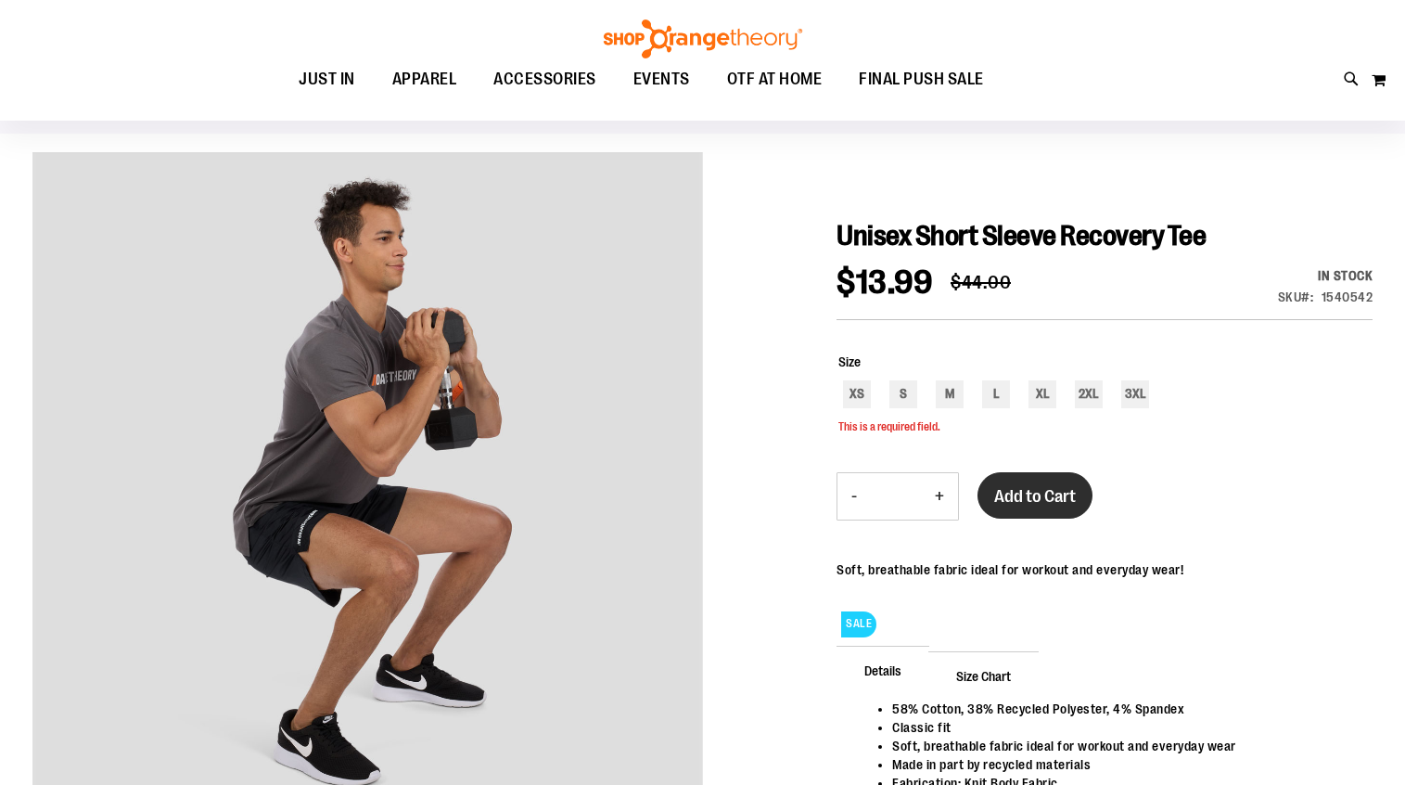
scroll to position [77, 0]
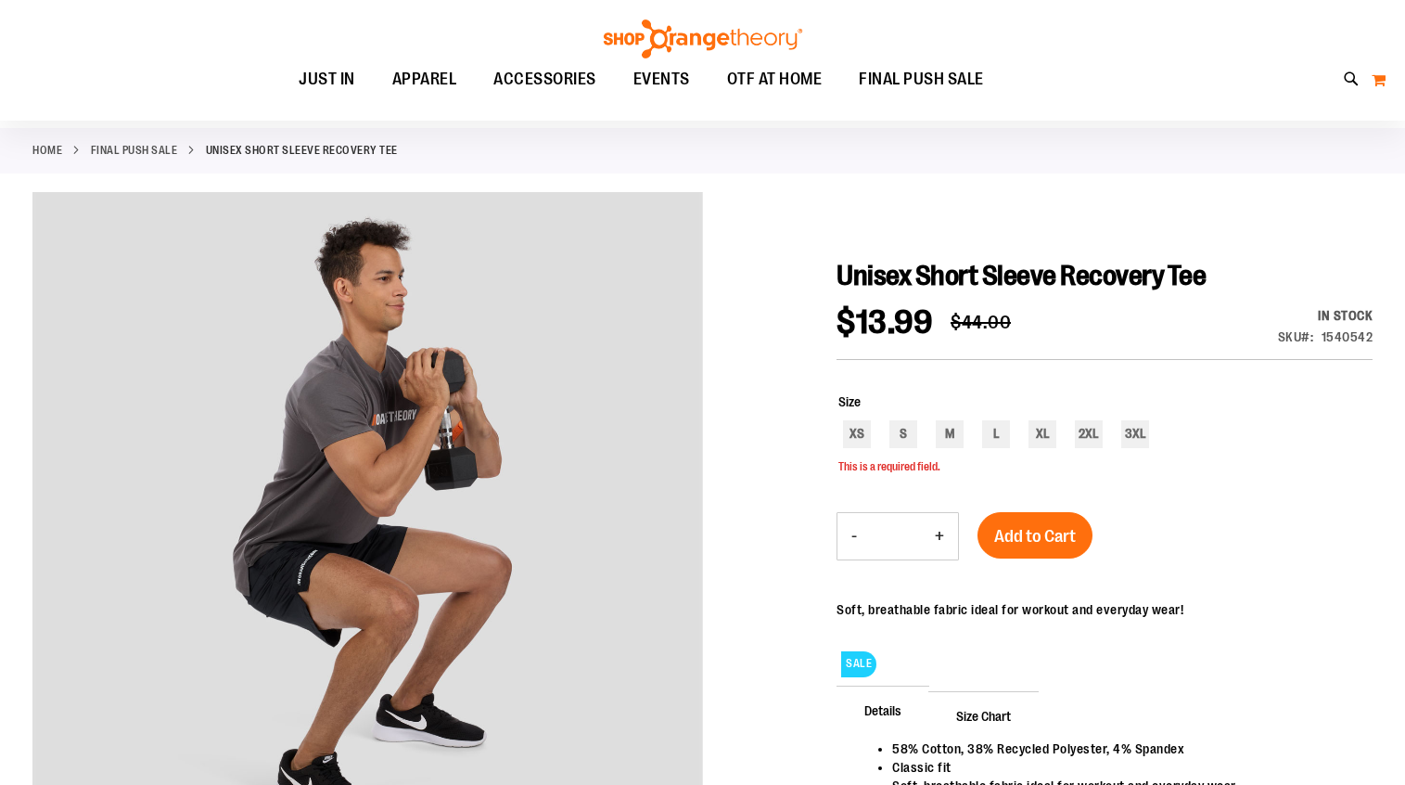
click at [1379, 82] on button "My Cart 0" at bounding box center [1379, 80] width 16 height 30
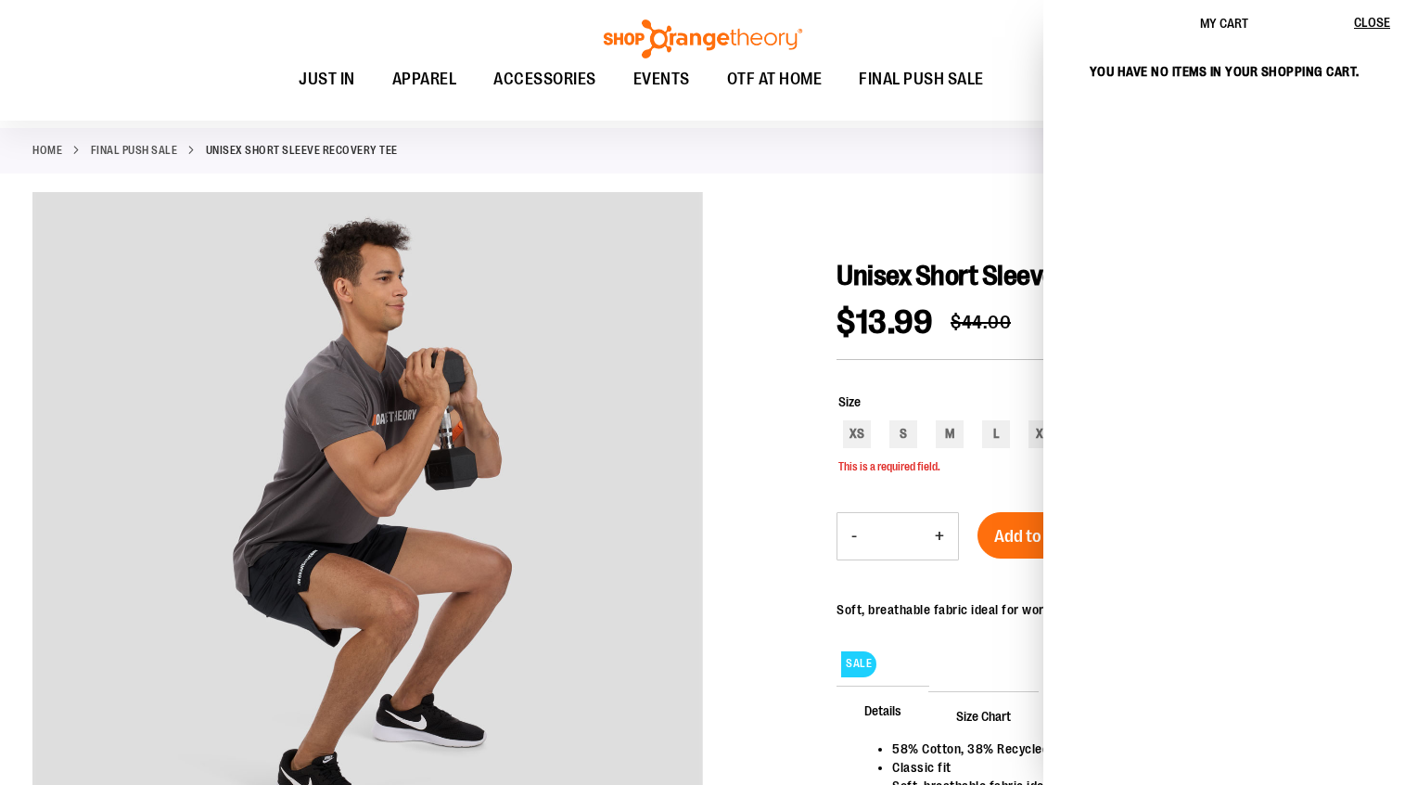
click at [945, 202] on div at bounding box center [702, 578] width 1340 height 772
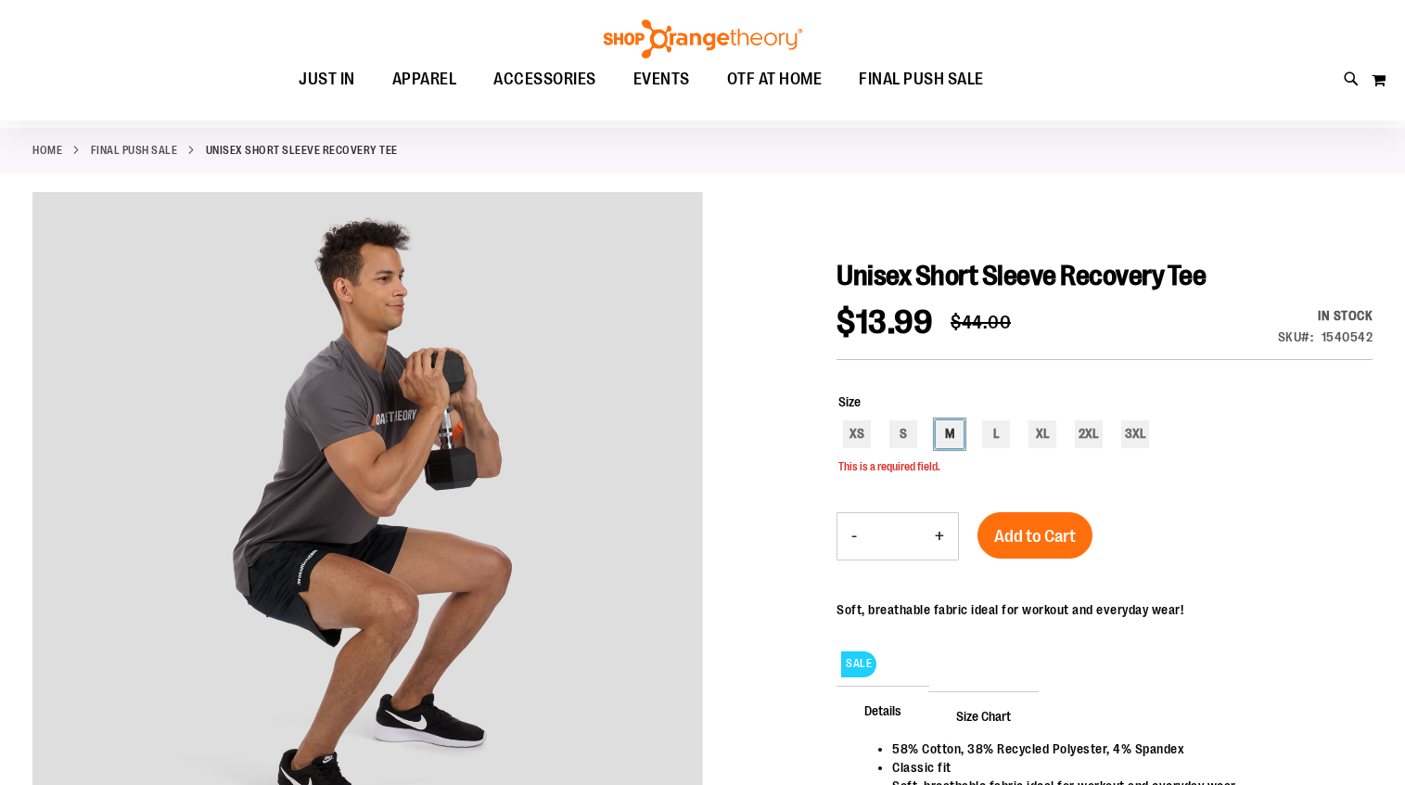
click at [947, 433] on div "M" at bounding box center [950, 434] width 28 height 28
type input "***"
click at [1035, 544] on span "Add to Cart" at bounding box center [1035, 536] width 82 height 20
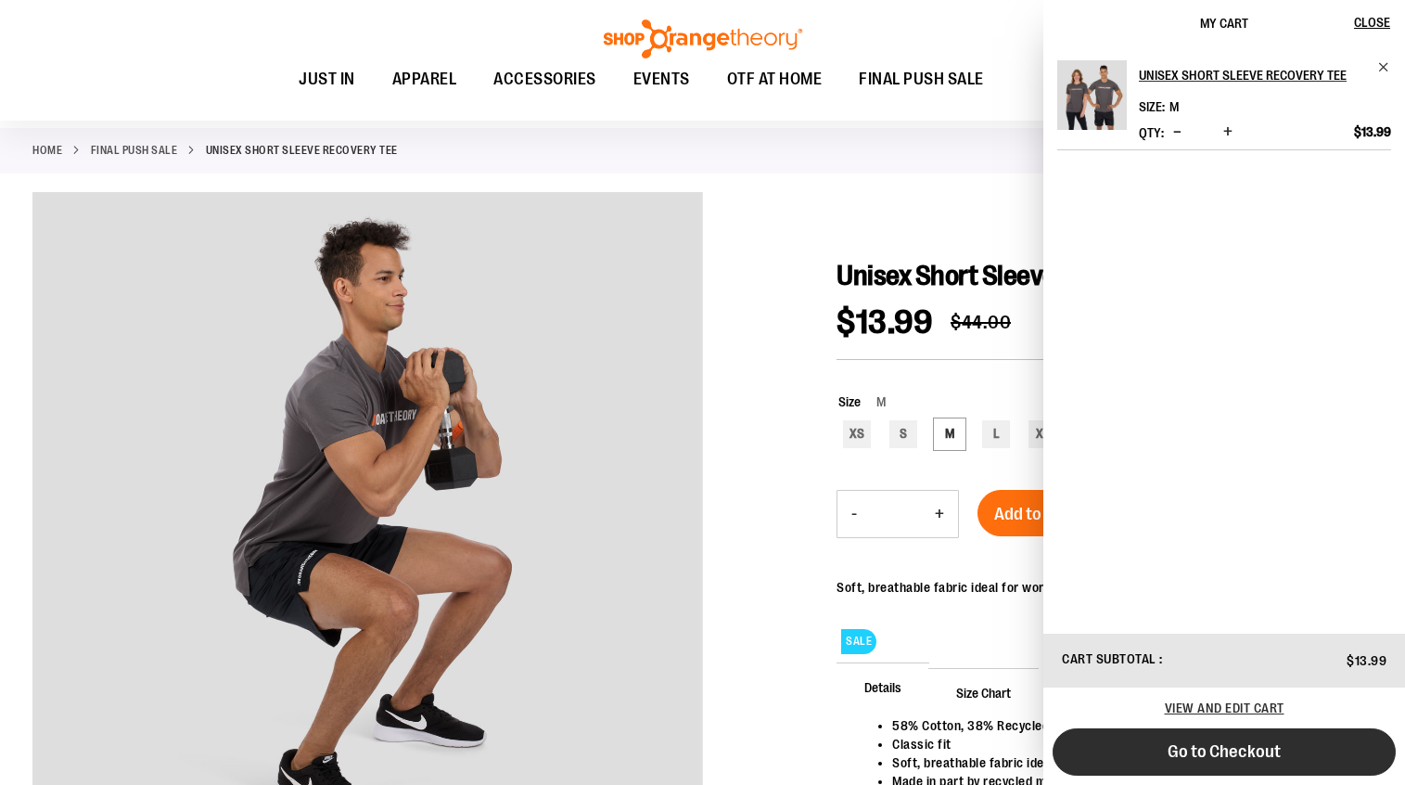
click at [1236, 742] on span "Go to Checkout" at bounding box center [1224, 751] width 113 height 20
